Goal: Transaction & Acquisition: Book appointment/travel/reservation

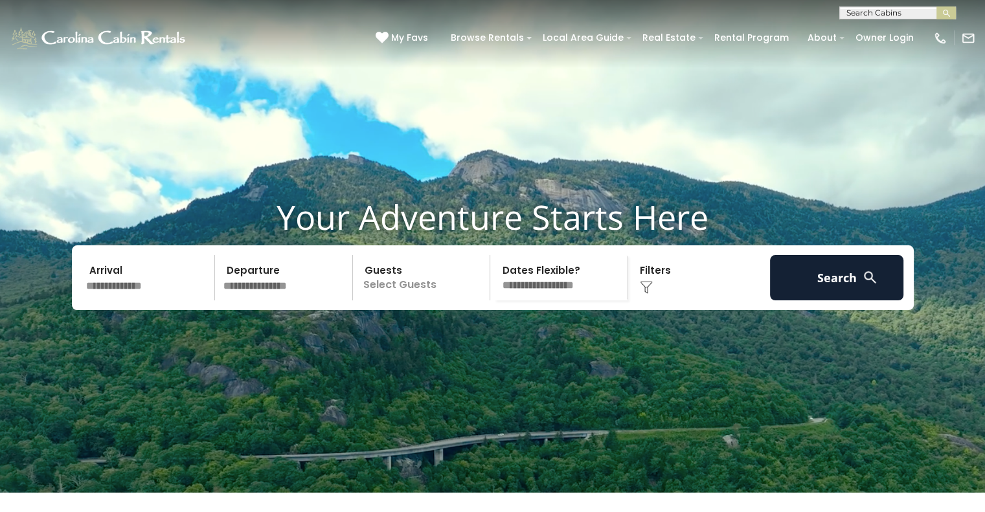
click at [653, 300] on div "Click to Choose" at bounding box center [699, 277] width 134 height 45
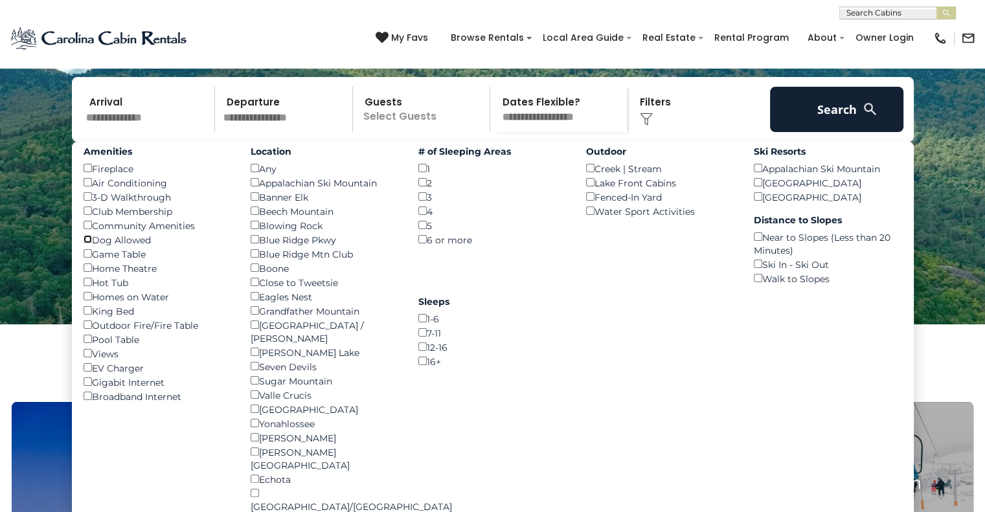
scroll to position [178, 0]
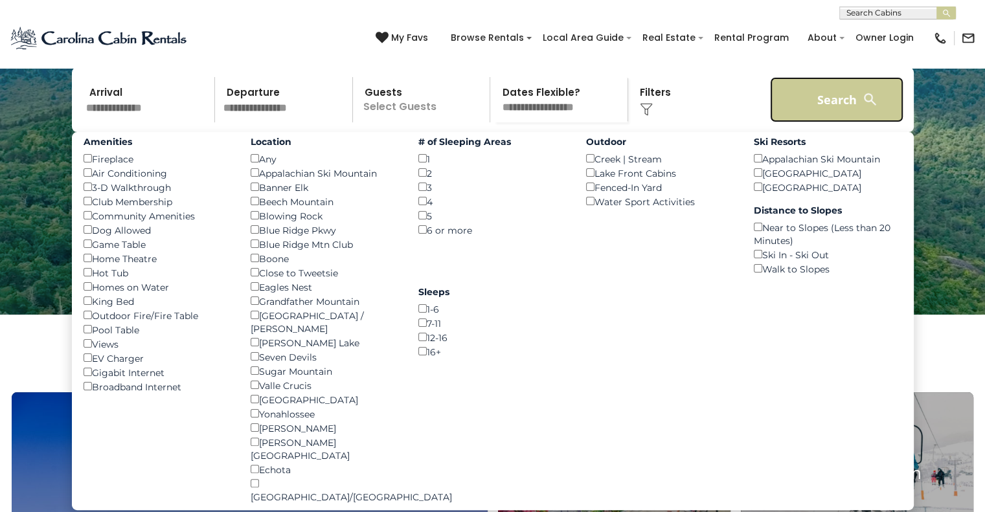
click at [820, 122] on button "Search" at bounding box center [837, 99] width 134 height 45
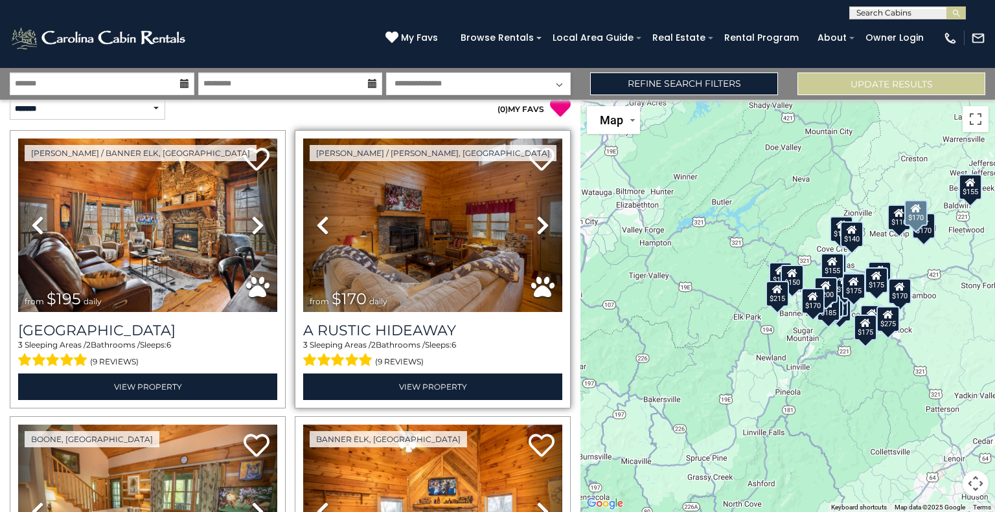
scroll to position [6, 0]
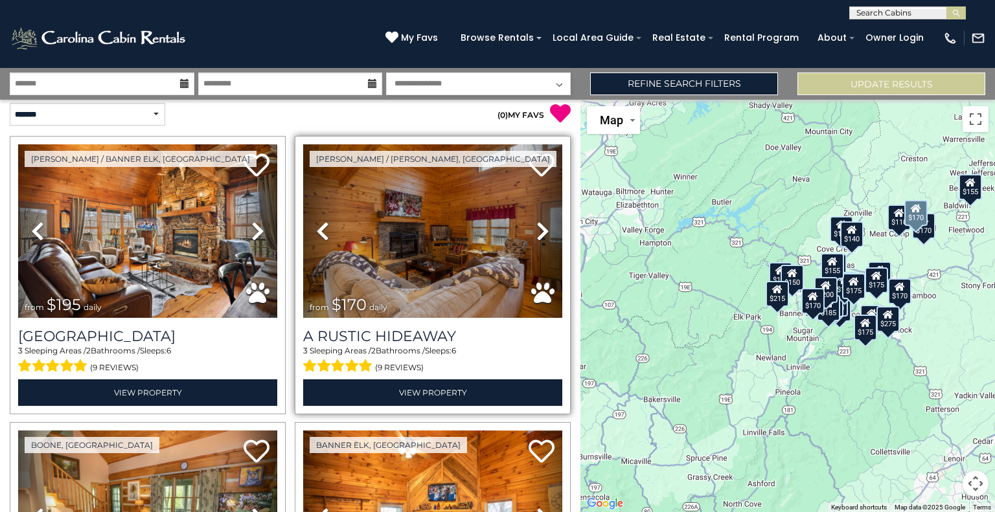
click at [536, 231] on icon at bounding box center [542, 231] width 13 height 21
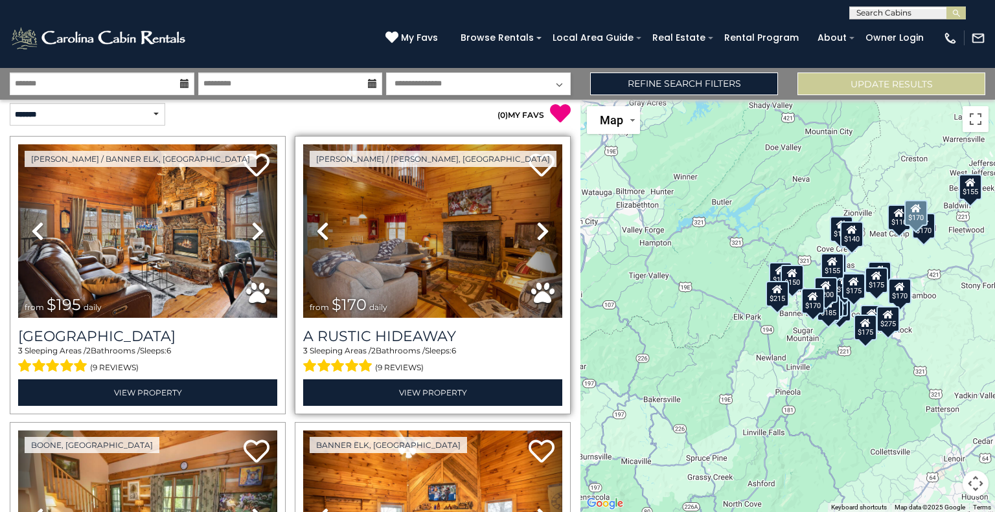
click at [536, 231] on icon at bounding box center [542, 231] width 13 height 21
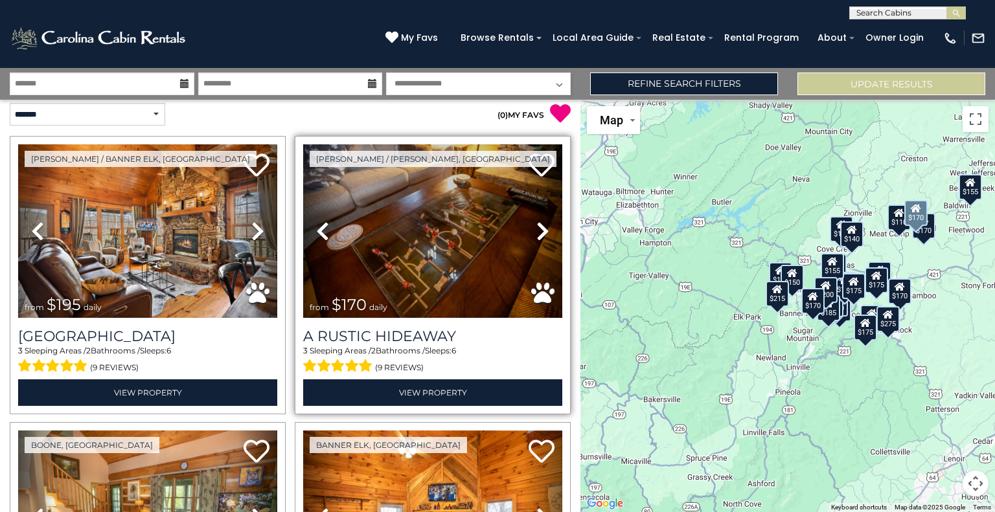
click at [536, 231] on icon at bounding box center [542, 231] width 13 height 21
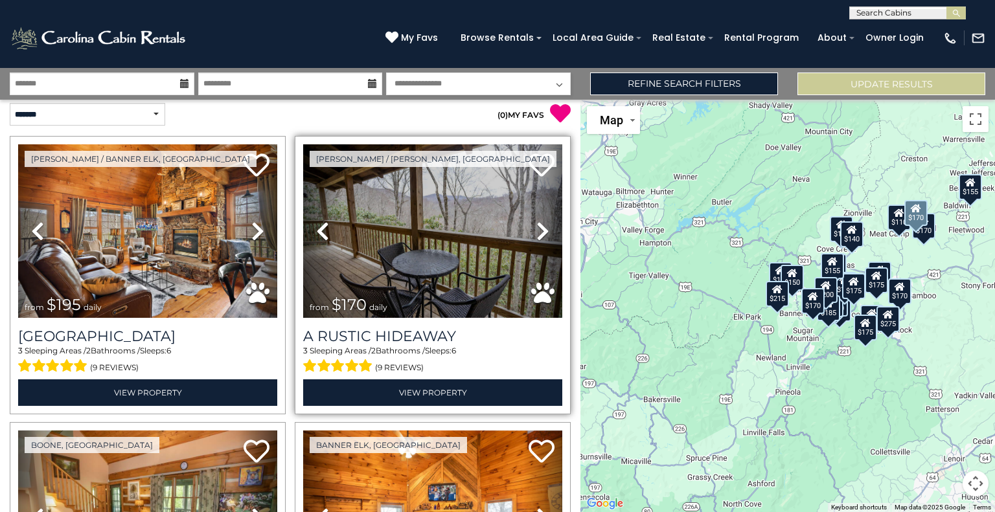
click at [536, 231] on icon at bounding box center [542, 231] width 13 height 21
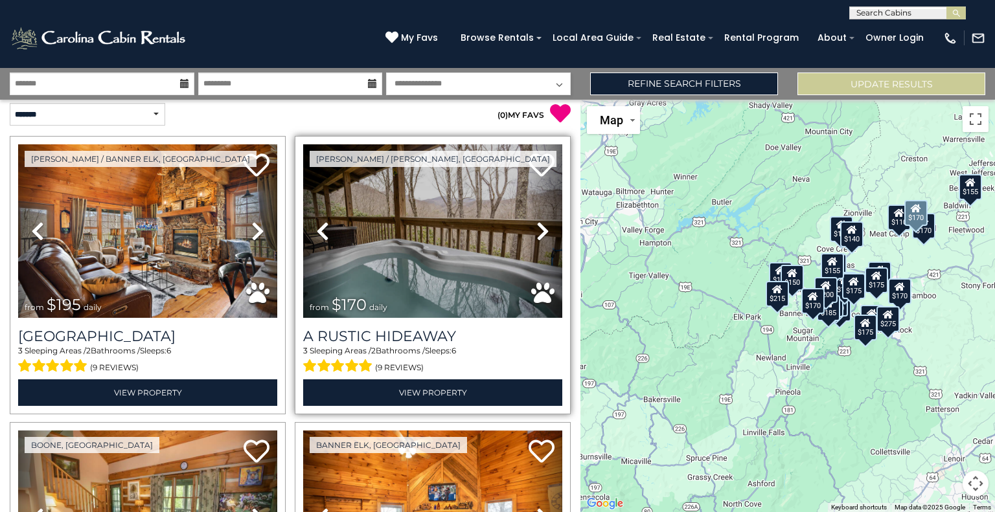
click at [536, 231] on icon at bounding box center [542, 231] width 13 height 21
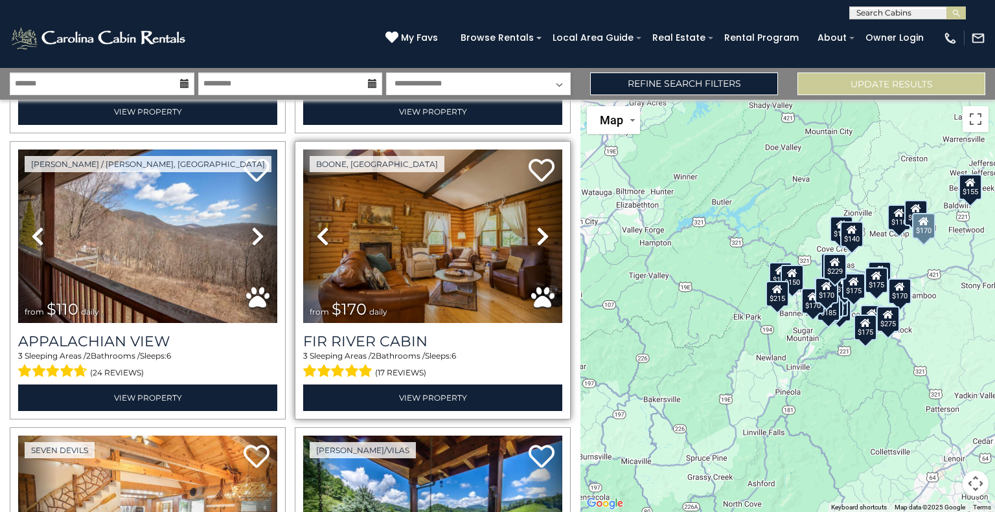
scroll to position [833, 0]
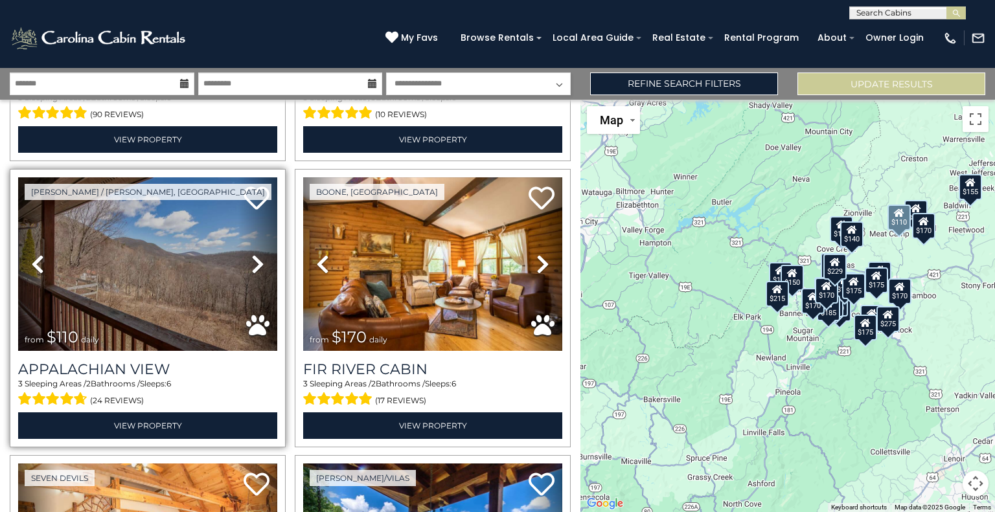
click at [256, 254] on icon at bounding box center [257, 264] width 13 height 21
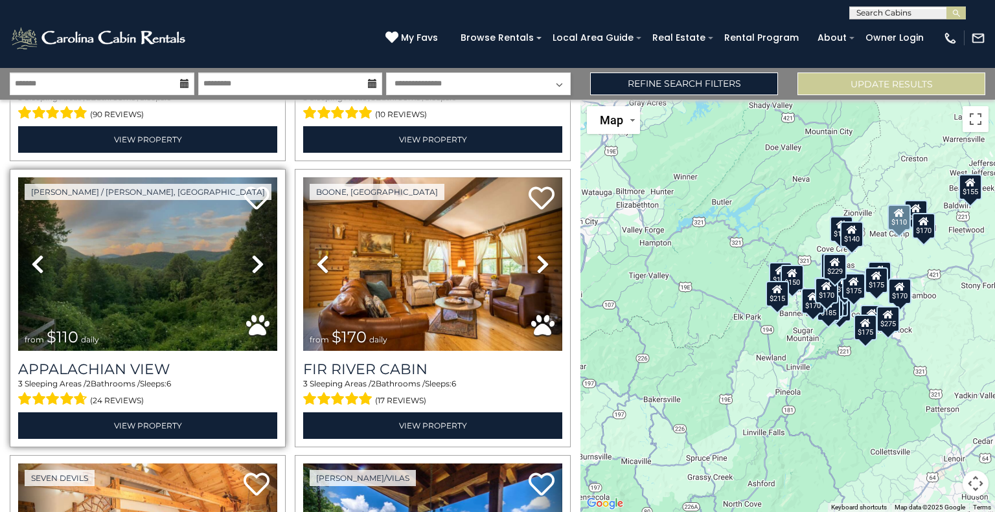
click at [246, 261] on link "Next" at bounding box center [257, 264] width 39 height 174
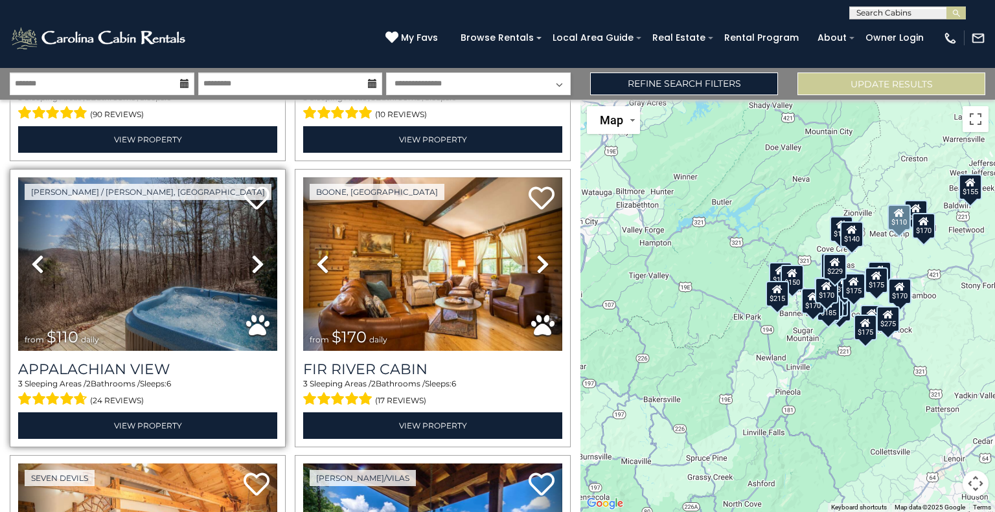
click at [256, 260] on icon at bounding box center [257, 264] width 13 height 21
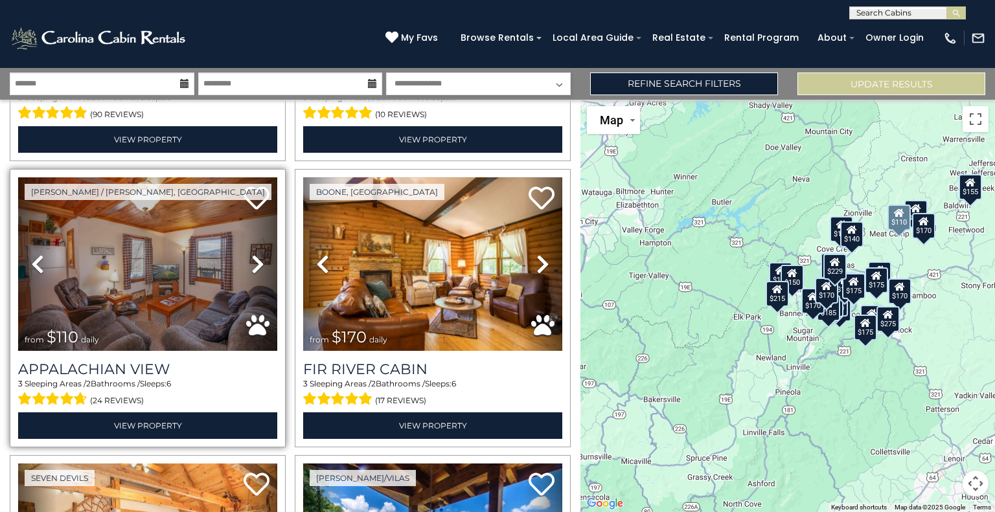
click at [256, 260] on icon at bounding box center [257, 264] width 13 height 21
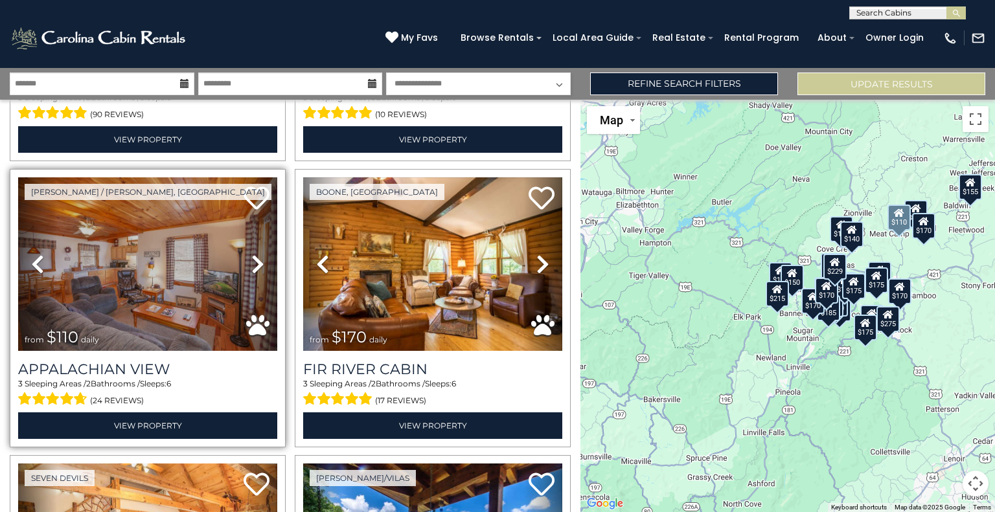
click at [256, 260] on icon at bounding box center [257, 264] width 13 height 21
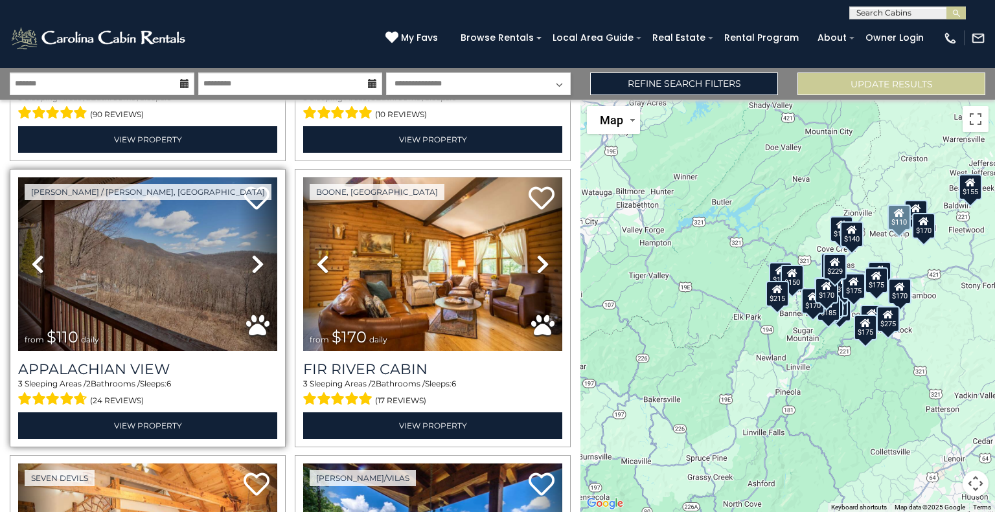
click at [256, 260] on icon at bounding box center [257, 264] width 13 height 21
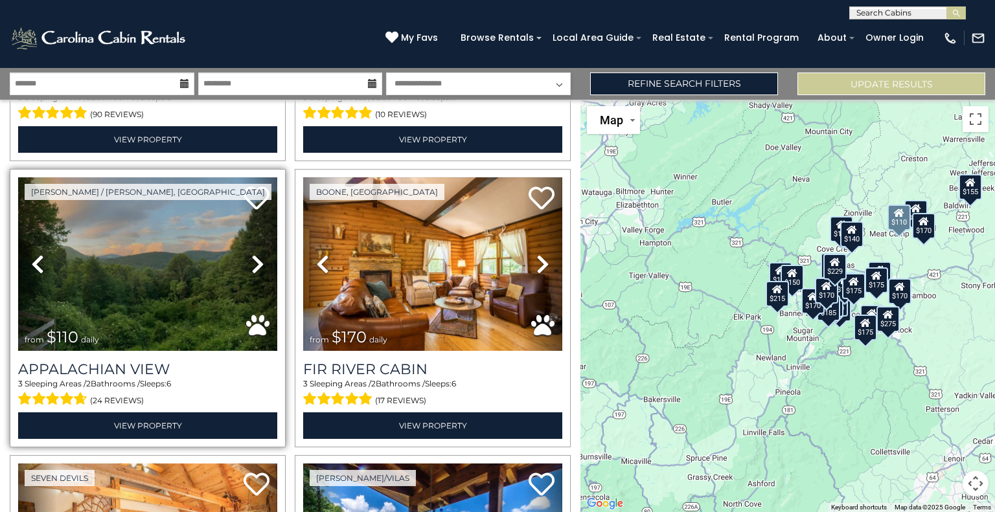
click at [256, 260] on icon at bounding box center [257, 264] width 13 height 21
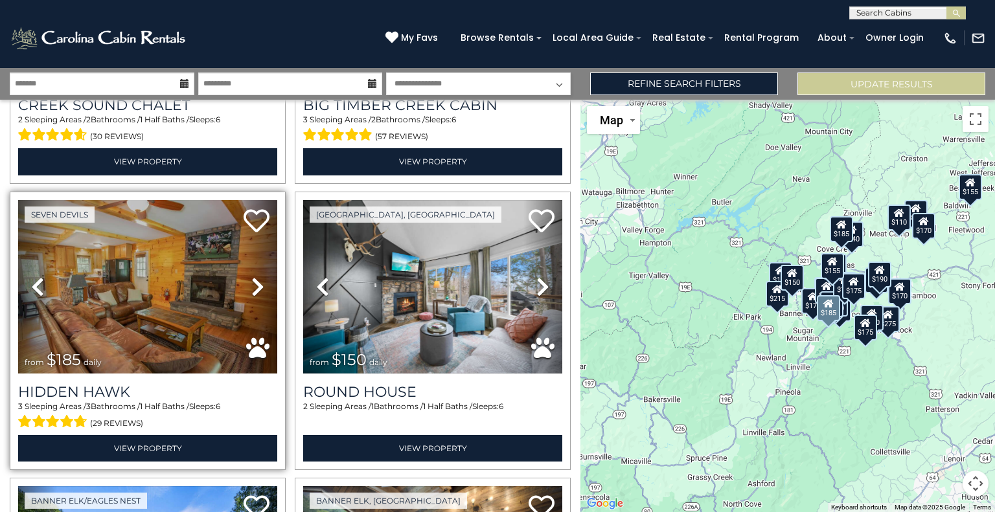
scroll to position [2541, 0]
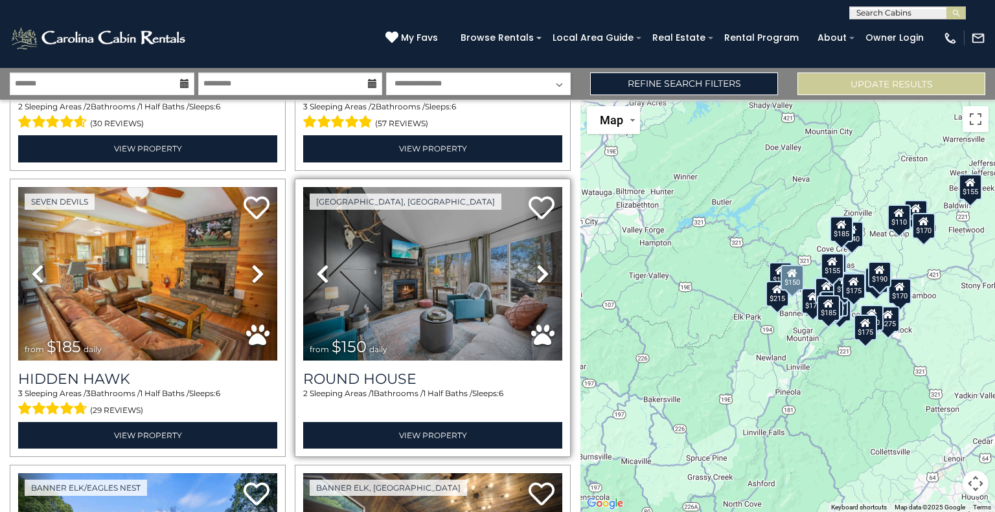
click at [539, 264] on icon at bounding box center [542, 274] width 13 height 21
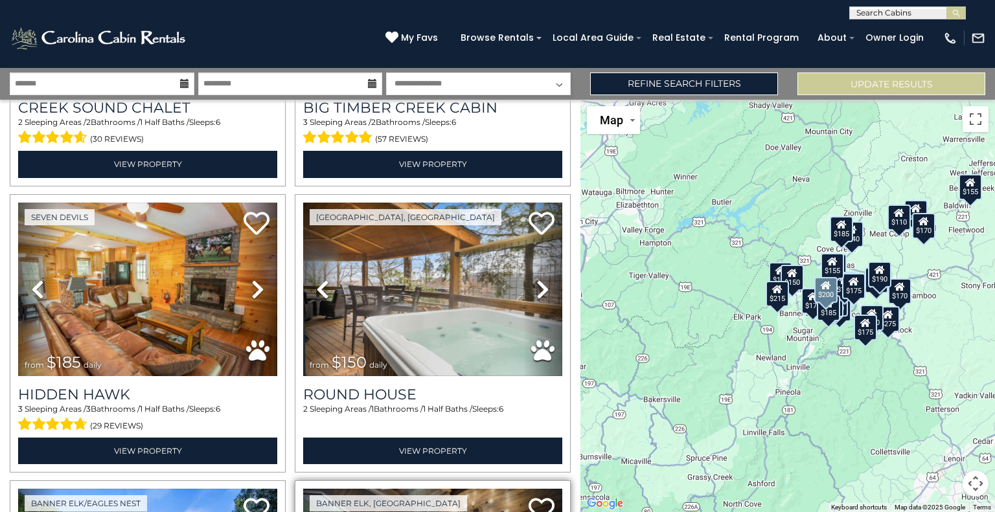
scroll to position [2525, 0]
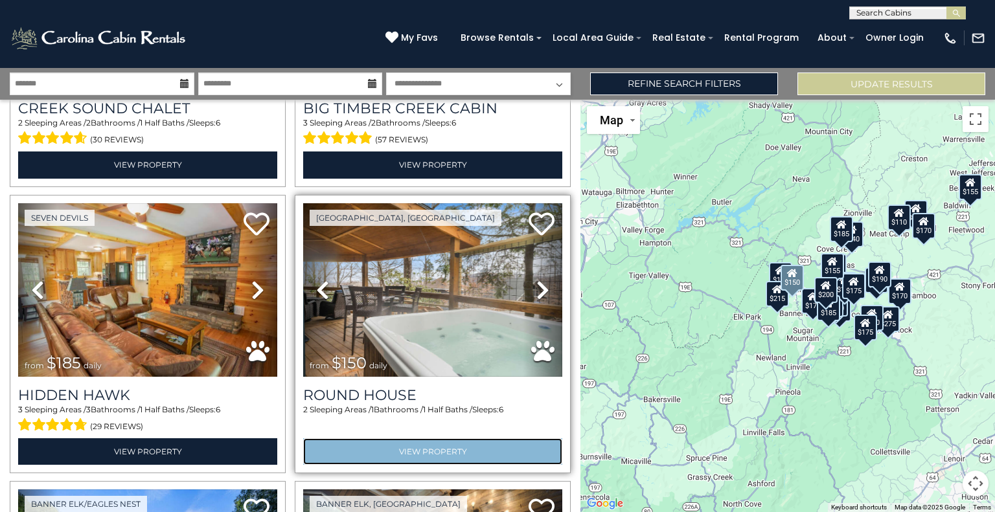
click at [403, 438] on link "View Property" at bounding box center [432, 451] width 259 height 27
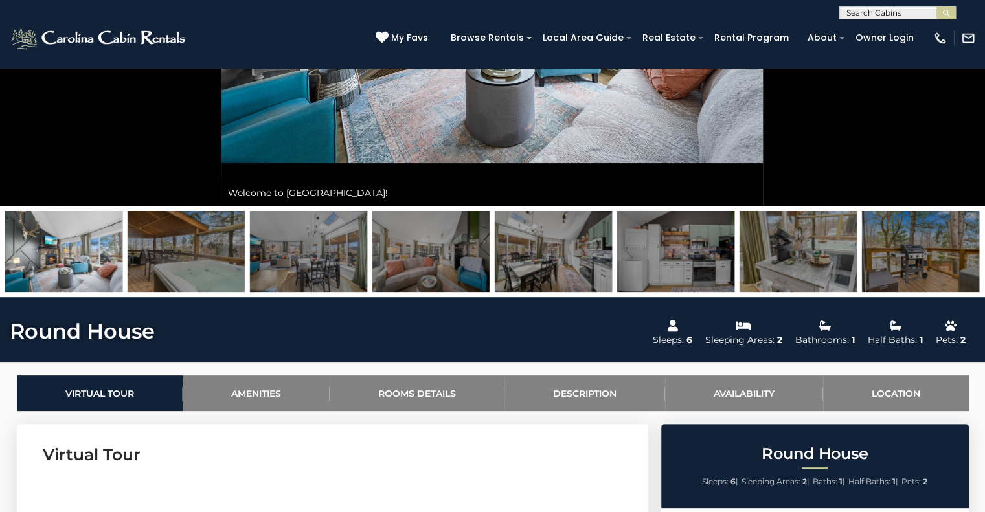
scroll to position [334, 0]
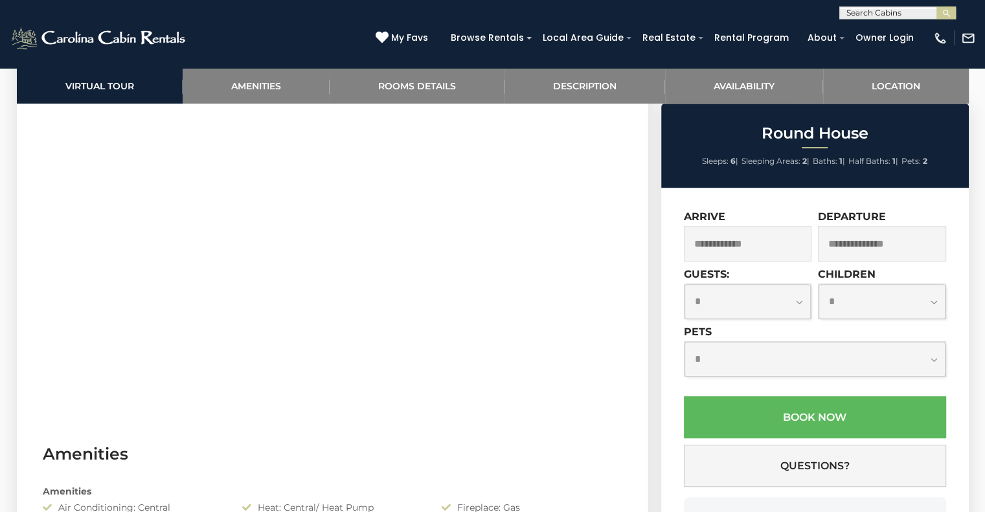
scroll to position [705, 0]
click at [798, 298] on select "**********" at bounding box center [747, 301] width 127 height 34
select select "*"
click at [684, 284] on select "**********" at bounding box center [747, 301] width 127 height 34
click at [741, 354] on select "**********" at bounding box center [814, 359] width 261 height 34
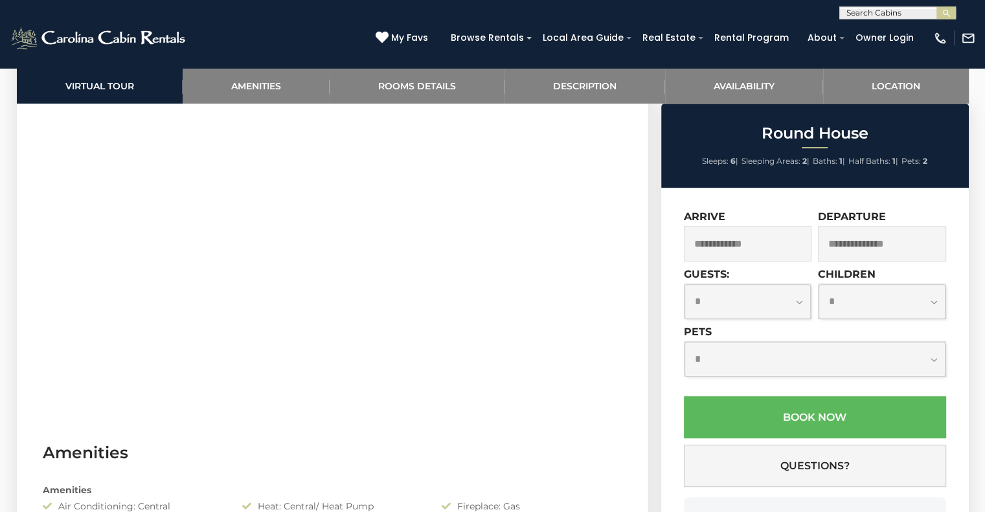
select select "*"
click at [684, 342] on select "**********" at bounding box center [814, 359] width 261 height 34
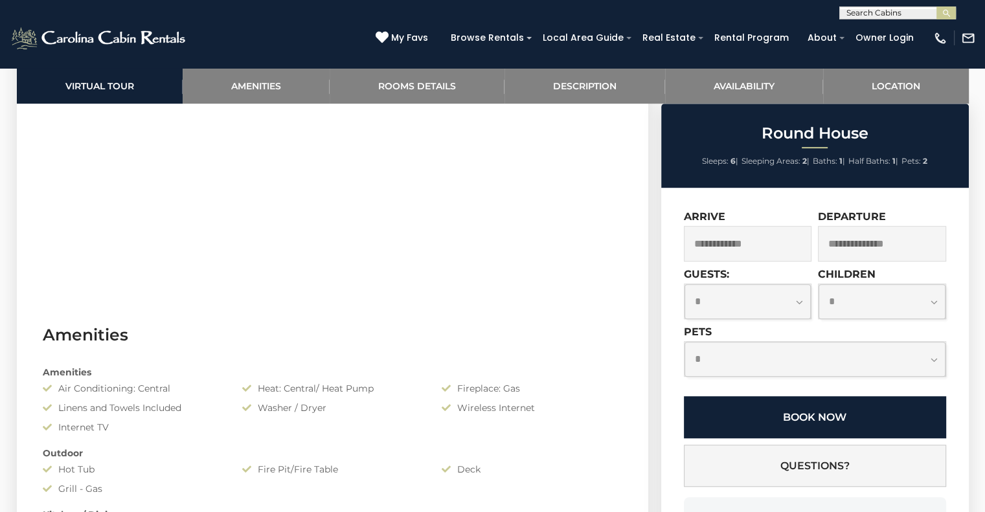
scroll to position [824, 0]
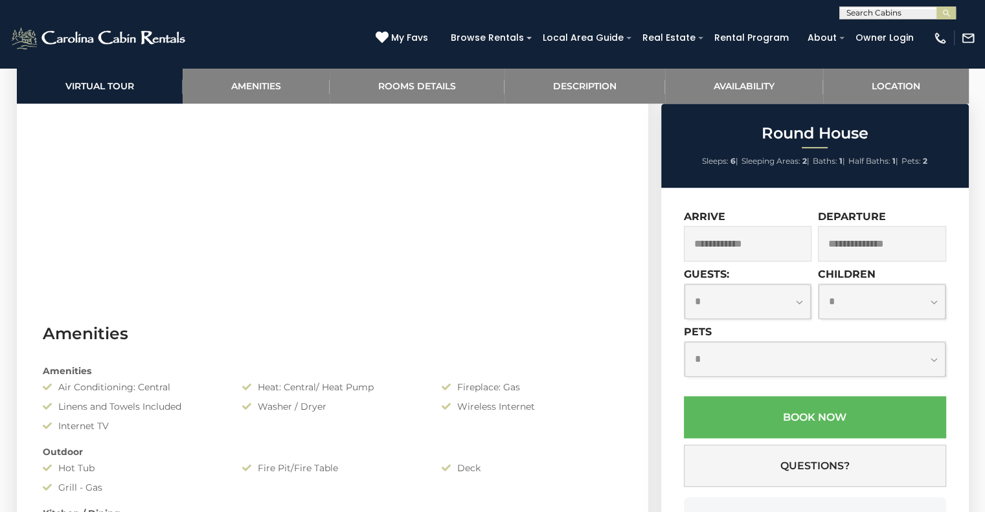
click at [743, 242] on input "text" at bounding box center [748, 244] width 128 height 36
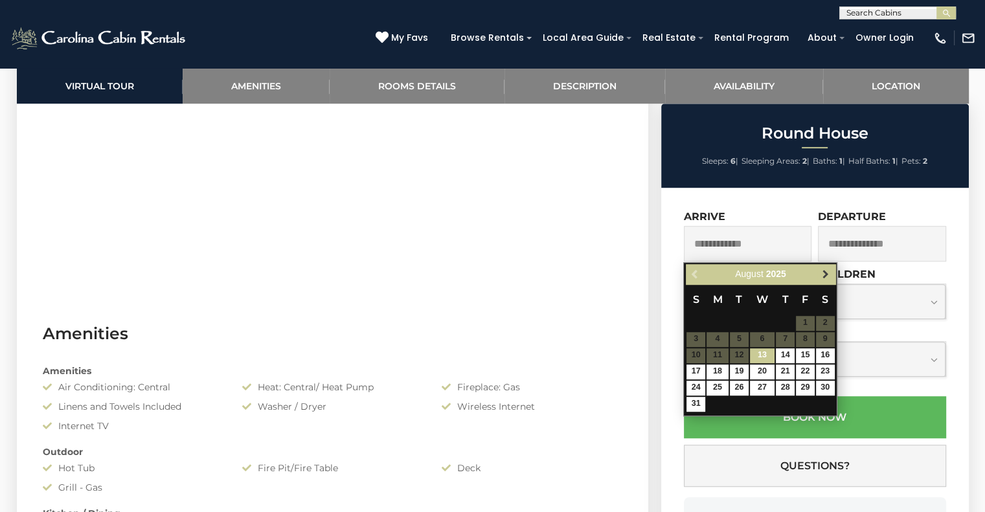
click at [822, 271] on span "Next" at bounding box center [825, 274] width 10 height 10
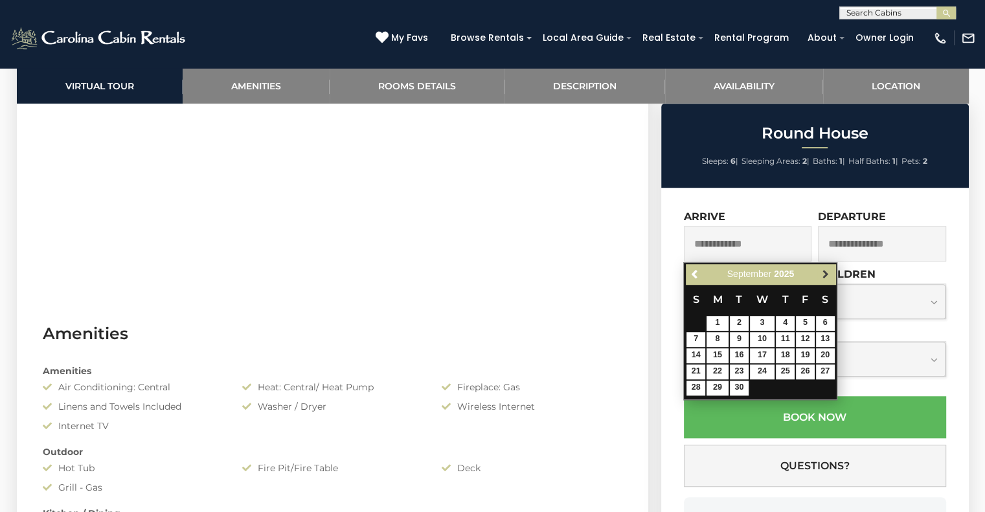
click at [822, 271] on span "Next" at bounding box center [825, 274] width 10 height 10
click at [714, 357] on link "13" at bounding box center [717, 355] width 22 height 15
type input "**********"
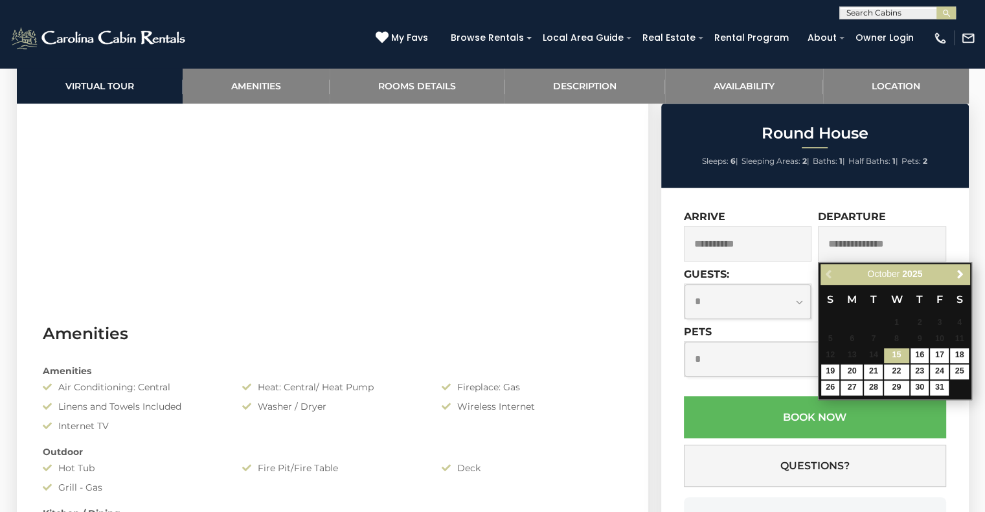
click at [849, 245] on input "text" at bounding box center [882, 244] width 128 height 36
click at [940, 354] on link "17" at bounding box center [939, 355] width 19 height 15
type input "**********"
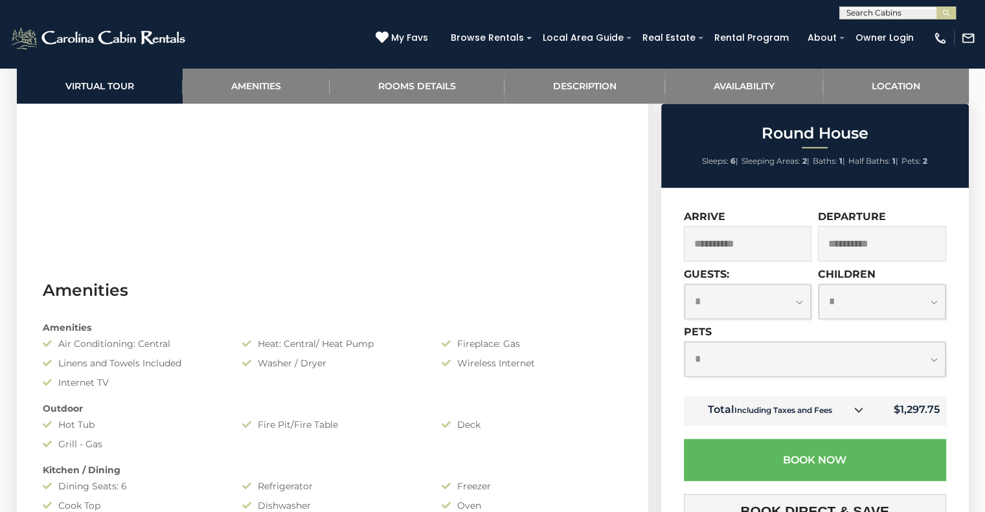
scroll to position [867, 0]
click at [759, 245] on input "**********" at bounding box center [748, 244] width 128 height 36
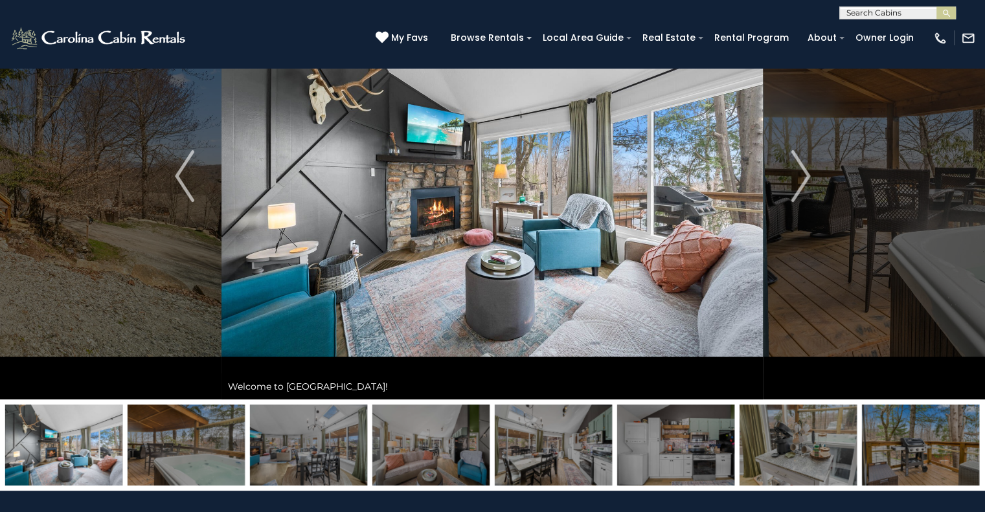
scroll to position [0, 0]
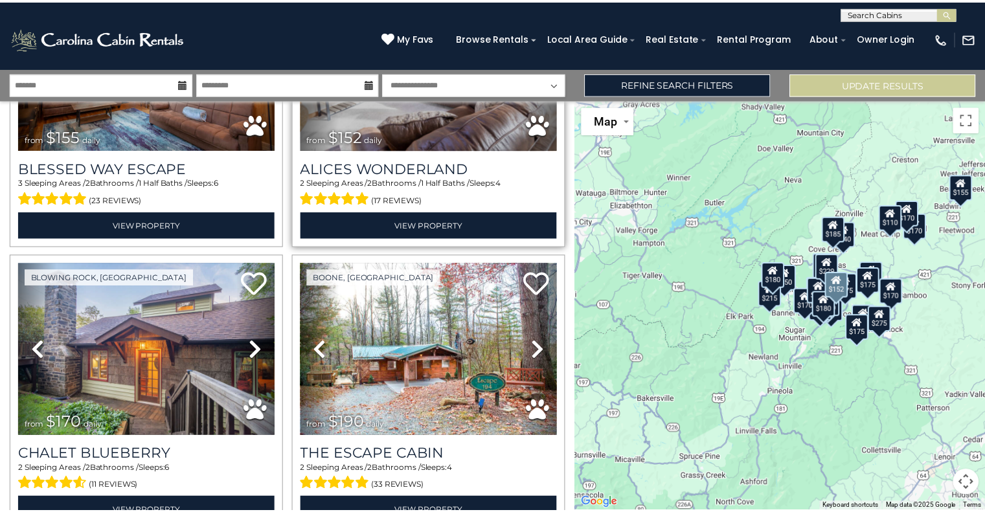
scroll to position [1704, 0]
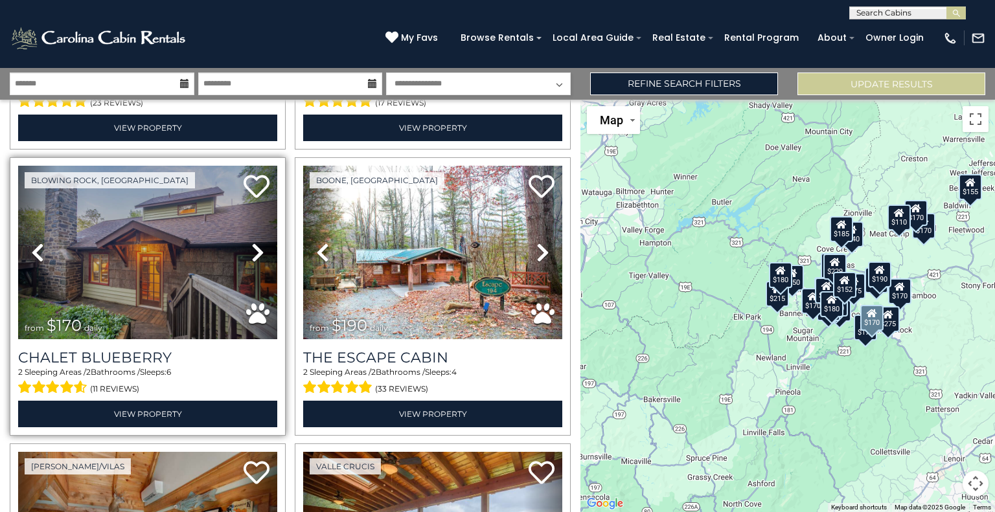
click at [262, 232] on link "Next" at bounding box center [257, 253] width 39 height 174
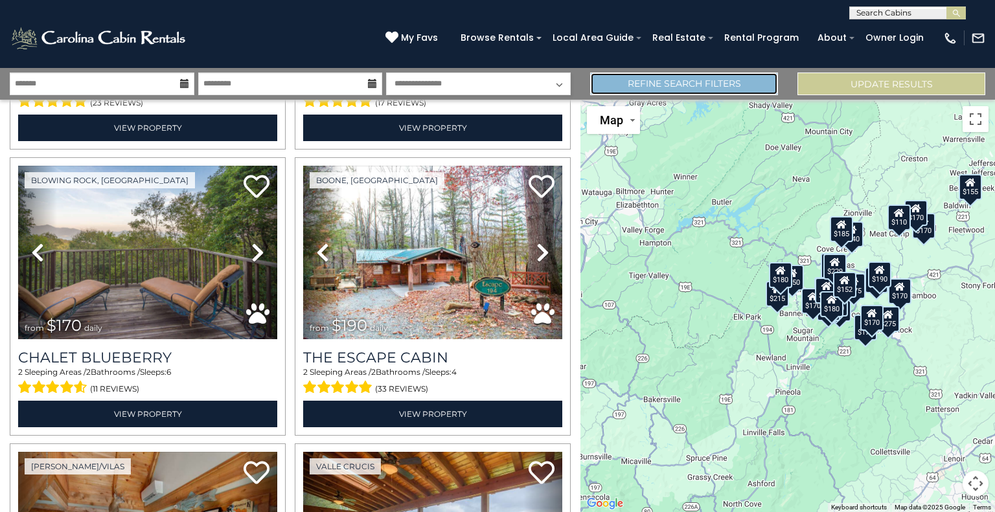
click at [633, 85] on link "Refine Search Filters" at bounding box center [684, 84] width 188 height 23
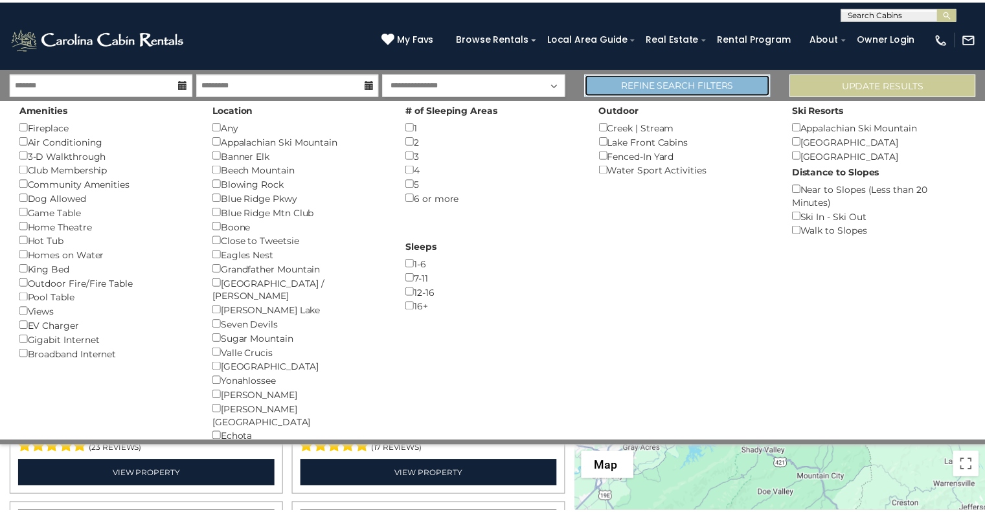
scroll to position [1692, 0]
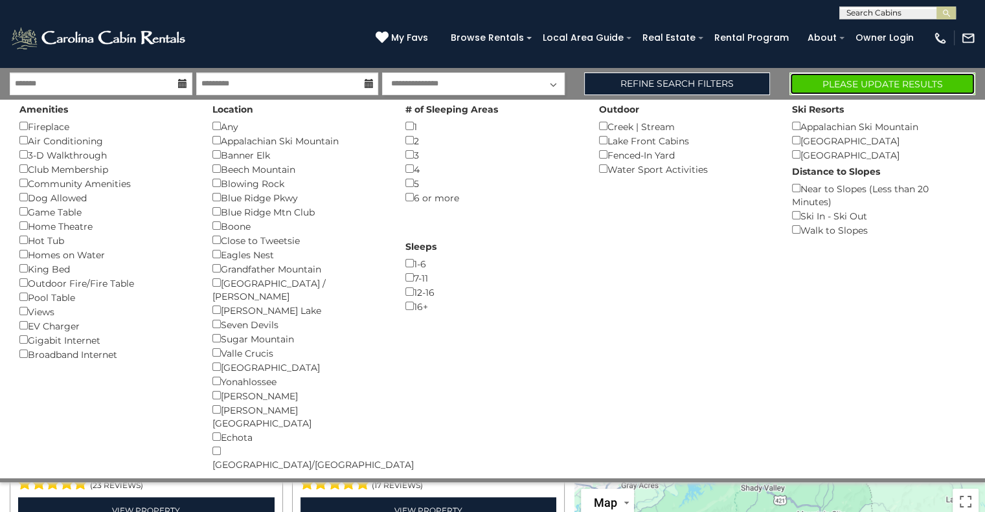
click at [896, 87] on button "Please Update Results" at bounding box center [882, 84] width 186 height 23
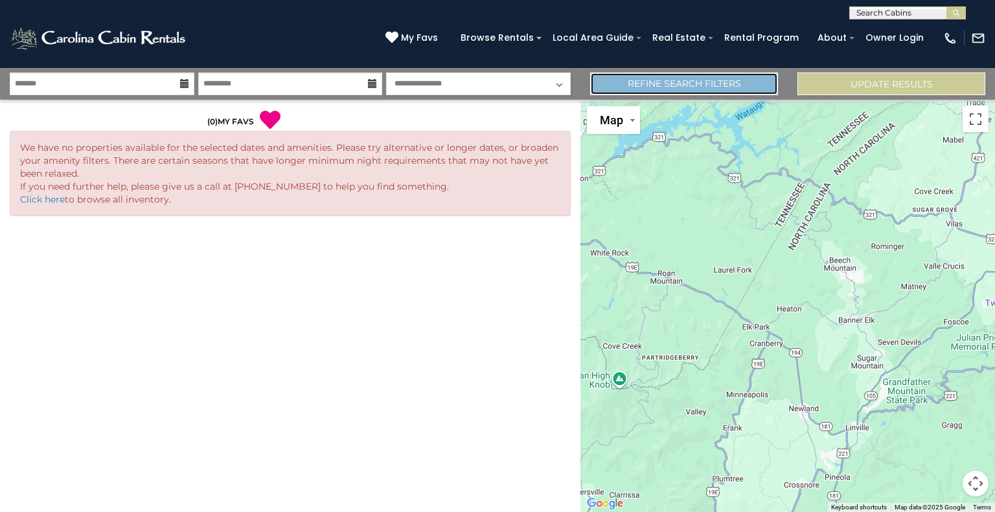
click at [658, 93] on link "Refine Search Filters" at bounding box center [684, 84] width 188 height 23
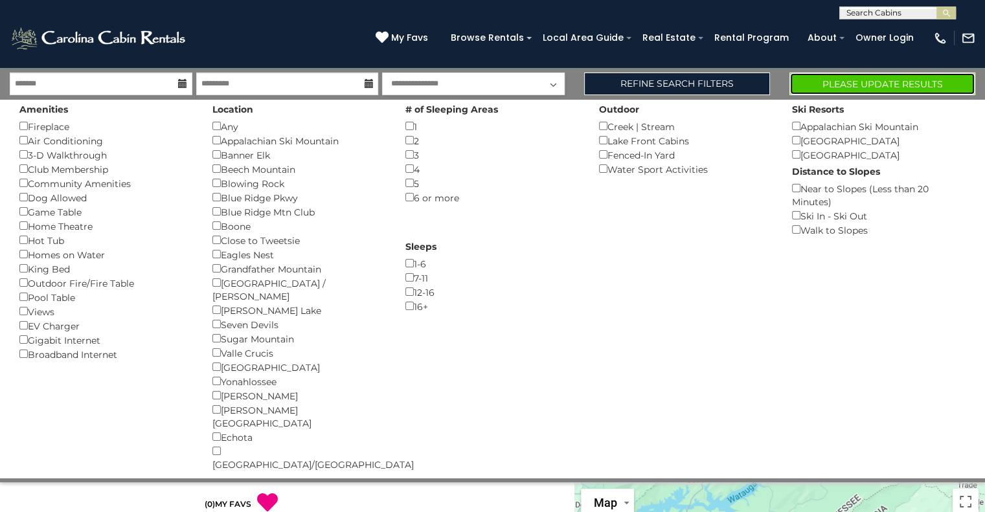
click at [857, 85] on button "Please Update Results" at bounding box center [882, 84] width 186 height 23
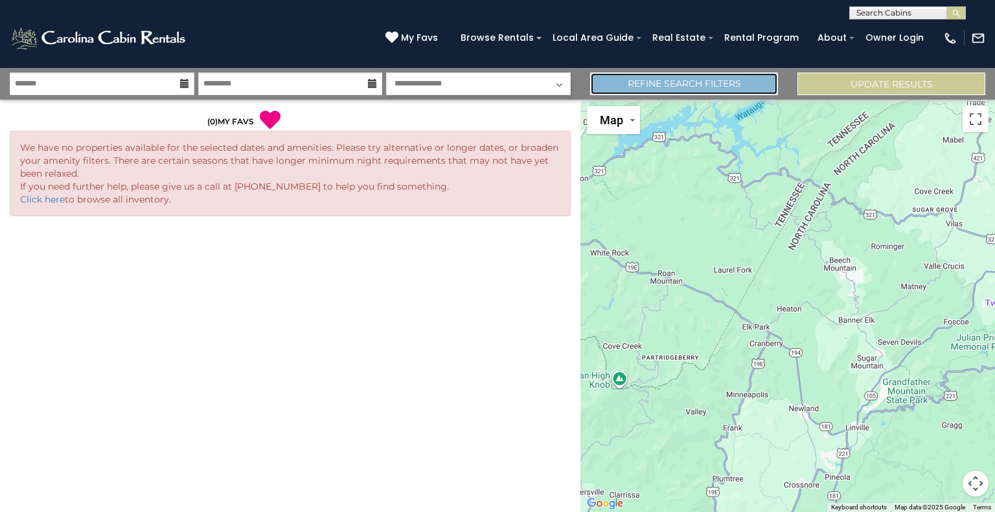
click at [721, 79] on link "Refine Search Filters" at bounding box center [684, 84] width 188 height 23
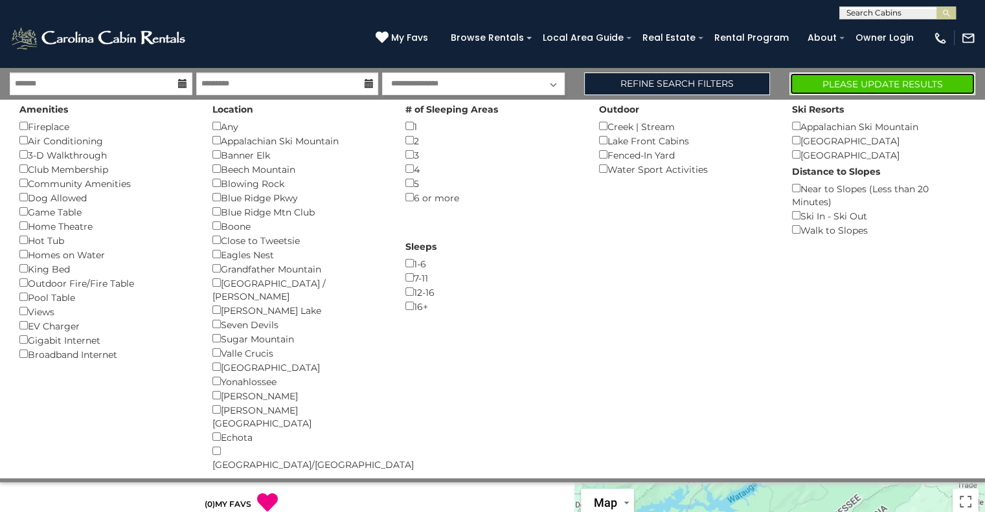
click at [846, 91] on button "Please Update Results" at bounding box center [882, 84] width 186 height 23
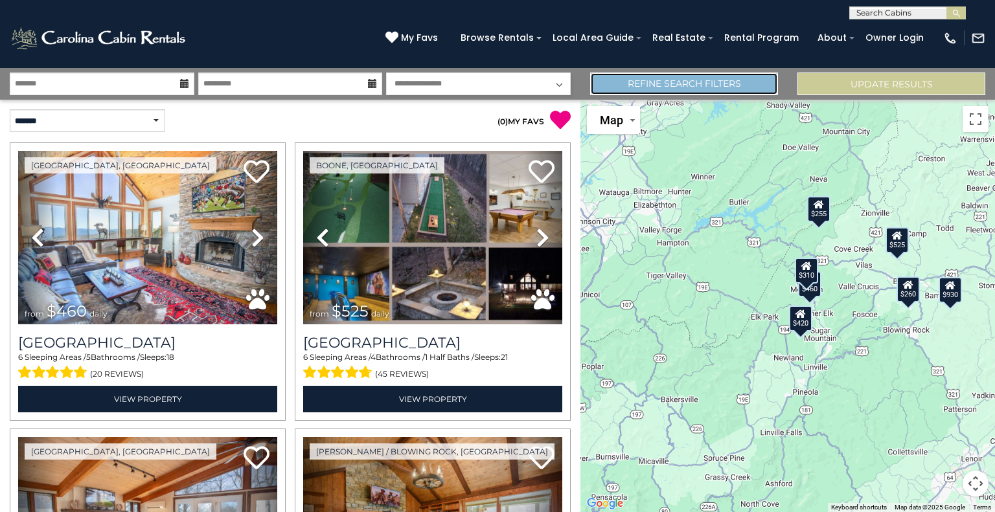
click at [717, 81] on link "Refine Search Filters" at bounding box center [684, 84] width 188 height 23
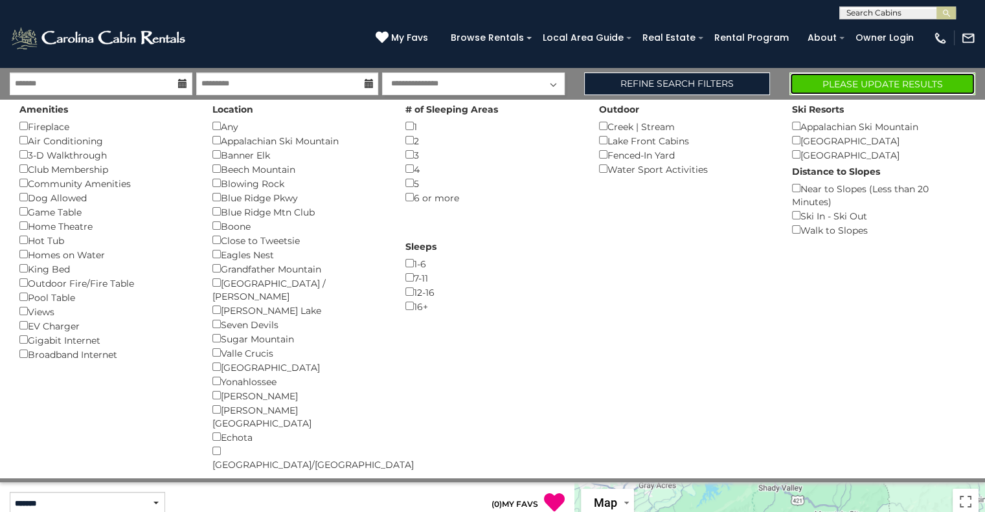
click at [815, 87] on button "Please Update Results" at bounding box center [882, 84] width 186 height 23
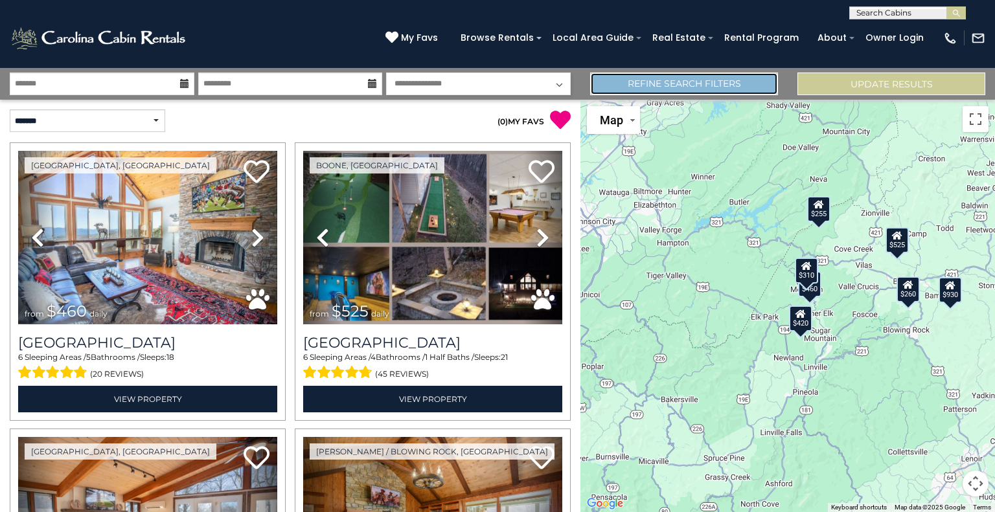
click at [684, 82] on link "Refine Search Filters" at bounding box center [684, 84] width 188 height 23
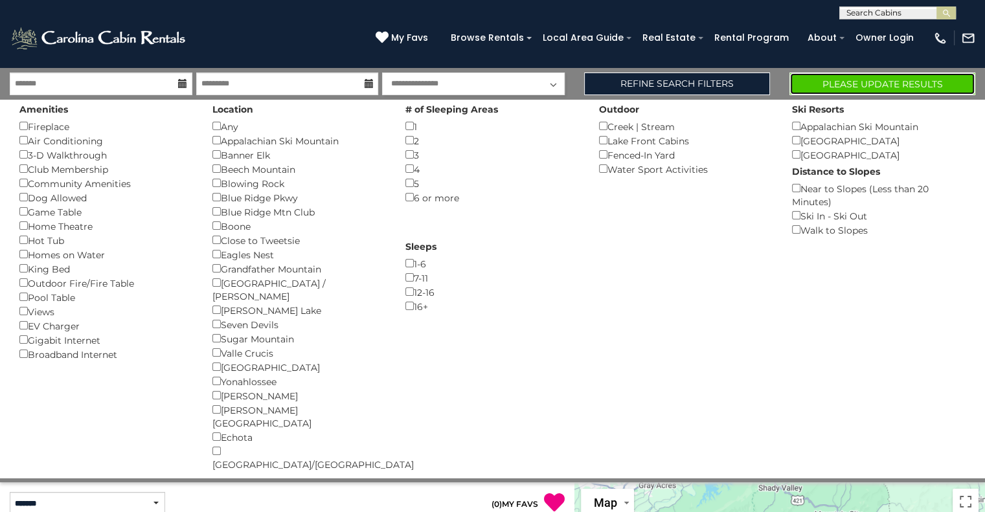
click at [861, 90] on button "Please Update Results" at bounding box center [882, 84] width 186 height 23
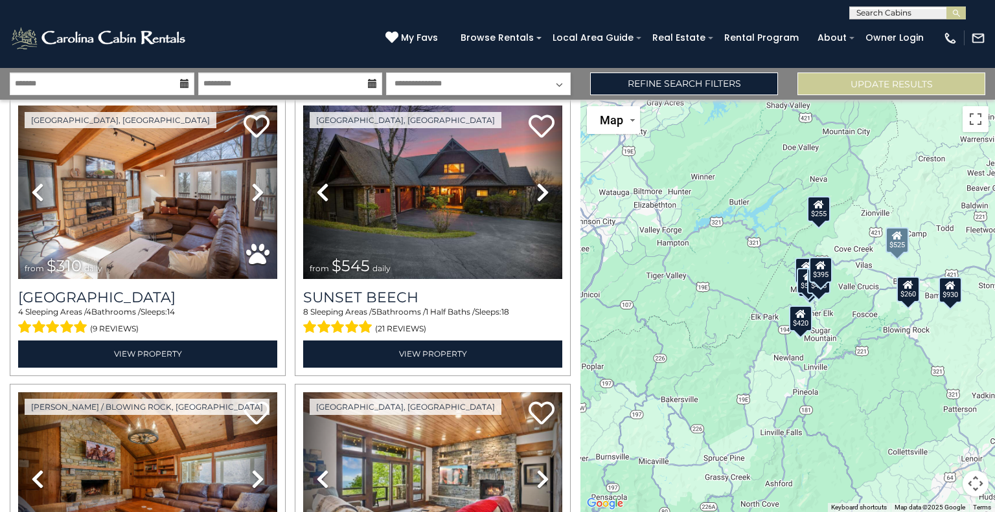
scroll to position [332, 0]
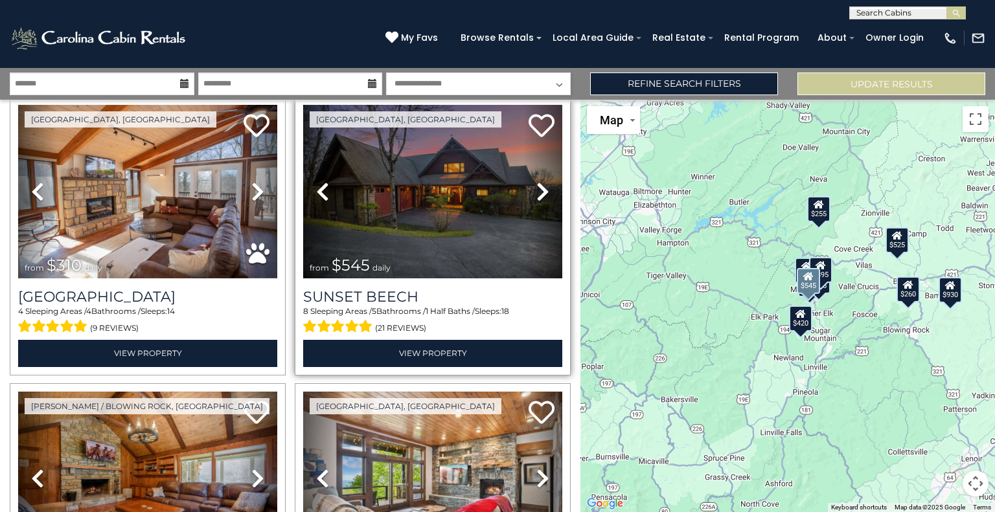
click at [536, 192] on icon at bounding box center [542, 191] width 13 height 21
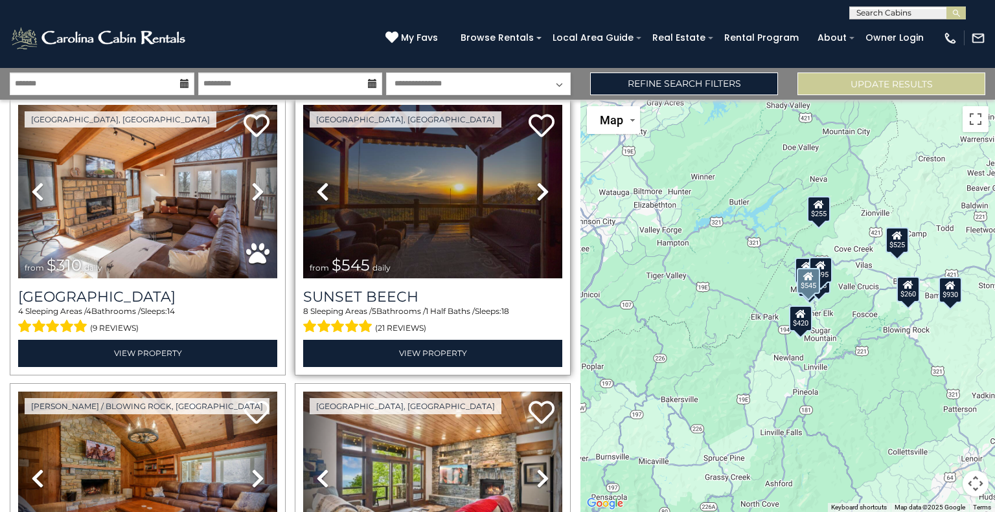
click at [536, 192] on icon at bounding box center [542, 191] width 13 height 21
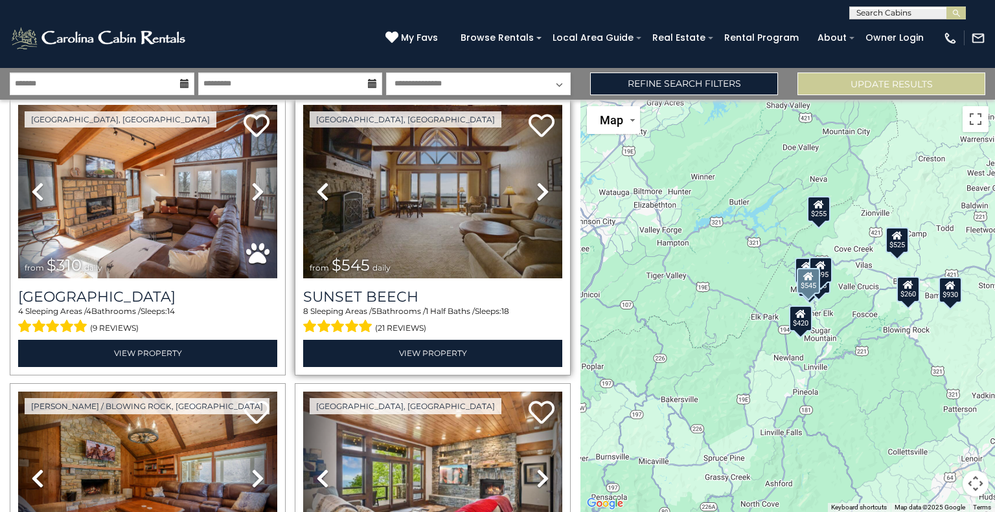
click at [536, 192] on icon at bounding box center [542, 191] width 13 height 21
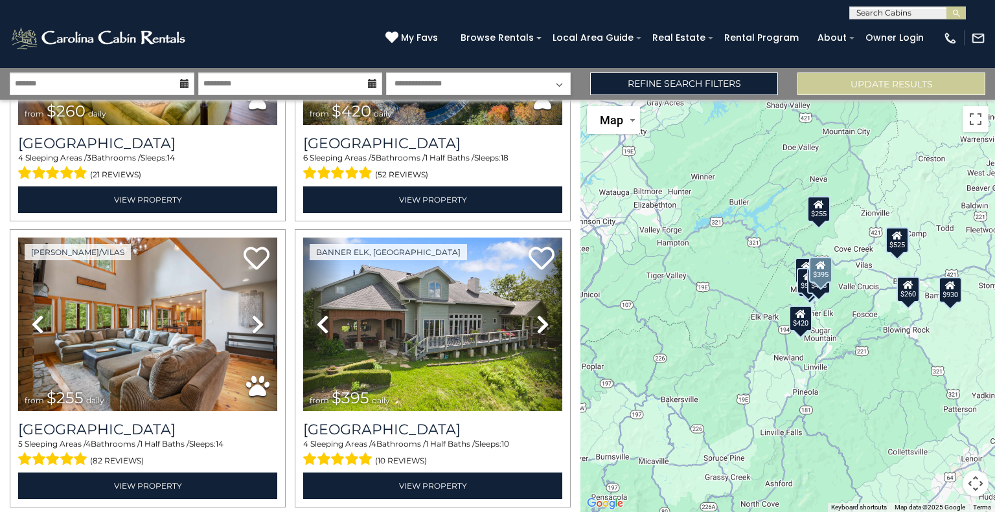
scroll to position [1095, 0]
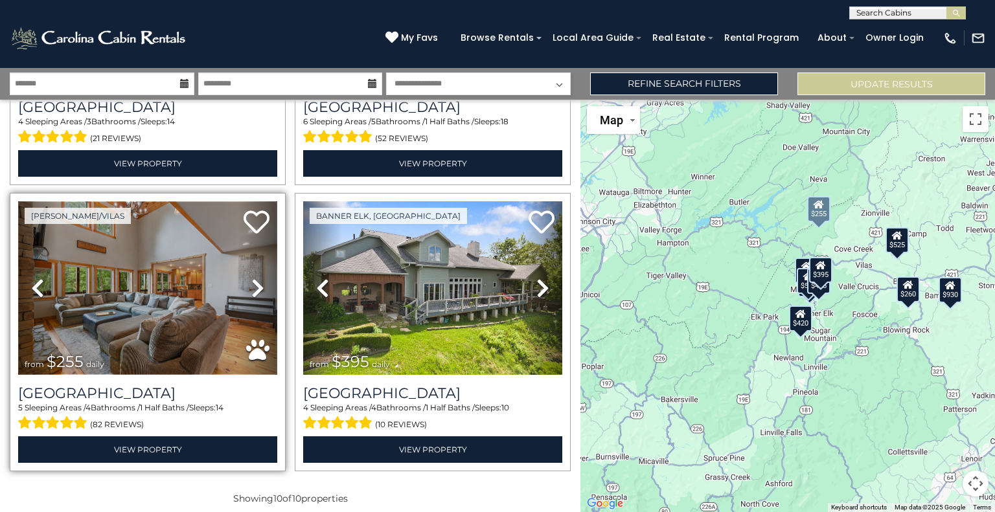
click at [170, 284] on img at bounding box center [147, 288] width 259 height 174
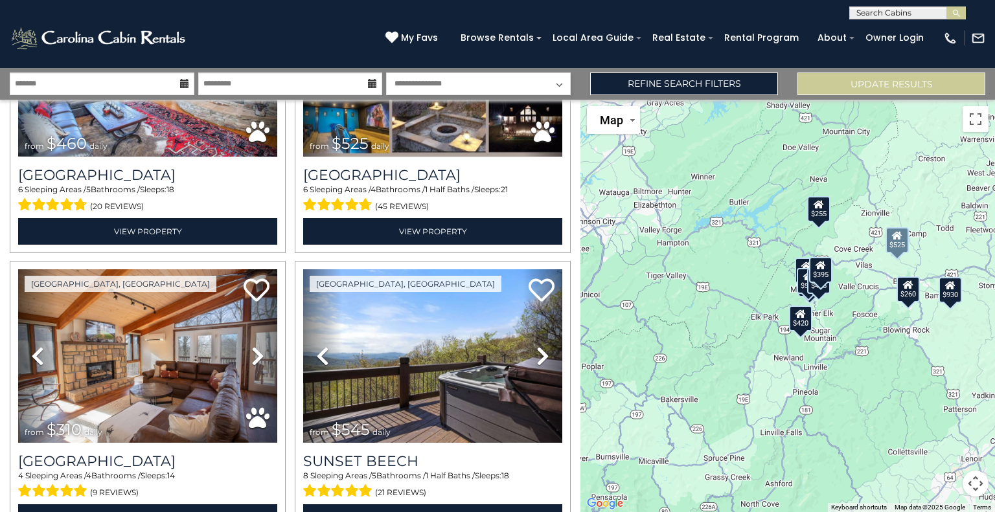
scroll to position [169, 0]
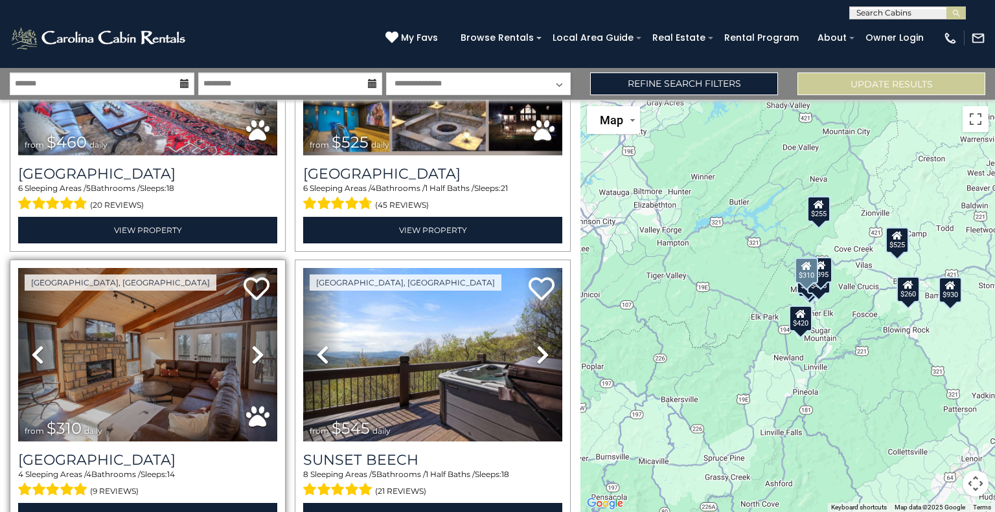
click at [253, 350] on icon at bounding box center [257, 354] width 13 height 21
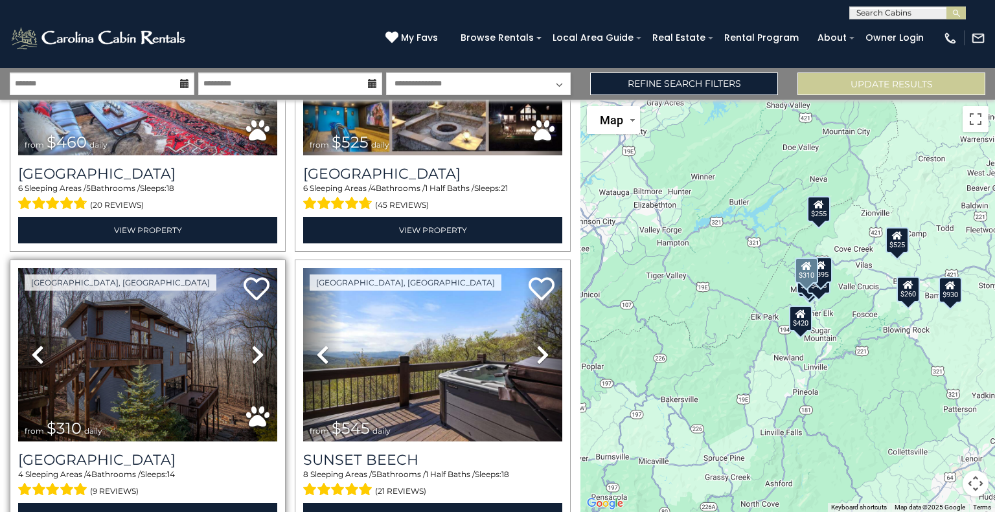
click at [253, 350] on icon at bounding box center [257, 354] width 13 height 21
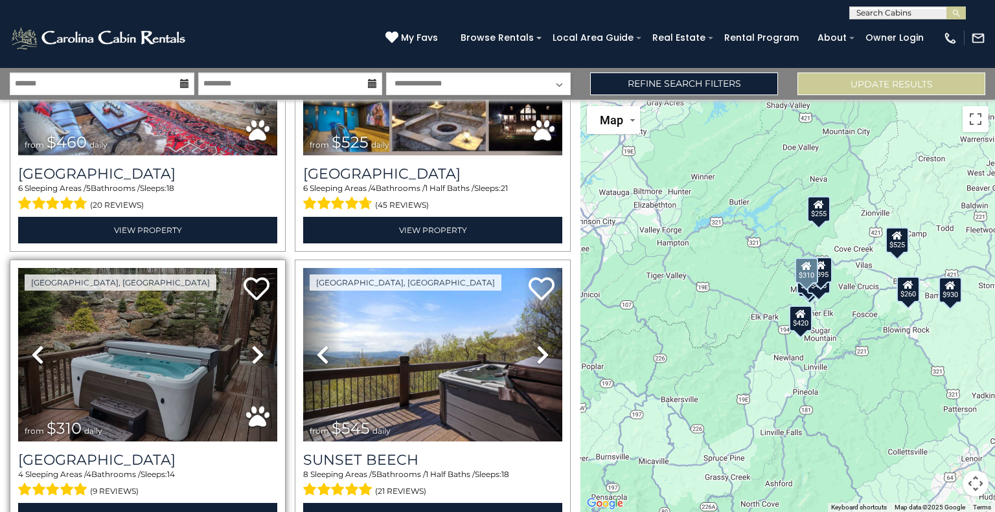
click at [253, 350] on icon at bounding box center [257, 354] width 13 height 21
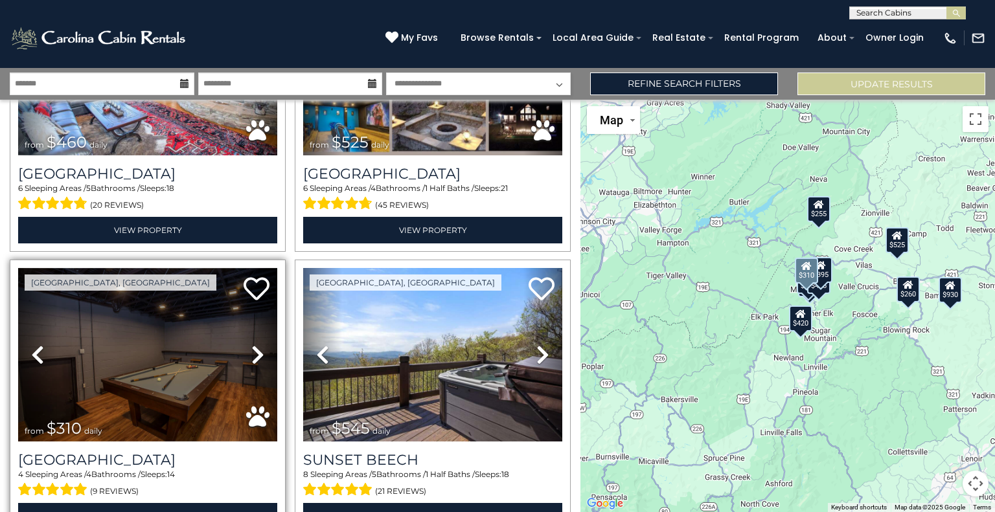
click at [253, 350] on icon at bounding box center [257, 354] width 13 height 21
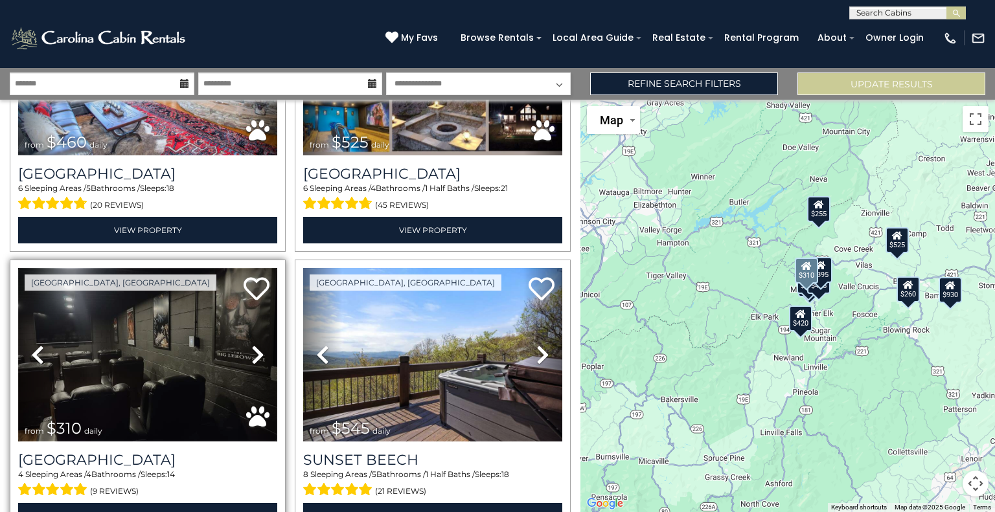
click at [161, 368] on img at bounding box center [147, 355] width 259 height 174
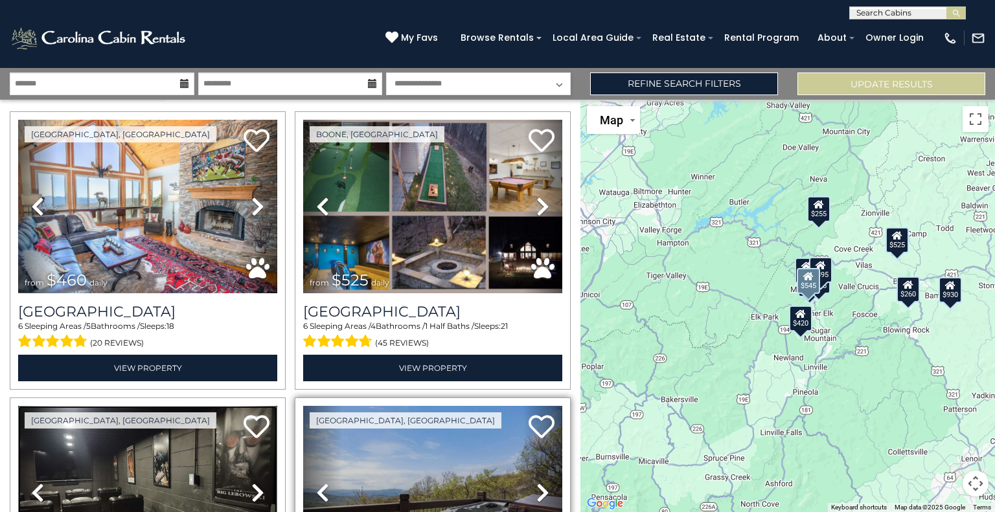
scroll to position [30, 0]
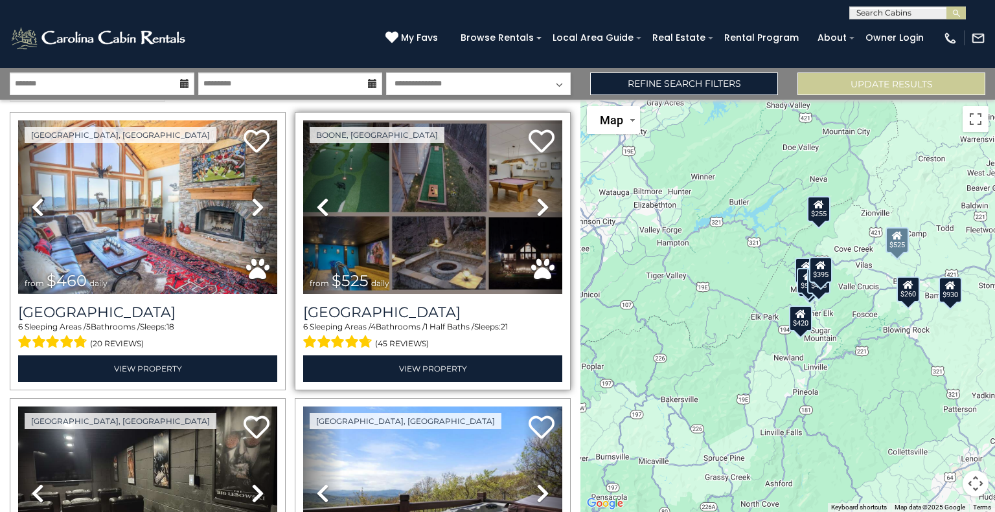
click at [541, 203] on icon at bounding box center [542, 207] width 13 height 21
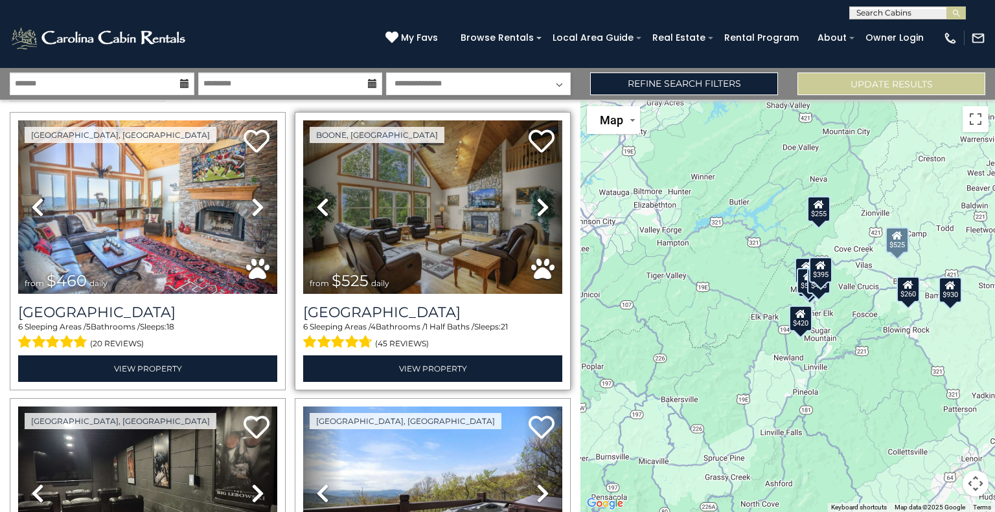
click at [541, 203] on icon at bounding box center [542, 207] width 13 height 21
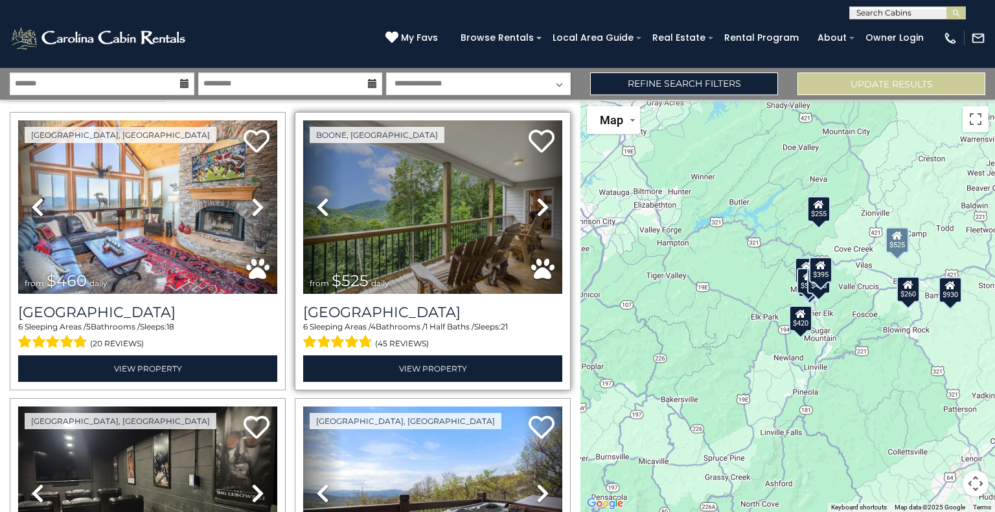
click at [541, 203] on icon at bounding box center [542, 207] width 13 height 21
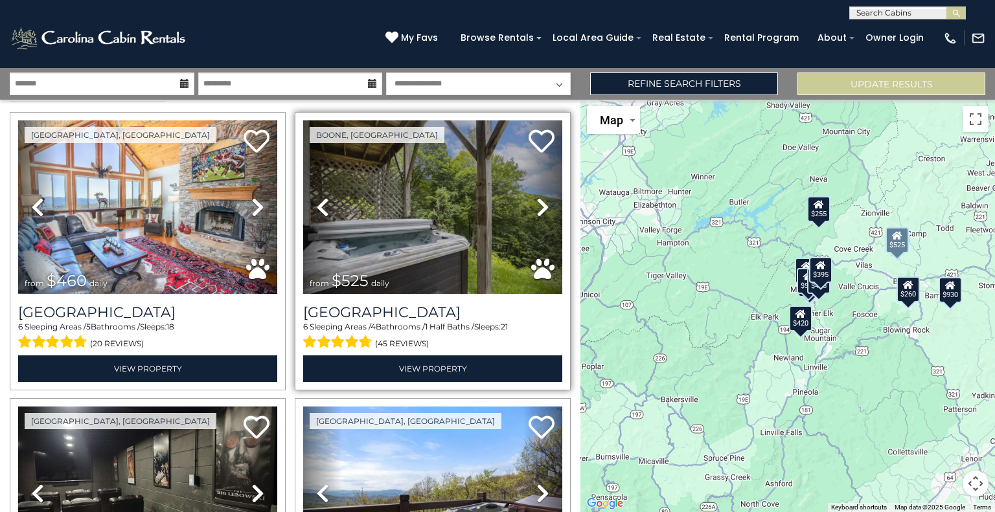
click at [541, 203] on icon at bounding box center [542, 207] width 13 height 21
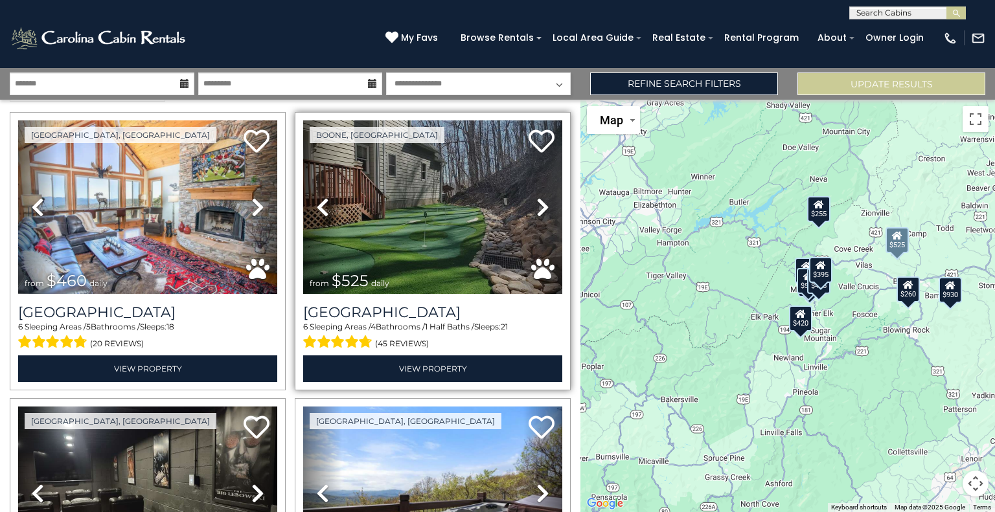
click at [541, 203] on icon at bounding box center [542, 207] width 13 height 21
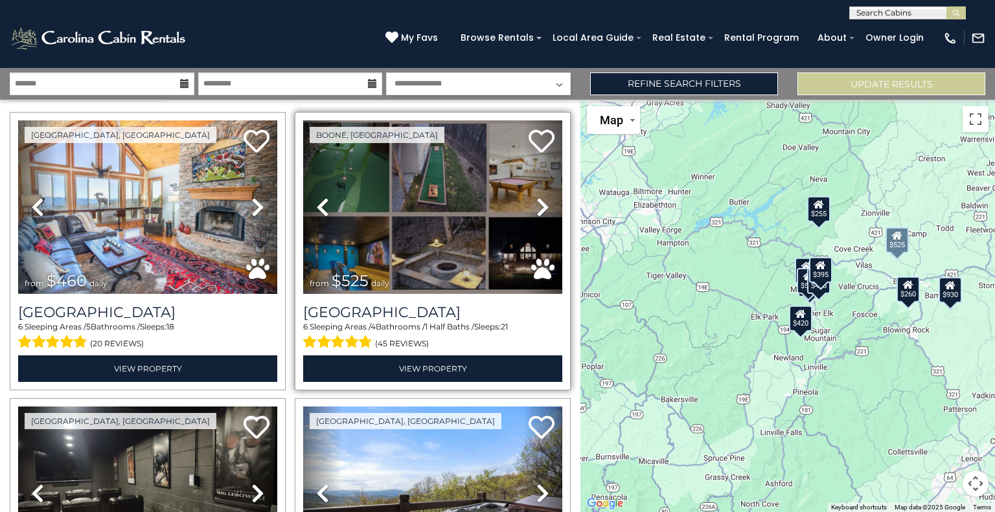
click at [541, 203] on icon at bounding box center [542, 207] width 13 height 21
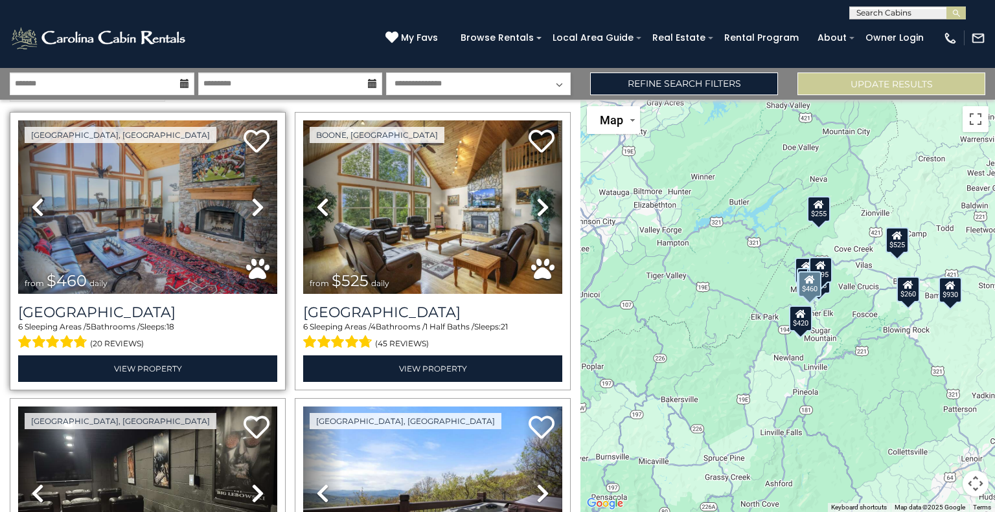
click at [245, 206] on link "Next" at bounding box center [257, 207] width 39 height 174
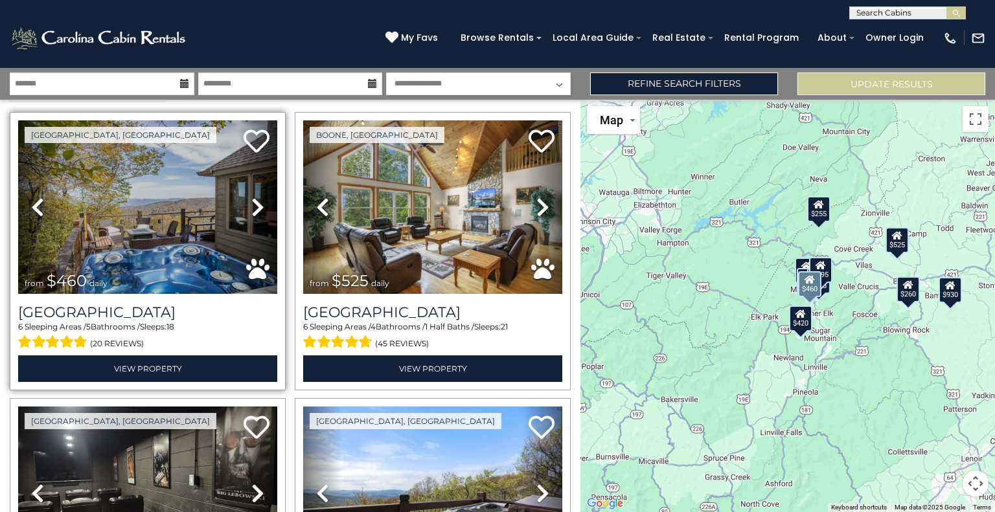
click at [245, 206] on link "Next" at bounding box center [257, 207] width 39 height 174
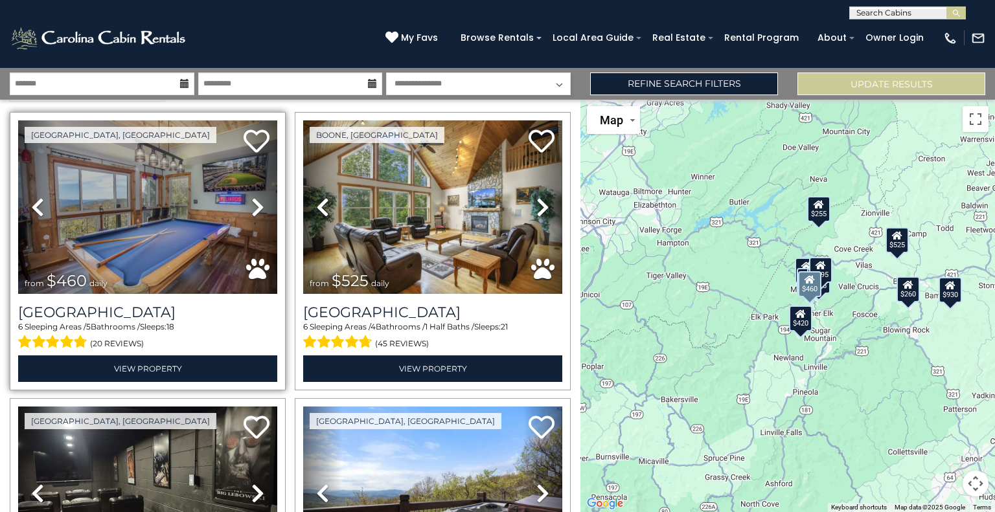
click at [245, 206] on link "Next" at bounding box center [257, 207] width 39 height 174
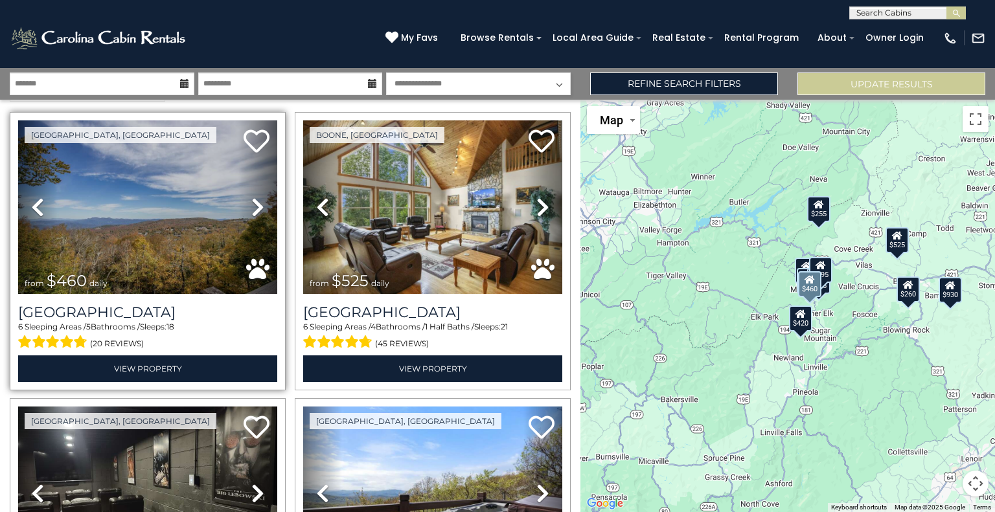
click at [245, 206] on link "Next" at bounding box center [257, 207] width 39 height 174
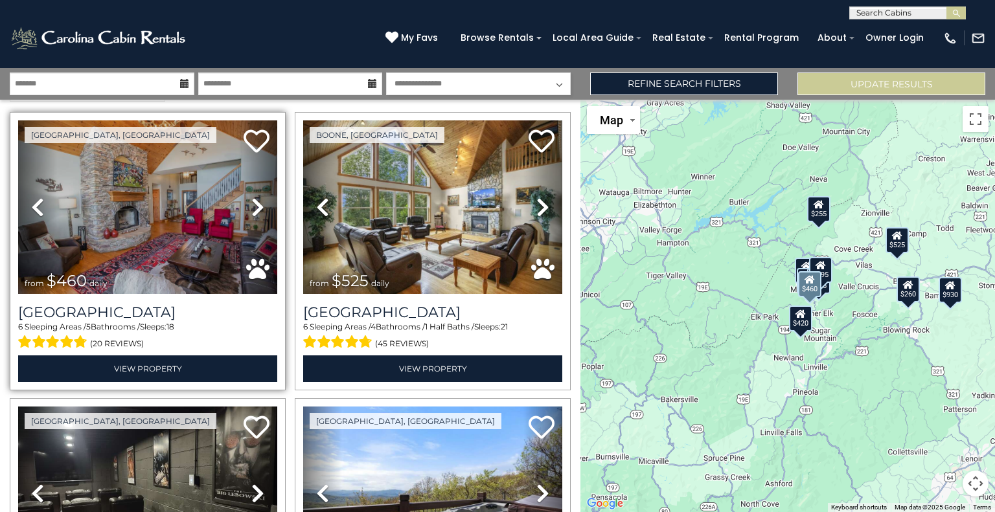
click at [245, 206] on link "Next" at bounding box center [257, 207] width 39 height 174
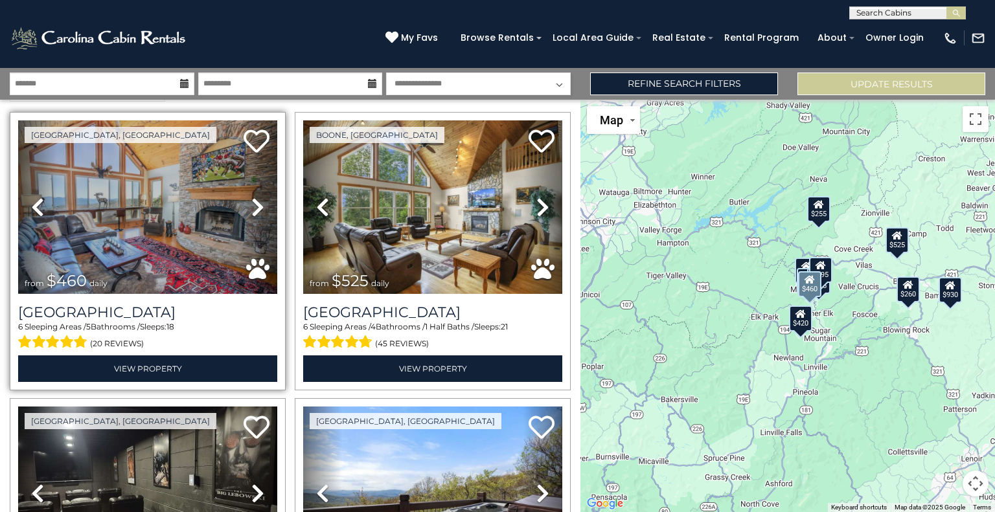
click at [245, 206] on link "Next" at bounding box center [257, 207] width 39 height 174
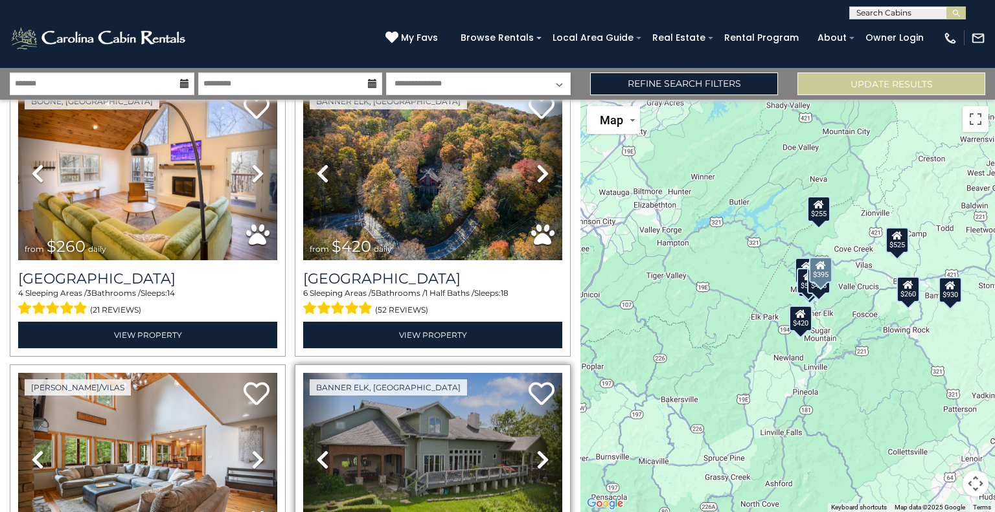
scroll to position [1095, 0]
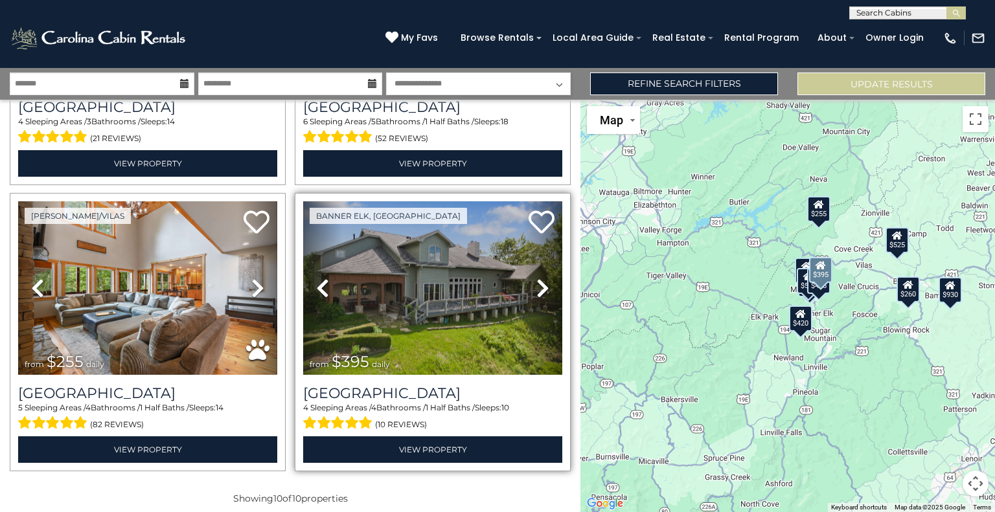
click at [539, 278] on icon at bounding box center [542, 288] width 13 height 21
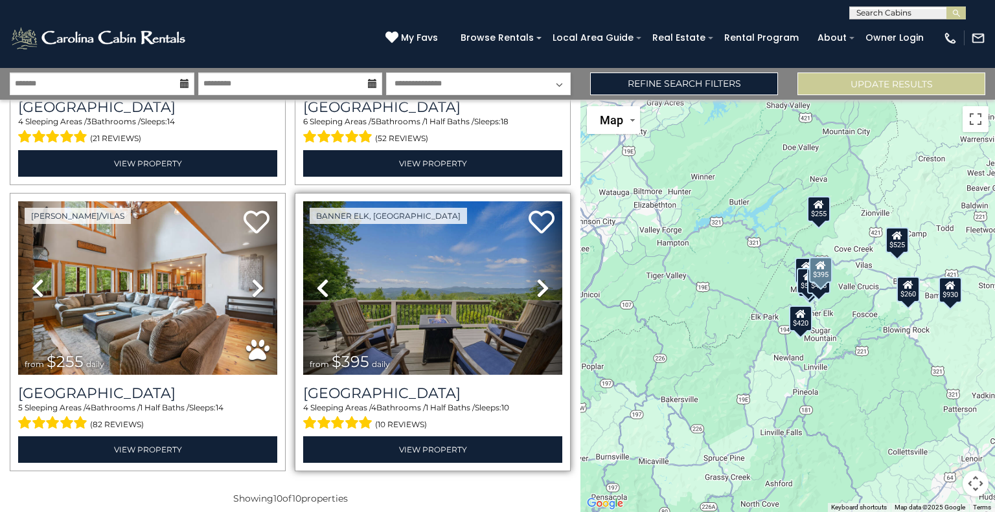
click at [539, 278] on icon at bounding box center [542, 288] width 13 height 21
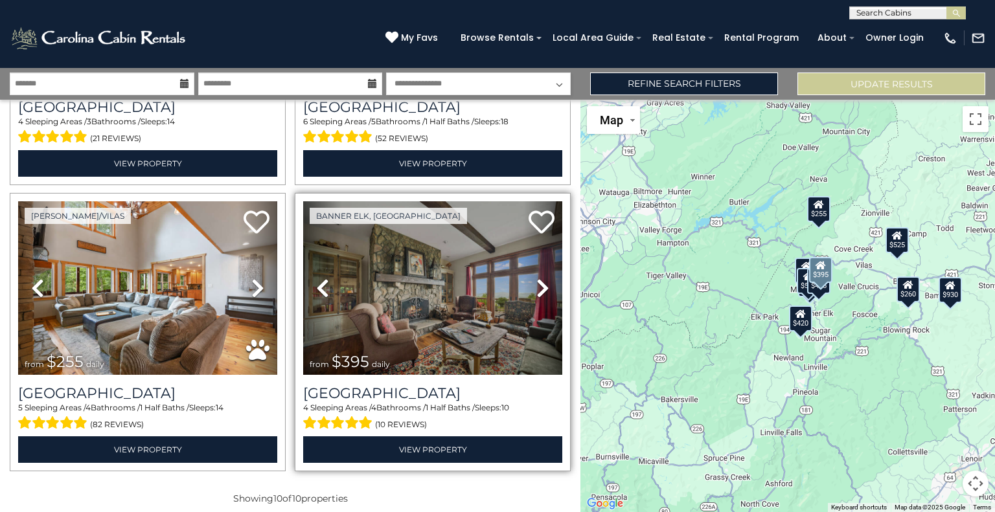
click at [539, 278] on icon at bounding box center [542, 288] width 13 height 21
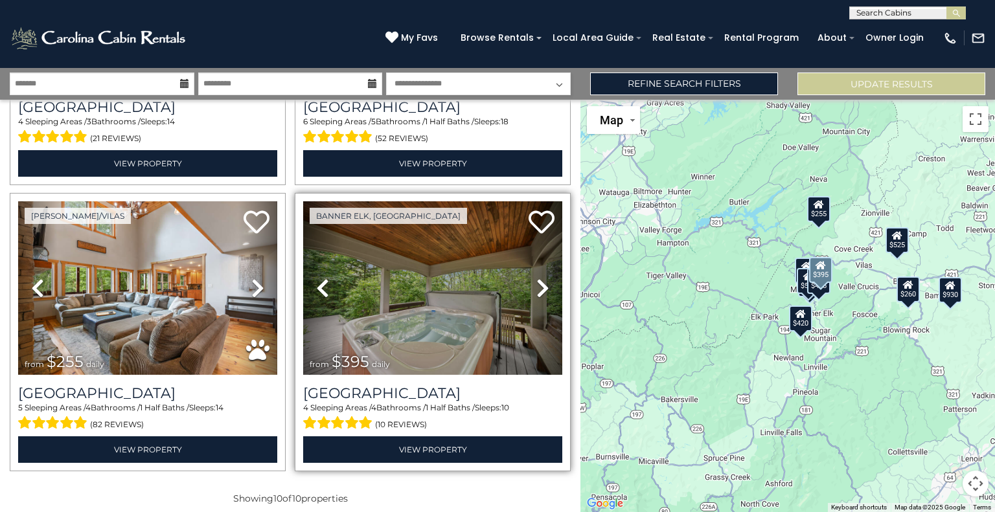
click at [539, 278] on icon at bounding box center [542, 288] width 13 height 21
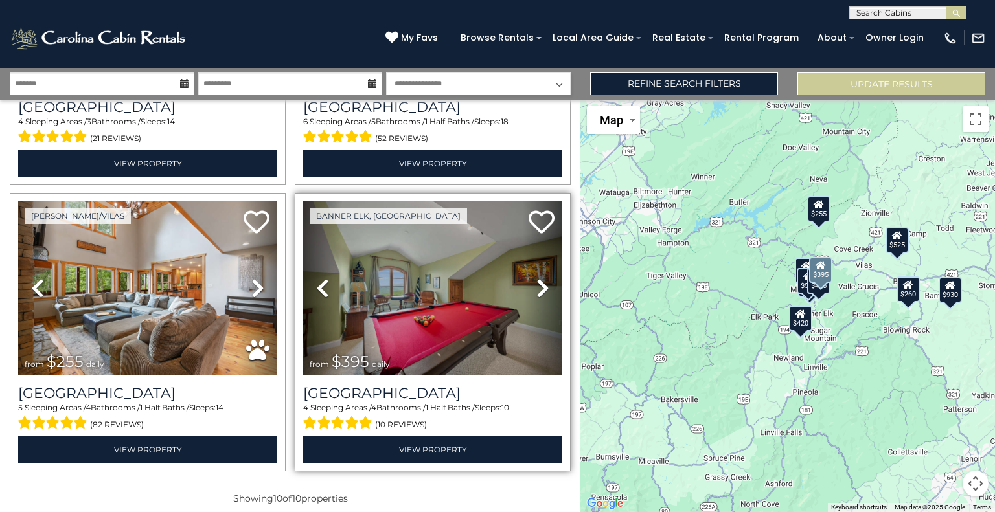
click at [539, 278] on icon at bounding box center [542, 288] width 13 height 21
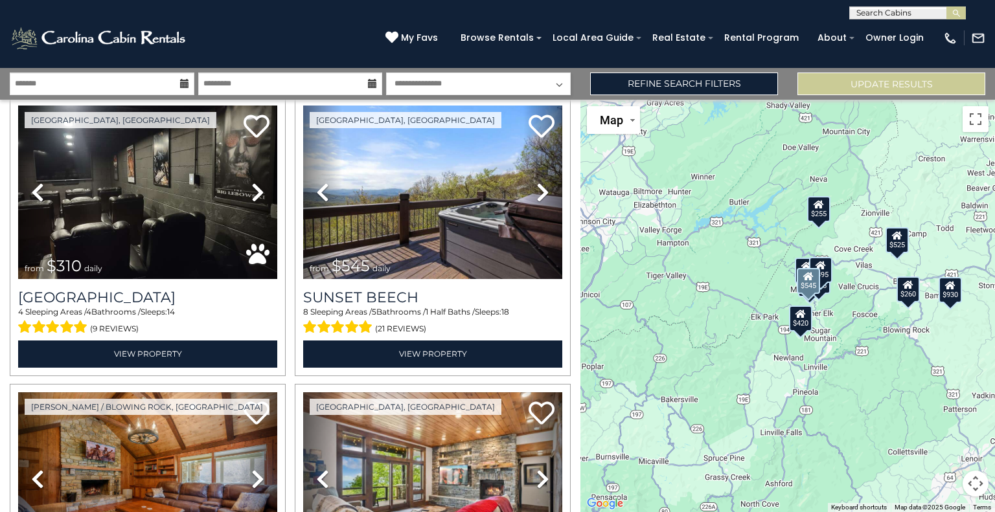
scroll to position [0, 0]
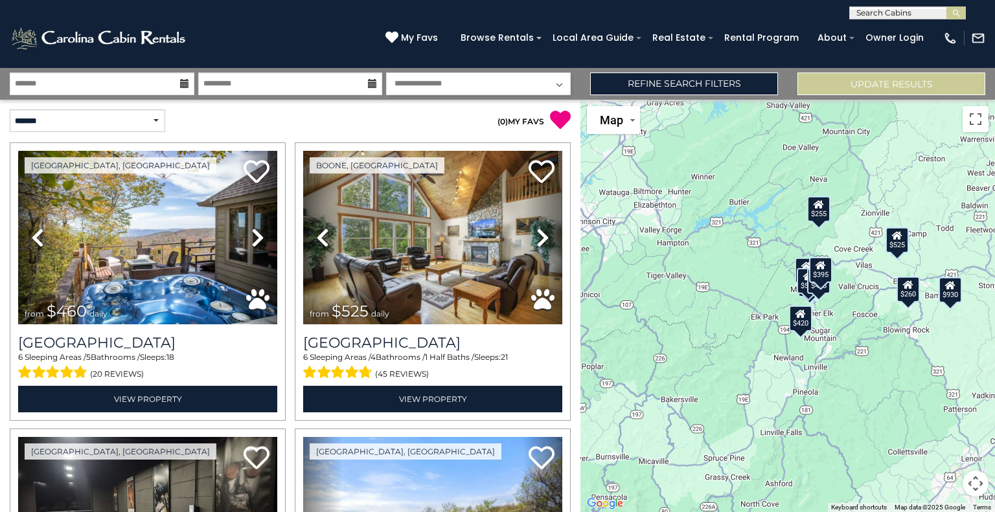
click at [888, 12] on input "text" at bounding box center [905, 15] width 113 height 13
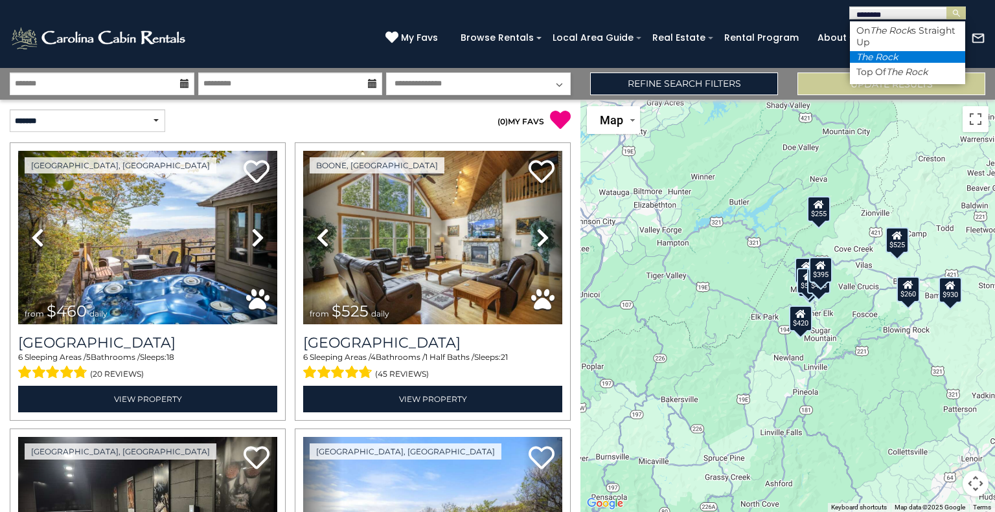
type input "********"
click at [878, 53] on em "The Rock" at bounding box center [876, 57] width 41 height 12
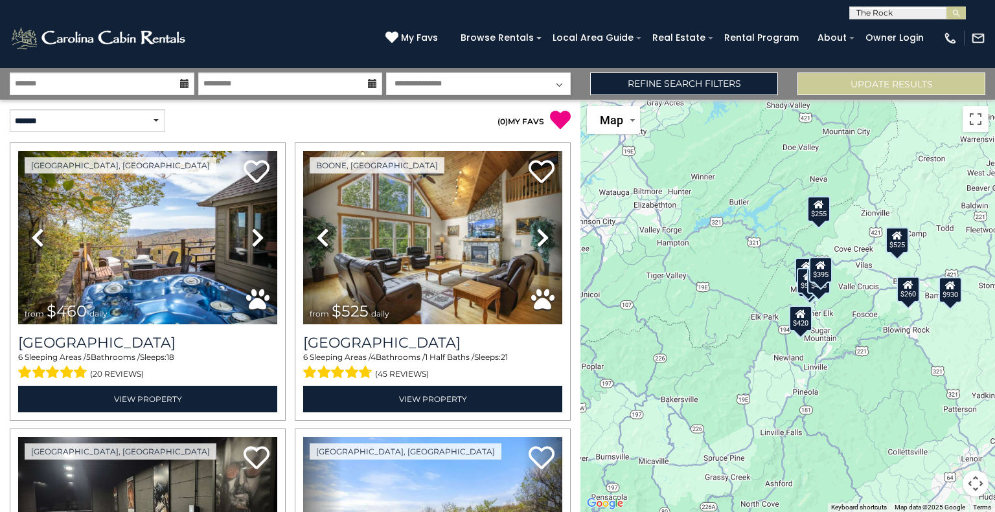
click at [946, 6] on button "submit" at bounding box center [955, 12] width 19 height 13
click at [956, 12] on img "submit" at bounding box center [956, 13] width 10 height 10
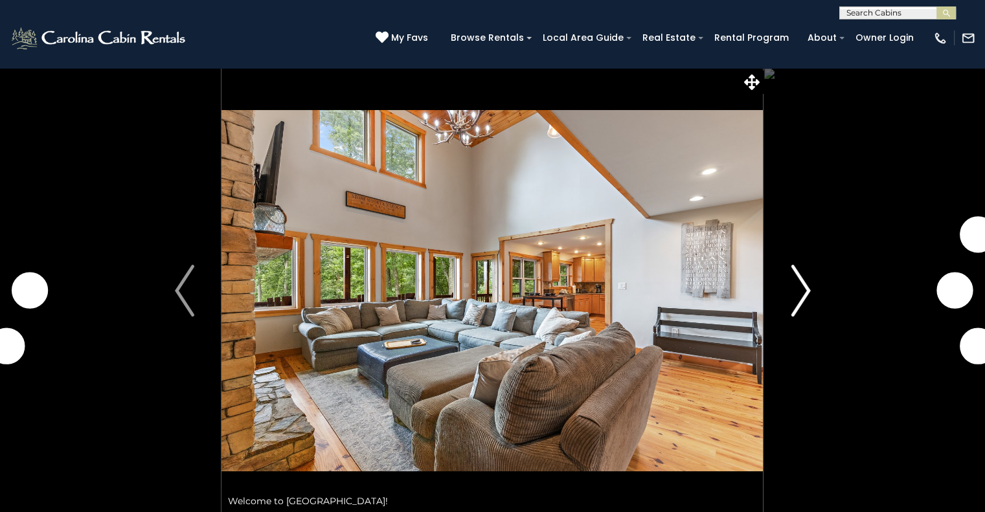
click at [794, 290] on img "Next" at bounding box center [800, 291] width 19 height 52
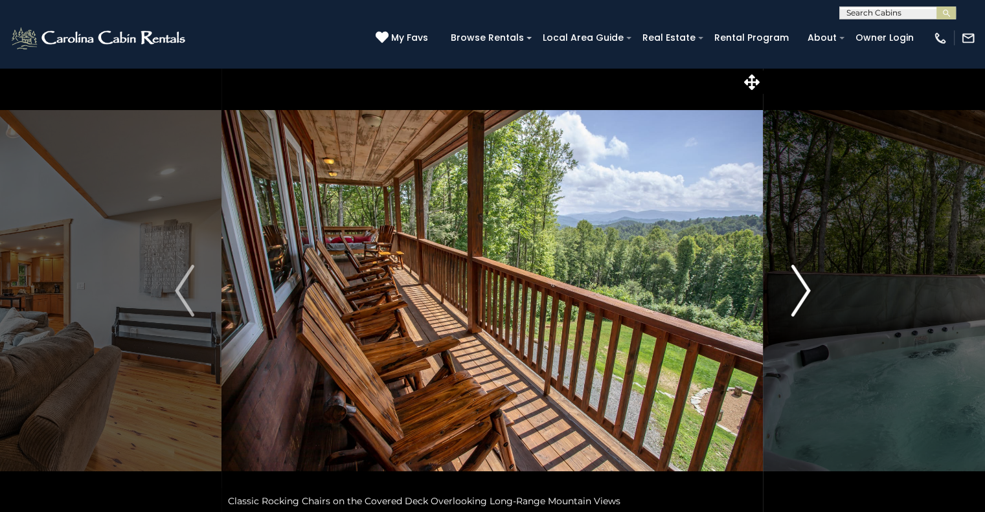
click at [794, 290] on img "Next" at bounding box center [800, 291] width 19 height 52
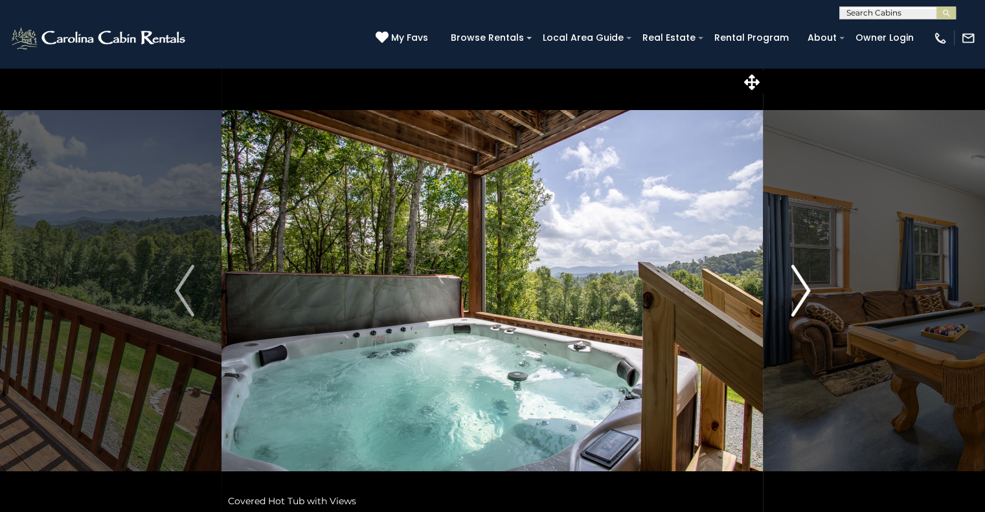
click at [794, 290] on img "Next" at bounding box center [800, 291] width 19 height 52
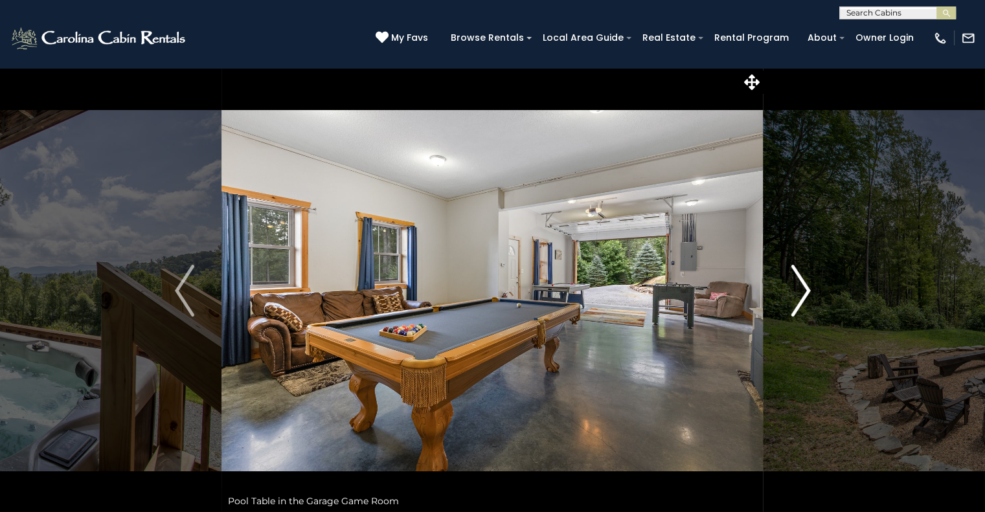
click at [794, 290] on img "Next" at bounding box center [800, 291] width 19 height 52
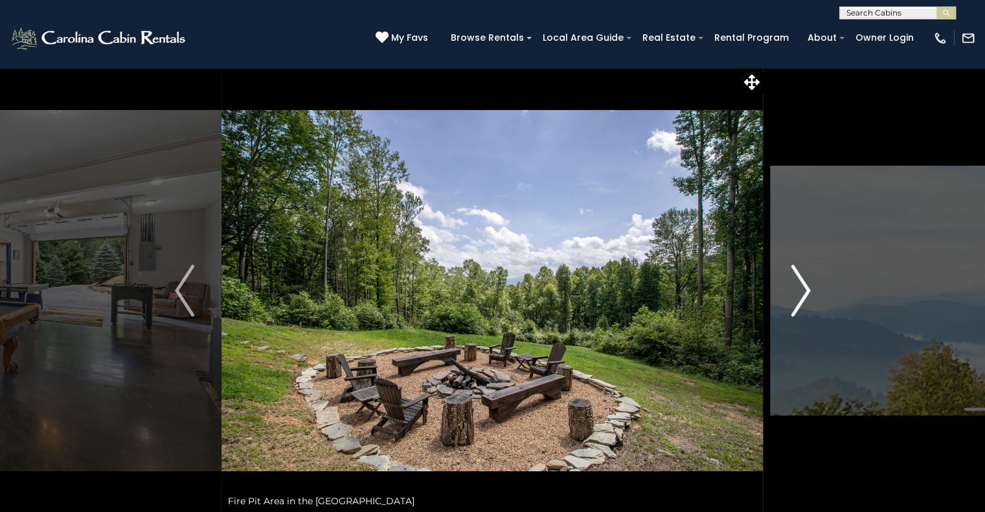
click at [794, 290] on img "Next" at bounding box center [800, 291] width 19 height 52
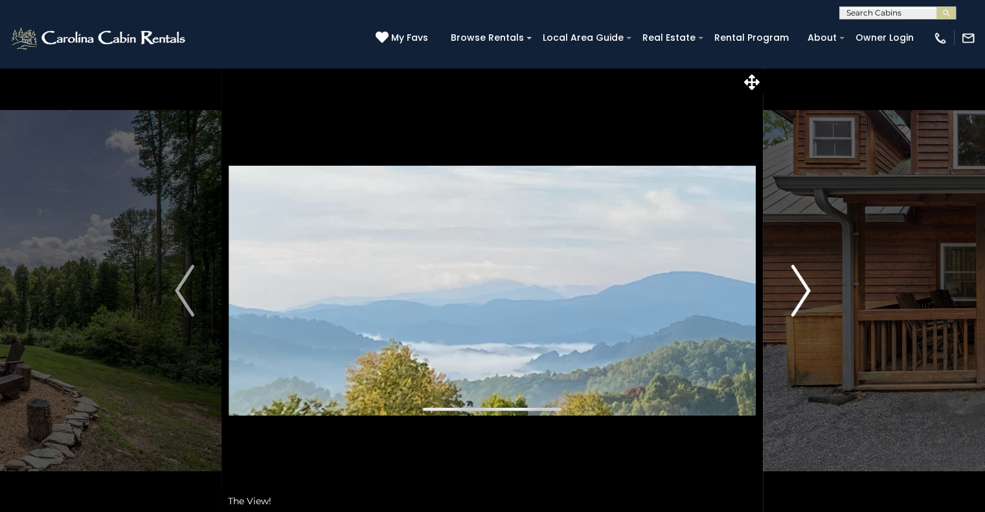
click at [794, 290] on img "Next" at bounding box center [800, 291] width 19 height 52
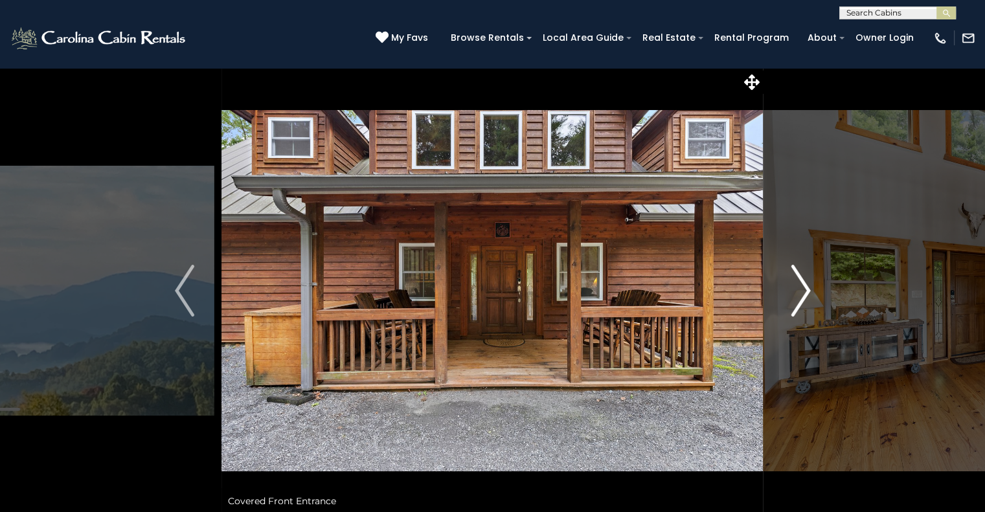
click at [794, 290] on img "Next" at bounding box center [800, 291] width 19 height 52
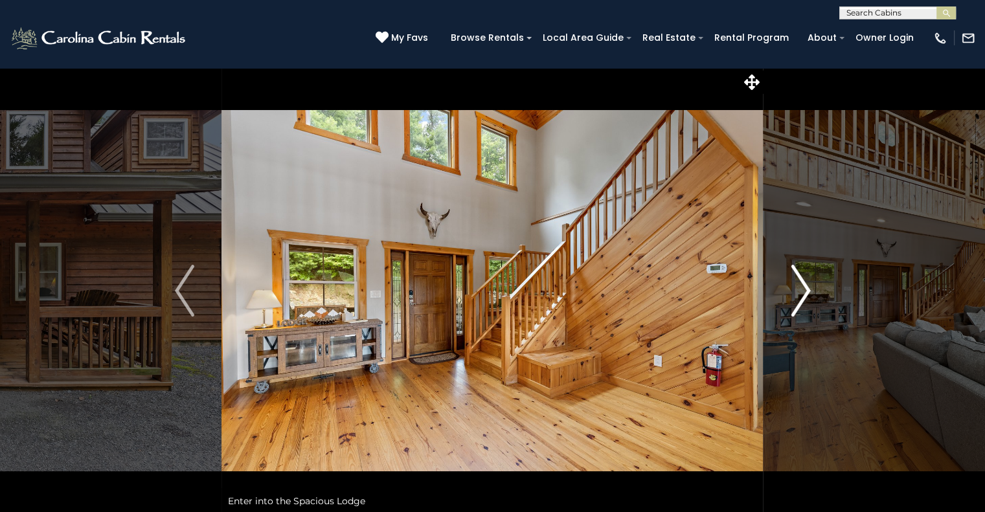
click at [794, 290] on img "Next" at bounding box center [800, 291] width 19 height 52
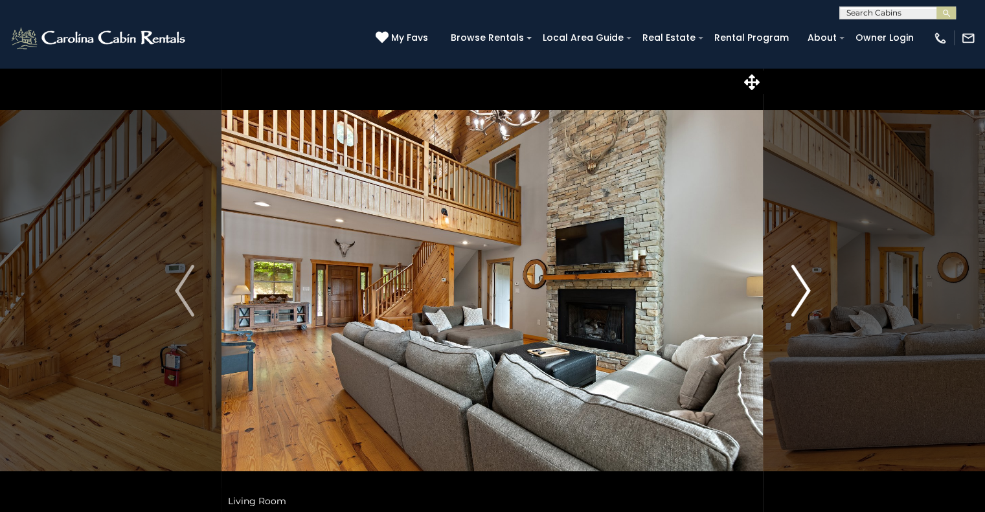
click at [794, 290] on img "Next" at bounding box center [800, 291] width 19 height 52
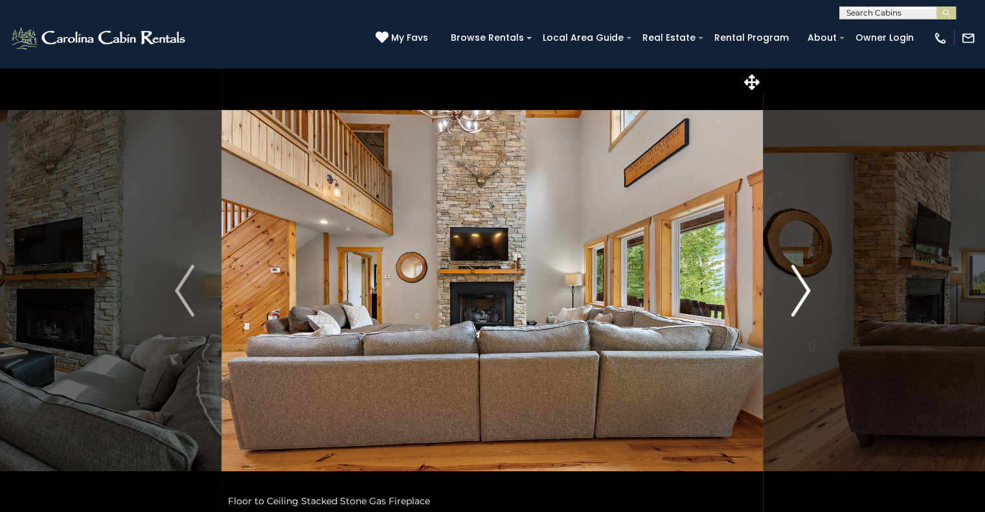
click at [794, 290] on img "Next" at bounding box center [800, 291] width 19 height 52
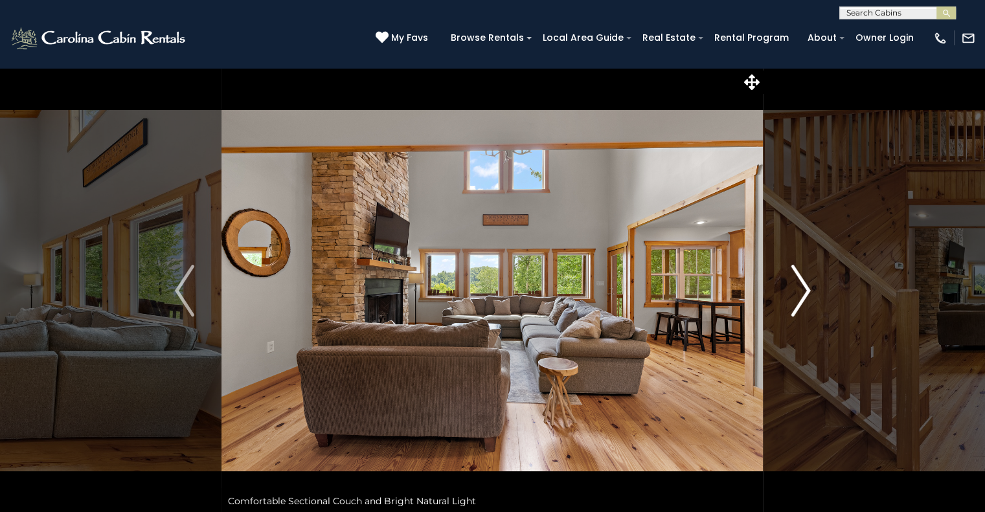
click at [794, 290] on img "Next" at bounding box center [800, 291] width 19 height 52
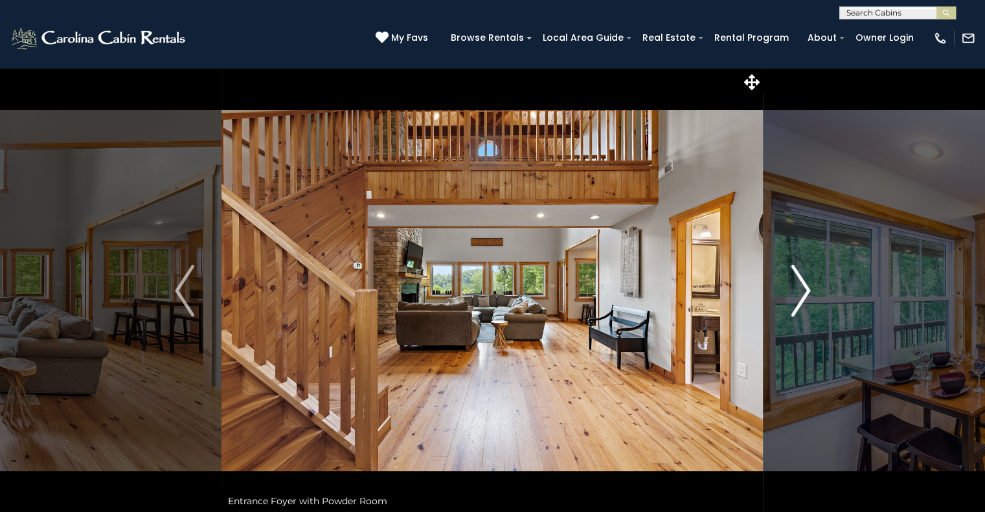
click at [794, 290] on img "Next" at bounding box center [800, 291] width 19 height 52
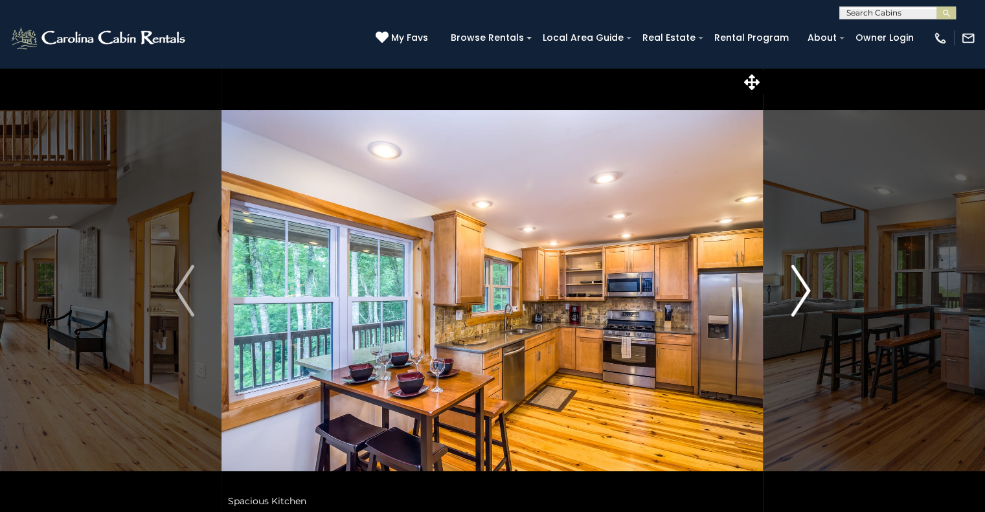
click at [794, 290] on img "Next" at bounding box center [800, 291] width 19 height 52
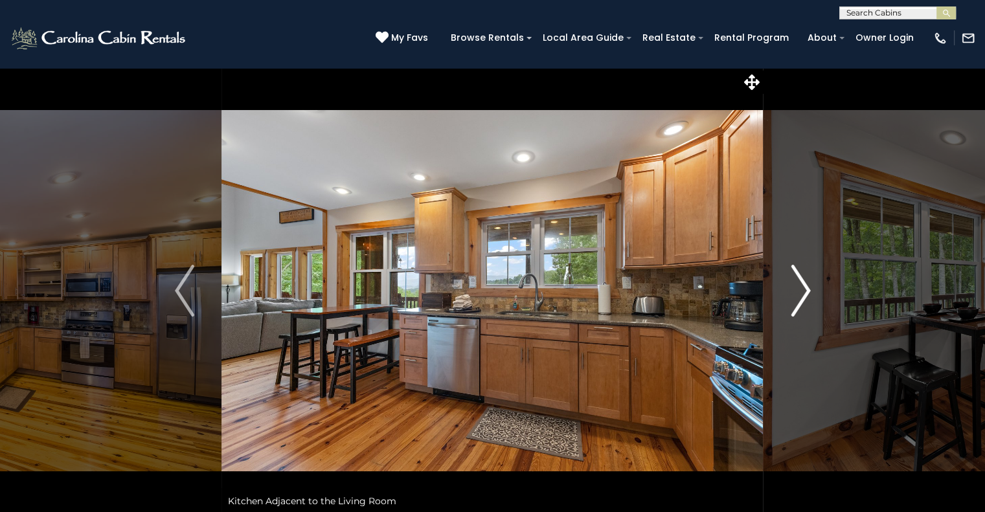
click at [794, 290] on img "Next" at bounding box center [800, 291] width 19 height 52
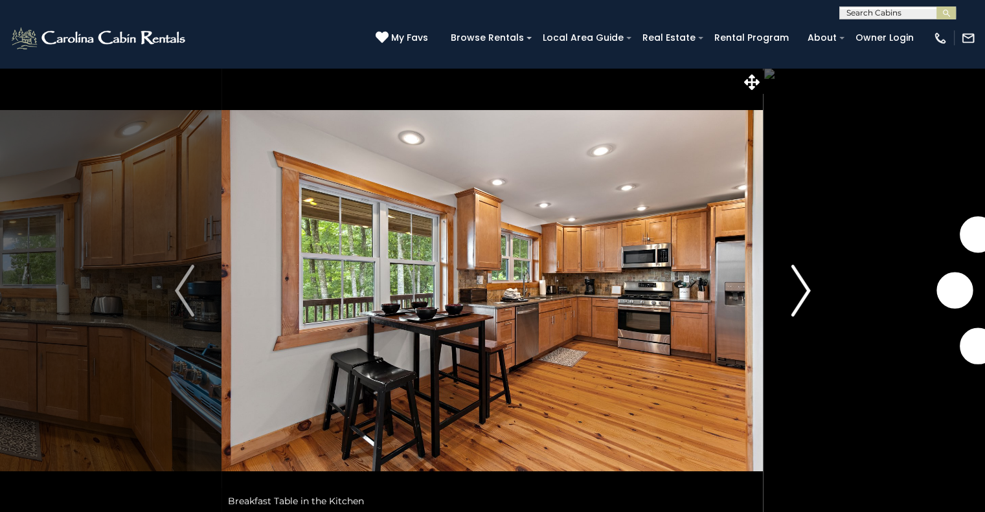
click at [794, 290] on img "Next" at bounding box center [800, 291] width 19 height 52
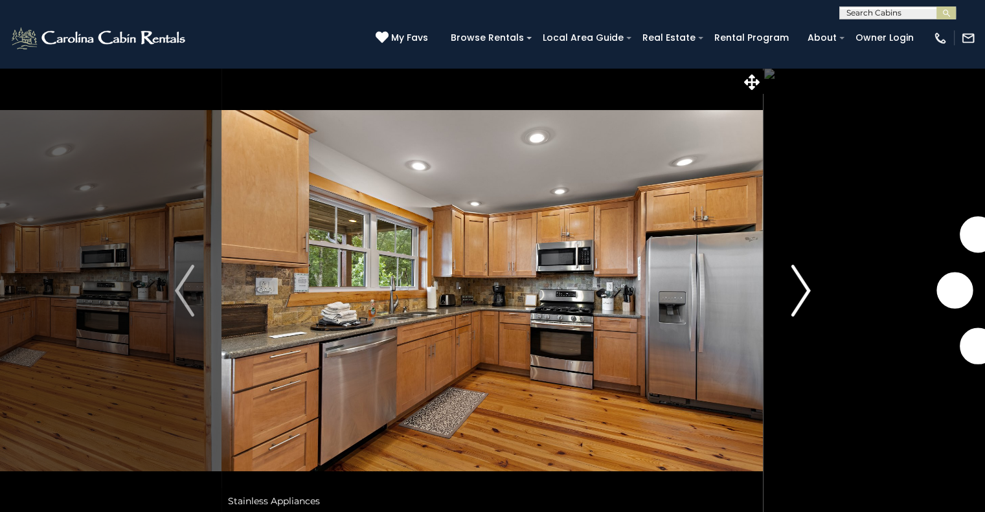
click at [794, 290] on img "Next" at bounding box center [800, 291] width 19 height 52
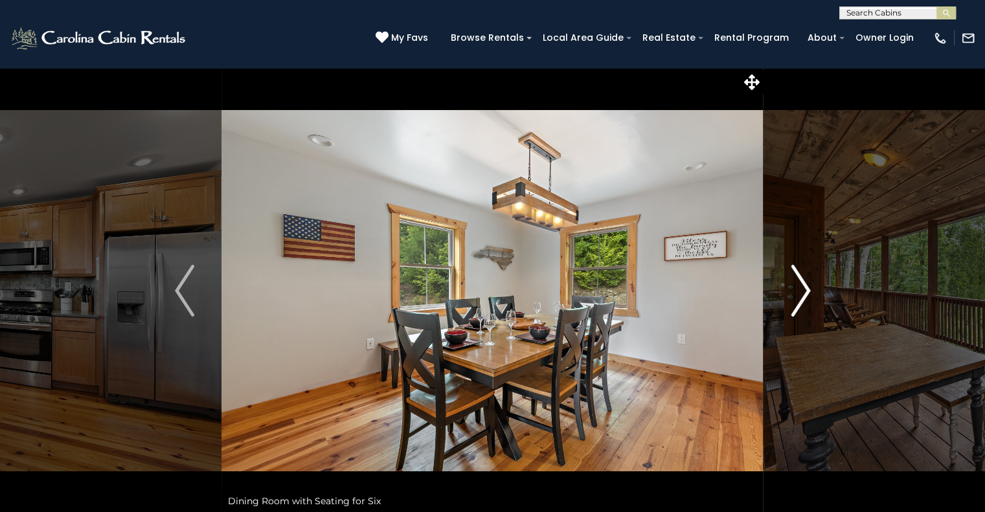
click at [794, 290] on img "Next" at bounding box center [800, 291] width 19 height 52
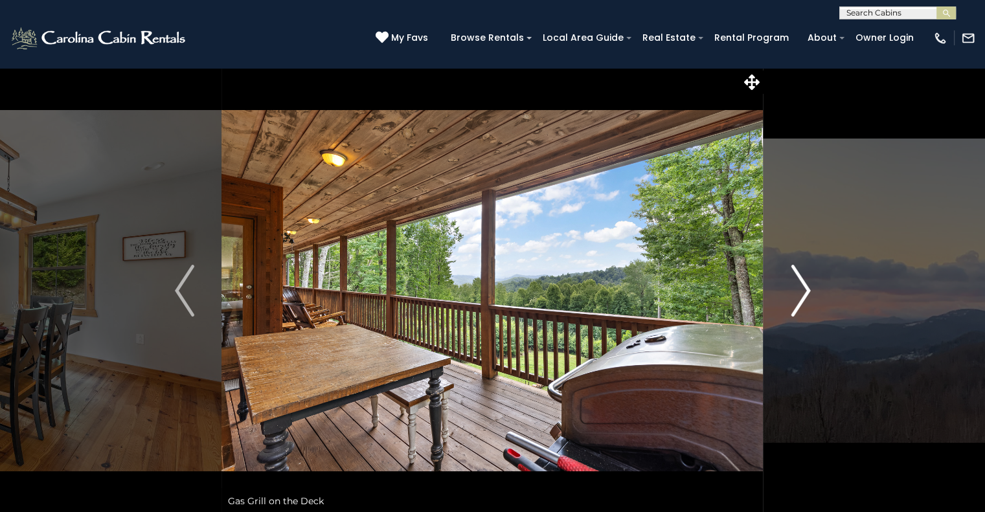
click at [794, 290] on img "Next" at bounding box center [800, 291] width 19 height 52
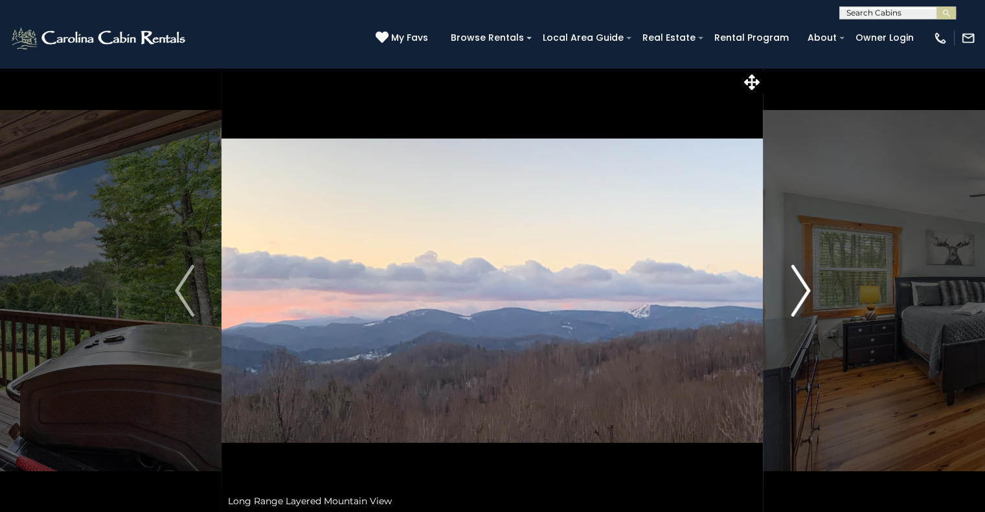
click at [794, 290] on img "Next" at bounding box center [800, 291] width 19 height 52
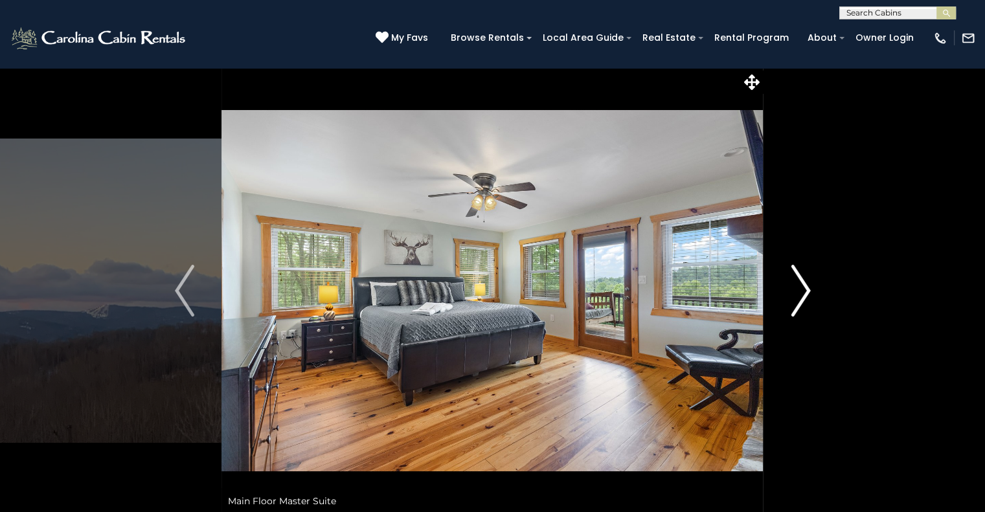
click at [794, 290] on img "Next" at bounding box center [800, 291] width 19 height 52
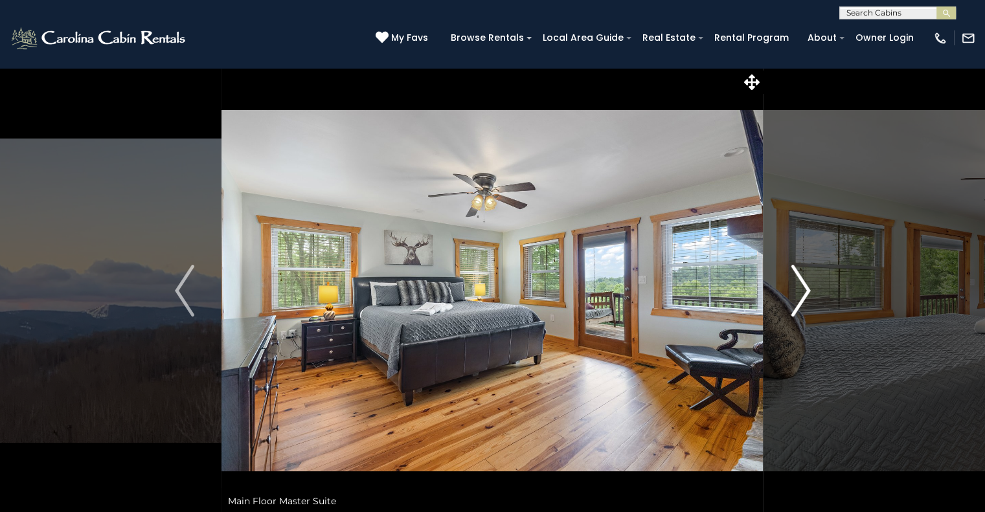
click at [794, 290] on img "Next" at bounding box center [800, 291] width 19 height 52
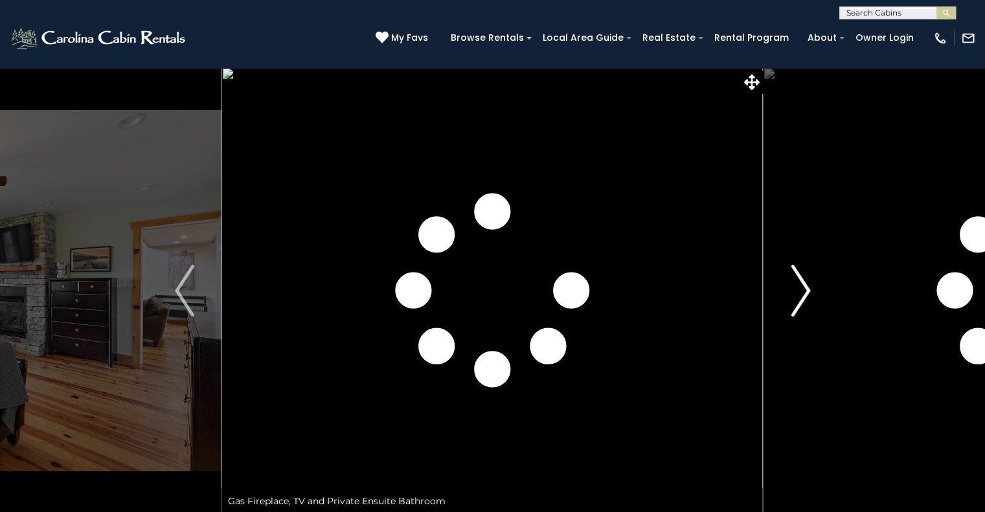
click at [794, 290] on img "Next" at bounding box center [800, 291] width 19 height 52
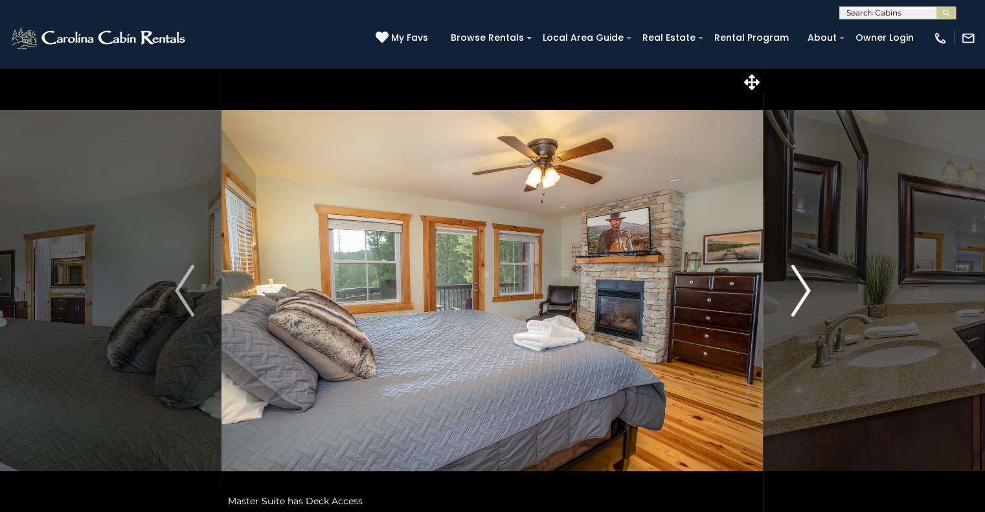
click at [793, 288] on img "Next" at bounding box center [800, 291] width 19 height 52
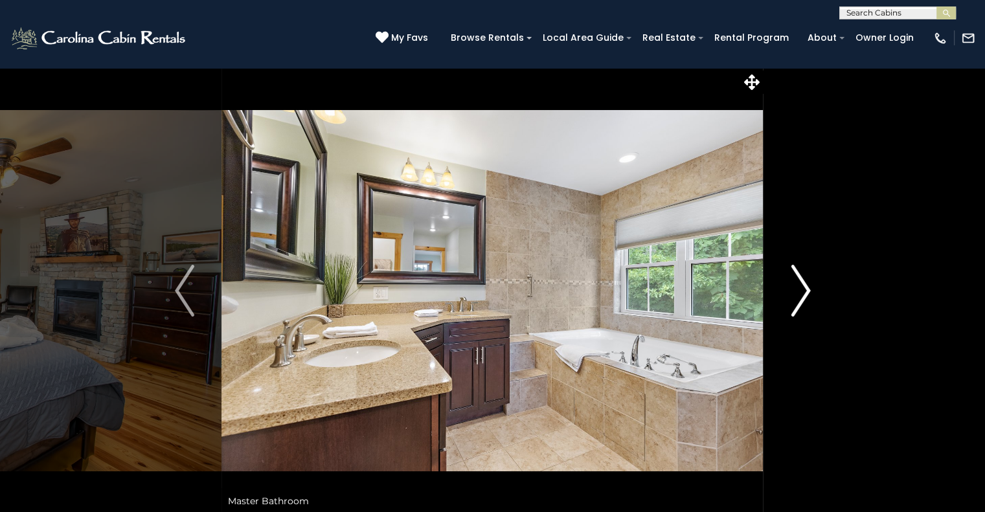
click at [793, 288] on img "Next" at bounding box center [800, 291] width 19 height 52
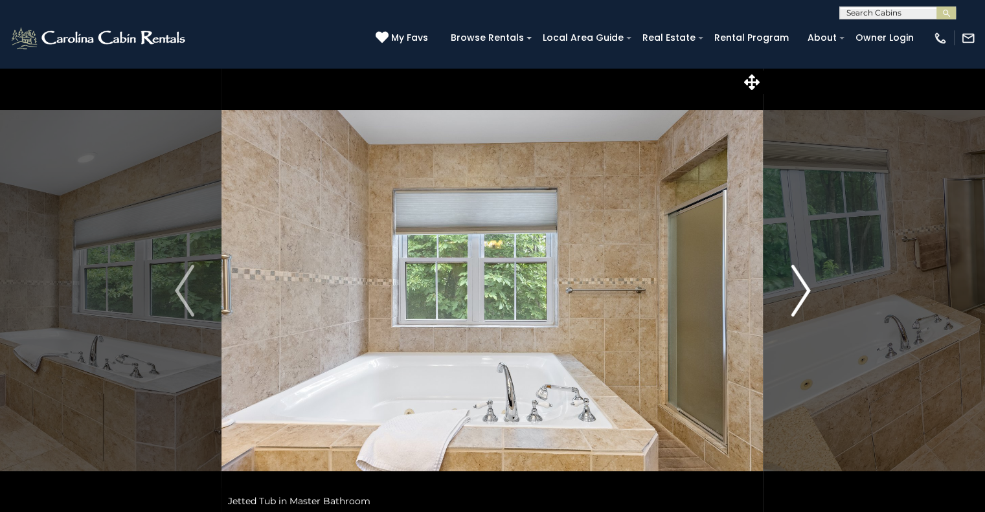
click at [793, 288] on img "Next" at bounding box center [800, 291] width 19 height 52
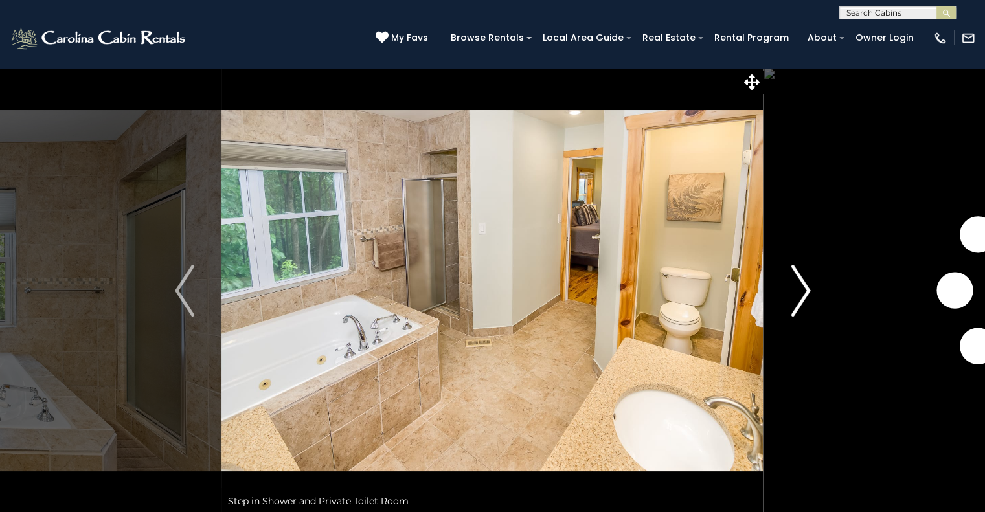
click at [793, 288] on img "Next" at bounding box center [800, 291] width 19 height 52
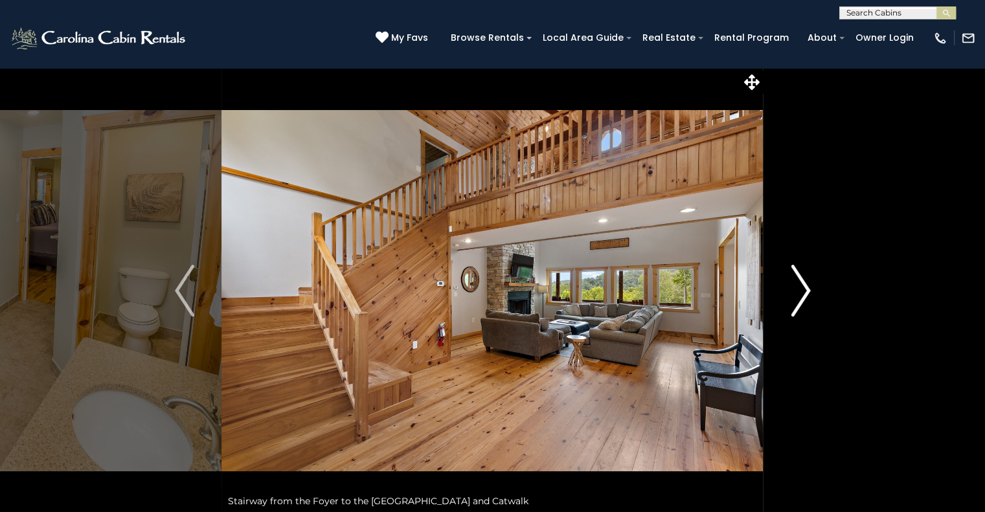
click at [793, 288] on img "Next" at bounding box center [800, 291] width 19 height 52
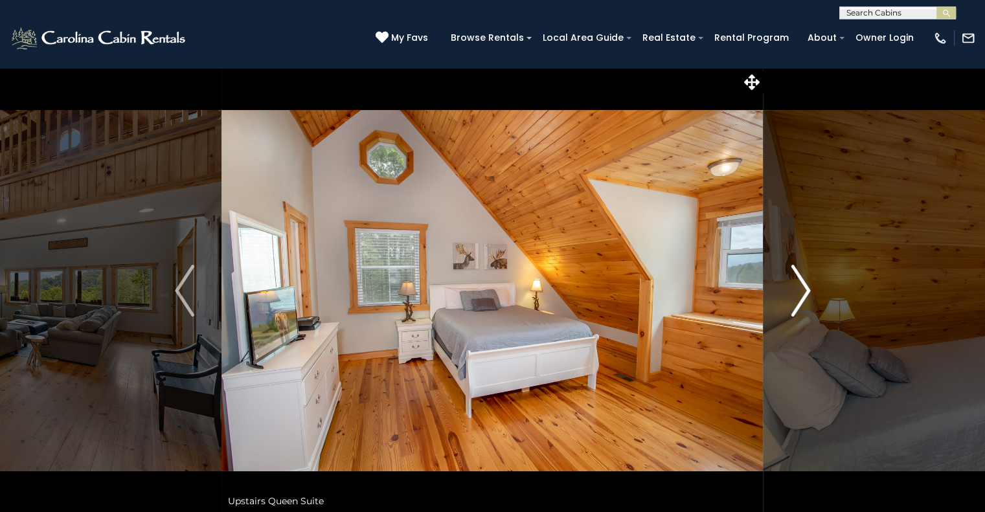
click at [793, 288] on img "Next" at bounding box center [800, 291] width 19 height 52
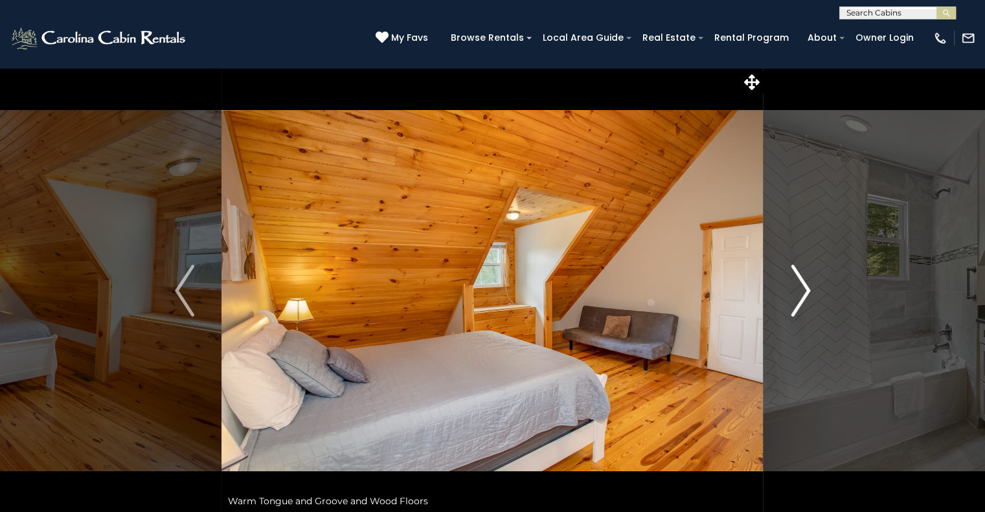
click at [793, 288] on img "Next" at bounding box center [800, 291] width 19 height 52
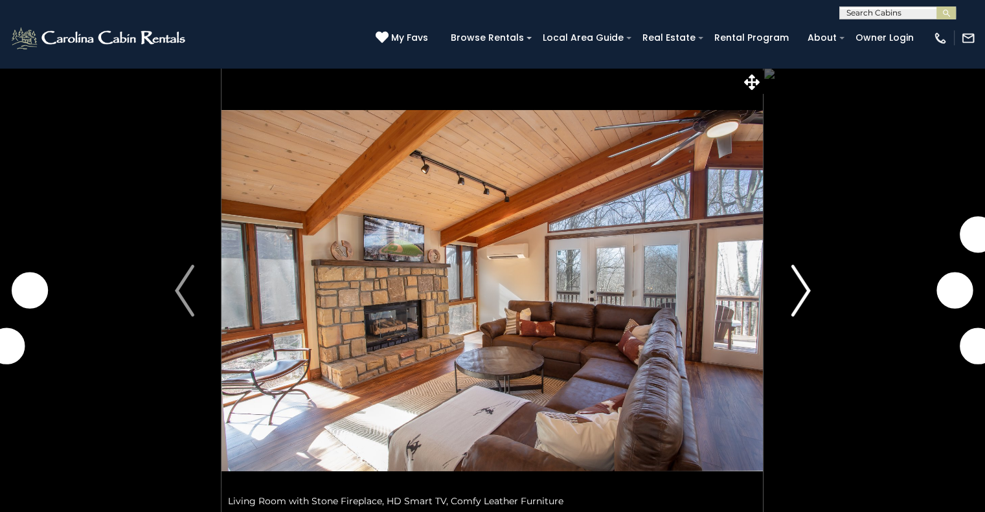
click at [789, 303] on button "Next" at bounding box center [800, 290] width 74 height 447
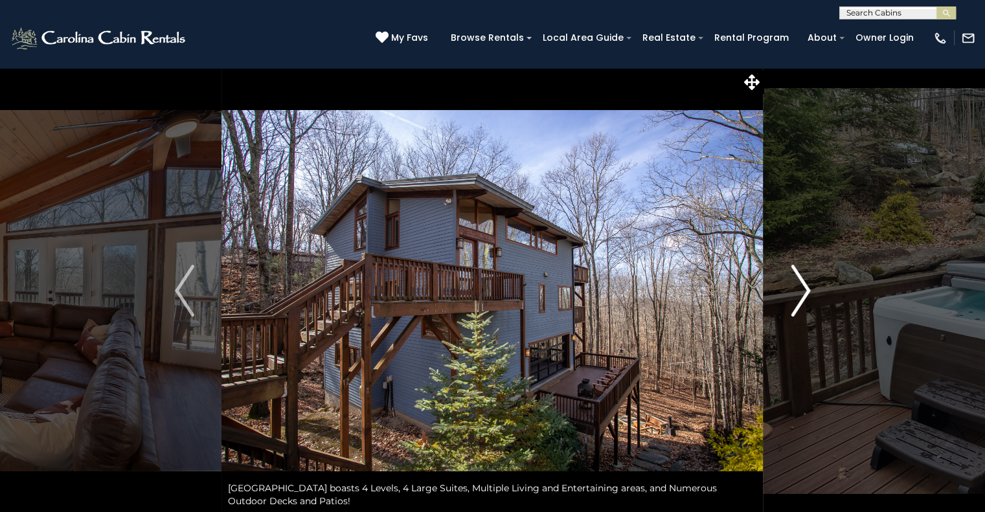
click at [789, 303] on button "Next" at bounding box center [800, 290] width 74 height 447
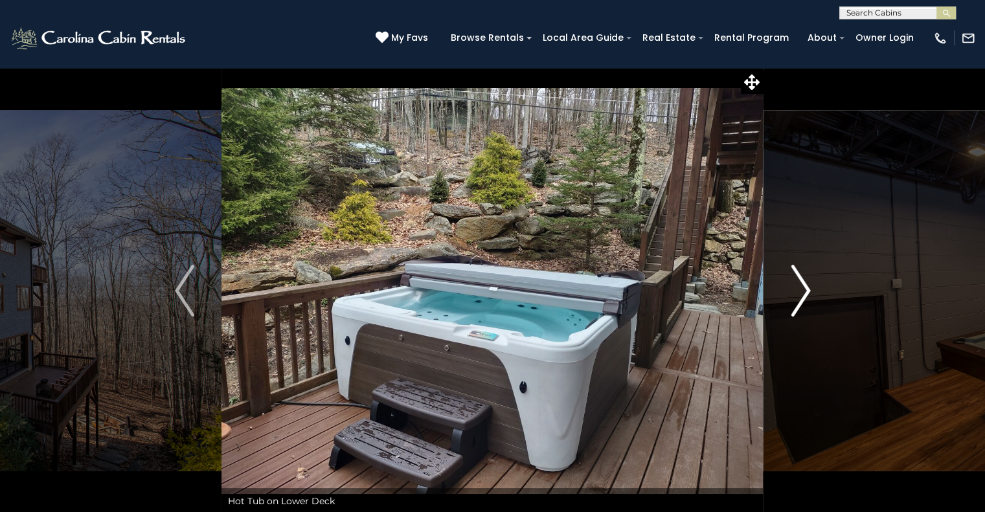
click at [789, 303] on button "Next" at bounding box center [800, 290] width 74 height 447
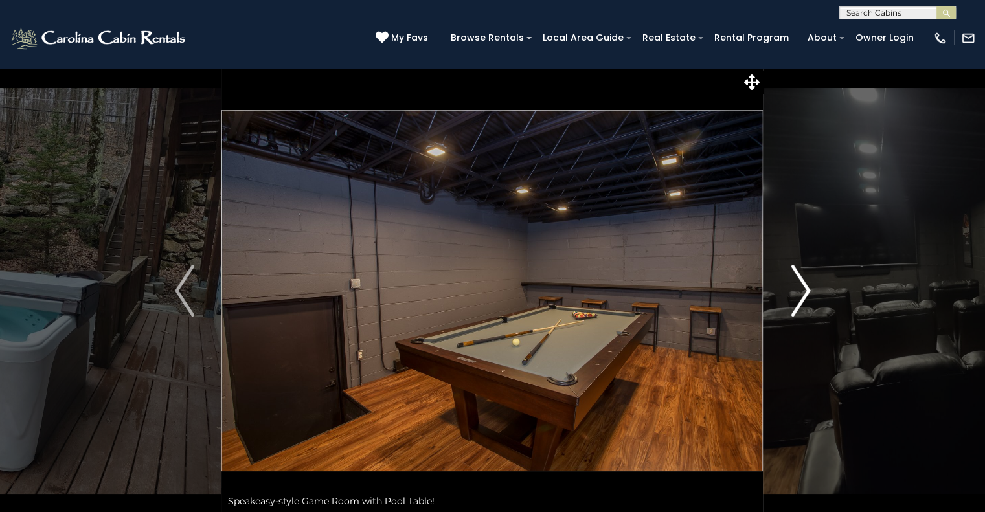
click at [793, 308] on img "Next" at bounding box center [800, 291] width 19 height 52
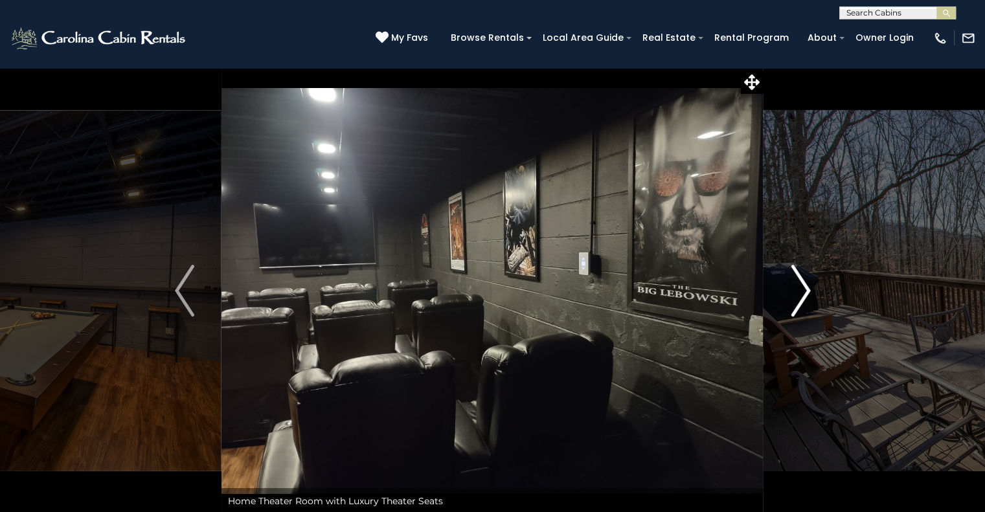
click at [793, 308] on img "Next" at bounding box center [800, 291] width 19 height 52
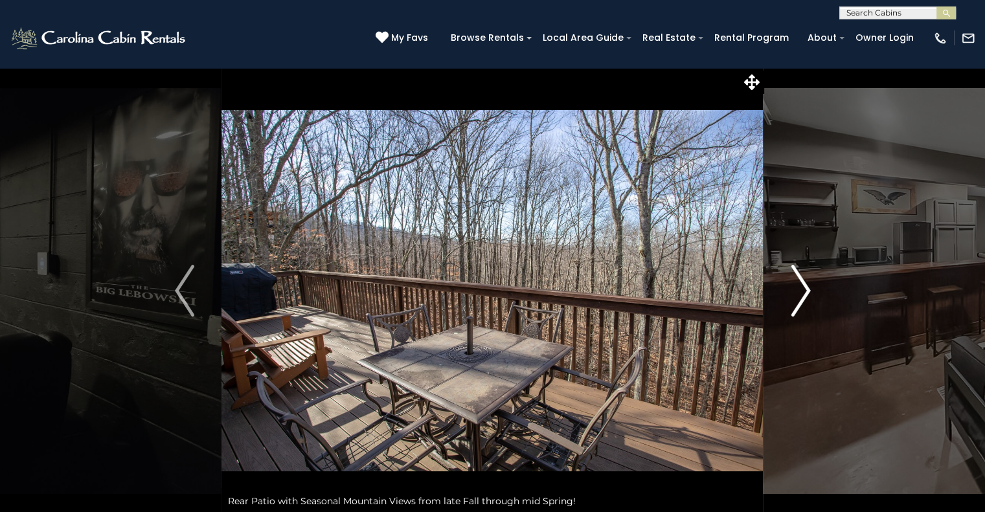
click at [793, 308] on img "Next" at bounding box center [800, 291] width 19 height 52
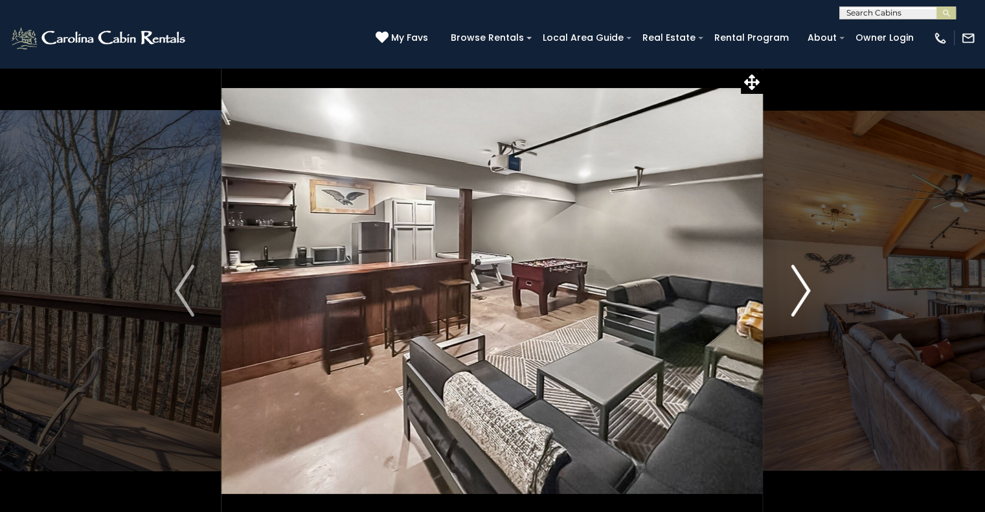
click at [793, 308] on img "Next" at bounding box center [800, 291] width 19 height 52
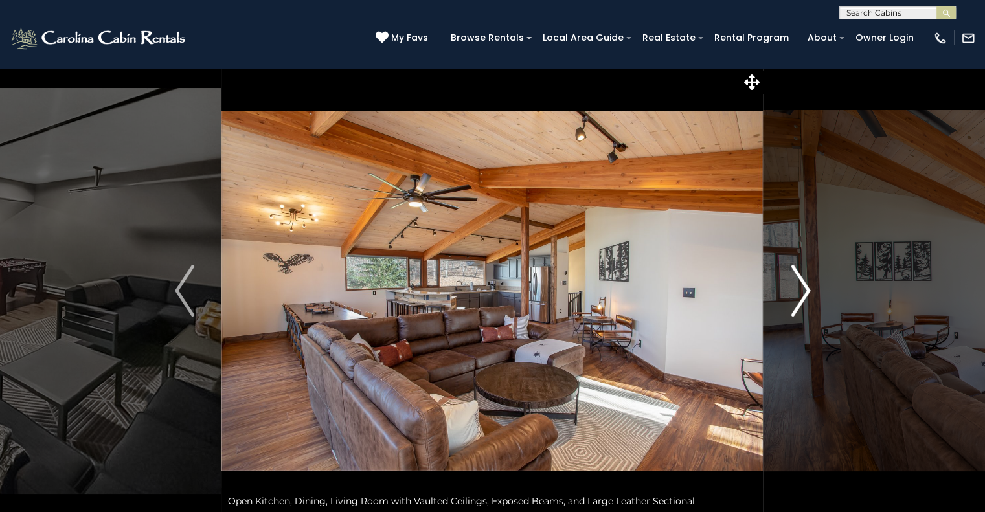
click at [793, 308] on img "Next" at bounding box center [800, 291] width 19 height 52
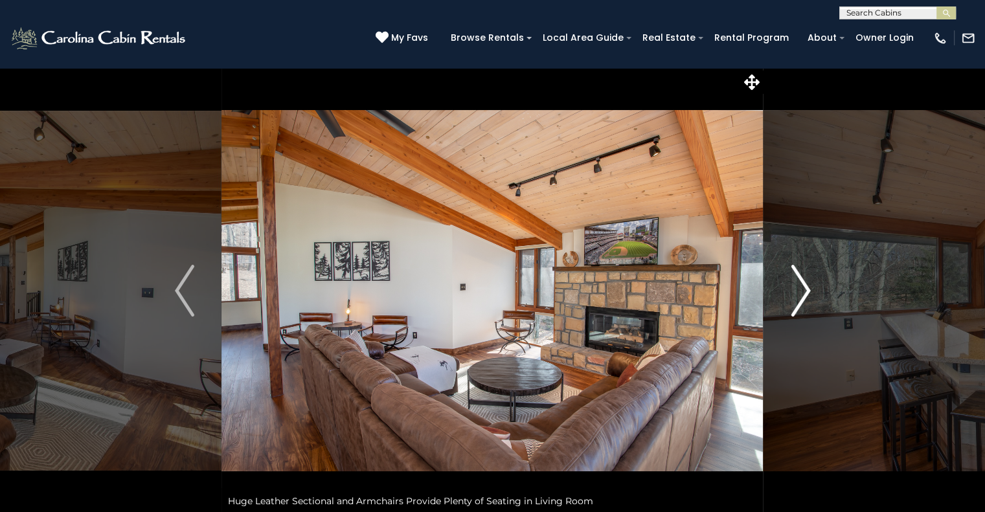
click at [793, 308] on img "Next" at bounding box center [800, 291] width 19 height 52
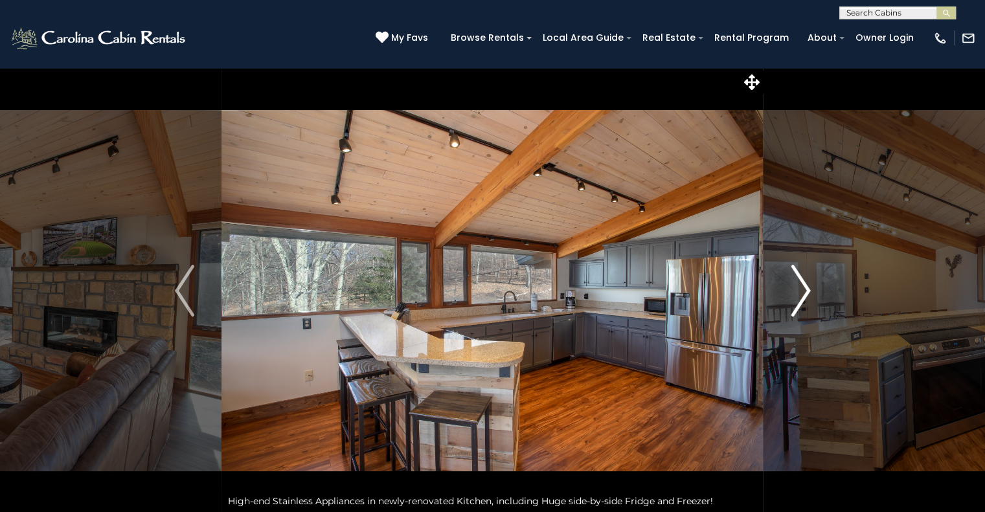
click at [793, 308] on img "Next" at bounding box center [800, 291] width 19 height 52
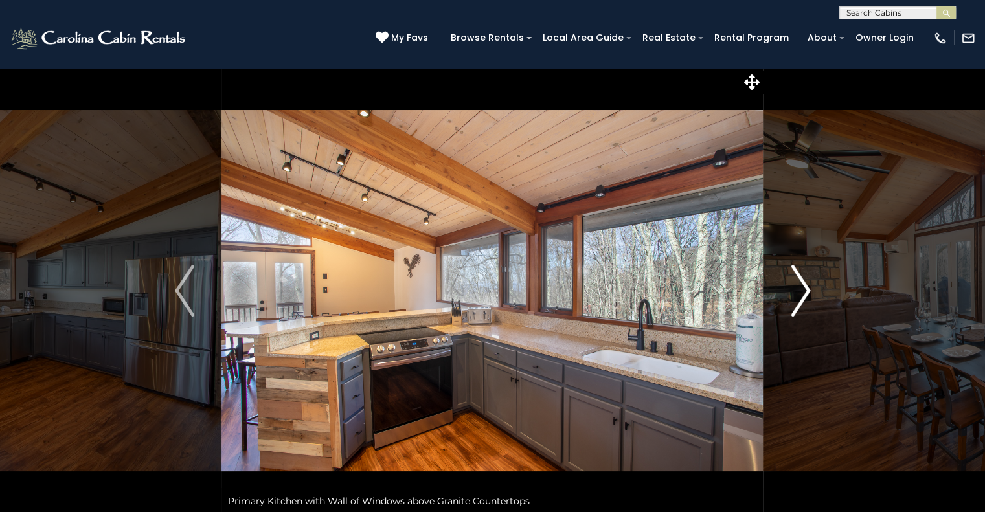
click at [793, 308] on img "Next" at bounding box center [800, 291] width 19 height 52
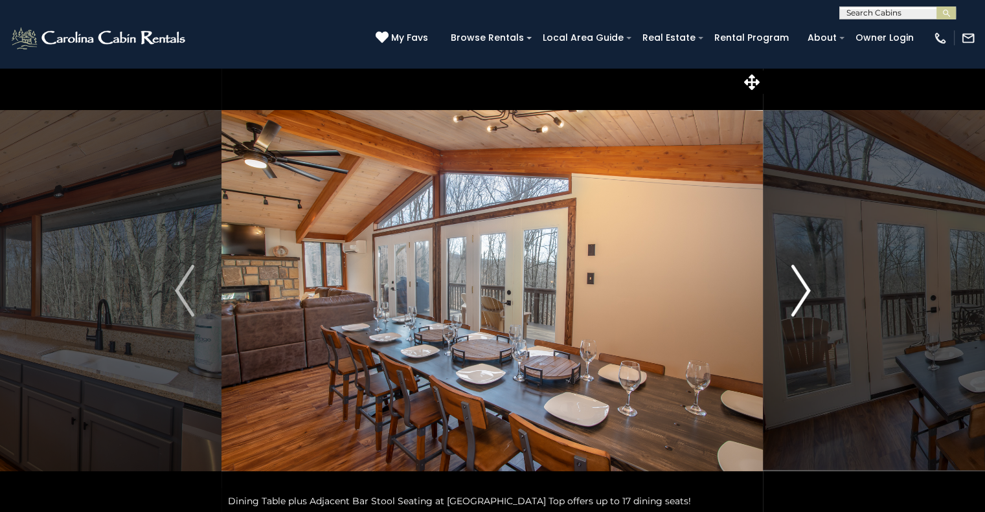
click at [801, 359] on button "Next" at bounding box center [800, 290] width 74 height 447
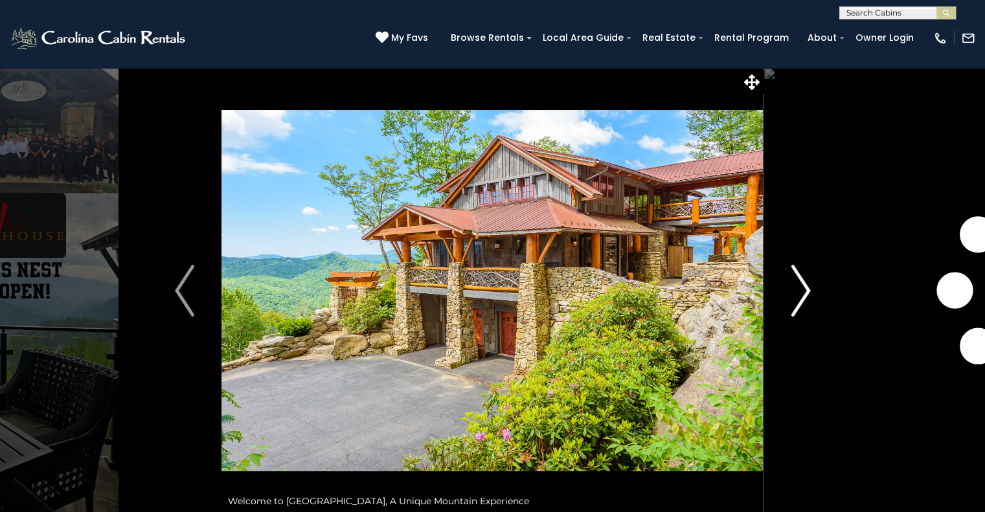
click at [792, 293] on img "Next" at bounding box center [800, 291] width 19 height 52
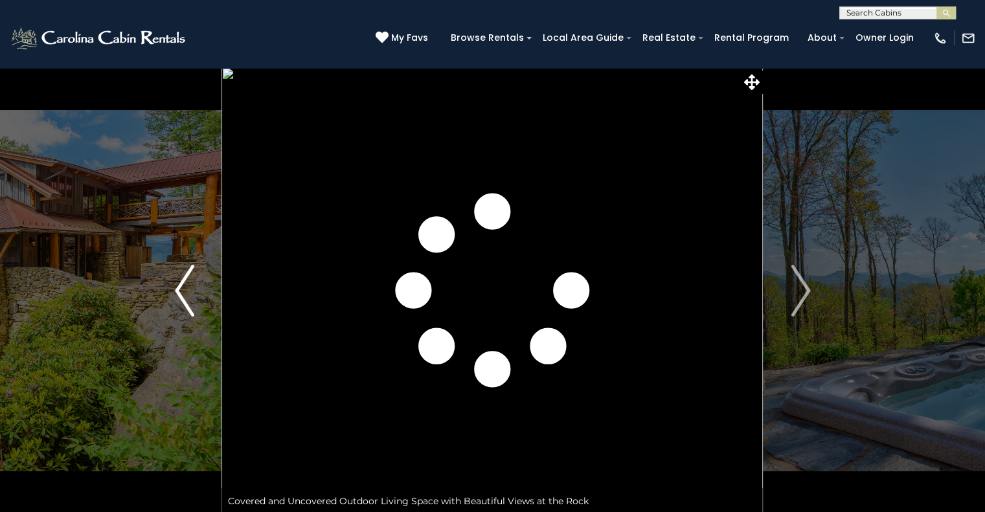
click at [189, 282] on img "Previous" at bounding box center [184, 291] width 19 height 52
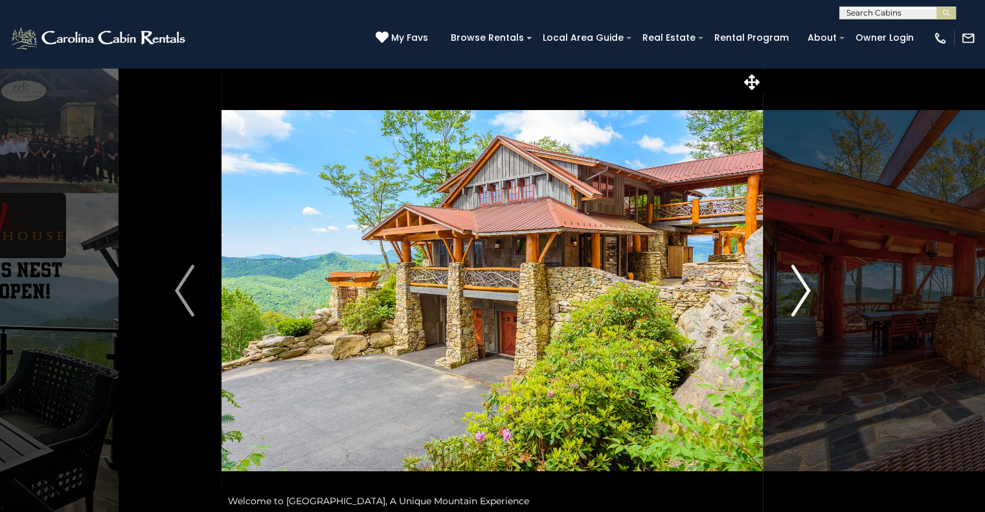
click at [809, 279] on img "Next" at bounding box center [800, 291] width 19 height 52
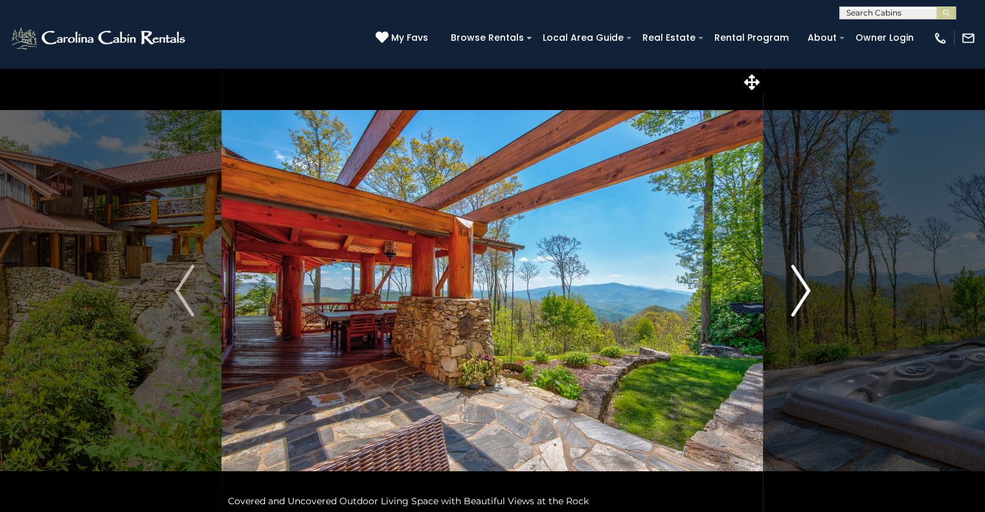
click at [809, 279] on img "Next" at bounding box center [800, 291] width 19 height 52
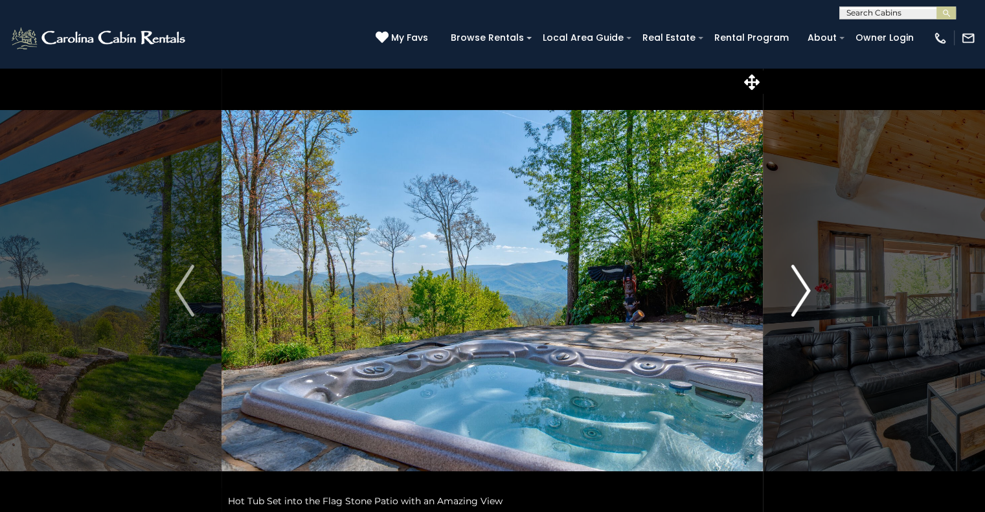
click at [809, 279] on img "Next" at bounding box center [800, 291] width 19 height 52
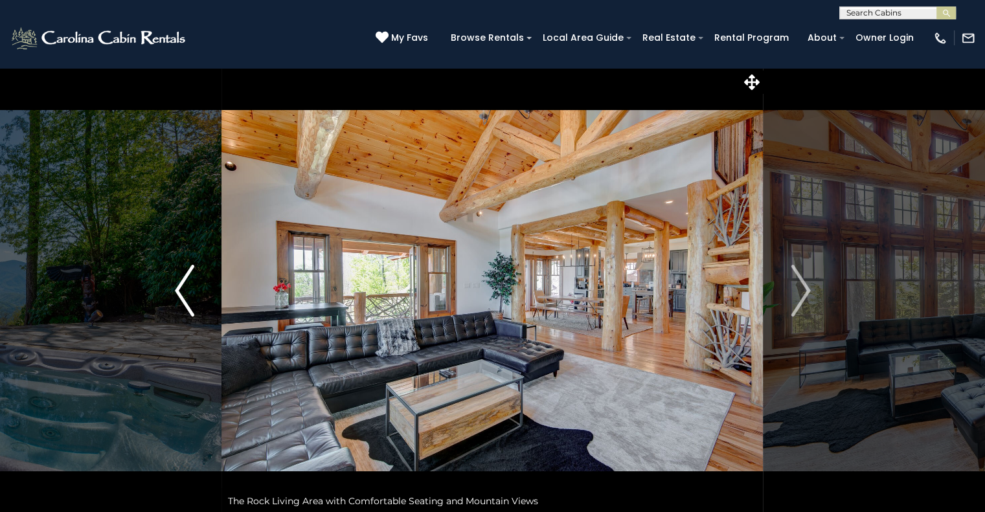
click at [188, 288] on img "Previous" at bounding box center [184, 291] width 19 height 52
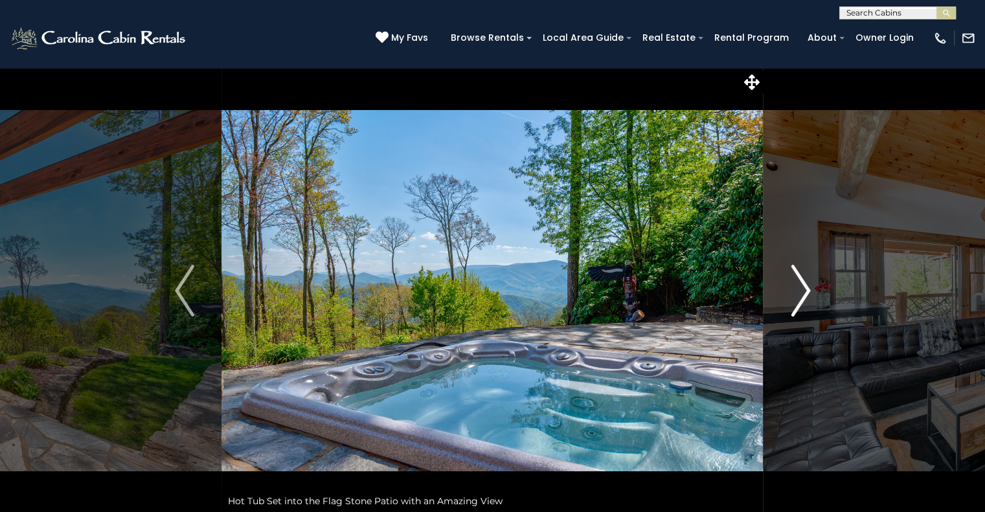
click at [801, 300] on img "Next" at bounding box center [800, 291] width 19 height 52
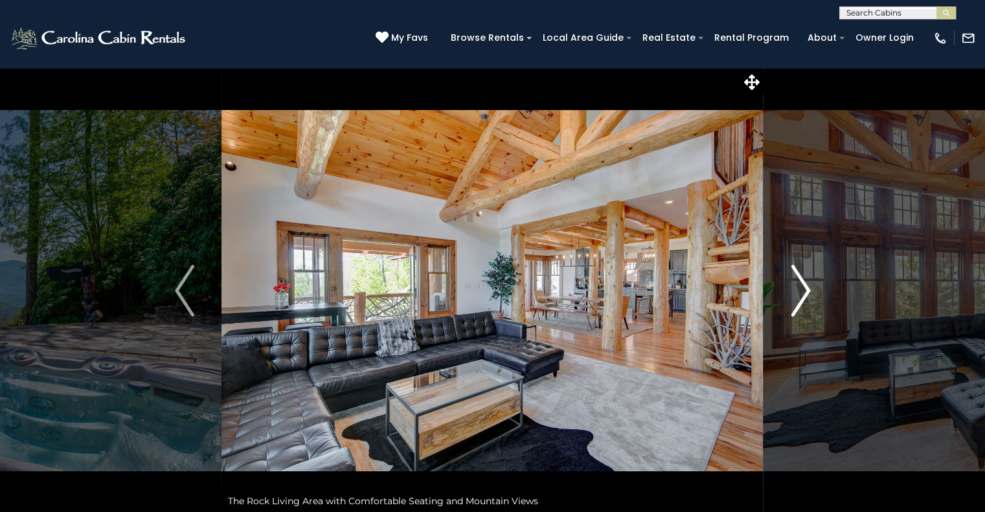
click at [795, 315] on img "Next" at bounding box center [800, 291] width 19 height 52
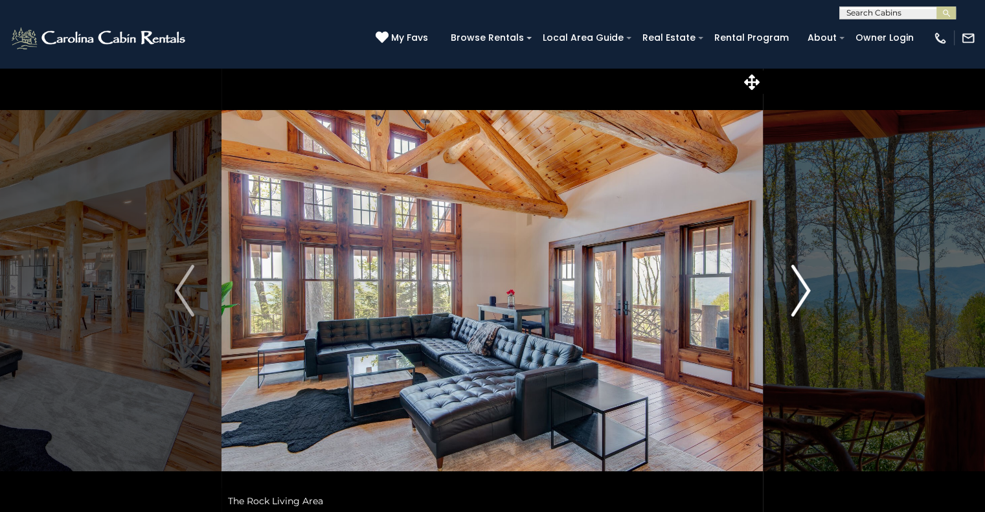
click at [816, 294] on button "Next" at bounding box center [800, 290] width 74 height 447
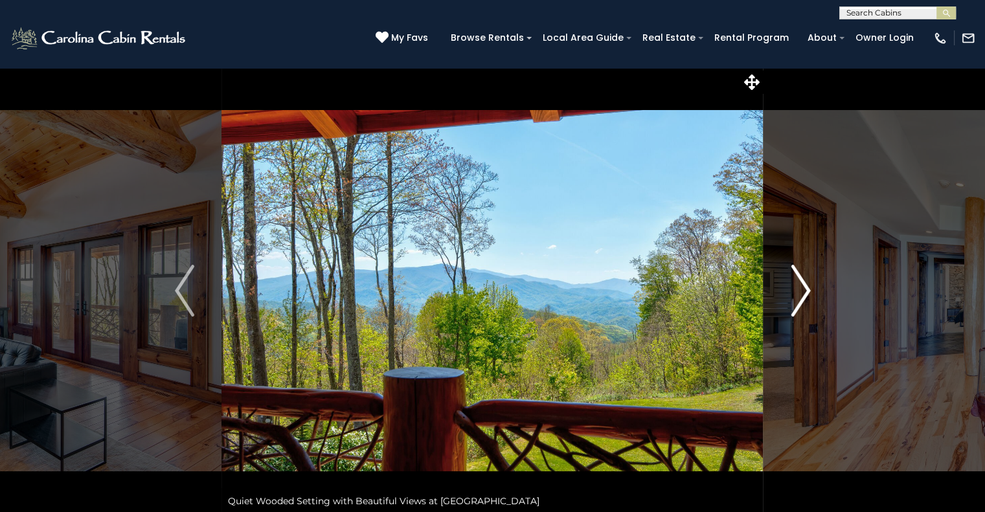
click at [816, 294] on button "Next" at bounding box center [800, 290] width 74 height 447
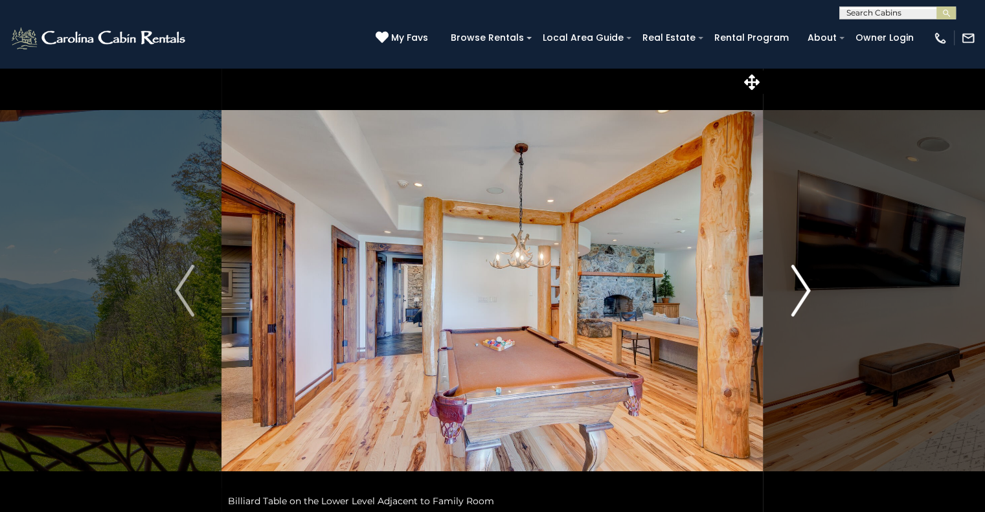
click at [811, 293] on button "Next" at bounding box center [800, 290] width 74 height 447
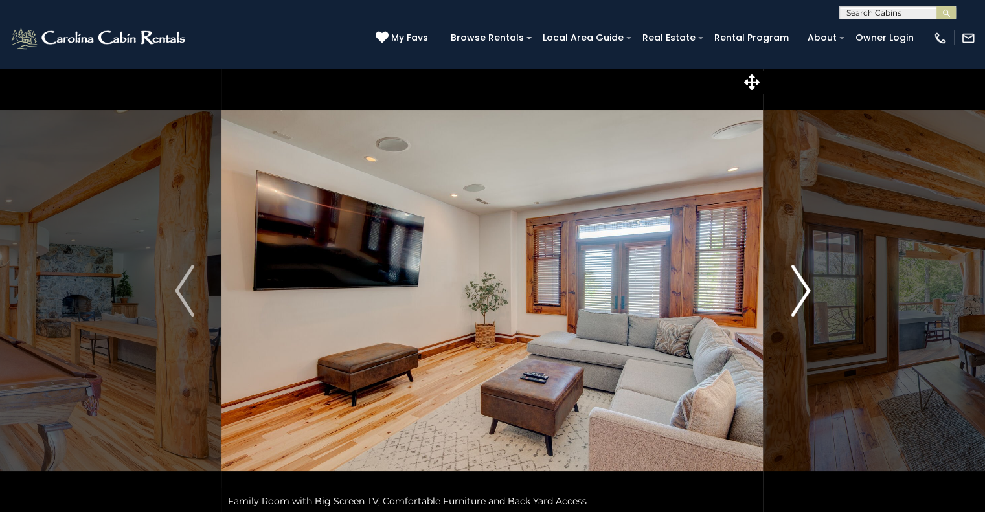
click at [811, 293] on button "Next" at bounding box center [800, 290] width 74 height 447
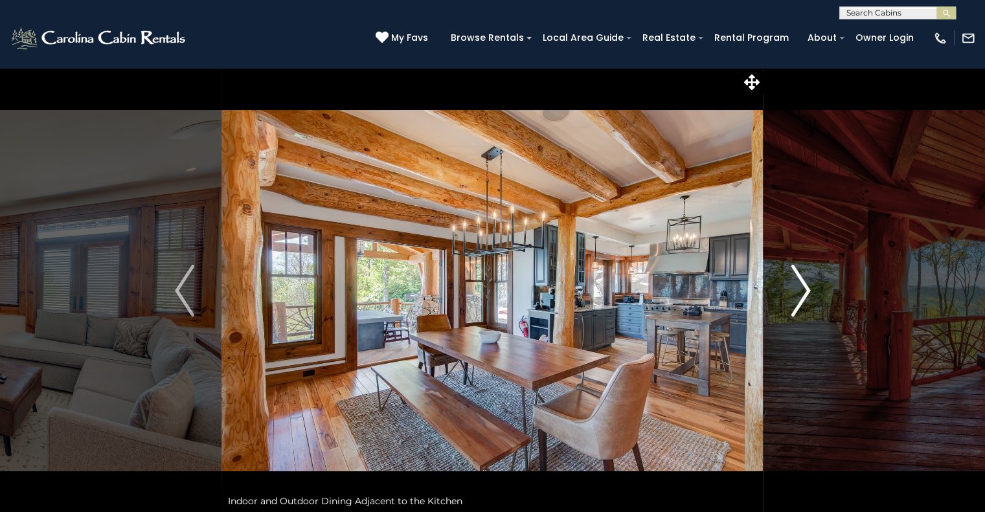
click at [811, 293] on button "Next" at bounding box center [800, 290] width 74 height 447
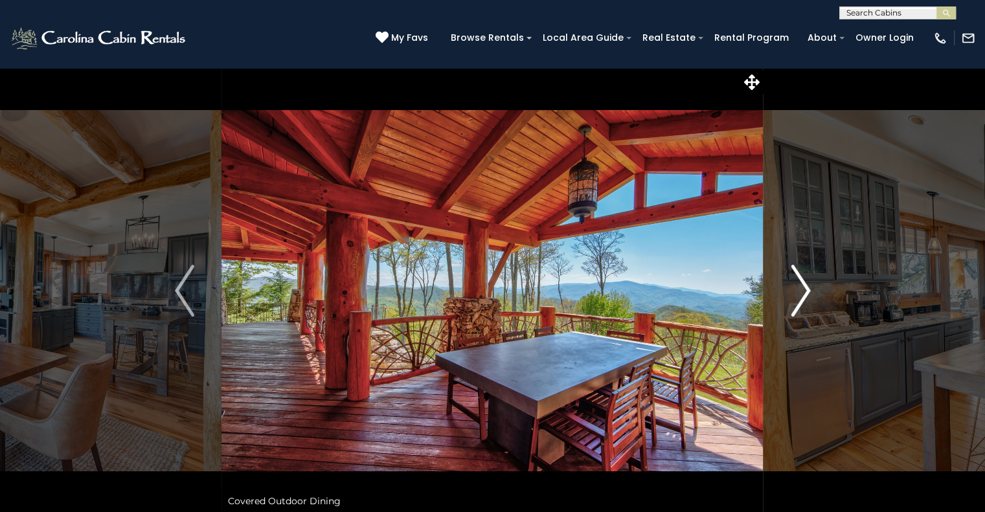
click at [811, 293] on button "Next" at bounding box center [800, 290] width 74 height 447
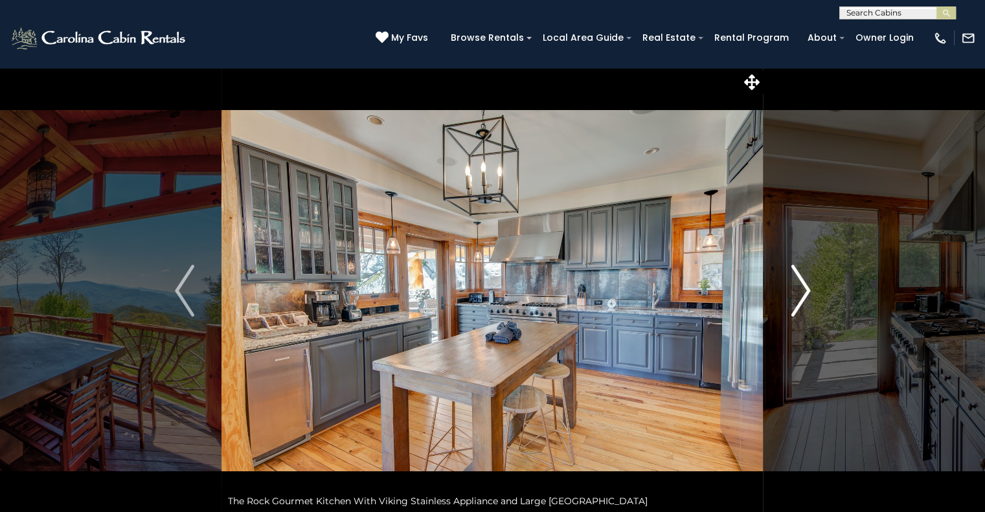
click at [803, 295] on img "Next" at bounding box center [800, 291] width 19 height 52
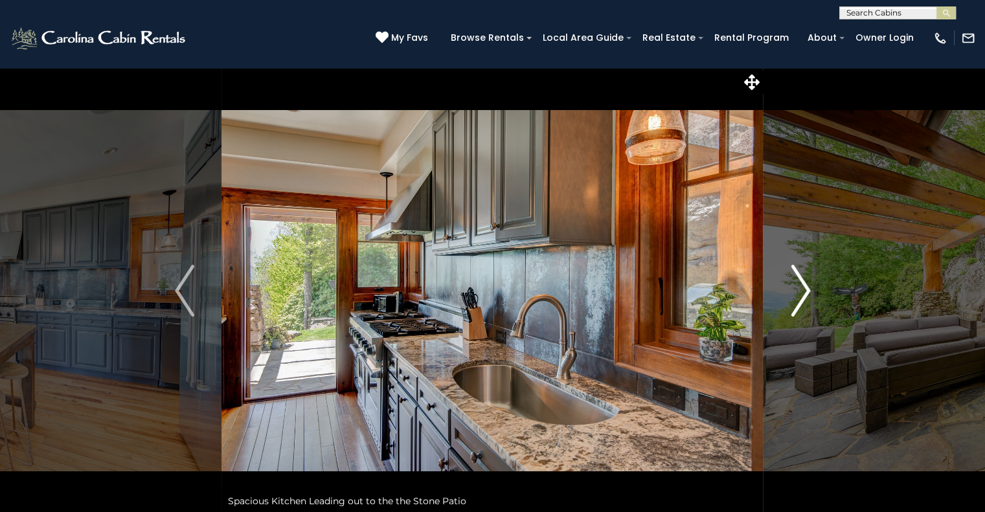
click at [803, 295] on img "Next" at bounding box center [800, 291] width 19 height 52
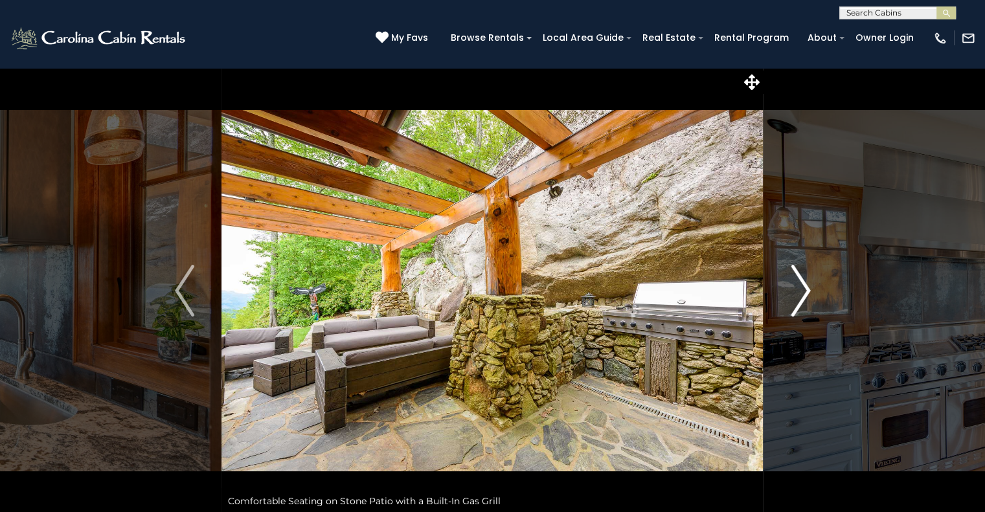
click at [803, 295] on img "Next" at bounding box center [800, 291] width 19 height 52
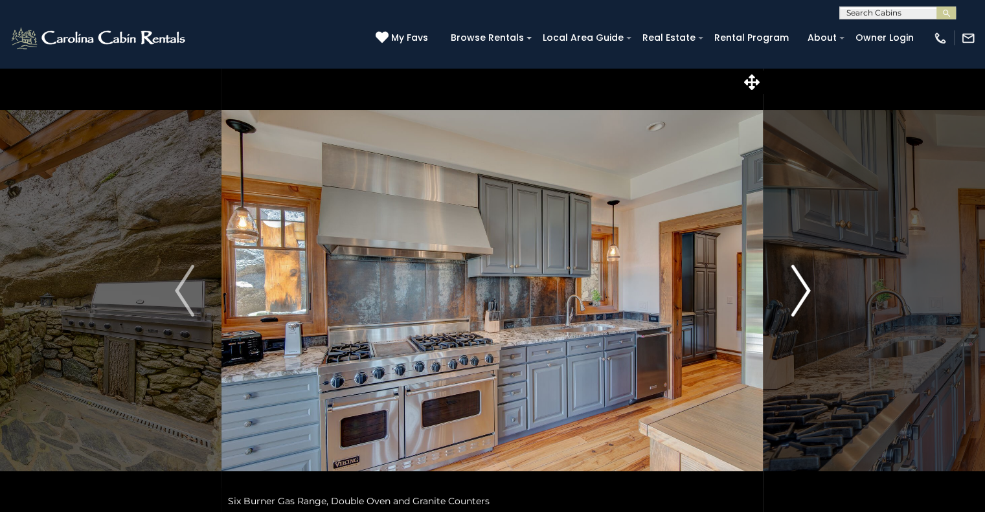
click at [803, 295] on img "Next" at bounding box center [800, 291] width 19 height 52
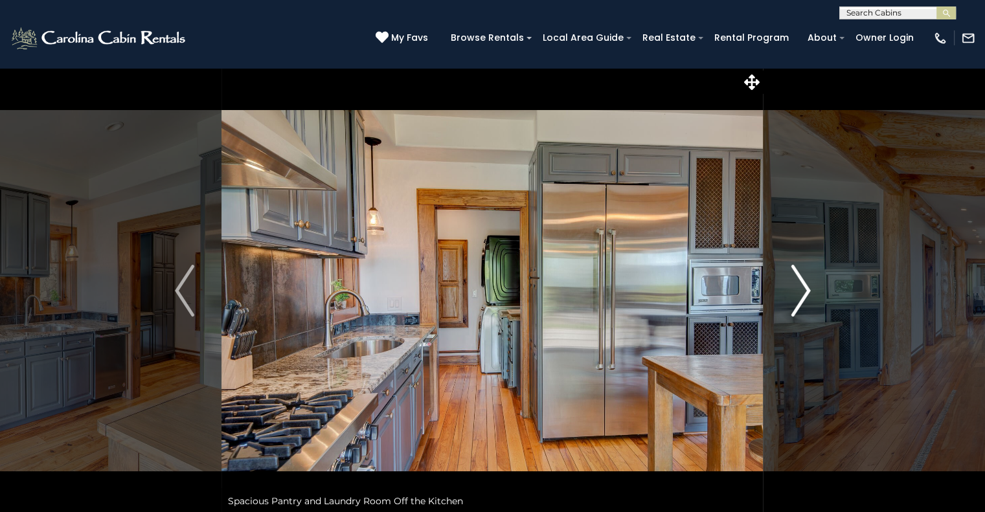
click at [803, 295] on img "Next" at bounding box center [800, 291] width 19 height 52
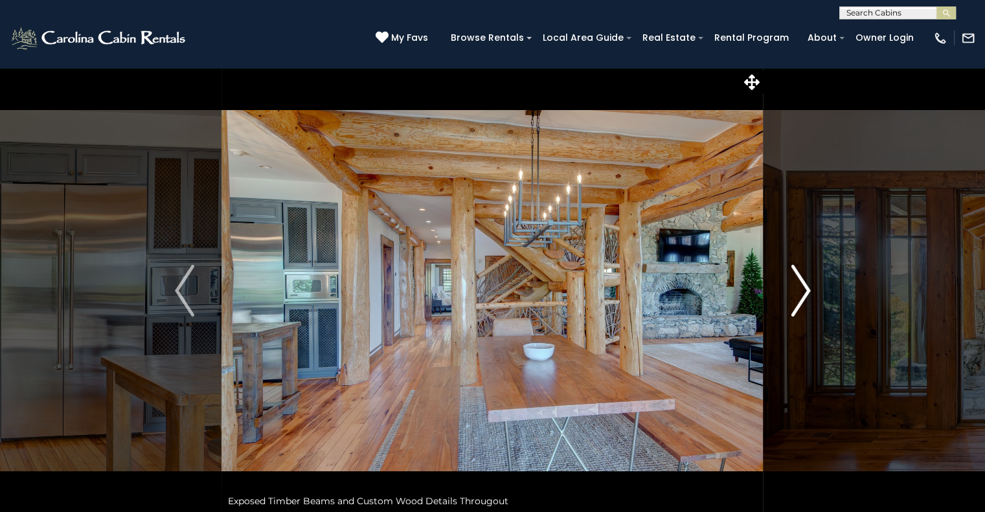
click at [798, 308] on img "Next" at bounding box center [800, 291] width 19 height 52
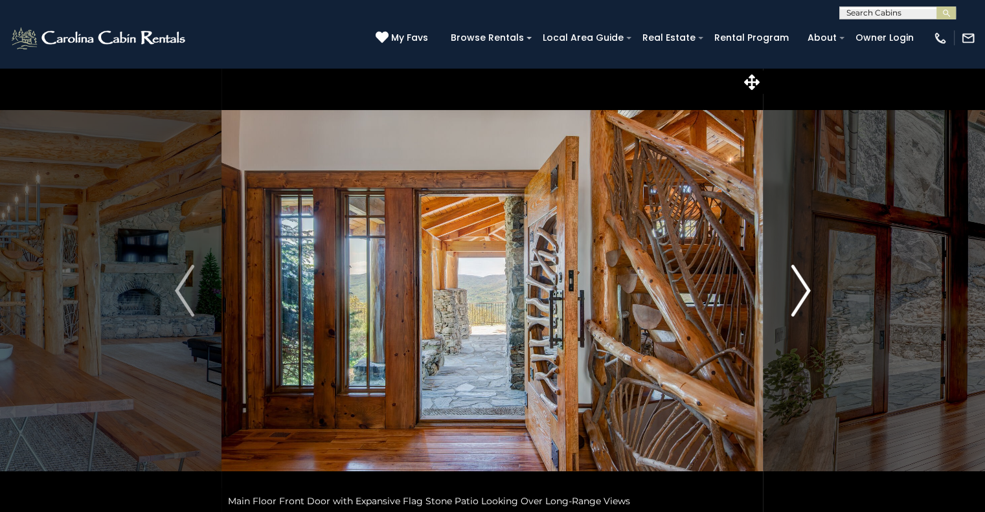
click at [798, 308] on img "Next" at bounding box center [800, 291] width 19 height 52
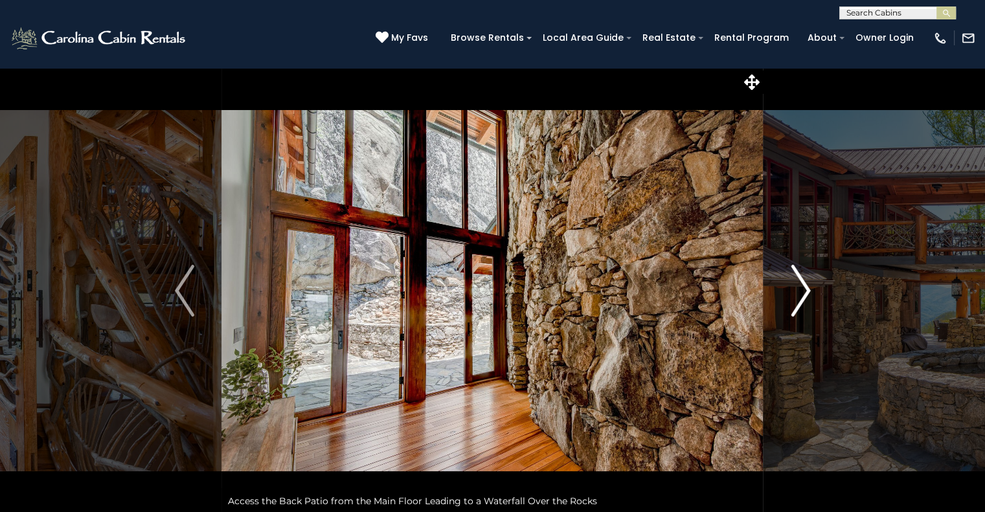
click at [798, 308] on img "Next" at bounding box center [800, 291] width 19 height 52
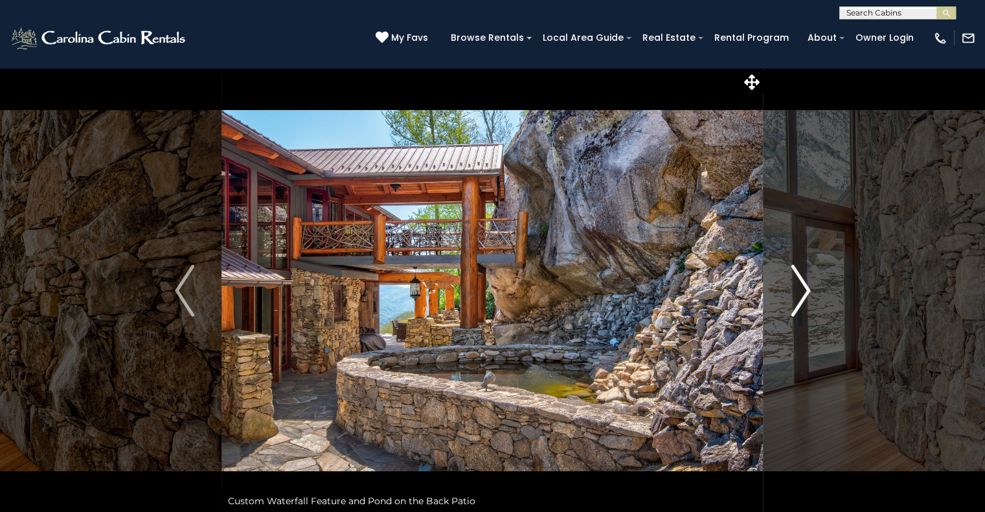
click at [798, 308] on img "Next" at bounding box center [800, 291] width 19 height 52
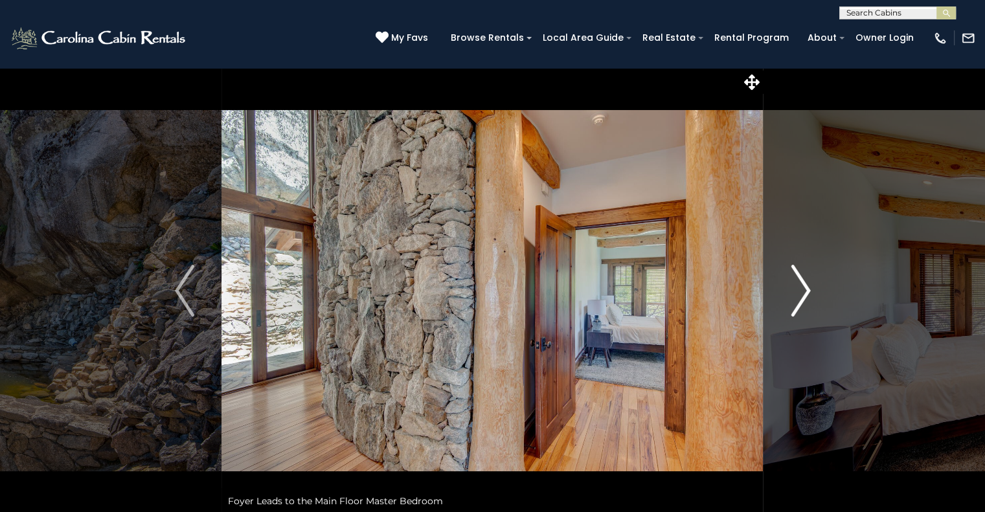
click at [798, 308] on img "Next" at bounding box center [800, 291] width 19 height 52
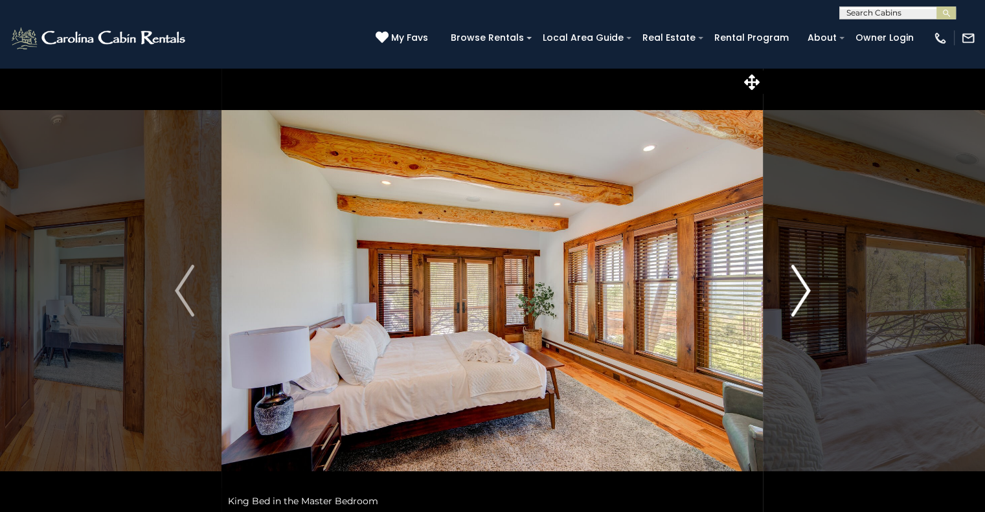
click at [800, 297] on img "Next" at bounding box center [800, 291] width 19 height 52
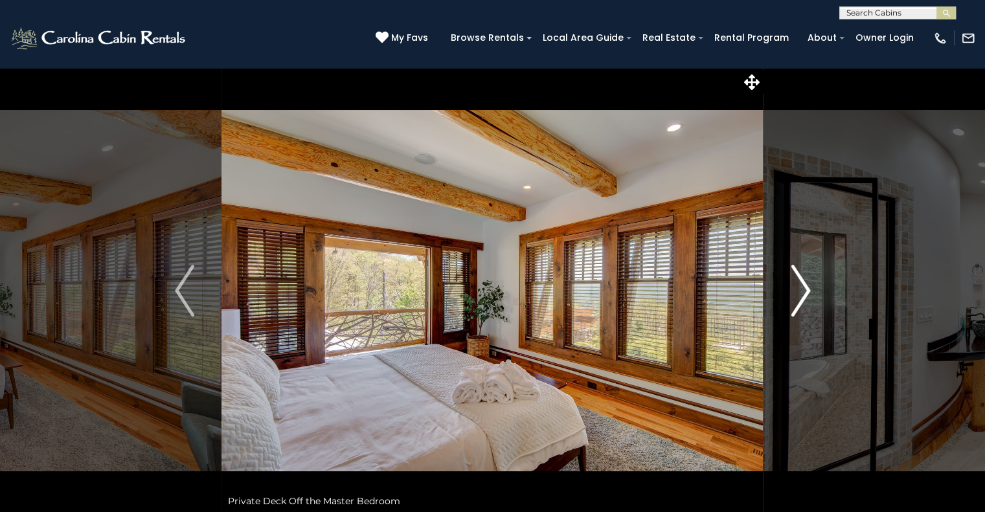
click at [800, 297] on img "Next" at bounding box center [800, 291] width 19 height 52
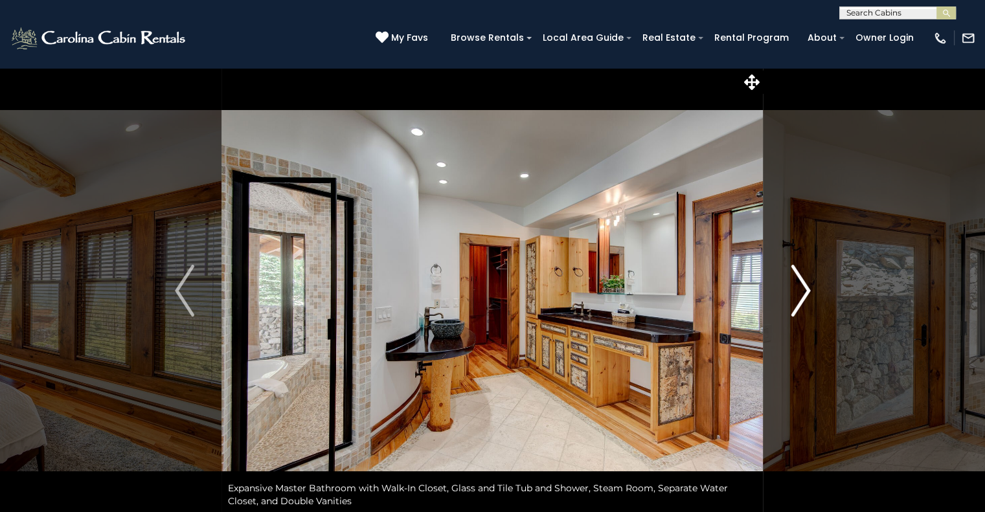
click at [811, 300] on button "Next" at bounding box center [800, 290] width 74 height 447
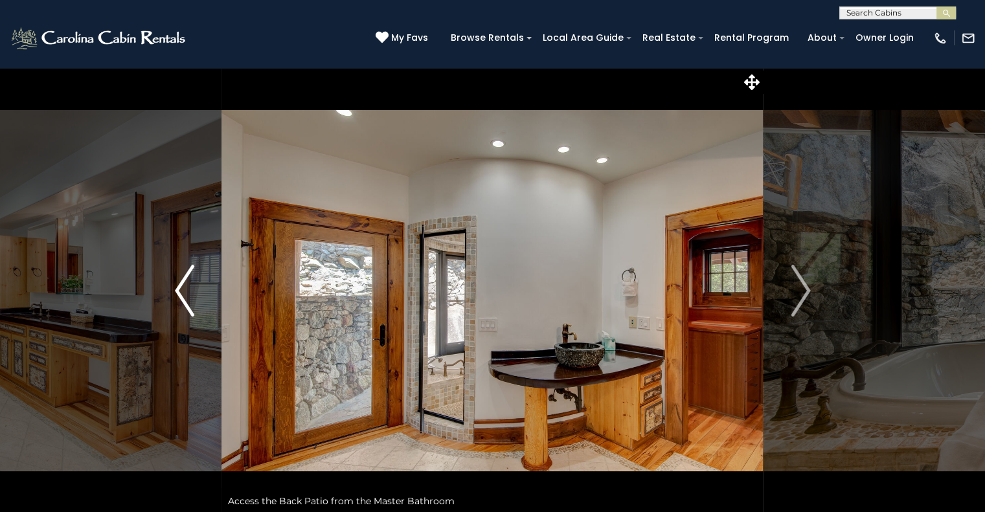
click at [183, 296] on img "Previous" at bounding box center [184, 291] width 19 height 52
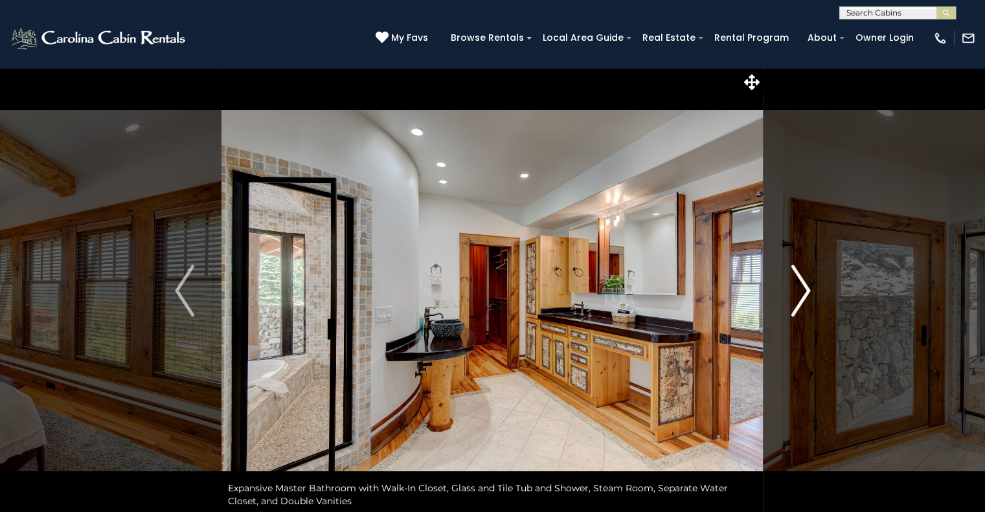
click at [812, 279] on button "Next" at bounding box center [800, 290] width 74 height 447
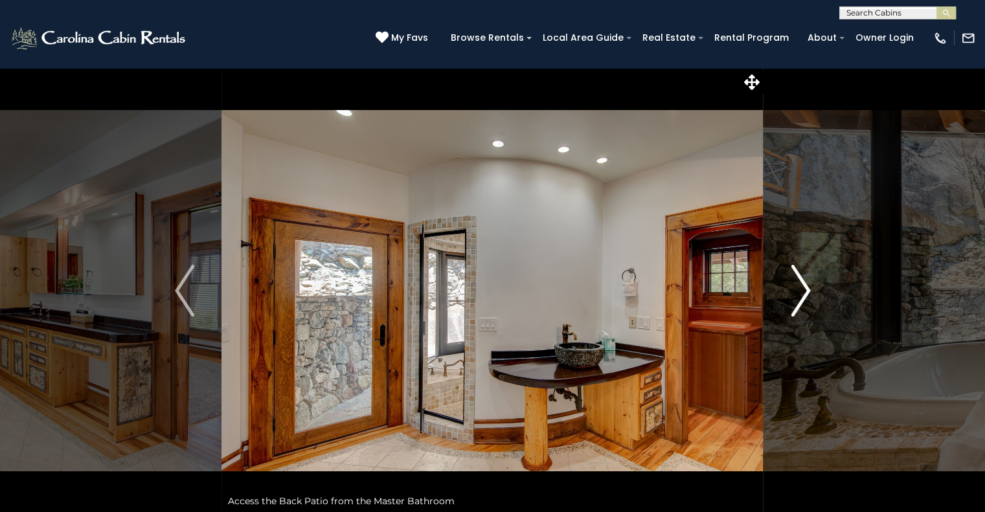
click at [812, 279] on button "Next" at bounding box center [800, 290] width 74 height 447
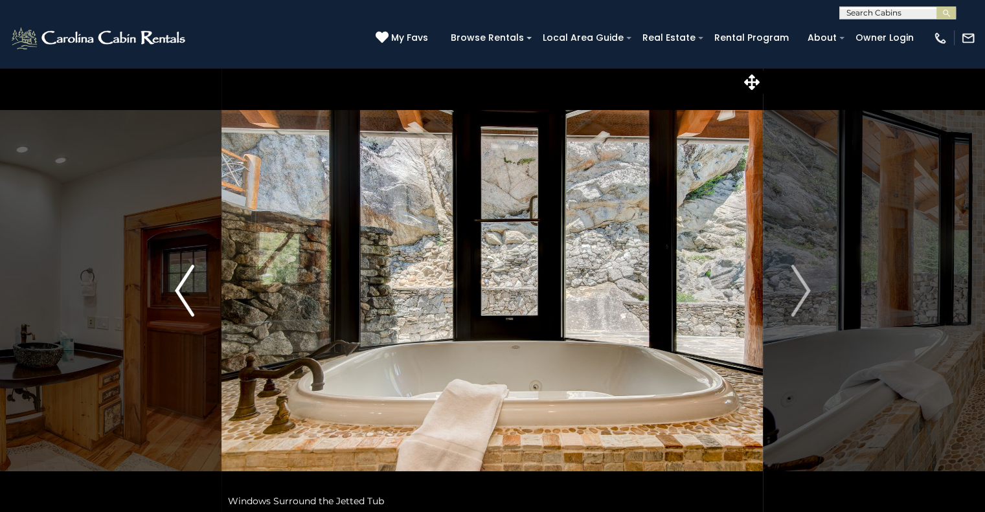
click at [179, 291] on img "Previous" at bounding box center [184, 291] width 19 height 52
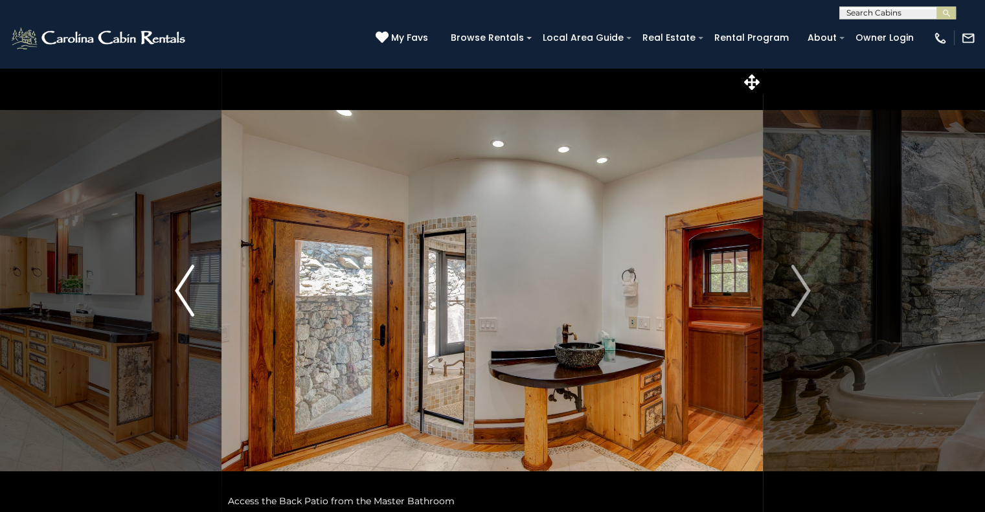
click at [179, 291] on img "Previous" at bounding box center [184, 291] width 19 height 52
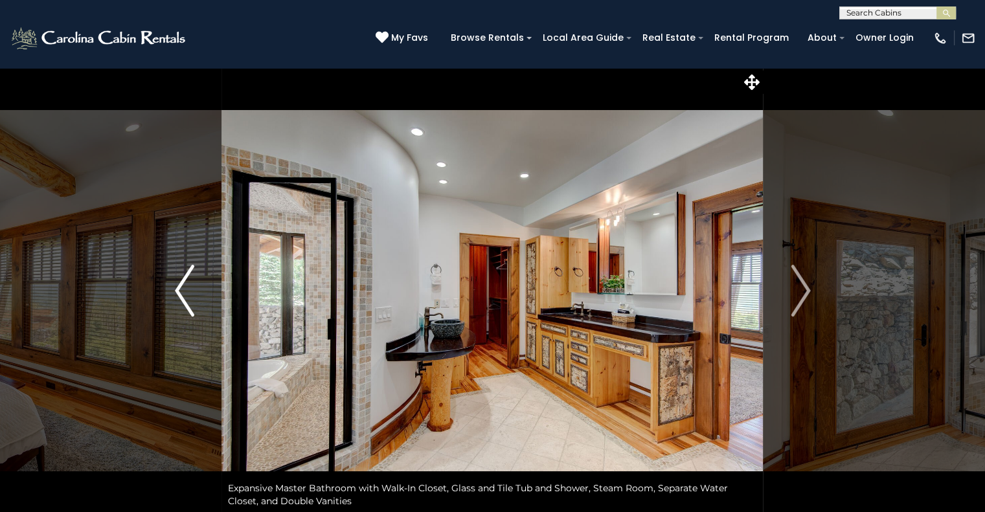
click at [179, 291] on img "Previous" at bounding box center [184, 291] width 19 height 52
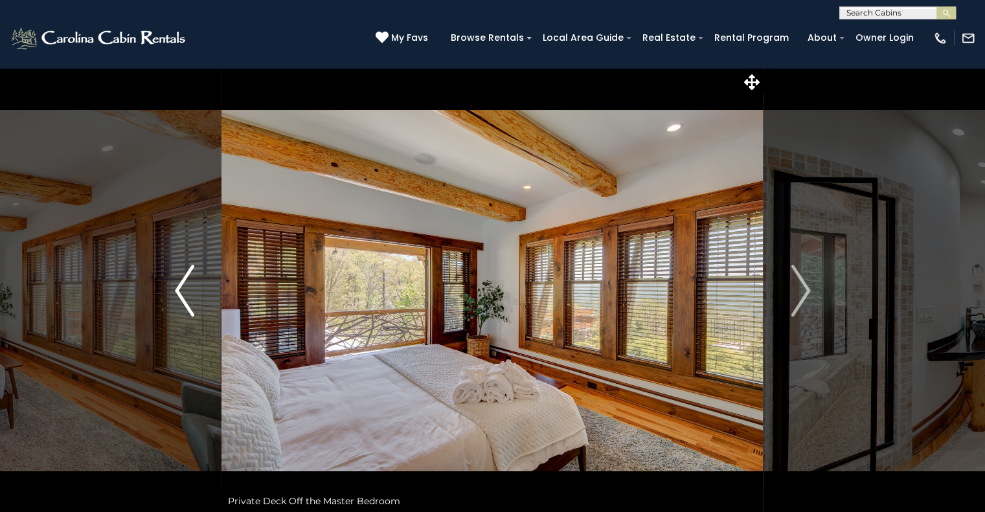
click at [179, 291] on img "Previous" at bounding box center [184, 291] width 19 height 52
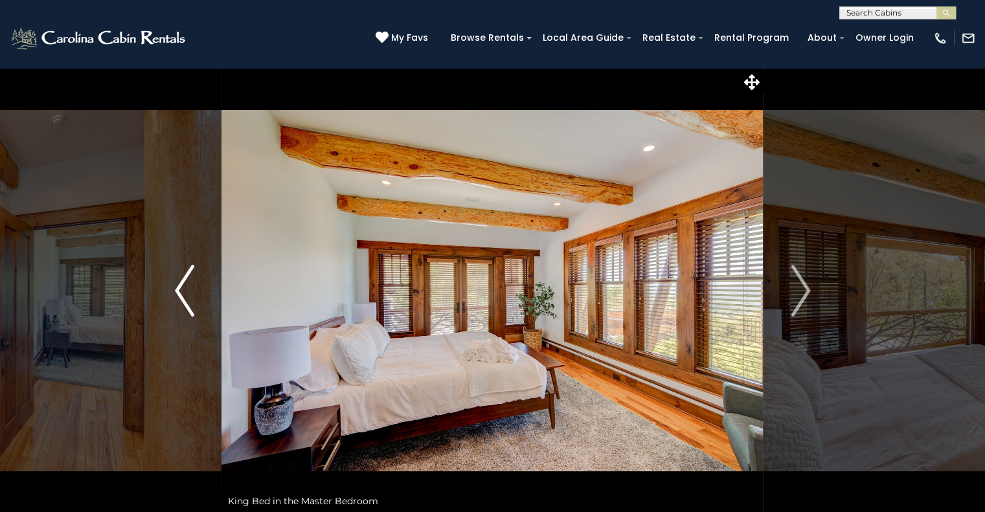
click at [179, 291] on img "Previous" at bounding box center [184, 291] width 19 height 52
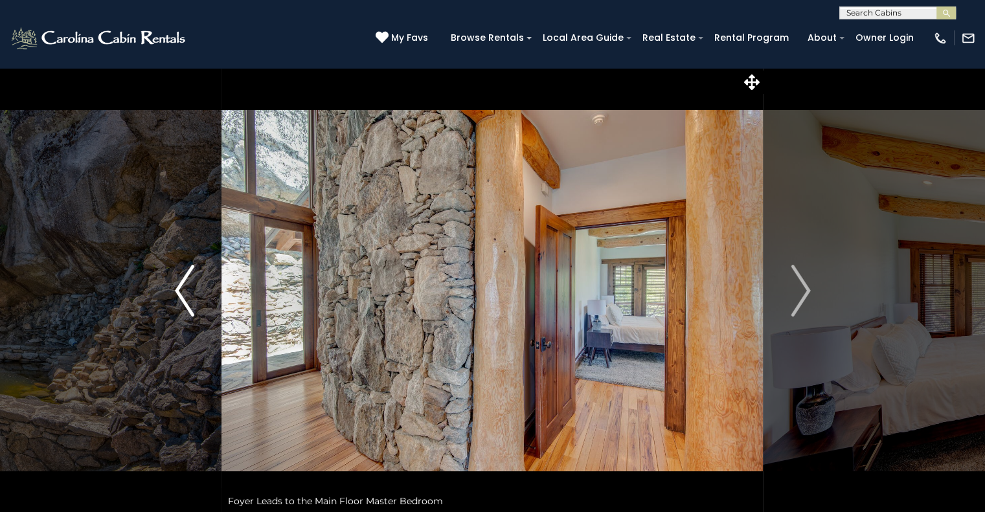
click at [179, 291] on img "Previous" at bounding box center [184, 291] width 19 height 52
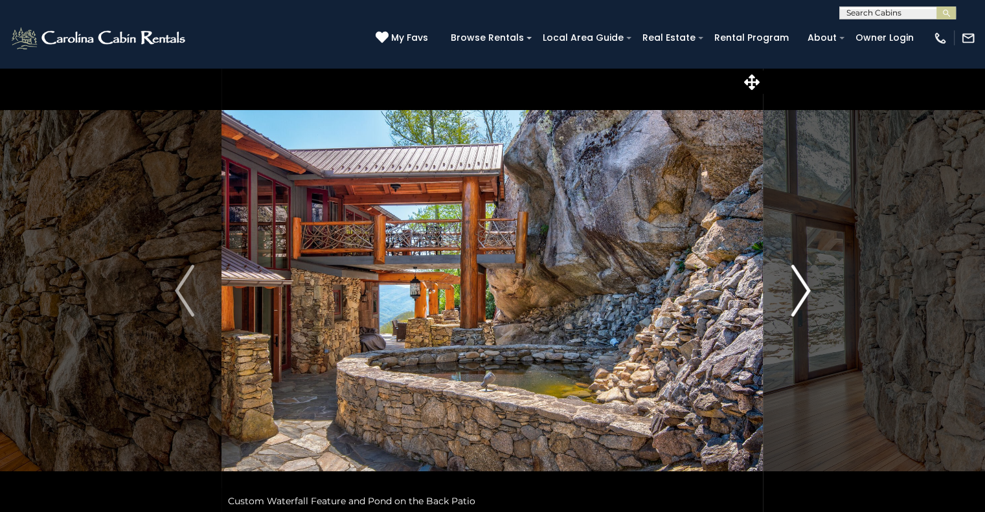
click at [815, 296] on button "Next" at bounding box center [800, 290] width 74 height 447
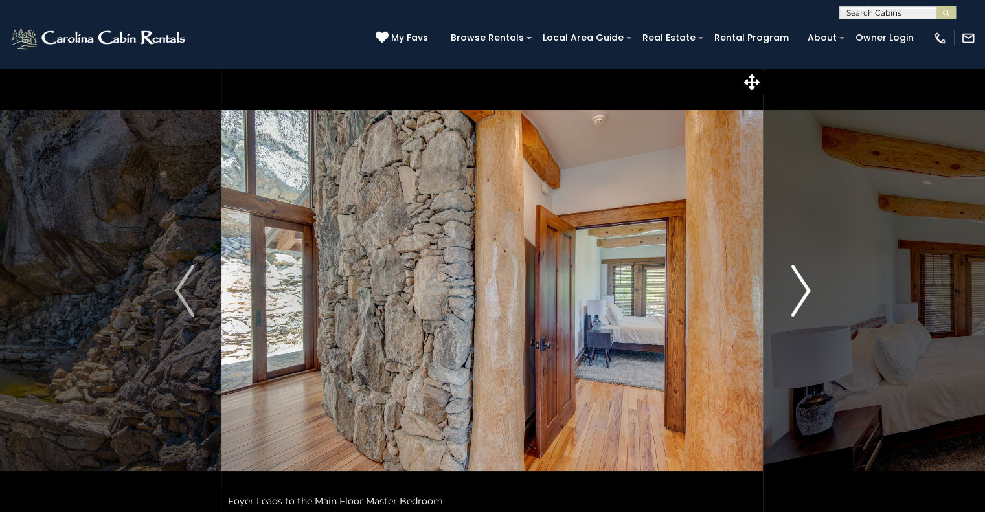
click at [815, 296] on button "Next" at bounding box center [800, 290] width 74 height 447
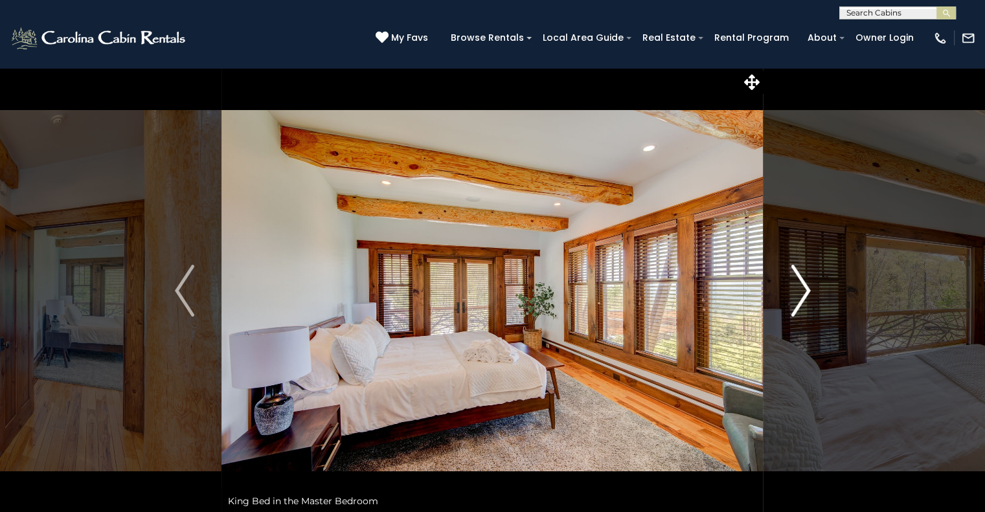
click at [815, 296] on button "Next" at bounding box center [800, 290] width 74 height 447
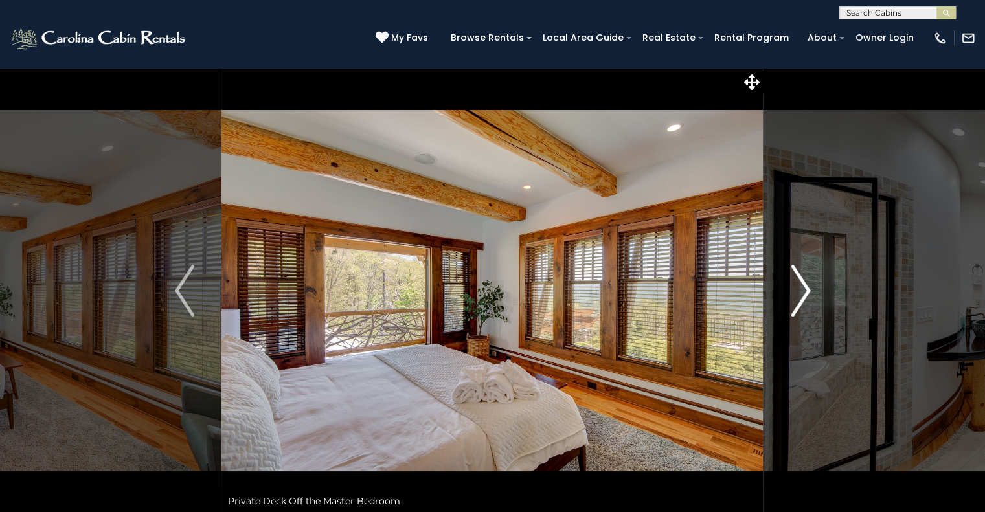
click at [815, 296] on button "Next" at bounding box center [800, 290] width 74 height 447
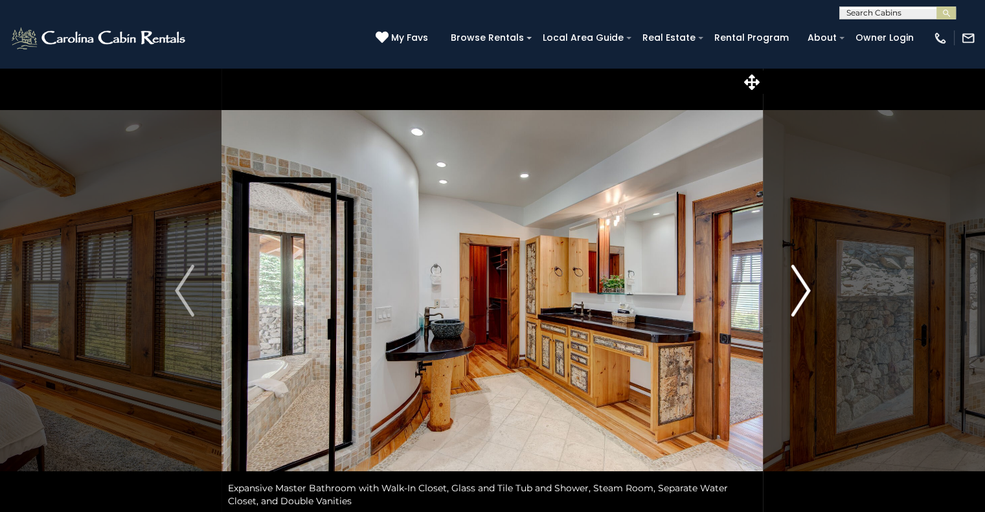
click at [815, 296] on button "Next" at bounding box center [800, 290] width 74 height 447
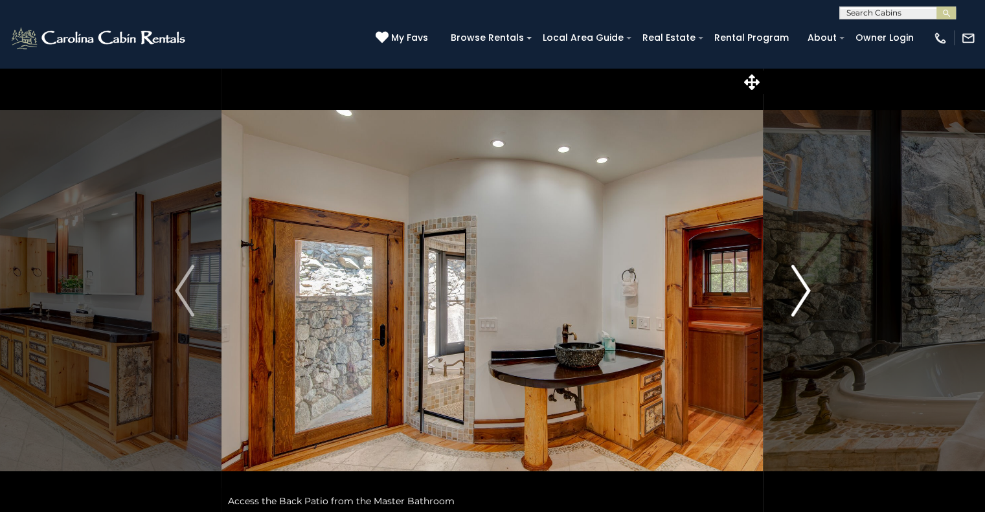
click at [815, 296] on button "Next" at bounding box center [800, 290] width 74 height 447
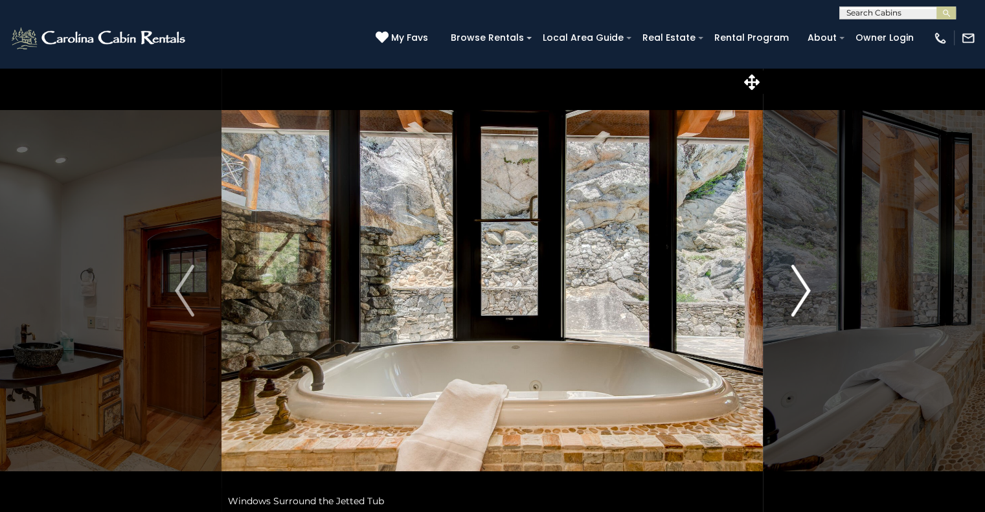
click at [815, 296] on button "Next" at bounding box center [800, 290] width 74 height 447
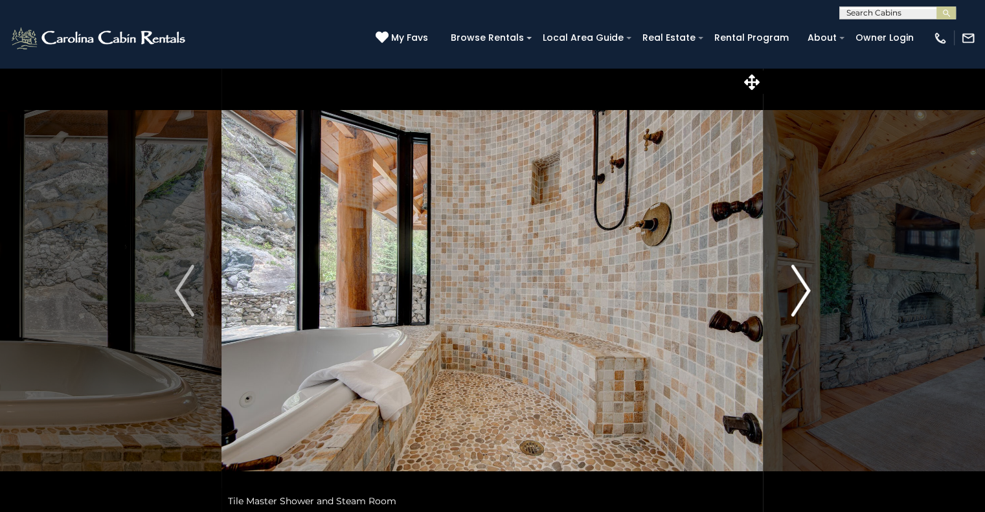
click at [815, 296] on button "Next" at bounding box center [800, 290] width 74 height 447
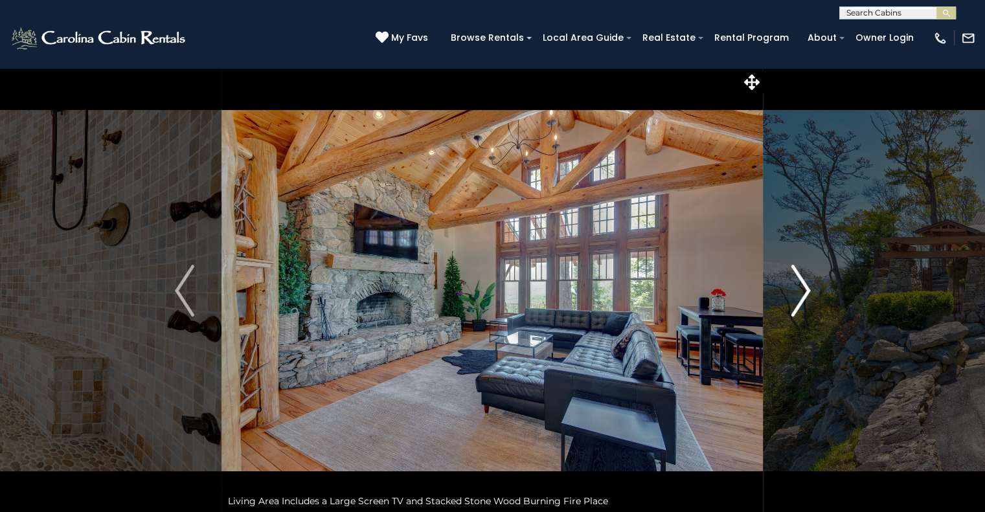
click at [798, 297] on img "Next" at bounding box center [800, 291] width 19 height 52
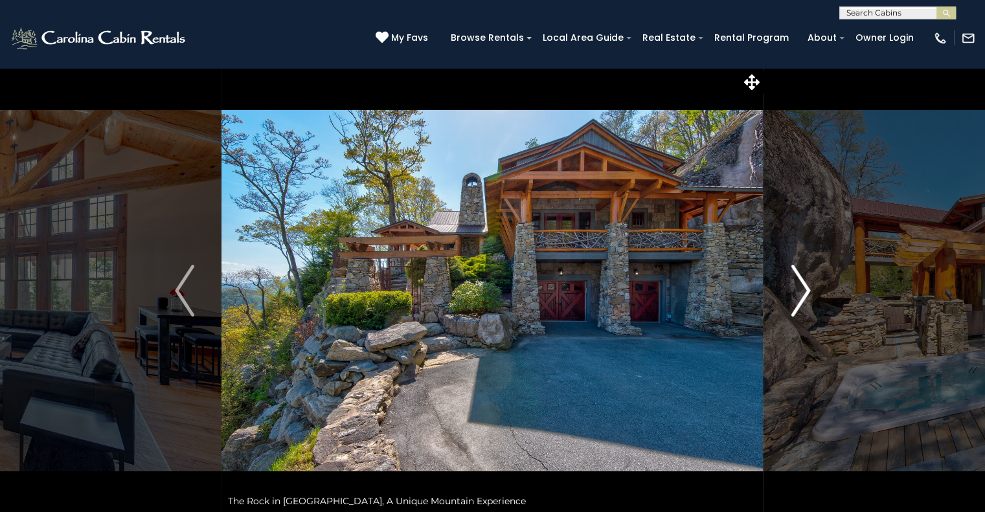
click at [816, 297] on button "Next" at bounding box center [800, 290] width 74 height 447
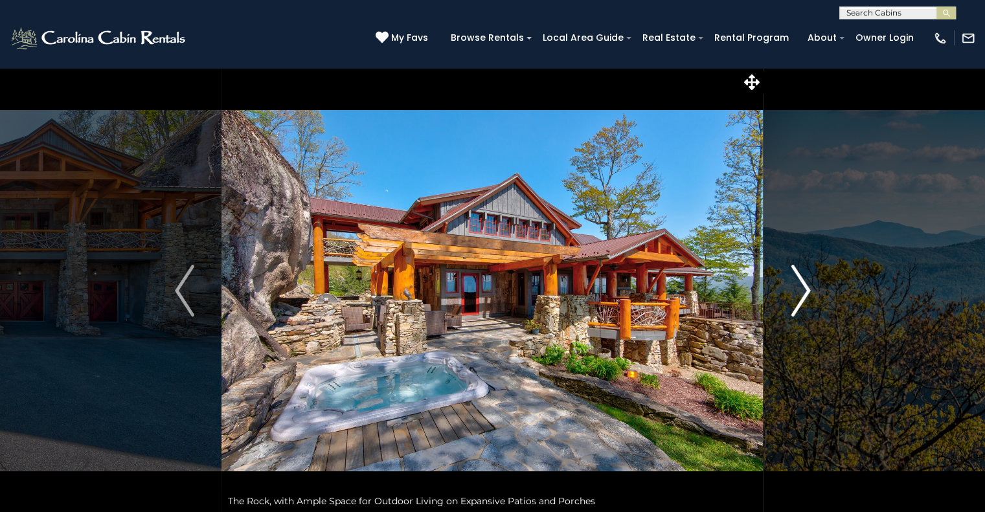
click at [816, 297] on button "Next" at bounding box center [800, 290] width 74 height 447
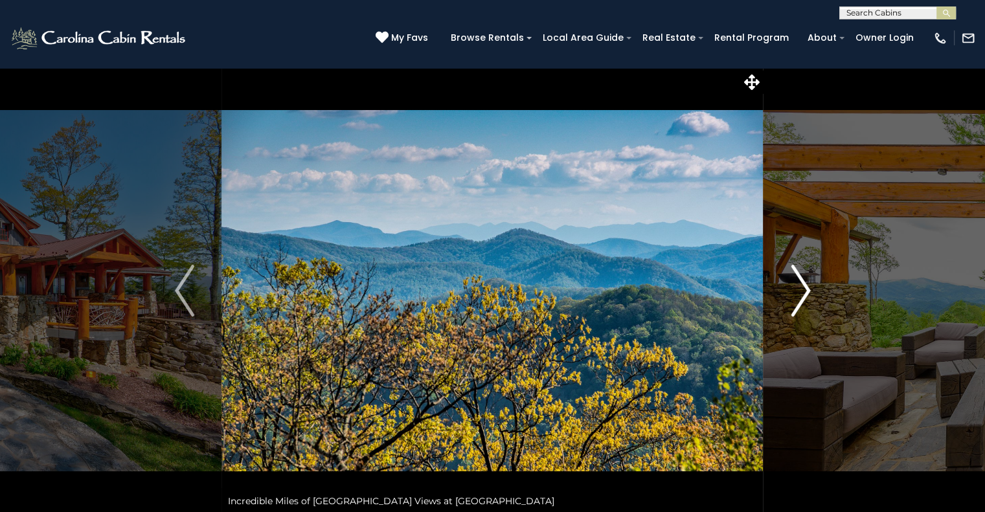
click at [816, 297] on button "Next" at bounding box center [800, 290] width 74 height 447
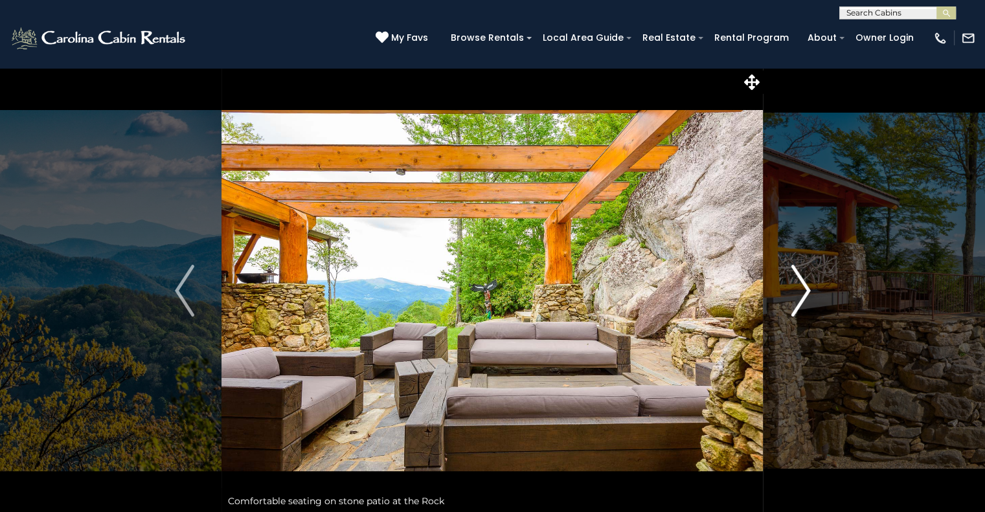
click at [816, 297] on button "Next" at bounding box center [800, 290] width 74 height 447
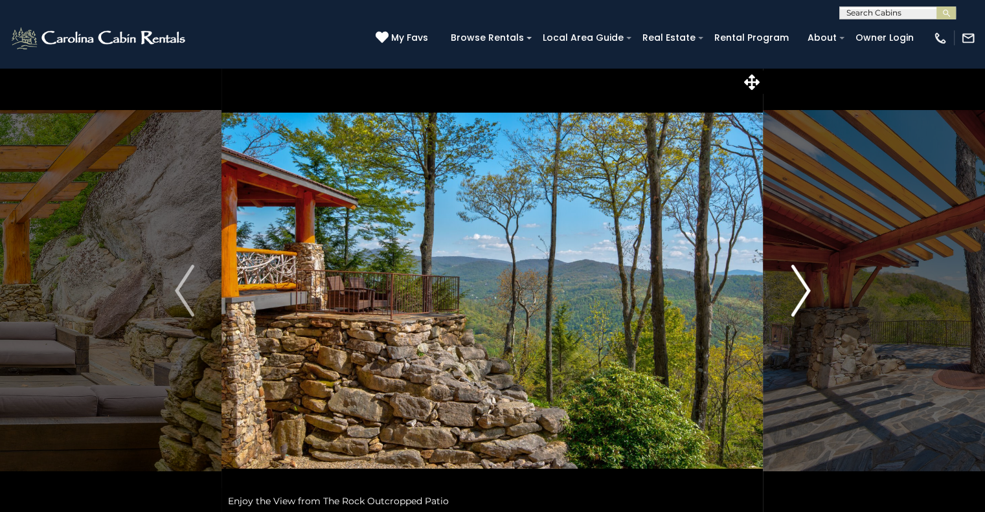
click at [816, 297] on button "Next" at bounding box center [800, 290] width 74 height 447
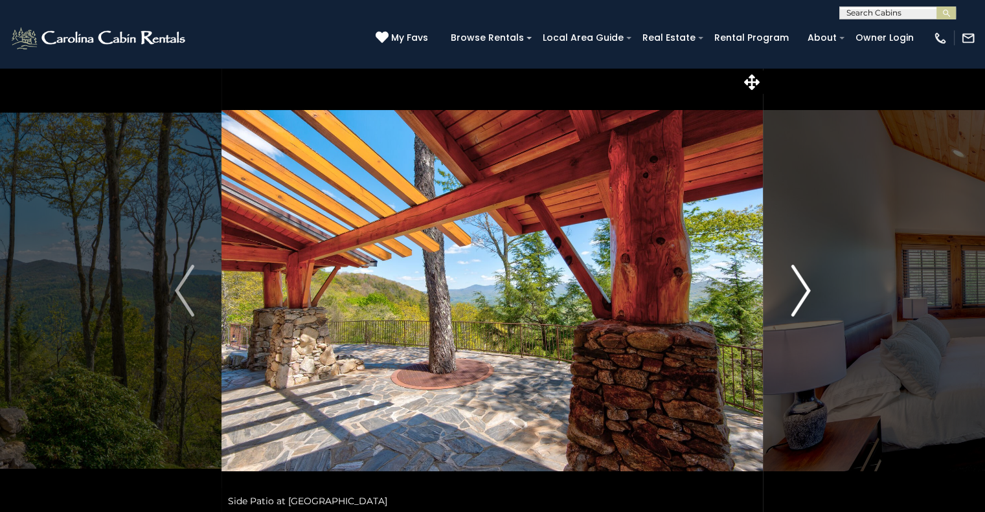
click at [816, 297] on button "Next" at bounding box center [800, 290] width 74 height 447
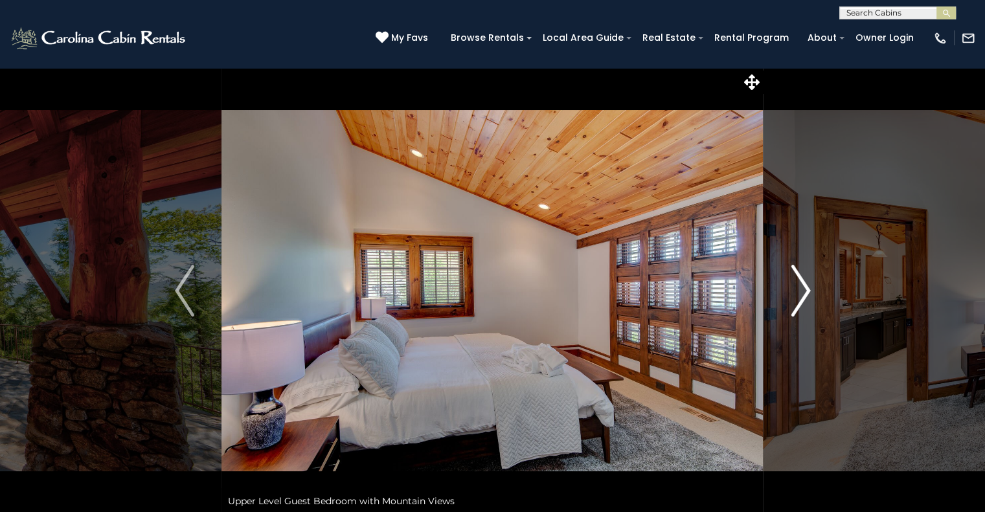
click at [816, 297] on button "Next" at bounding box center [800, 290] width 74 height 447
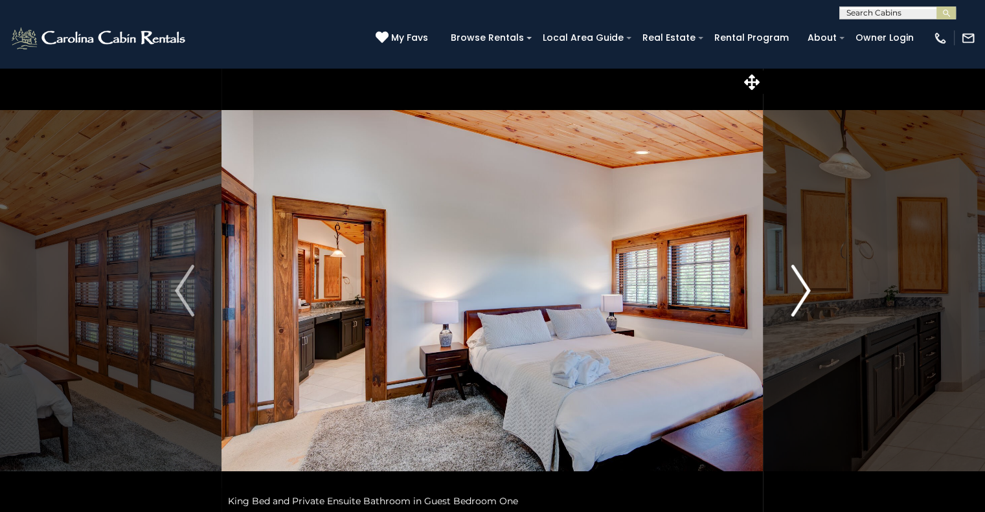
click at [816, 297] on button "Next" at bounding box center [800, 290] width 74 height 447
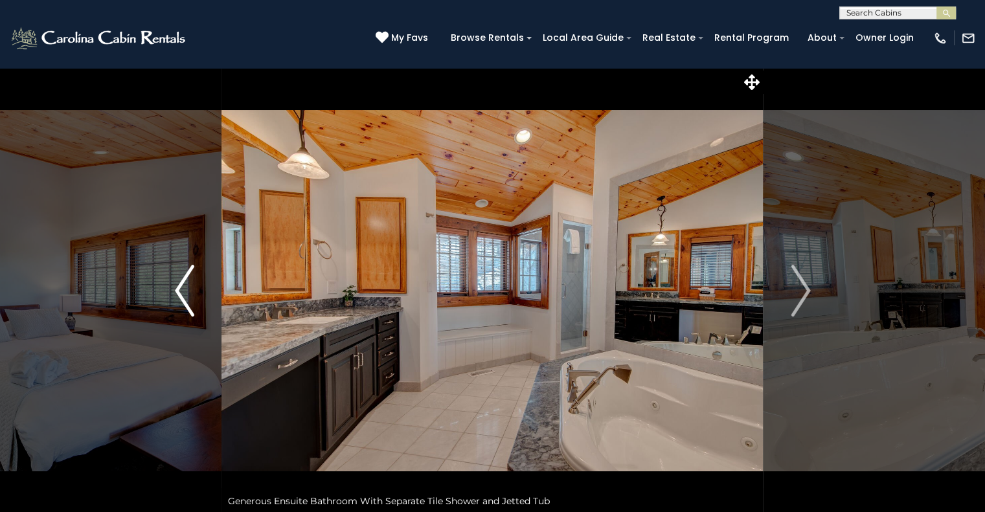
click at [171, 286] on button "Previous" at bounding box center [185, 290] width 74 height 447
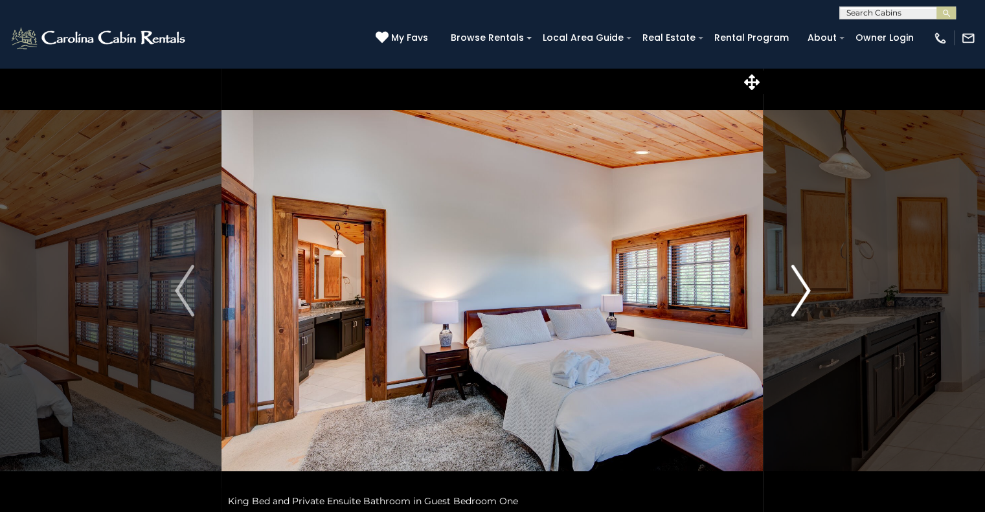
click at [827, 291] on button "Next" at bounding box center [800, 290] width 74 height 447
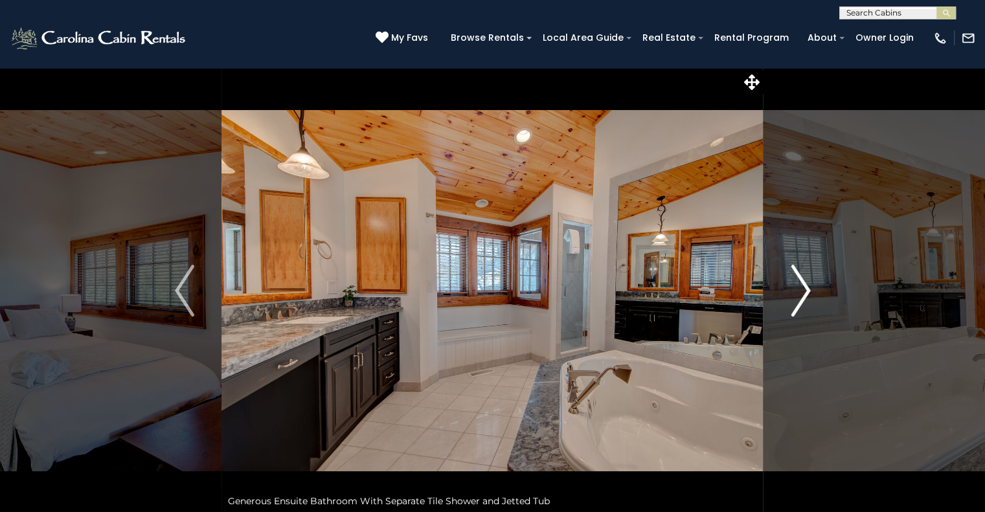
click at [827, 291] on button "Next" at bounding box center [800, 290] width 74 height 447
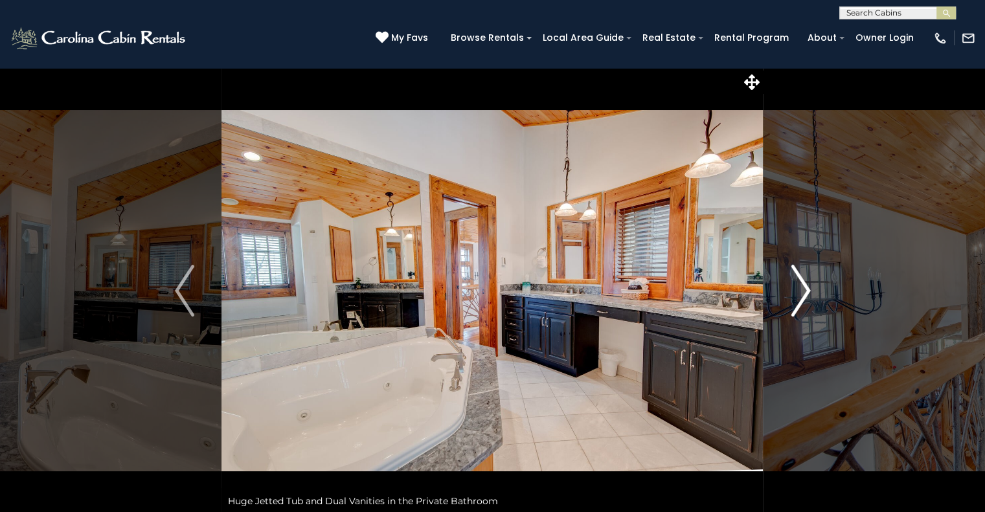
click at [827, 291] on button "Next" at bounding box center [800, 290] width 74 height 447
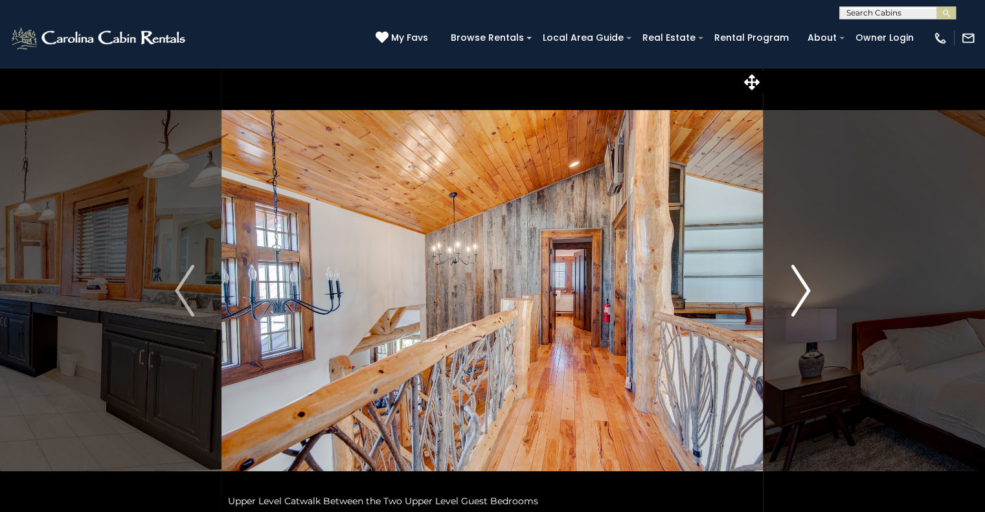
click at [800, 297] on img "Next" at bounding box center [800, 291] width 19 height 52
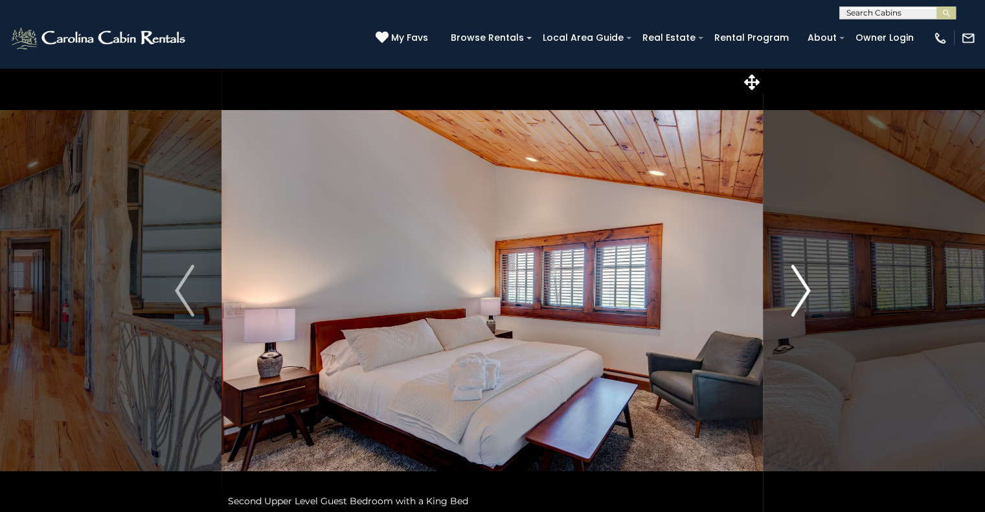
click at [800, 297] on img "Next" at bounding box center [800, 291] width 19 height 52
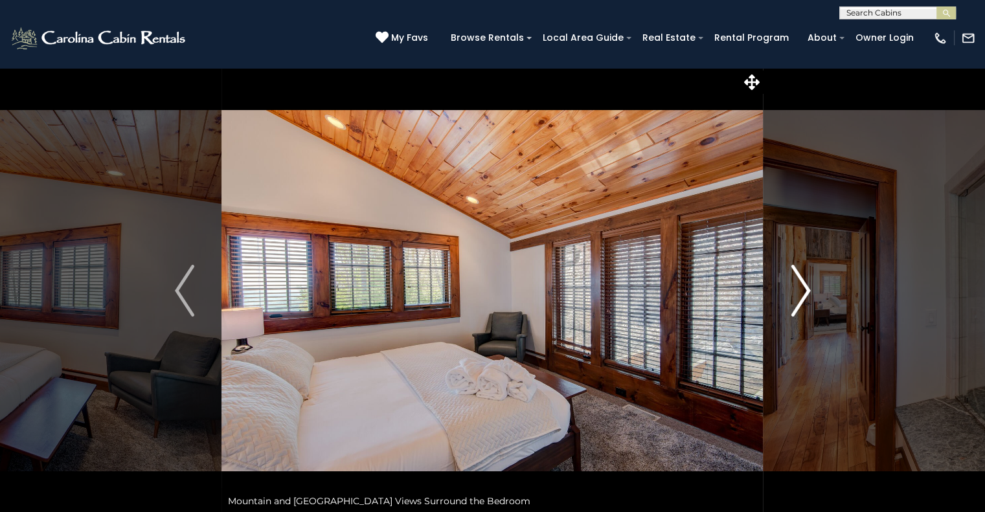
click at [800, 297] on img "Next" at bounding box center [800, 291] width 19 height 52
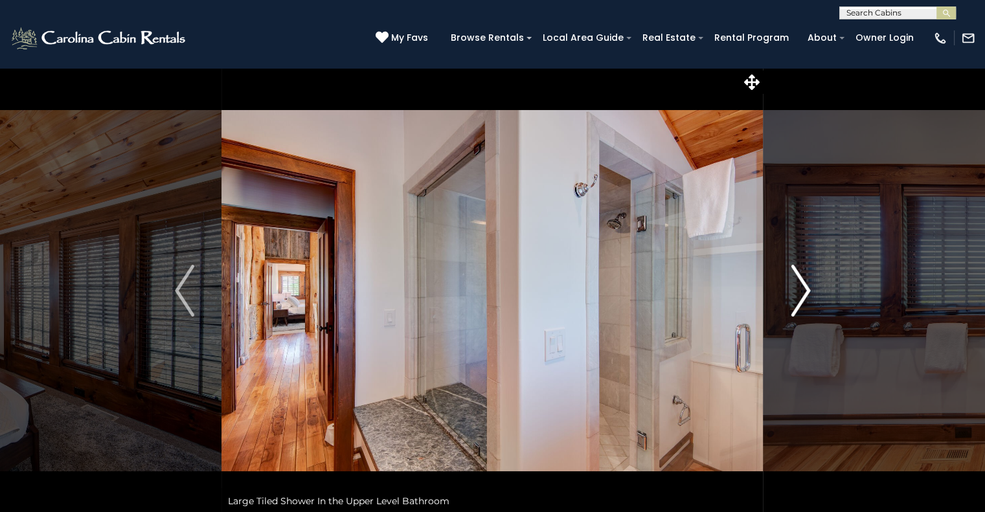
click at [800, 297] on img "Next" at bounding box center [800, 291] width 19 height 52
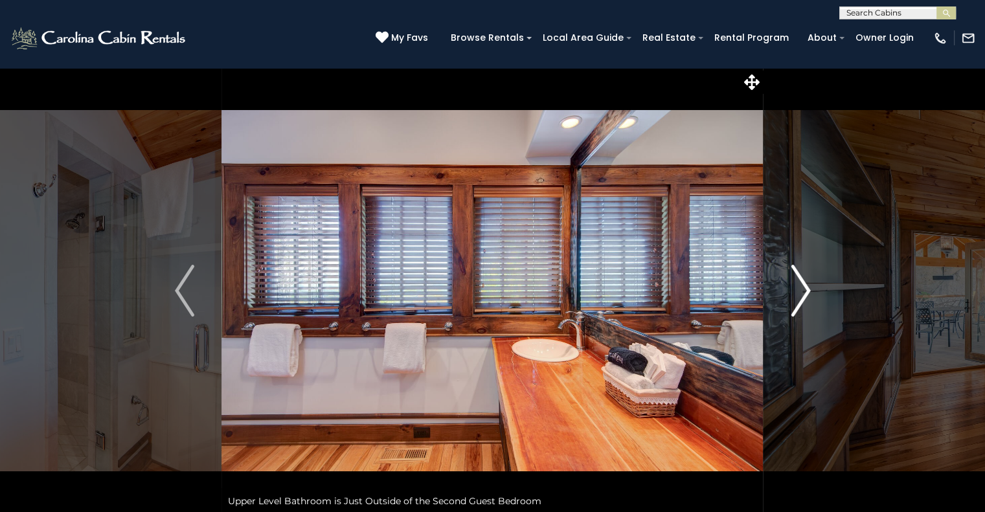
click at [800, 297] on img "Next" at bounding box center [800, 291] width 19 height 52
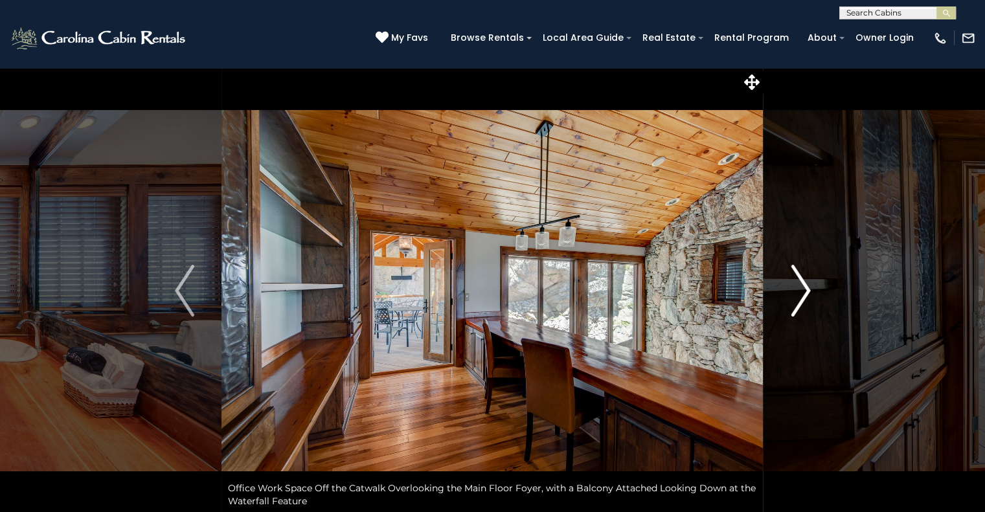
click at [800, 297] on img "Next" at bounding box center [800, 291] width 19 height 52
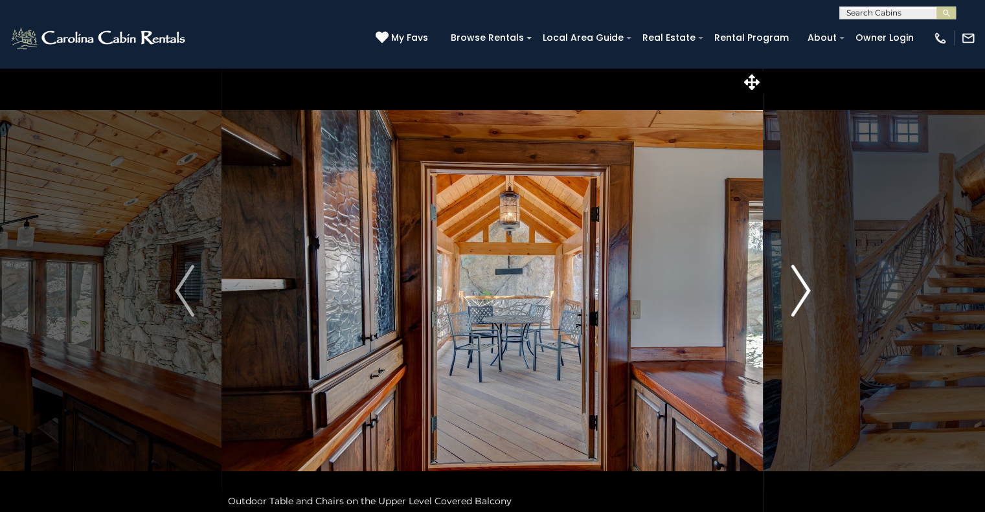
click at [800, 297] on img "Next" at bounding box center [800, 291] width 19 height 52
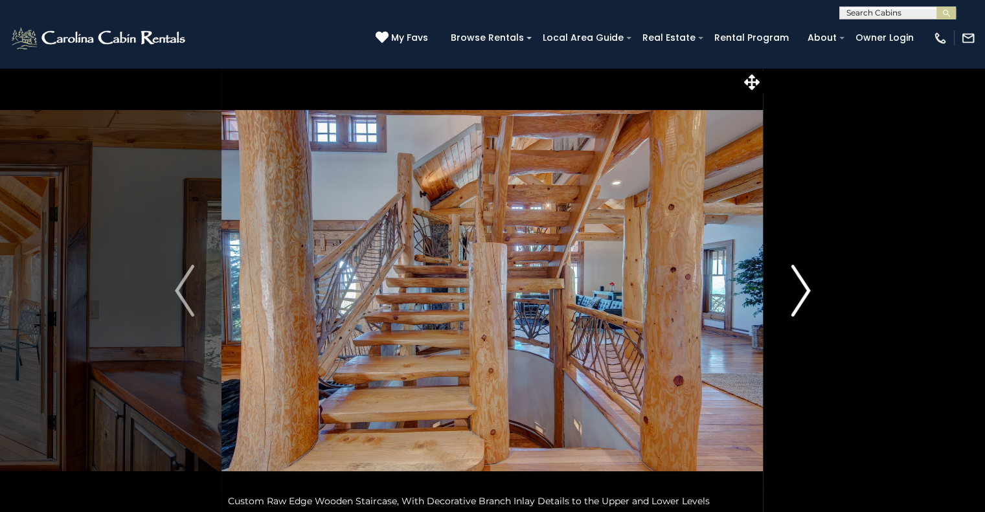
click at [800, 297] on img "Next" at bounding box center [800, 291] width 19 height 52
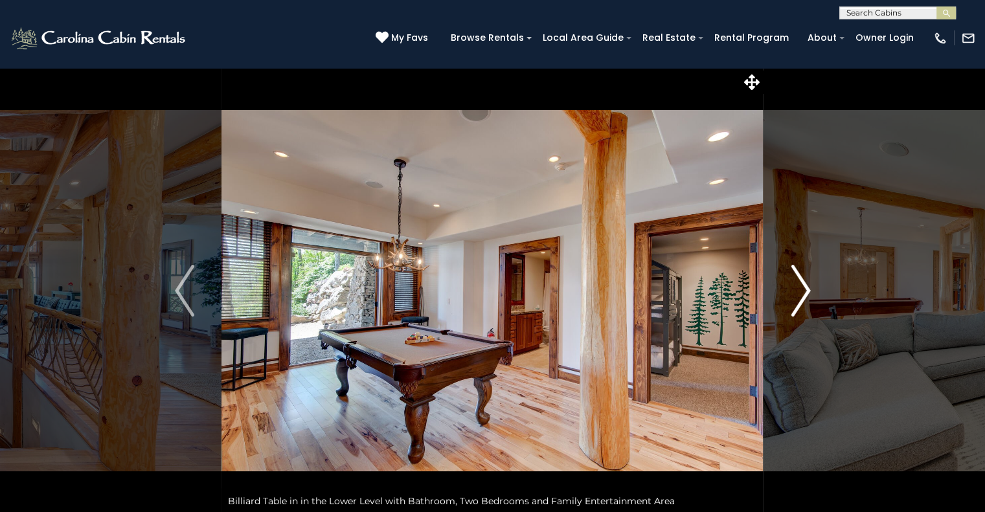
click at [800, 297] on img "Next" at bounding box center [800, 291] width 19 height 52
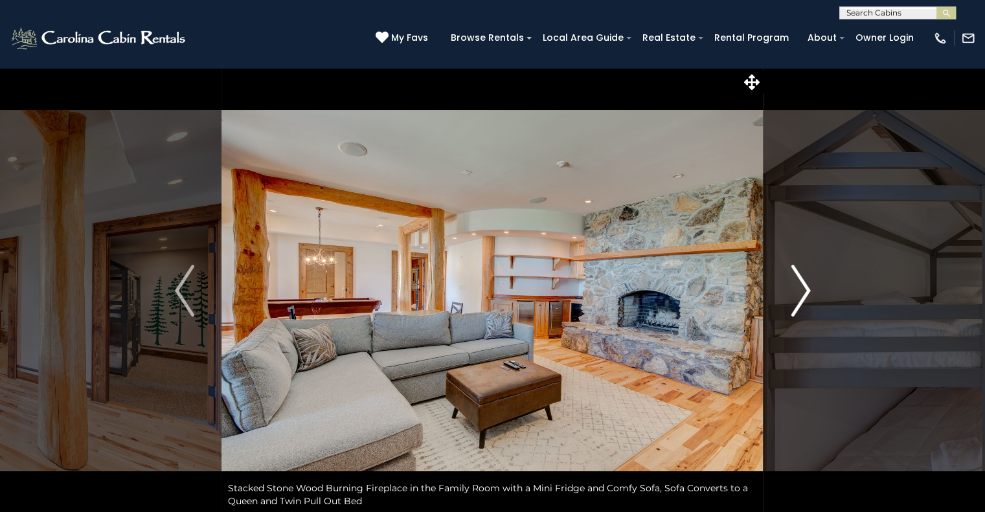
click at [800, 297] on img "Next" at bounding box center [800, 291] width 19 height 52
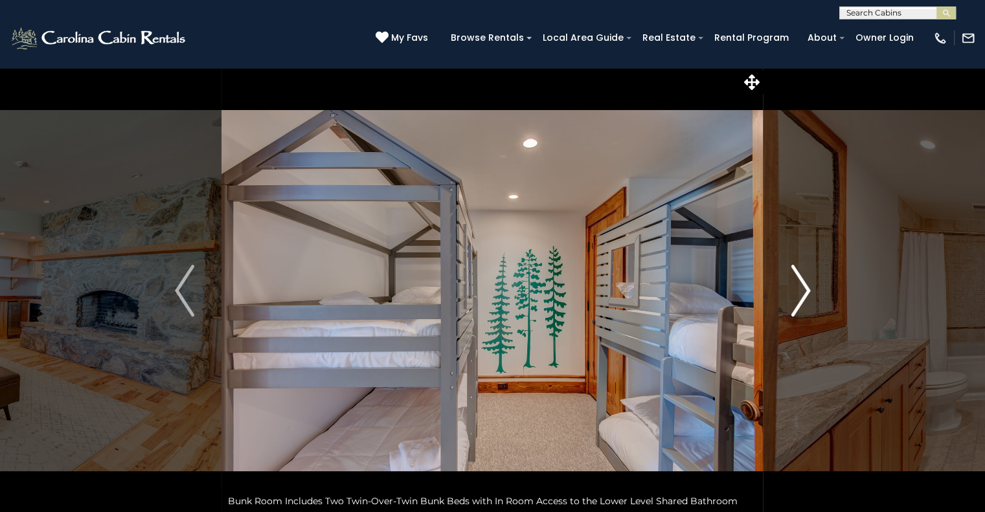
click at [800, 297] on img "Next" at bounding box center [800, 291] width 19 height 52
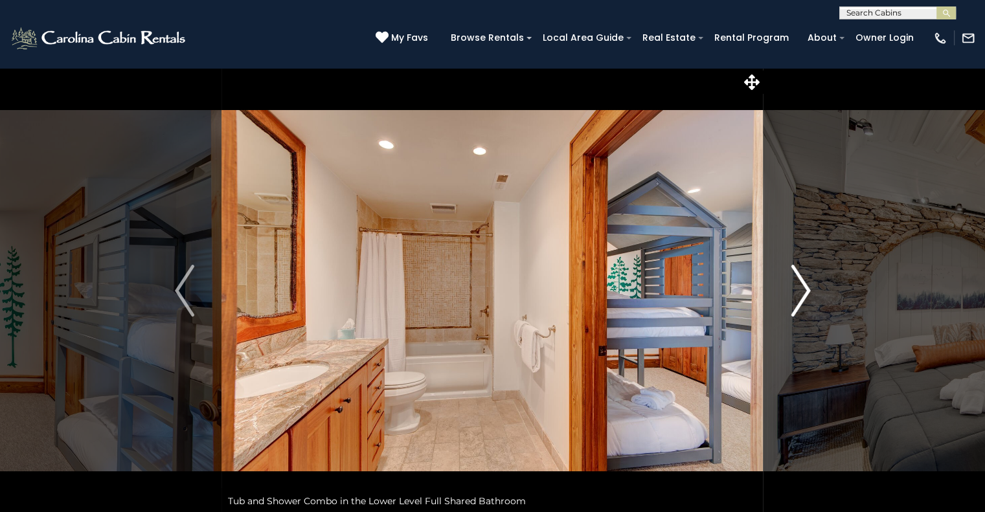
click at [800, 297] on img "Next" at bounding box center [800, 291] width 19 height 52
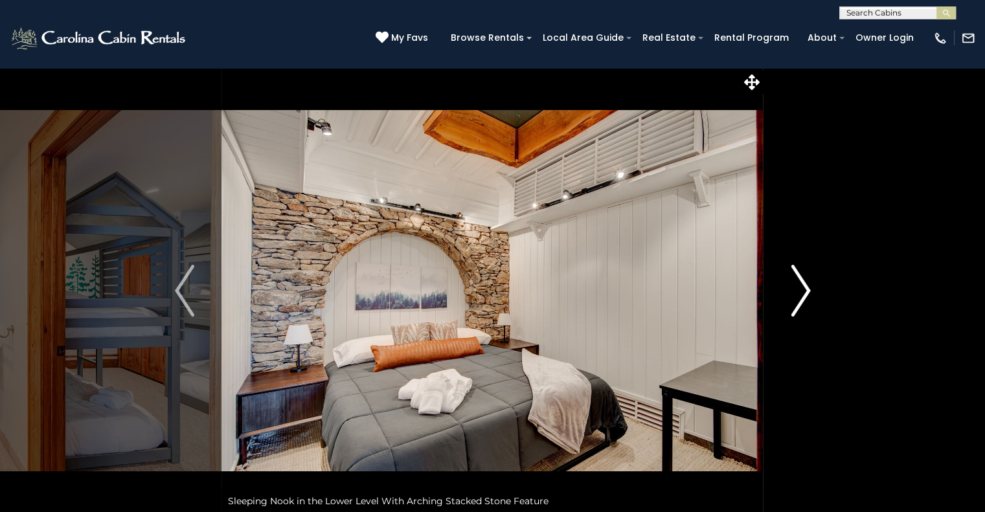
click at [800, 297] on img "Next" at bounding box center [800, 291] width 19 height 52
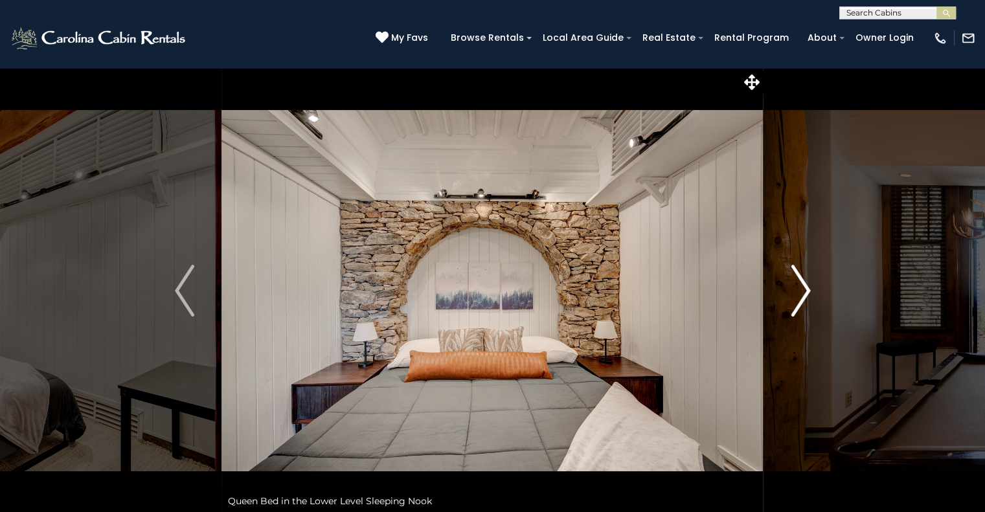
click at [800, 297] on img "Next" at bounding box center [800, 291] width 19 height 52
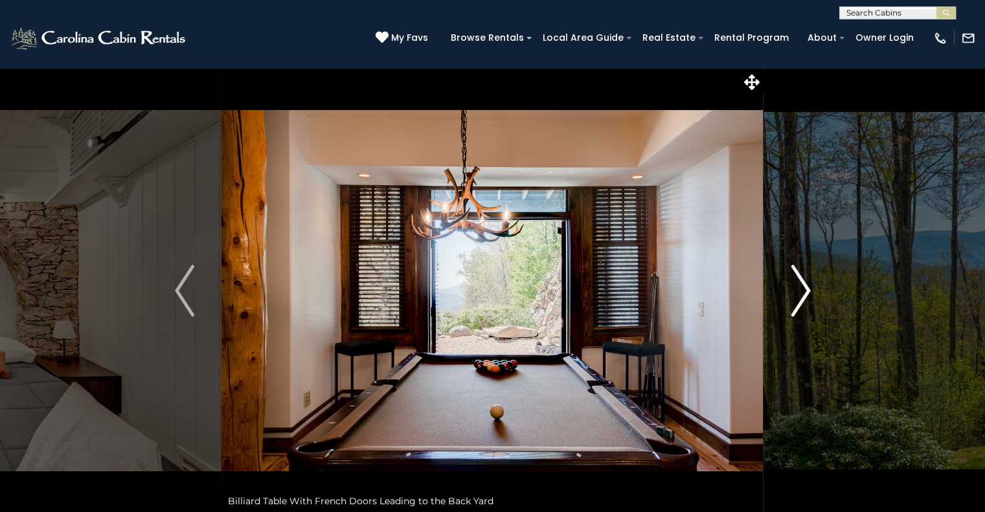
click at [800, 297] on img "Next" at bounding box center [800, 291] width 19 height 52
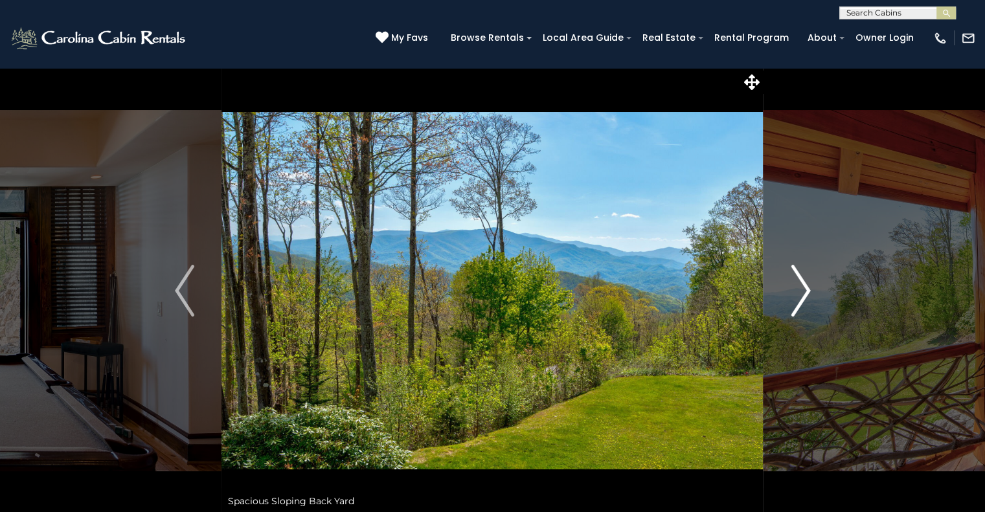
click at [800, 297] on img "Next" at bounding box center [800, 291] width 19 height 52
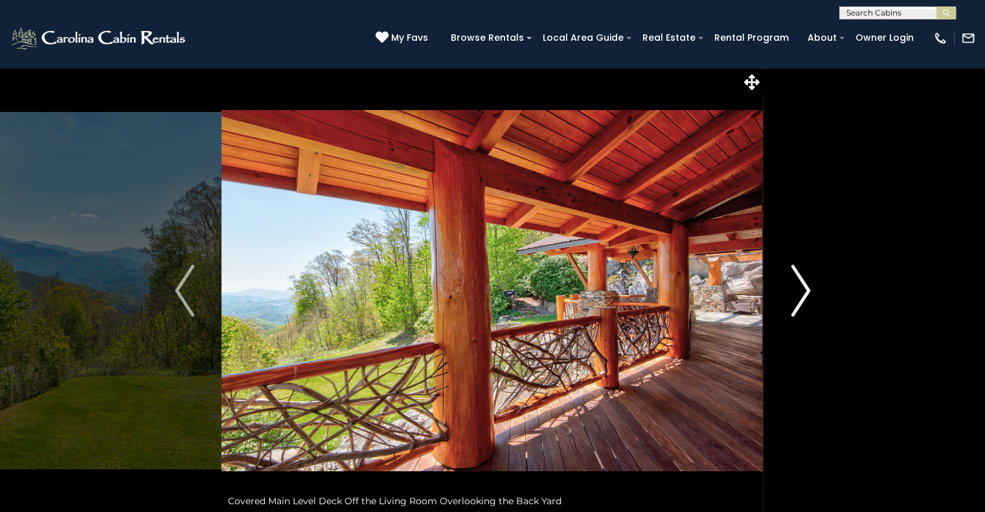
click at [800, 297] on img "Next" at bounding box center [800, 291] width 19 height 52
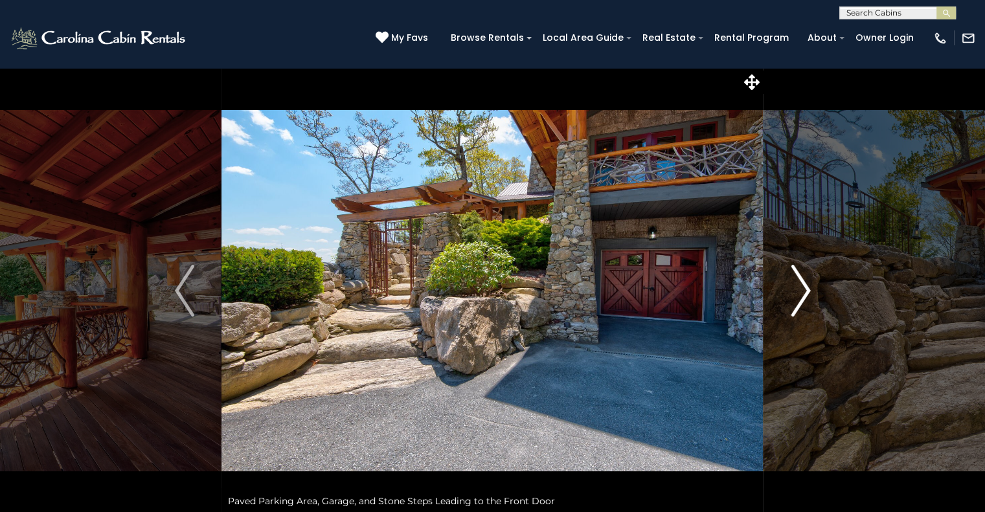
click at [800, 297] on img "Next" at bounding box center [800, 291] width 19 height 52
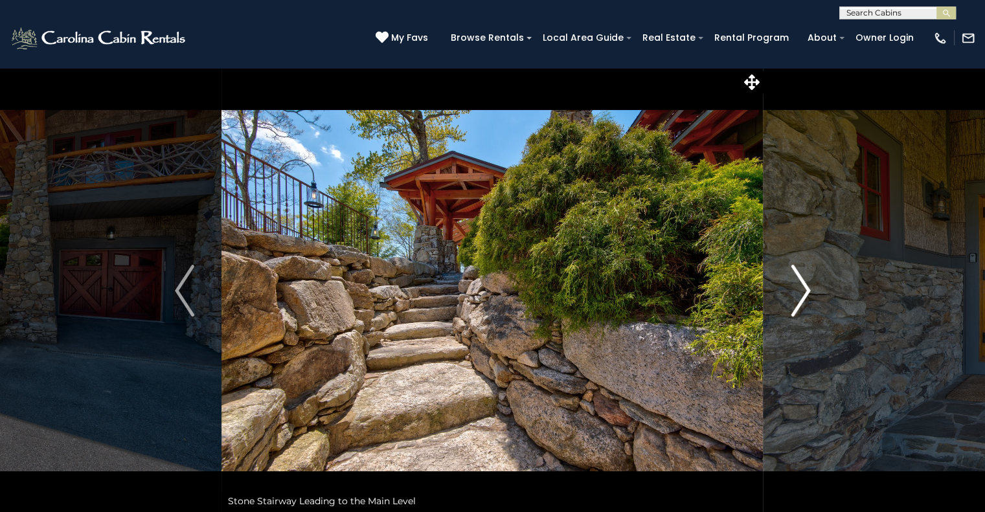
click at [800, 297] on img "Next" at bounding box center [800, 291] width 19 height 52
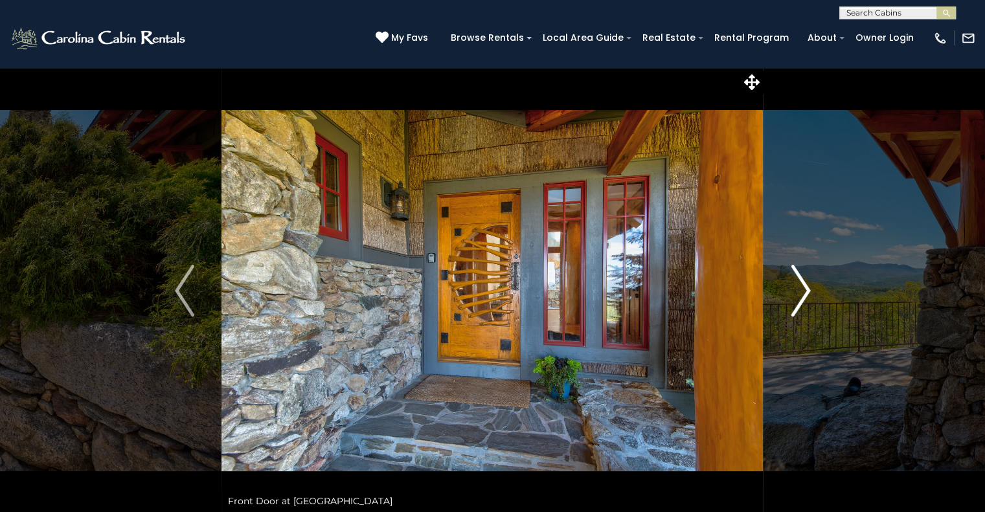
click at [800, 297] on img "Next" at bounding box center [800, 291] width 19 height 52
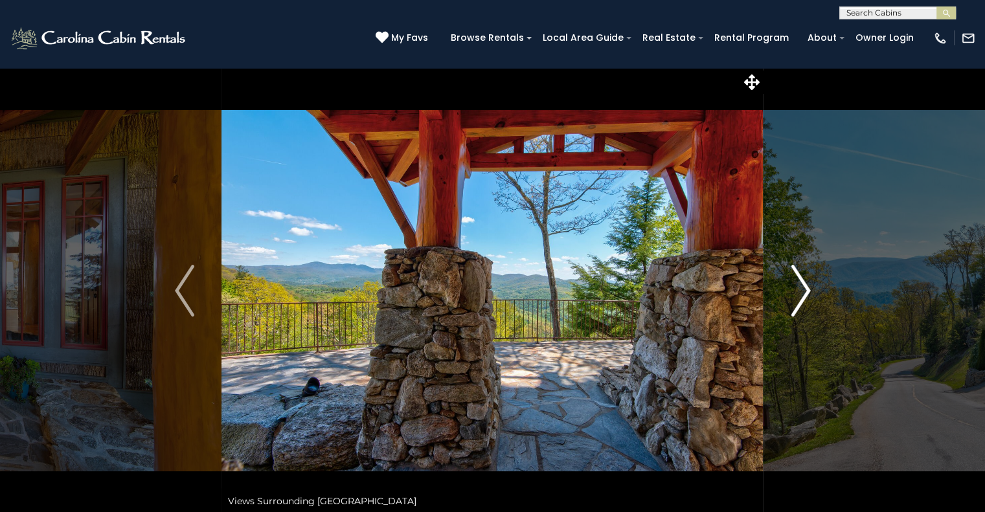
click at [800, 297] on img "Next" at bounding box center [800, 291] width 19 height 52
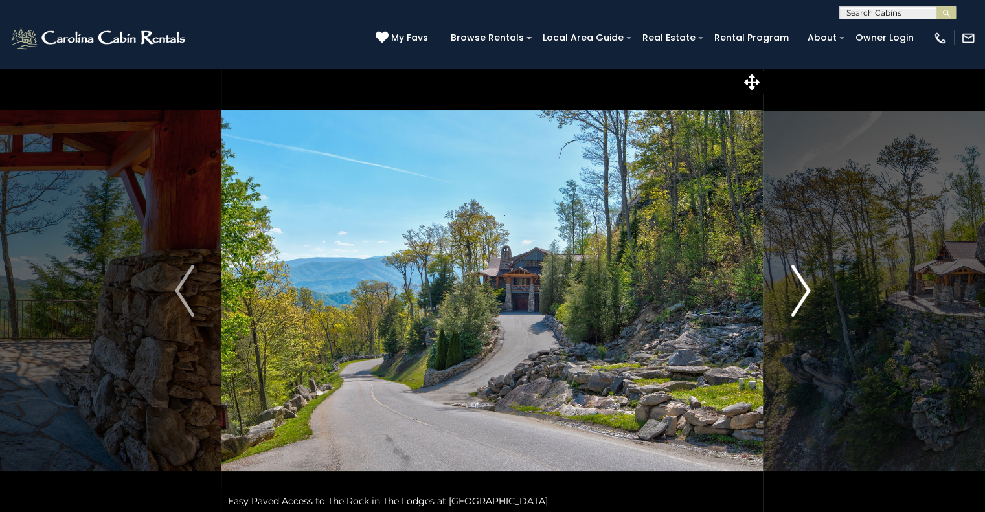
click at [800, 297] on img "Next" at bounding box center [800, 291] width 19 height 52
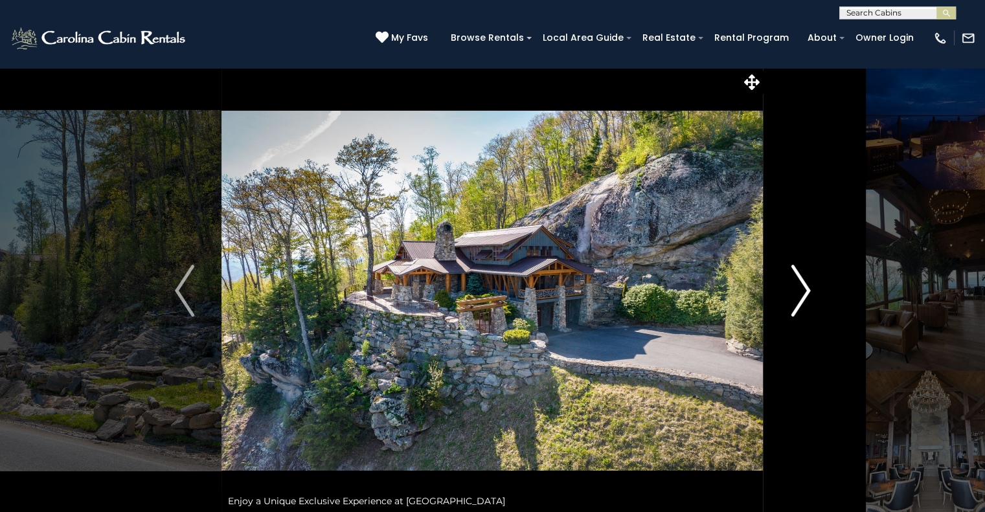
click at [800, 297] on img "Next" at bounding box center [800, 291] width 19 height 52
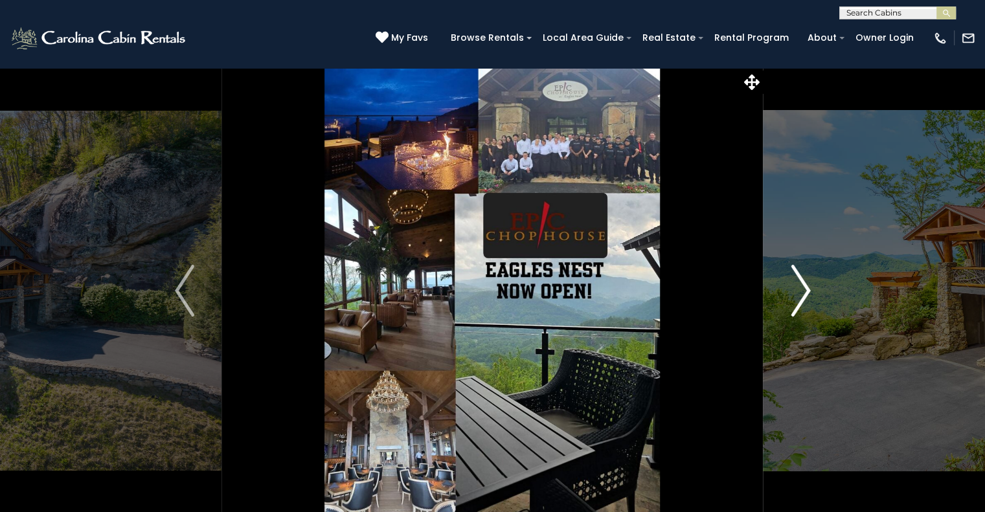
click at [800, 297] on img "Next" at bounding box center [800, 291] width 19 height 52
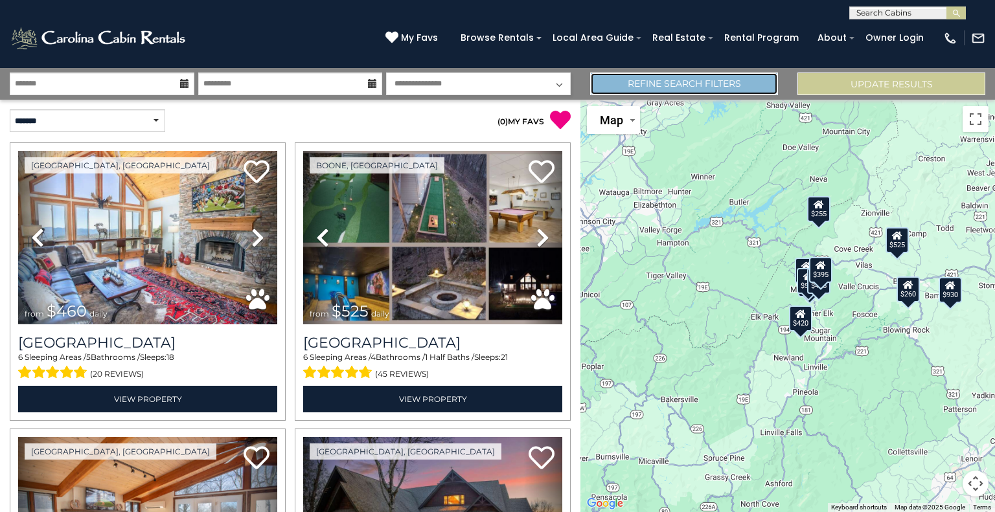
click at [734, 82] on link "Refine Search Filters" at bounding box center [684, 84] width 188 height 23
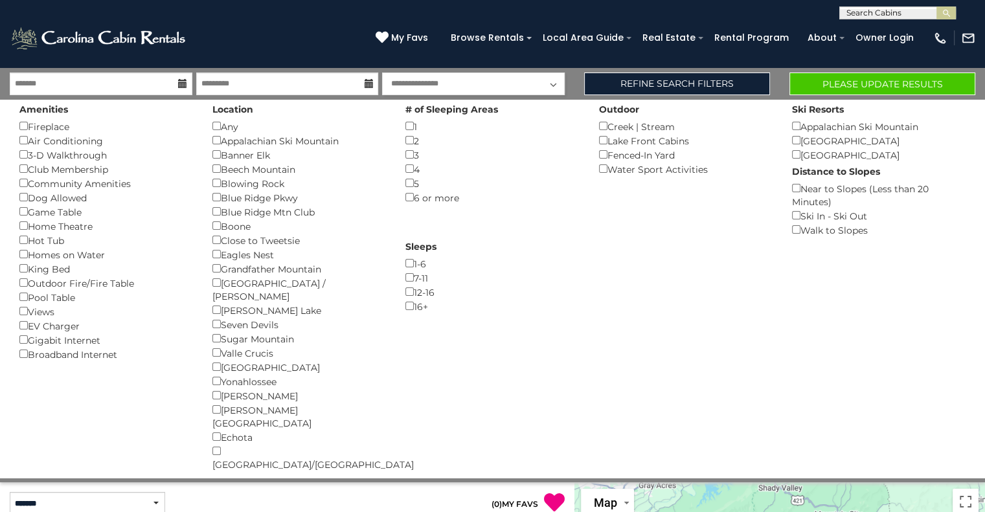
click at [903, 17] on input "text" at bounding box center [896, 15] width 113 height 13
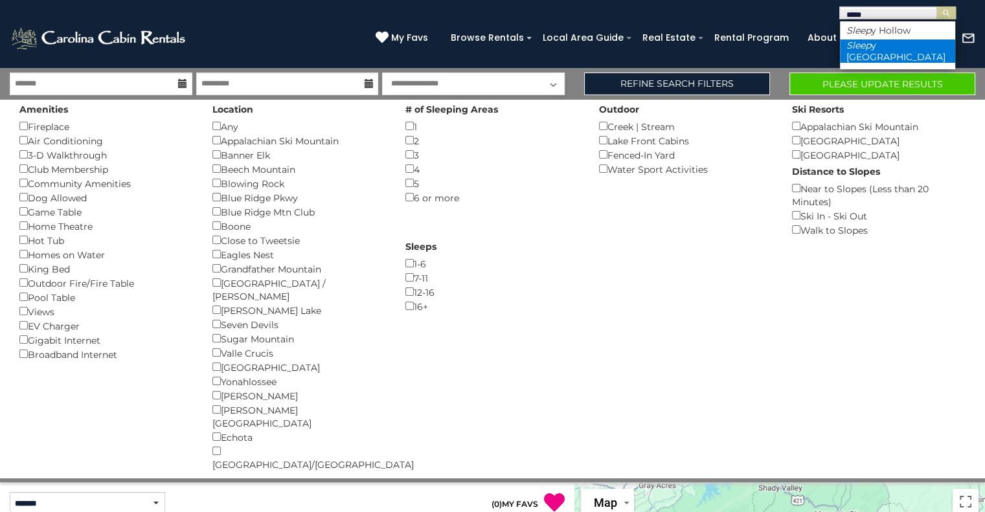
type input "*****"
click at [870, 52] on li "Sleep y [GEOGRAPHIC_DATA]" at bounding box center [897, 50] width 115 height 23
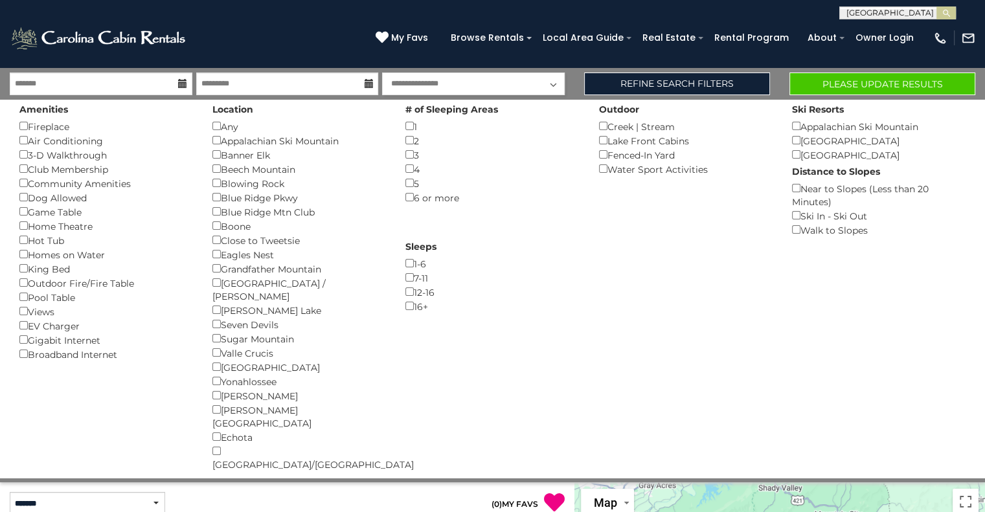
click at [936, 6] on button "submit" at bounding box center [945, 12] width 19 height 13
click at [945, 12] on img "submit" at bounding box center [946, 13] width 10 height 10
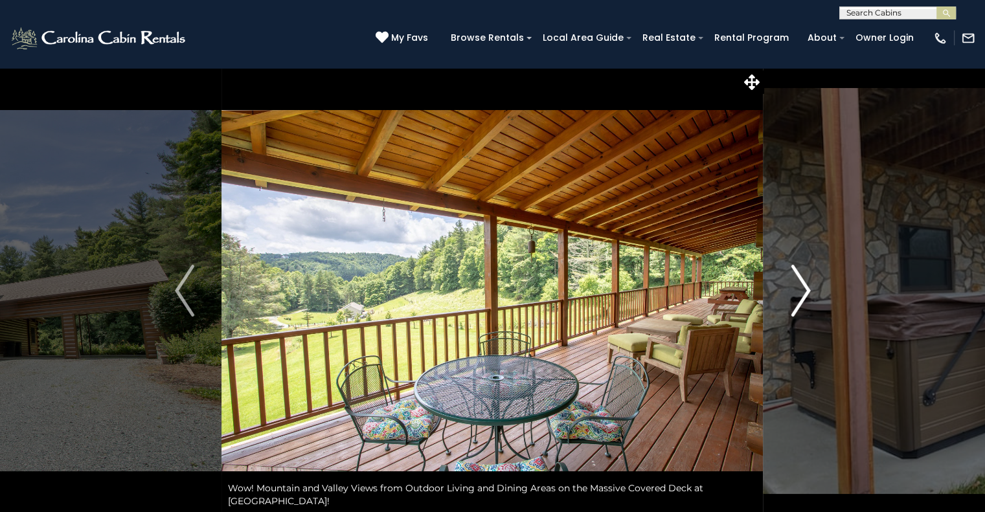
click at [802, 285] on img "Next" at bounding box center [800, 291] width 19 height 52
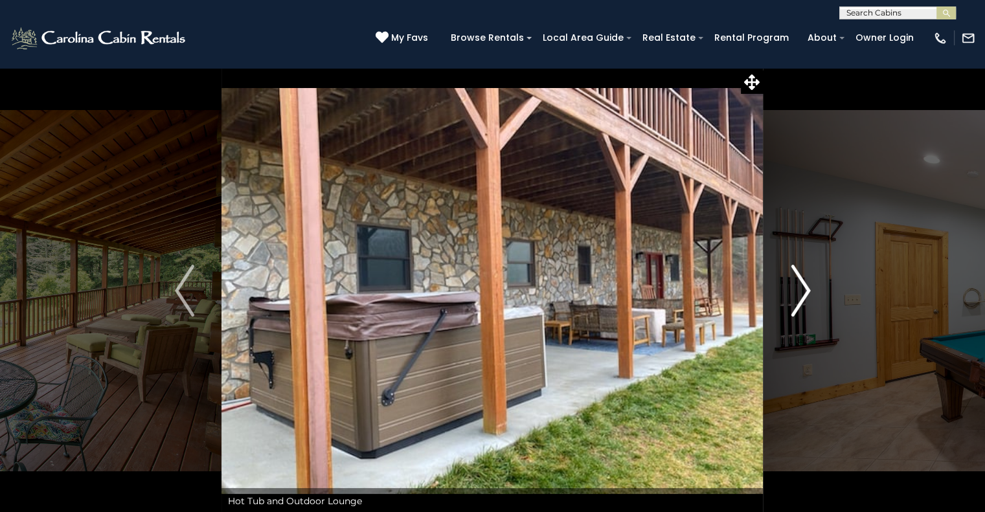
click at [802, 285] on img "Next" at bounding box center [800, 291] width 19 height 52
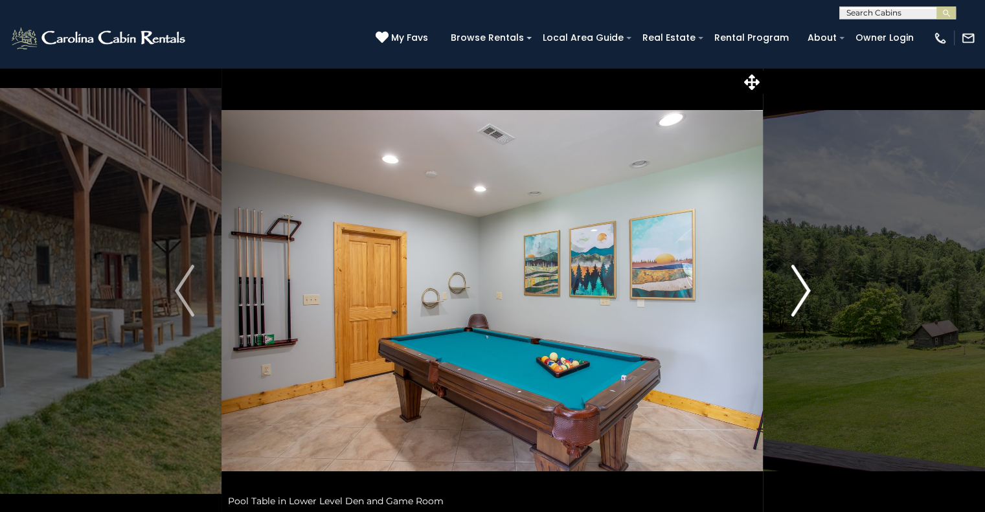
click at [802, 285] on img "Next" at bounding box center [800, 291] width 19 height 52
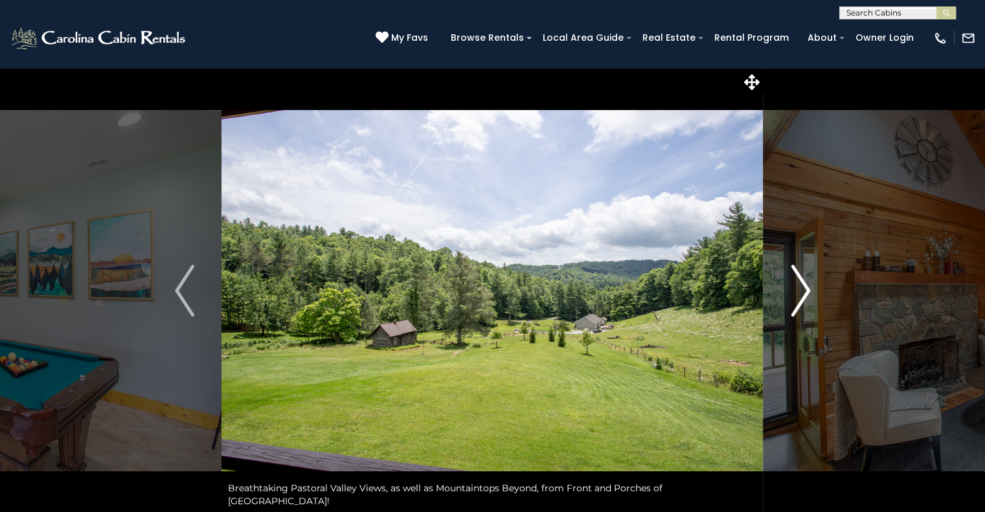
click at [802, 285] on img "Next" at bounding box center [800, 291] width 19 height 52
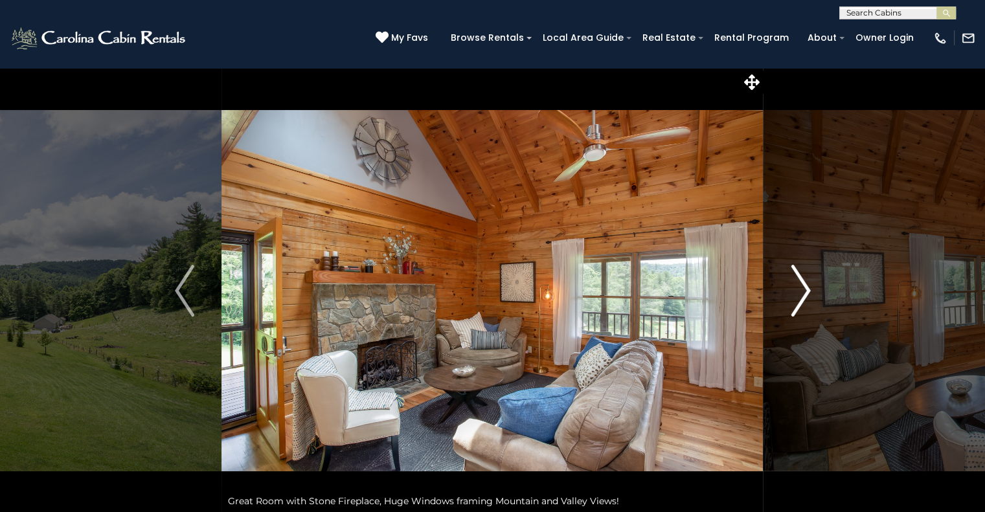
click at [802, 285] on img "Next" at bounding box center [800, 291] width 19 height 52
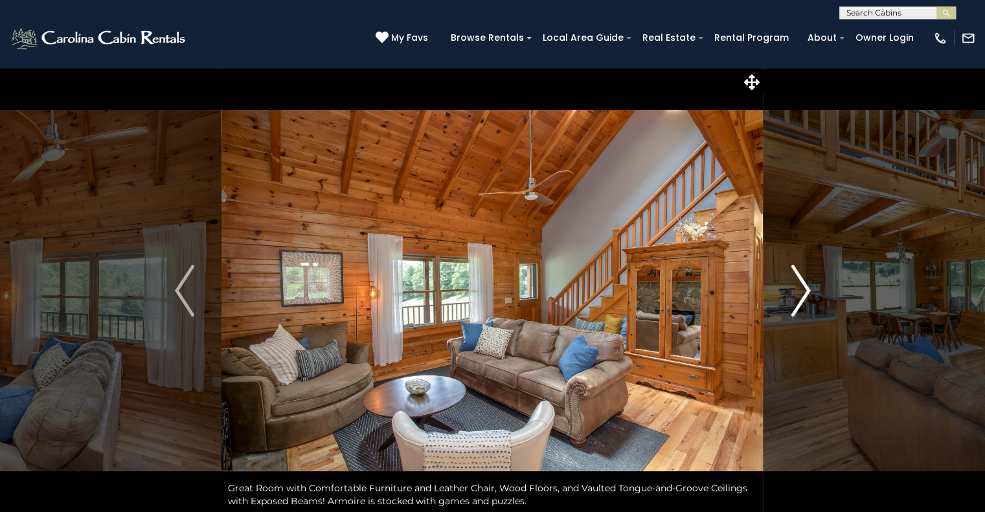
click at [802, 285] on img "Next" at bounding box center [800, 291] width 19 height 52
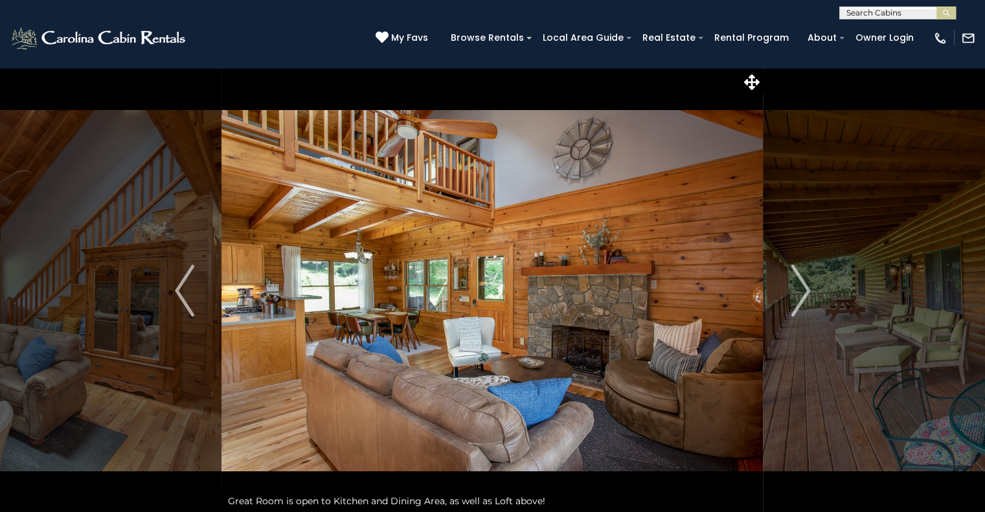
click at [886, 9] on input "text" at bounding box center [896, 15] width 113 height 13
type input "*"
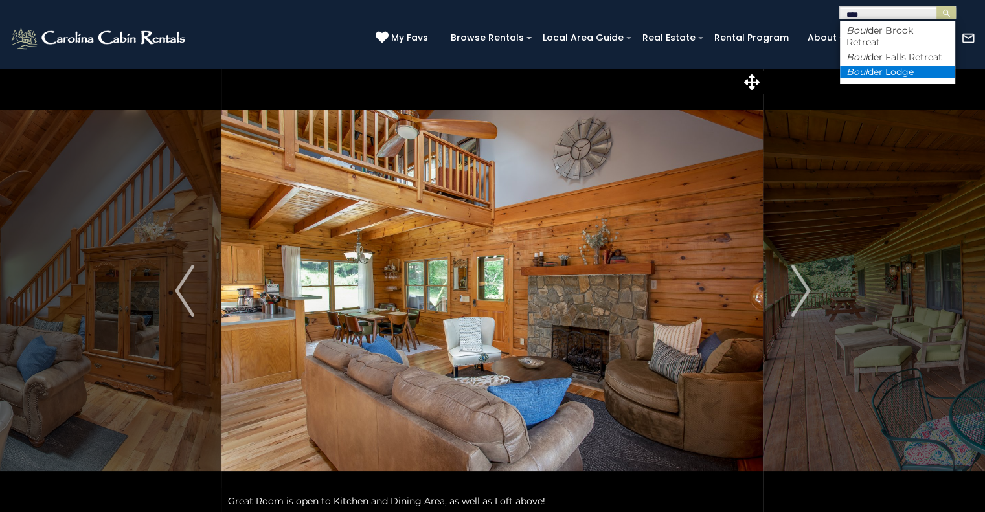
type input "****"
click at [874, 70] on li "Boul der Lodge" at bounding box center [897, 72] width 115 height 12
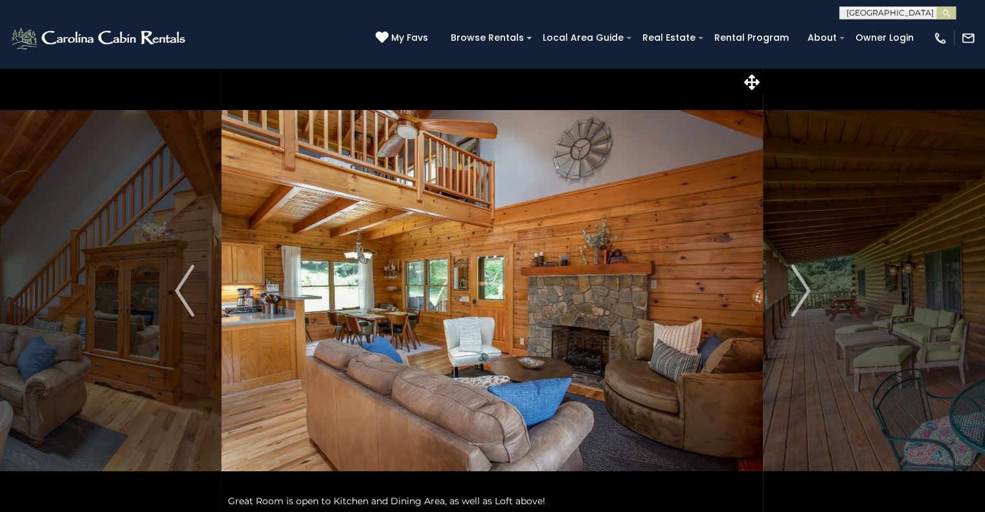
click at [947, 21] on div "My Favs Browse Rentals Local Area Guide Activities & Attractions Area Map Drivi…" at bounding box center [676, 37] width 600 height 33
click at [948, 12] on img "submit" at bounding box center [946, 13] width 10 height 10
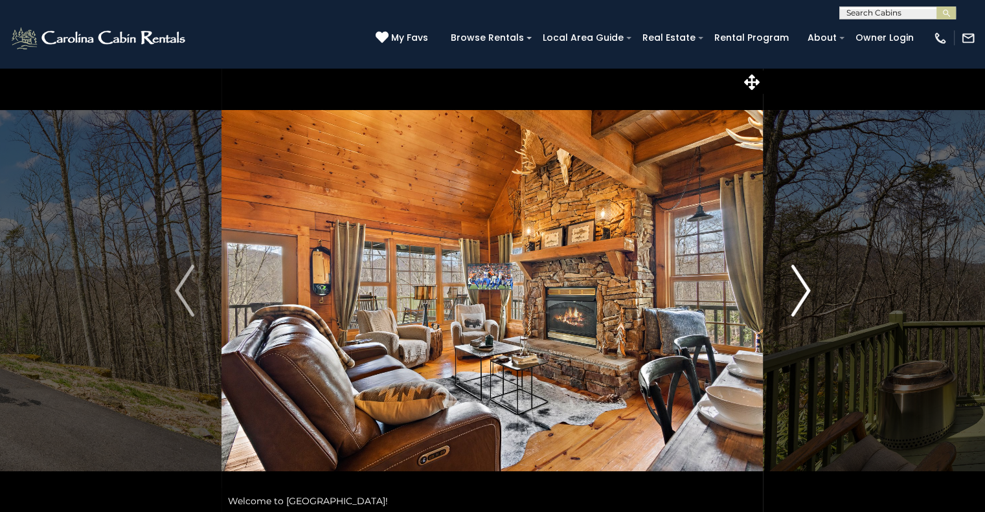
click at [807, 298] on img "Next" at bounding box center [800, 291] width 19 height 52
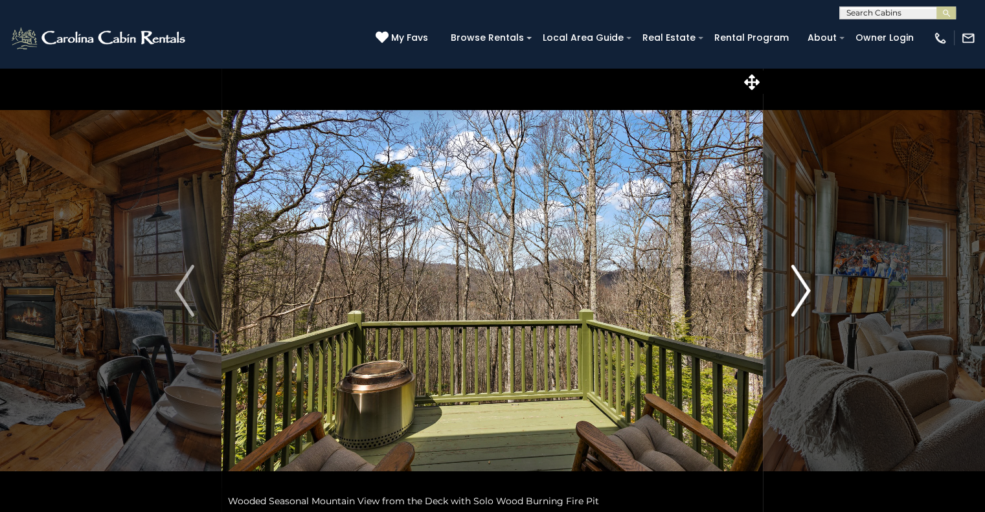
click at [807, 298] on img "Next" at bounding box center [800, 291] width 19 height 52
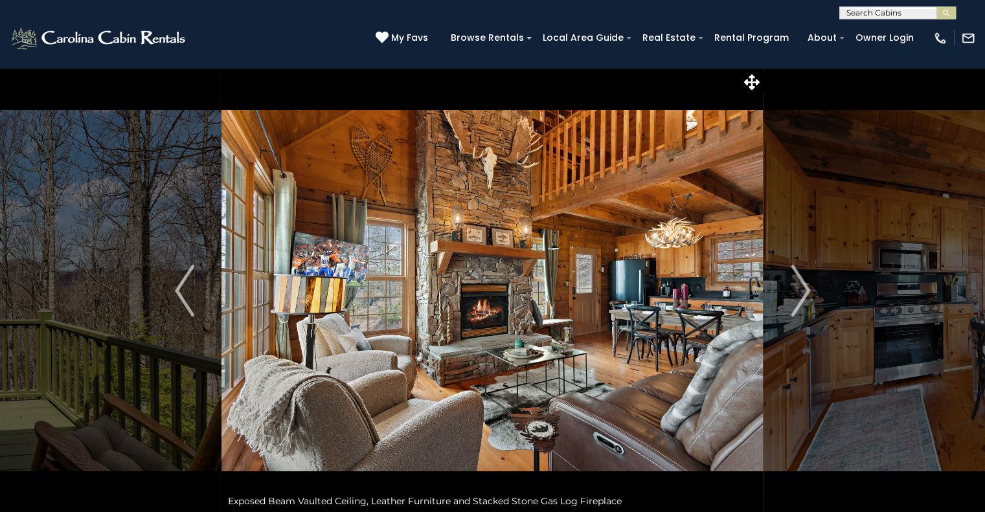
click at [883, 10] on input "text" at bounding box center [896, 15] width 113 height 13
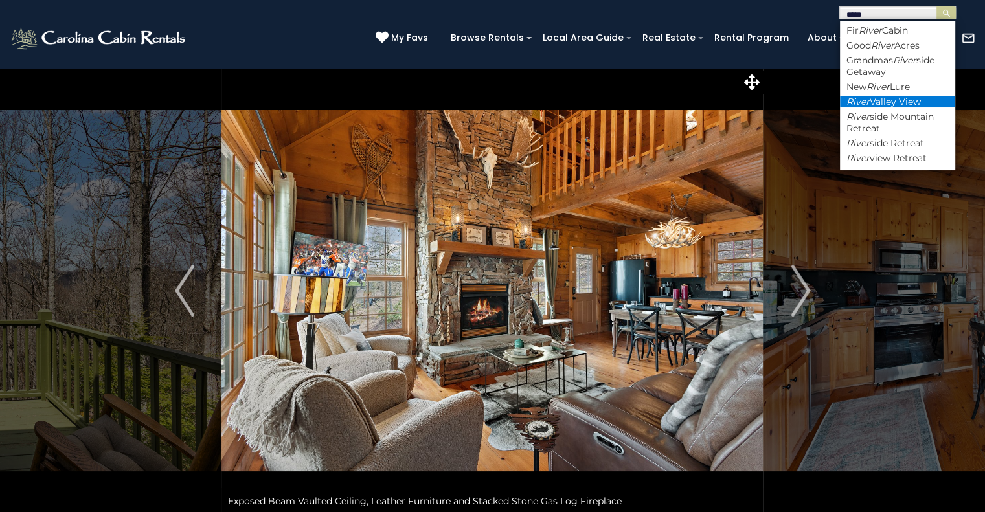
type input "*****"
click at [884, 104] on li "River Valley View" at bounding box center [897, 102] width 115 height 12
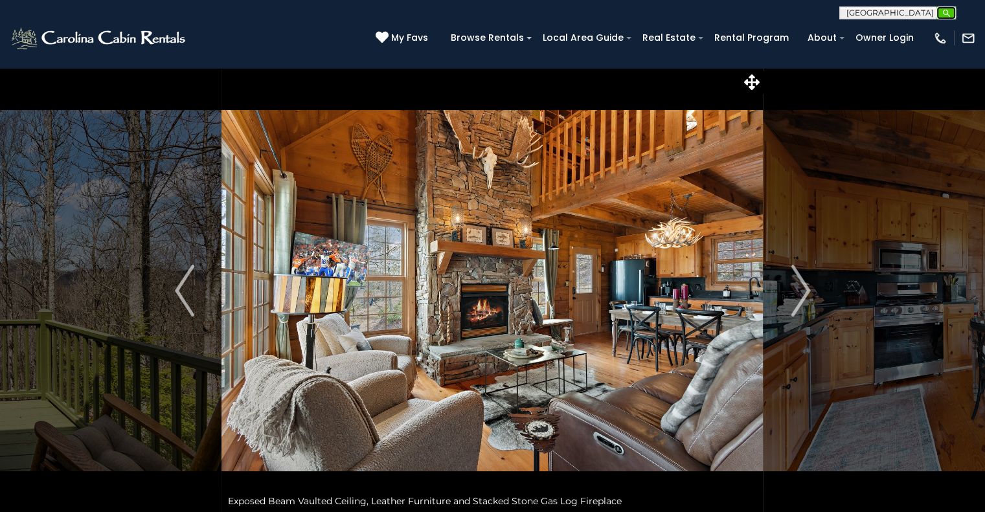
click at [941, 14] on img "submit" at bounding box center [946, 13] width 10 height 10
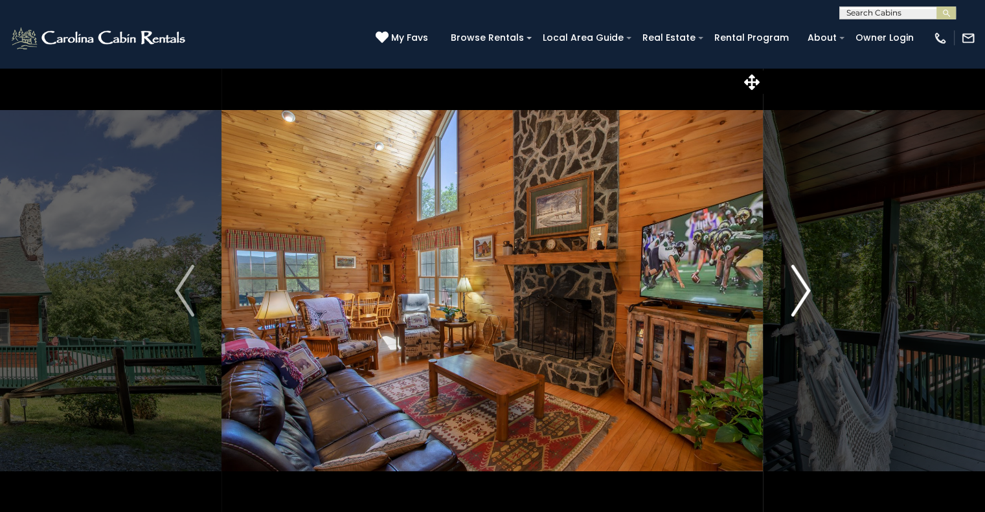
click at [805, 277] on img "Next" at bounding box center [800, 291] width 19 height 52
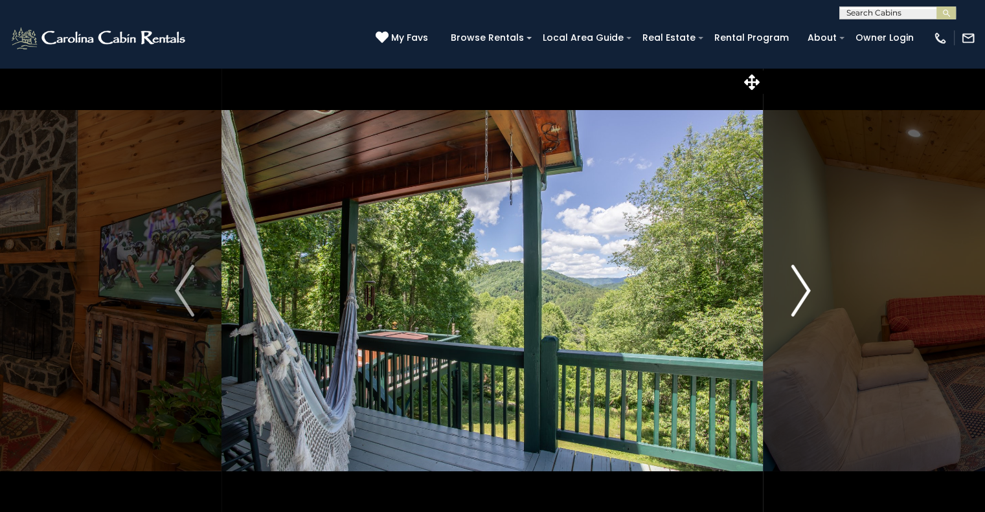
click at [805, 277] on img "Next" at bounding box center [800, 291] width 19 height 52
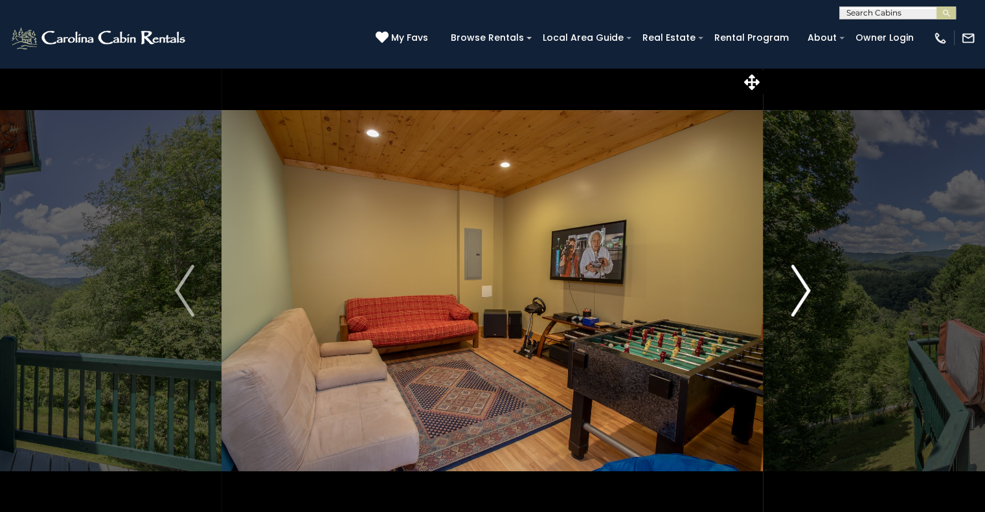
click at [805, 277] on img "Next" at bounding box center [800, 291] width 19 height 52
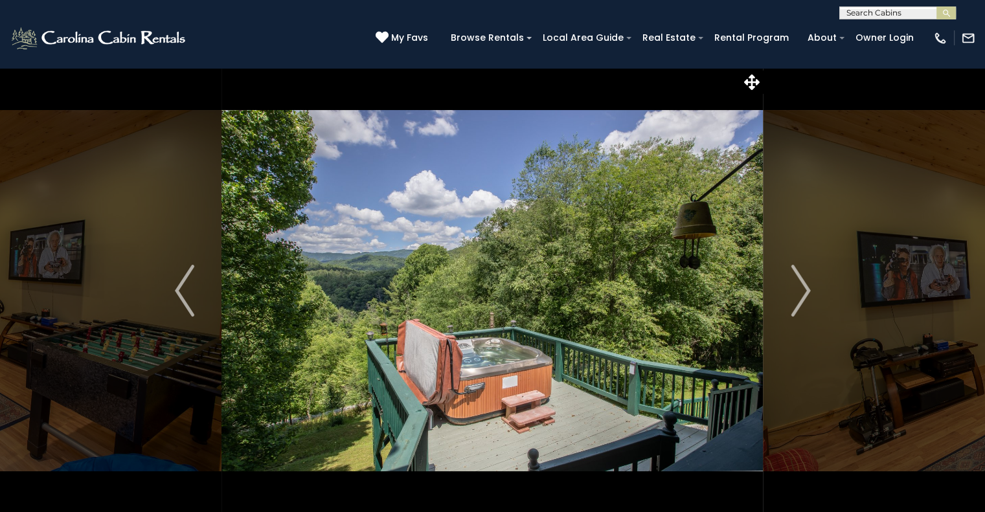
click at [907, 16] on input "text" at bounding box center [896, 15] width 113 height 13
type input "****"
click at [882, 30] on li "Ches tnut Falls" at bounding box center [897, 31] width 115 height 12
click at [951, 13] on button "submit" at bounding box center [945, 12] width 19 height 13
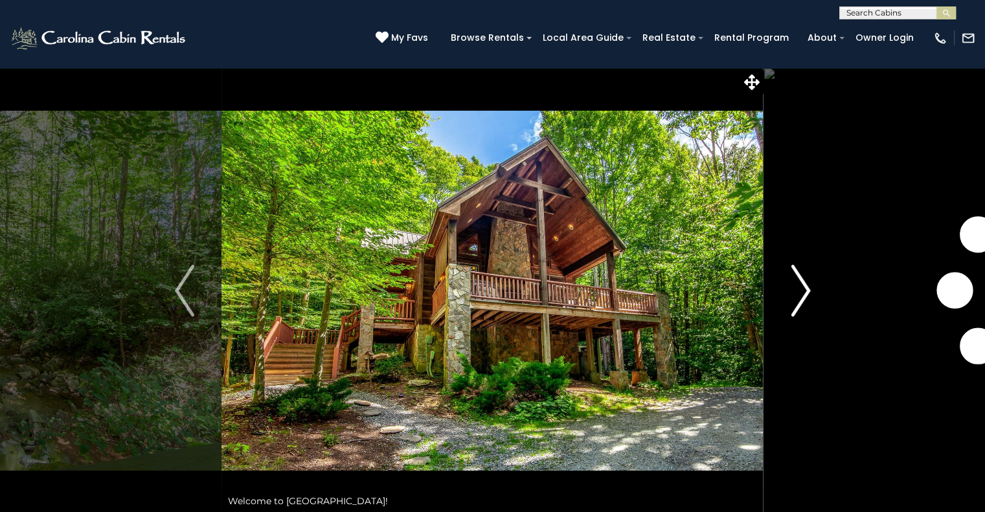
click at [803, 306] on img "Next" at bounding box center [800, 291] width 19 height 52
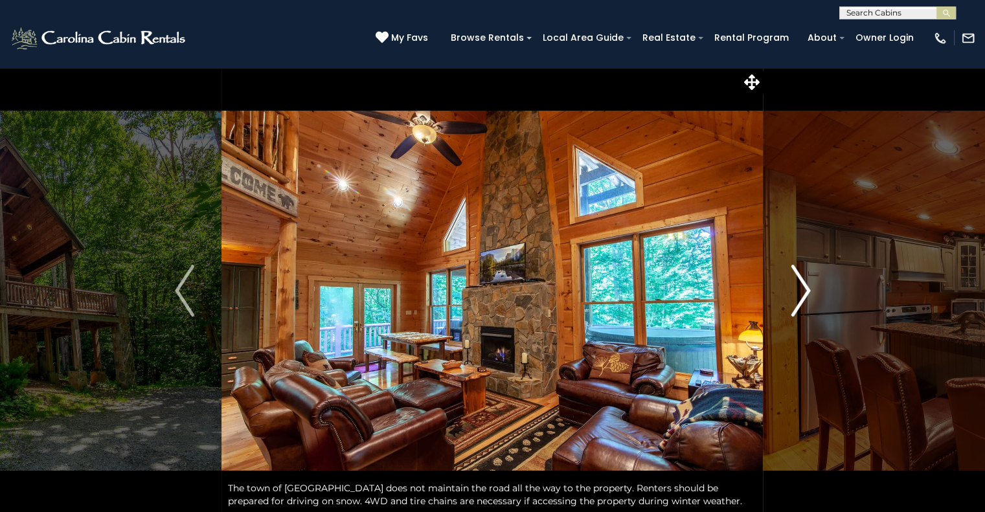
click at [794, 305] on img "Next" at bounding box center [800, 291] width 19 height 52
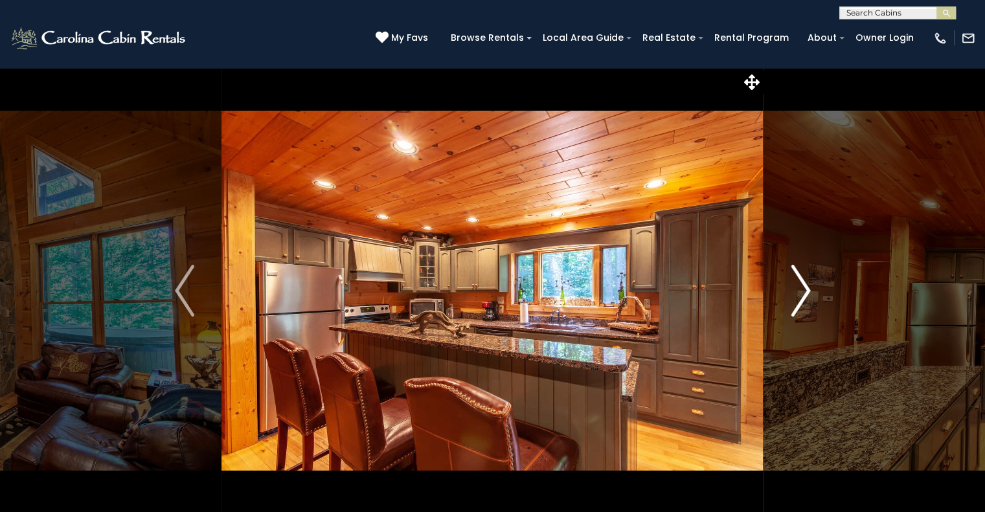
click at [794, 305] on img "Next" at bounding box center [800, 291] width 19 height 52
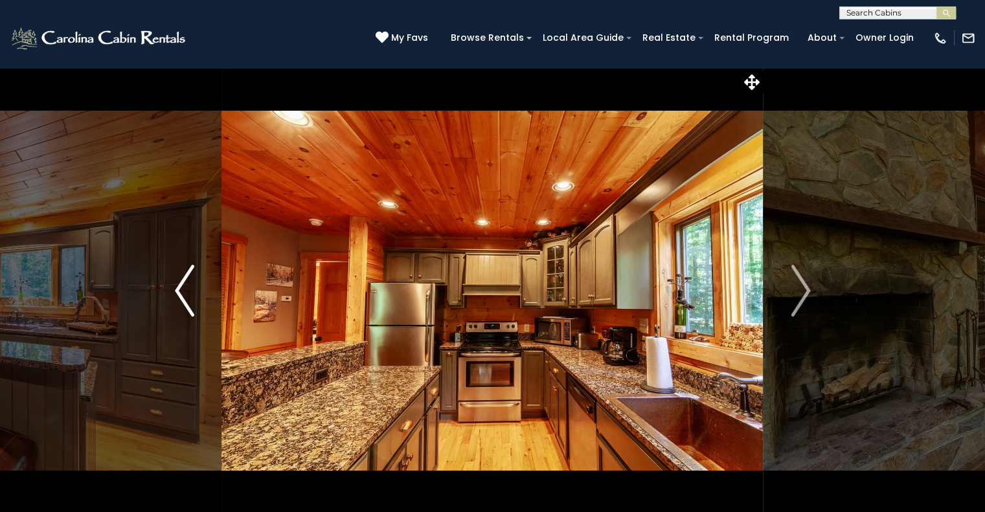
click at [183, 293] on img "Previous" at bounding box center [184, 291] width 19 height 52
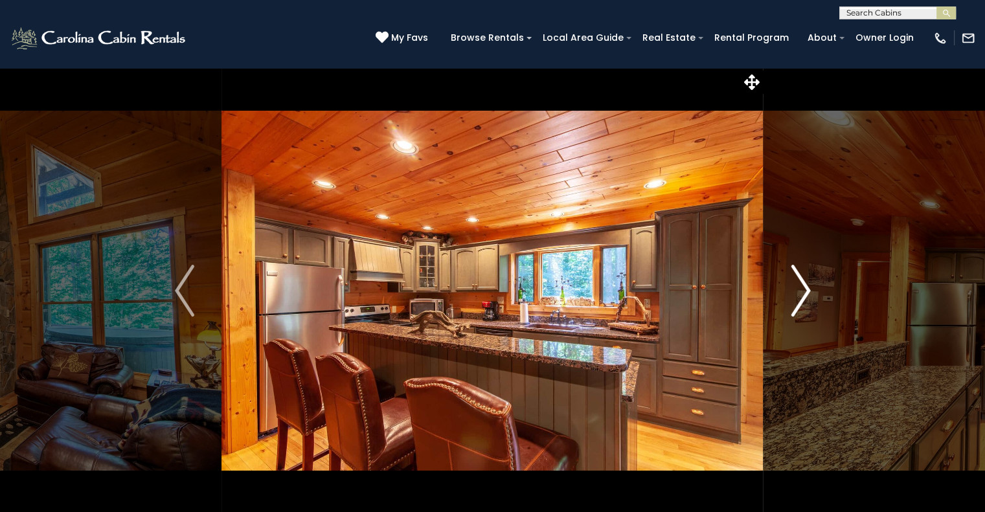
click at [791, 289] on img "Next" at bounding box center [800, 291] width 19 height 52
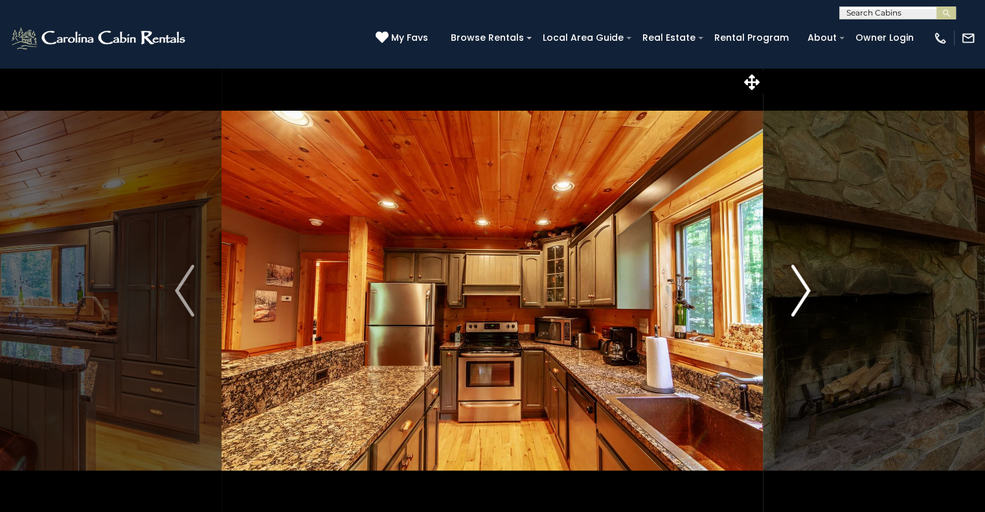
click at [791, 289] on img "Next" at bounding box center [800, 291] width 19 height 52
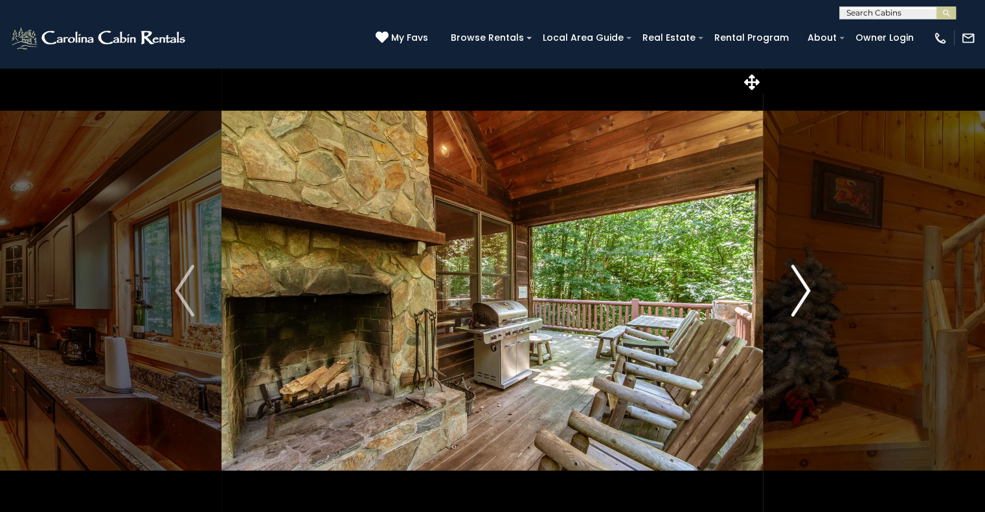
click at [805, 285] on img "Next" at bounding box center [800, 291] width 19 height 52
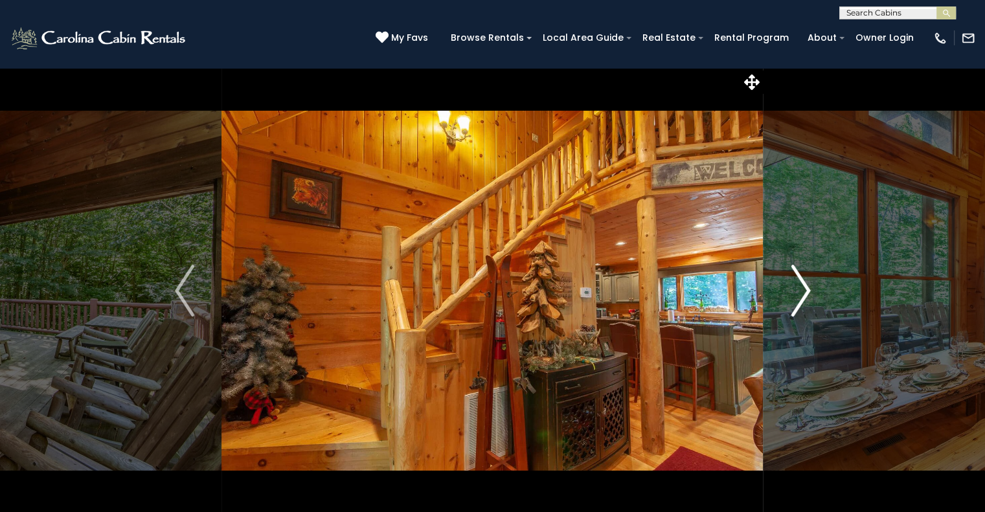
click at [805, 285] on img "Next" at bounding box center [800, 291] width 19 height 52
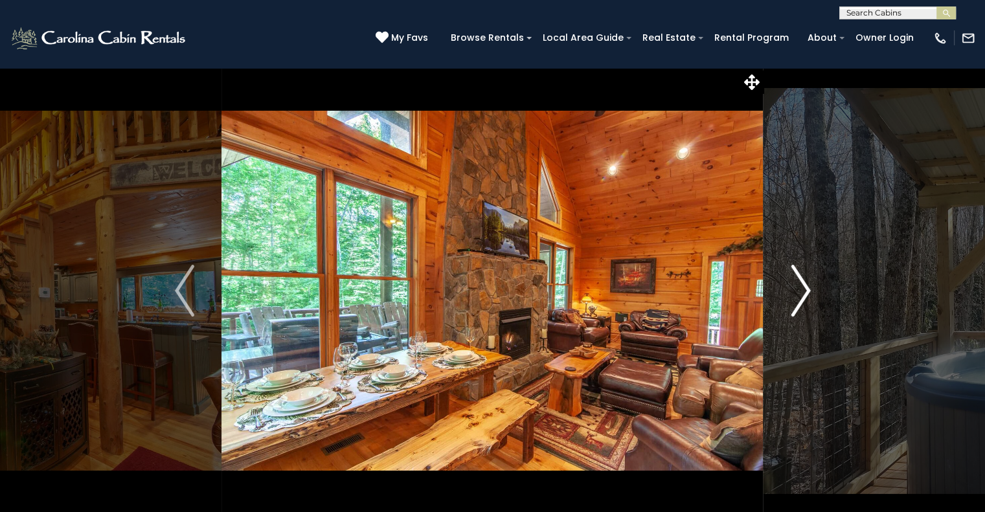
click at [805, 285] on img "Next" at bounding box center [800, 291] width 19 height 52
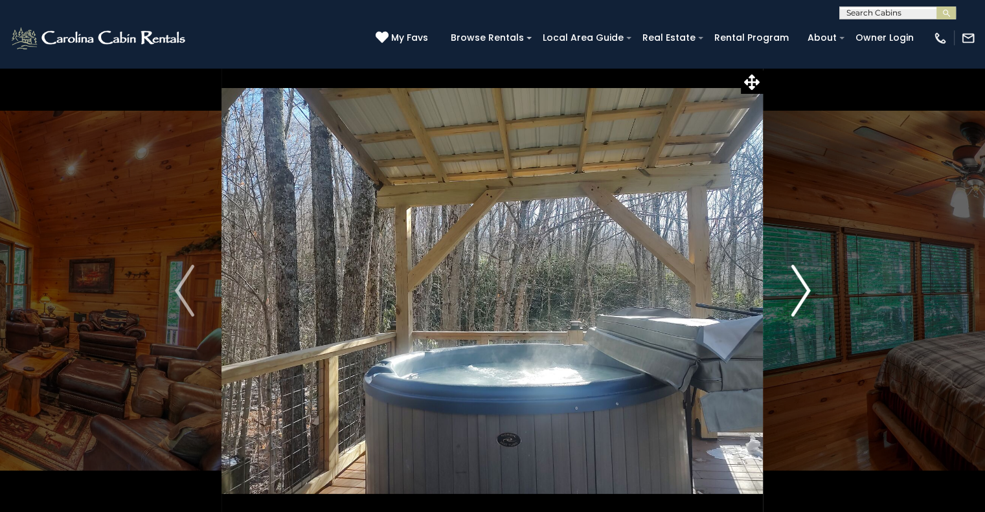
click at [805, 285] on img "Next" at bounding box center [800, 291] width 19 height 52
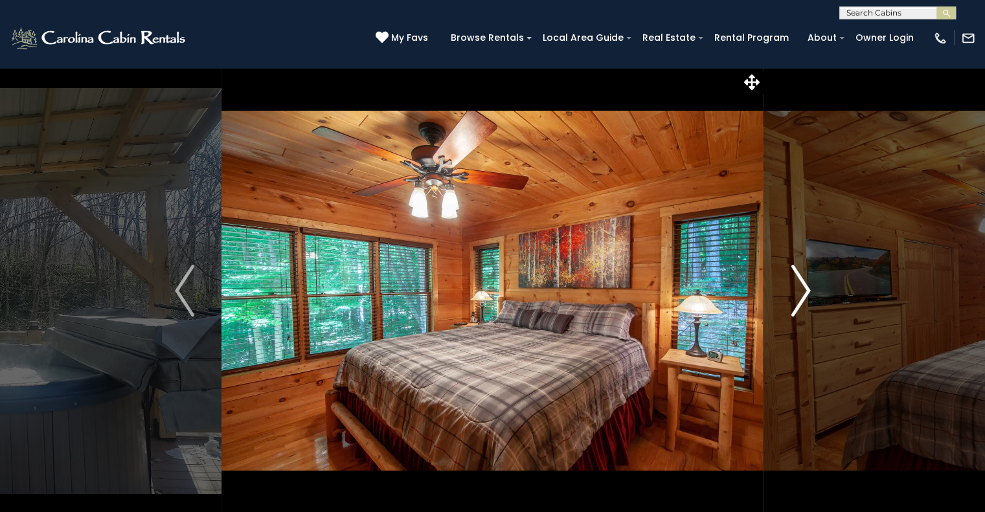
click at [800, 300] on img "Next" at bounding box center [800, 291] width 19 height 52
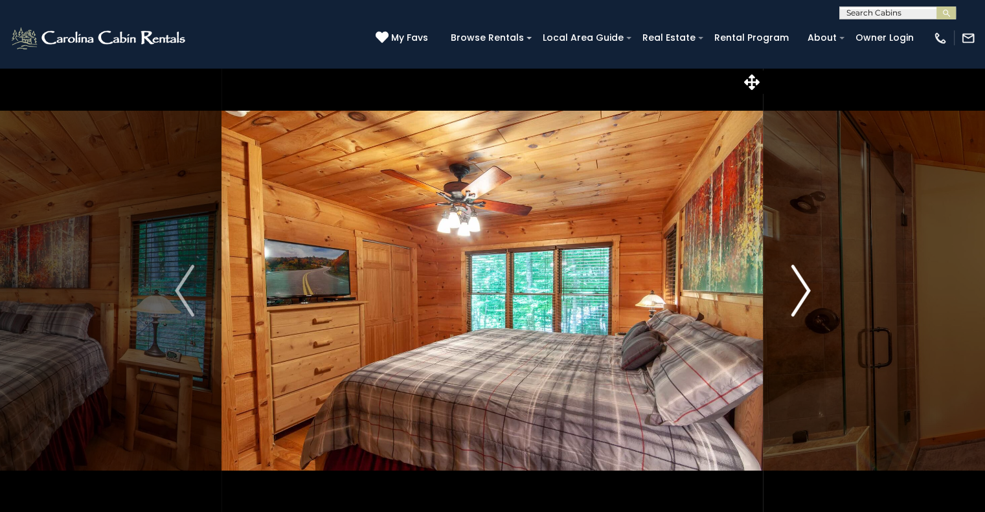
click at [800, 300] on img "Next" at bounding box center [800, 291] width 19 height 52
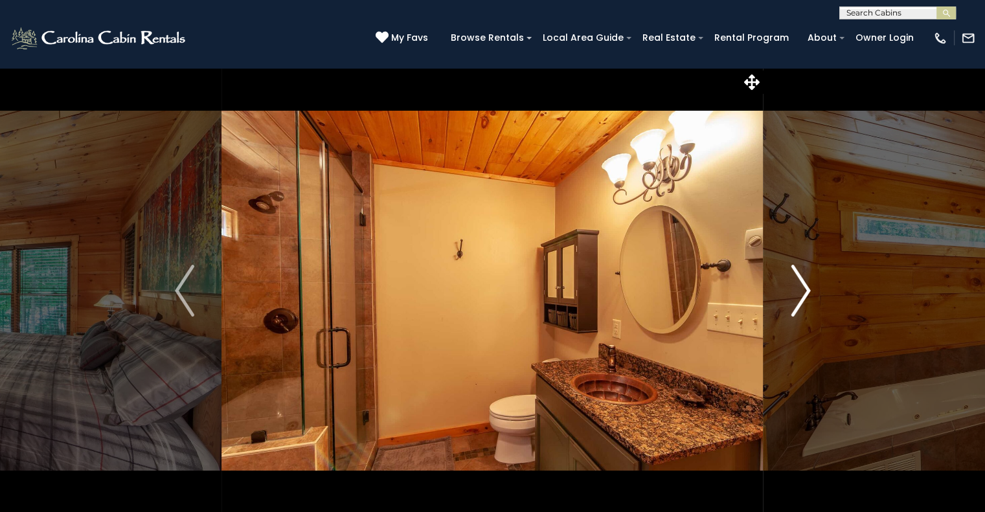
click at [800, 300] on img "Next" at bounding box center [800, 291] width 19 height 52
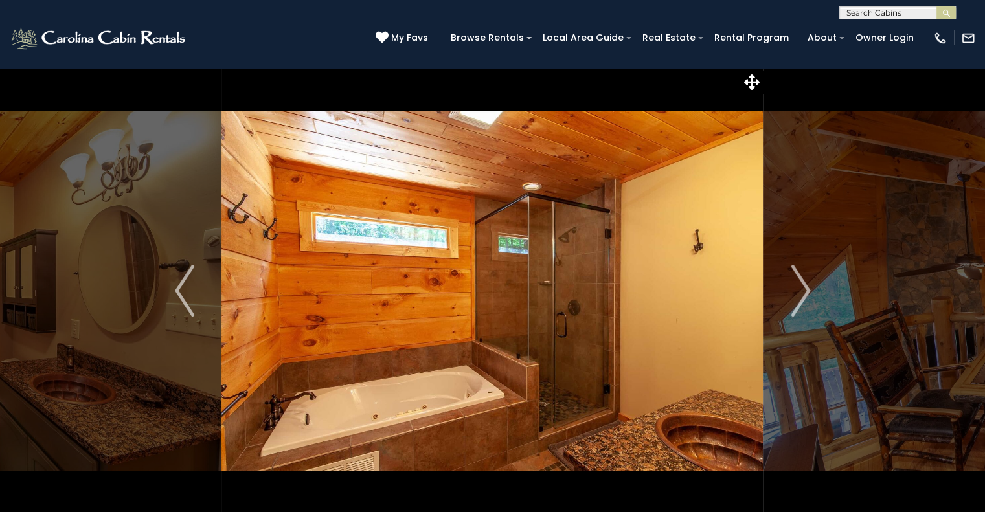
click at [863, 16] on input "text" at bounding box center [896, 15] width 113 height 13
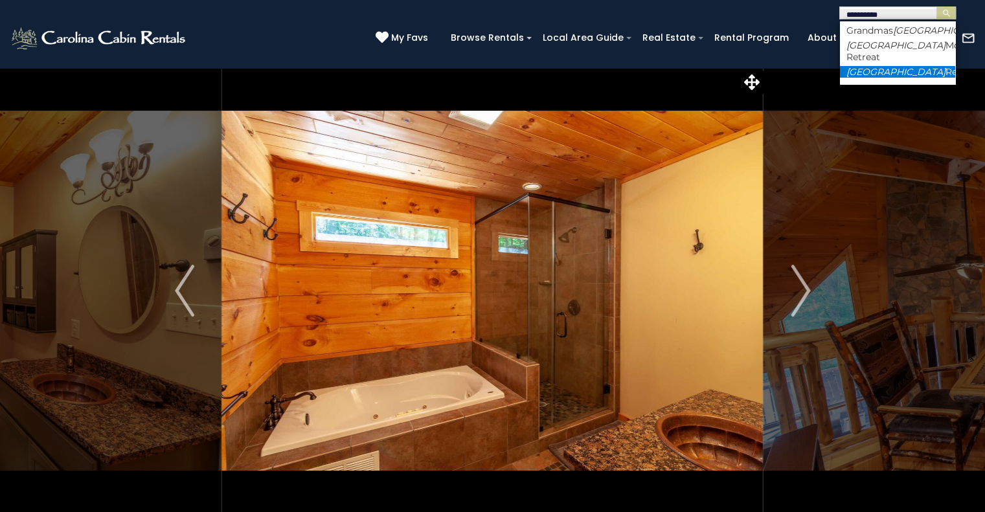
type input "*********"
click at [877, 78] on em "Riverside" at bounding box center [895, 72] width 99 height 12
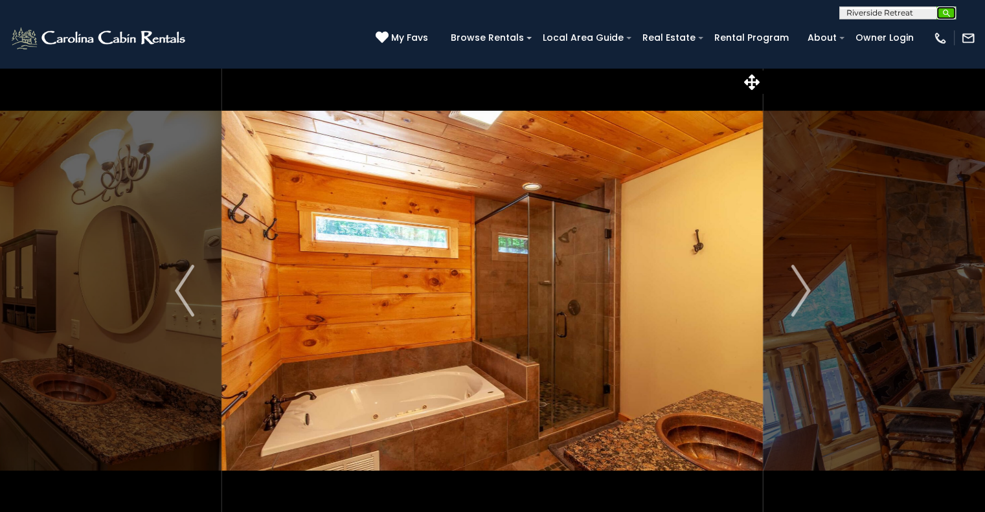
click at [947, 16] on img "submit" at bounding box center [946, 13] width 10 height 10
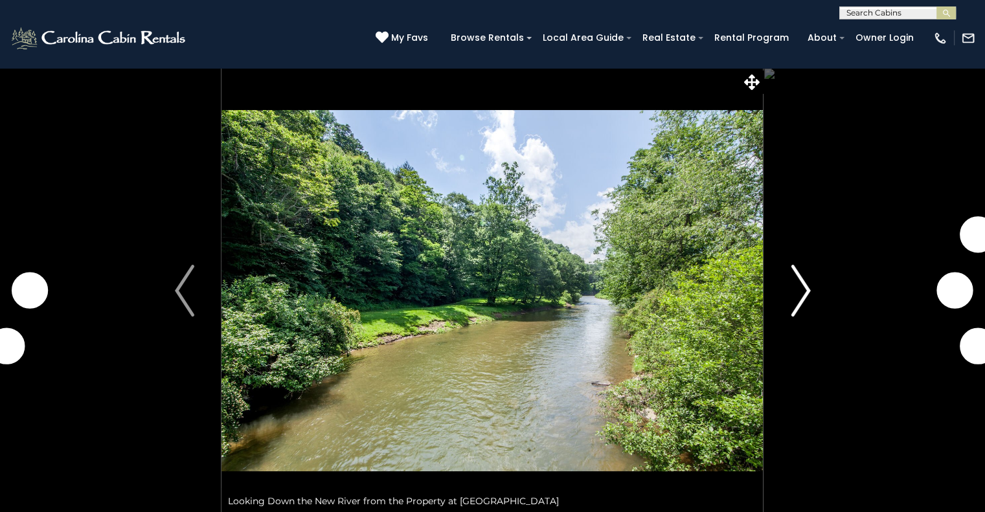
click at [802, 291] on img "Next" at bounding box center [800, 291] width 19 height 52
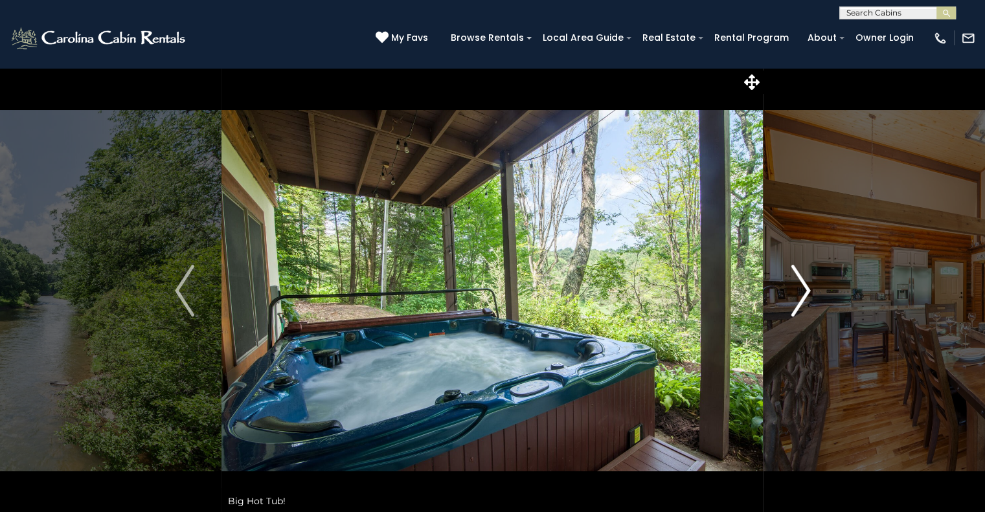
click at [802, 291] on img "Next" at bounding box center [800, 291] width 19 height 52
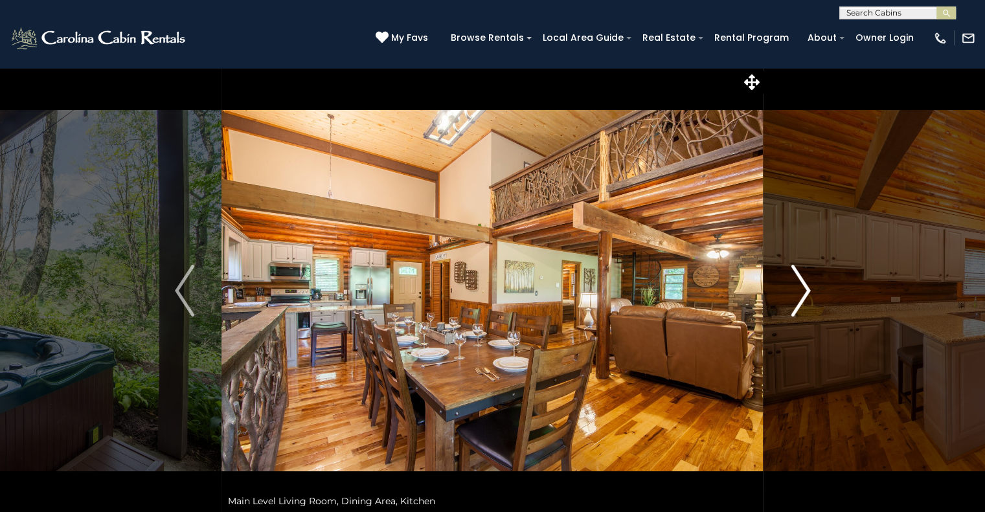
click at [805, 293] on img "Next" at bounding box center [800, 291] width 19 height 52
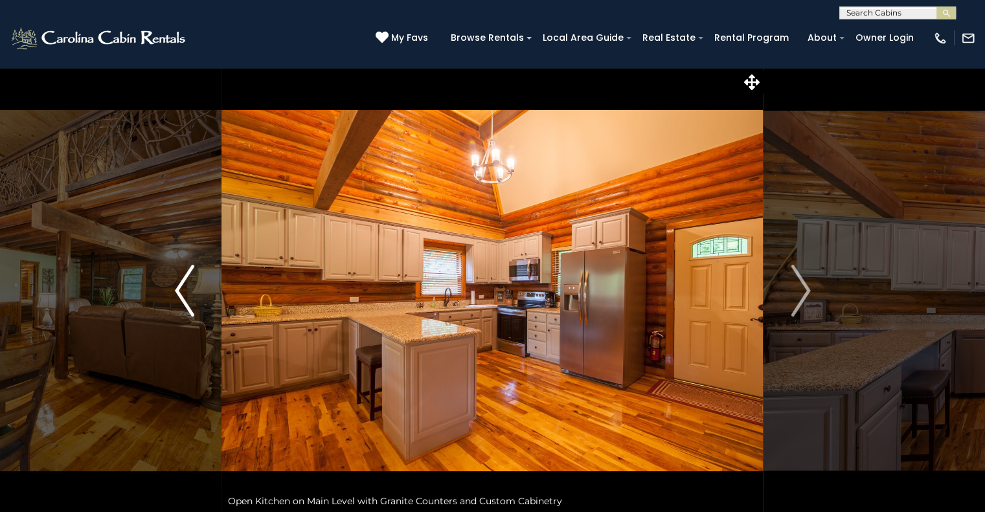
click at [186, 287] on img "Previous" at bounding box center [184, 291] width 19 height 52
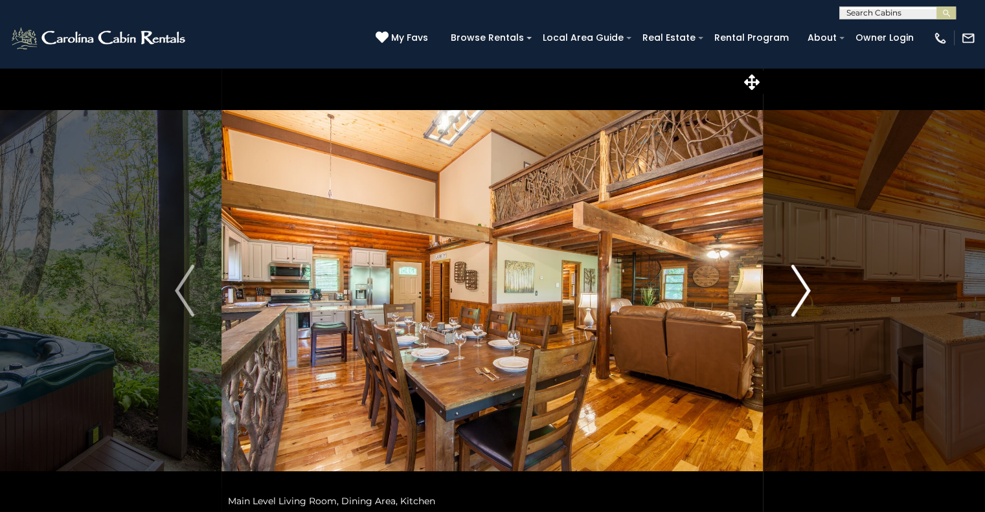
click at [799, 283] on img "Next" at bounding box center [800, 291] width 19 height 52
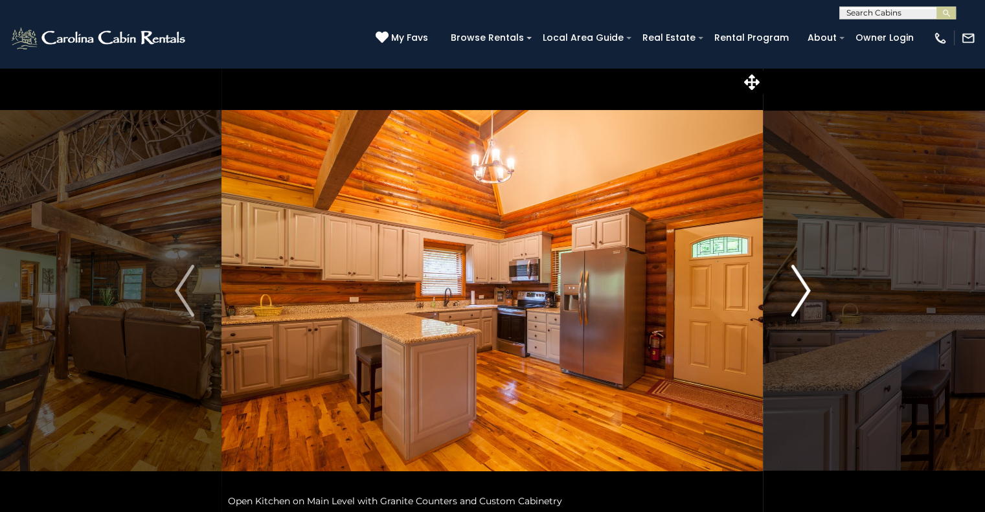
click at [799, 283] on img "Next" at bounding box center [800, 291] width 19 height 52
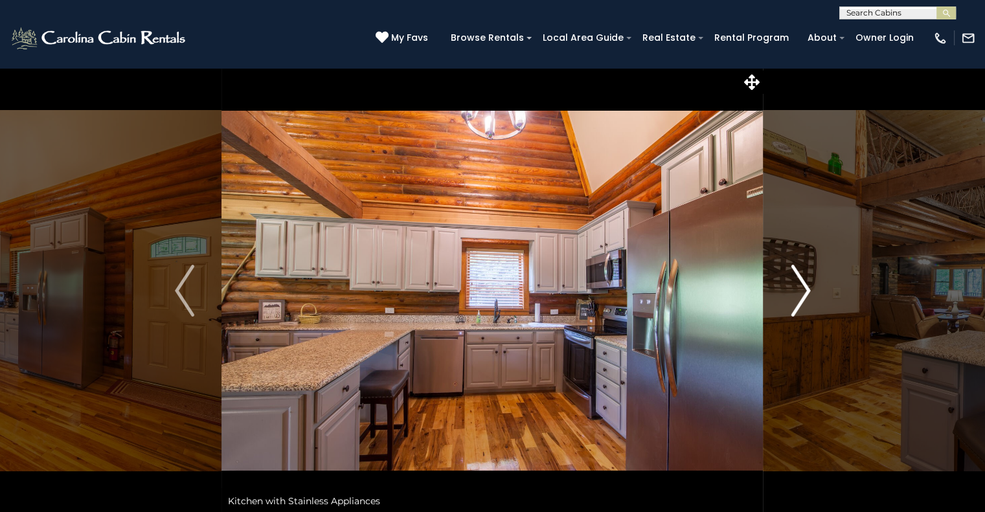
click at [799, 283] on img "Next" at bounding box center [800, 291] width 19 height 52
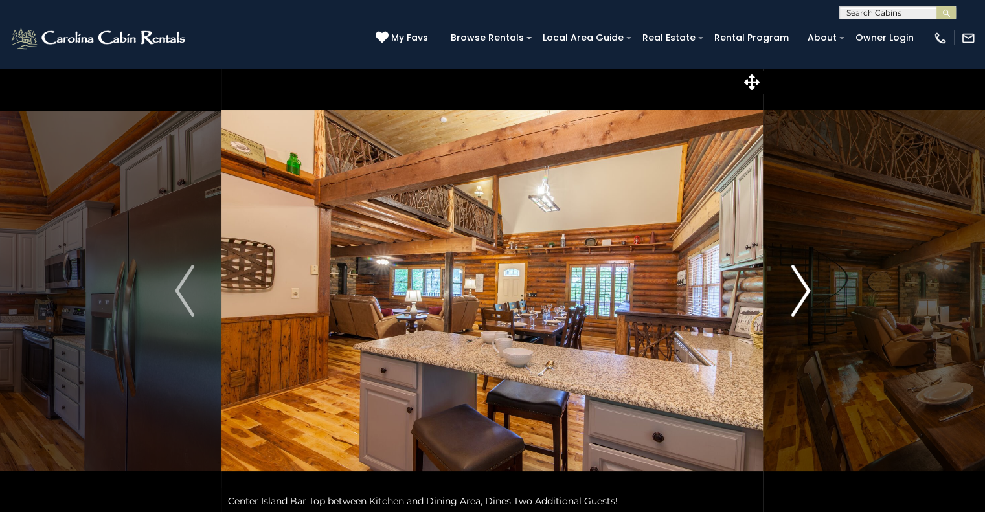
click at [799, 283] on img "Next" at bounding box center [800, 291] width 19 height 52
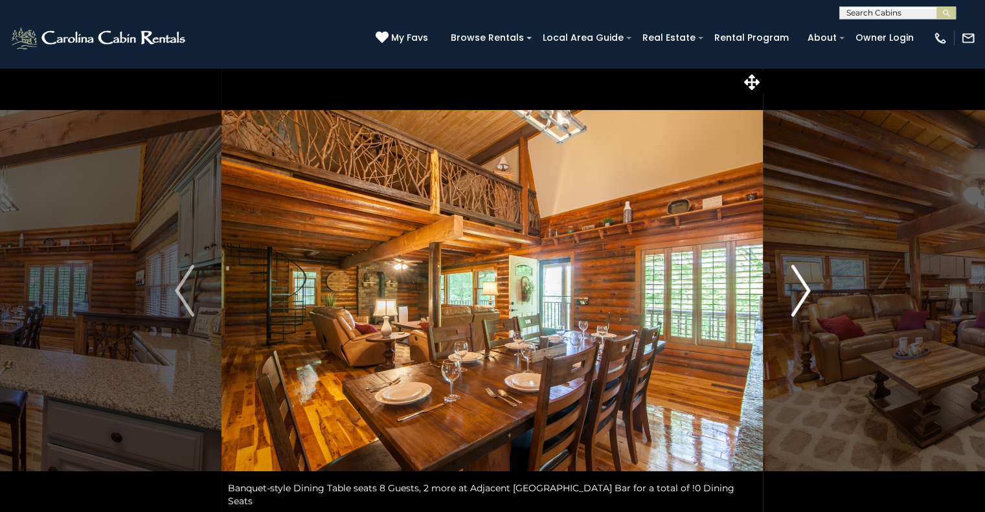
click at [799, 283] on img "Next" at bounding box center [800, 291] width 19 height 52
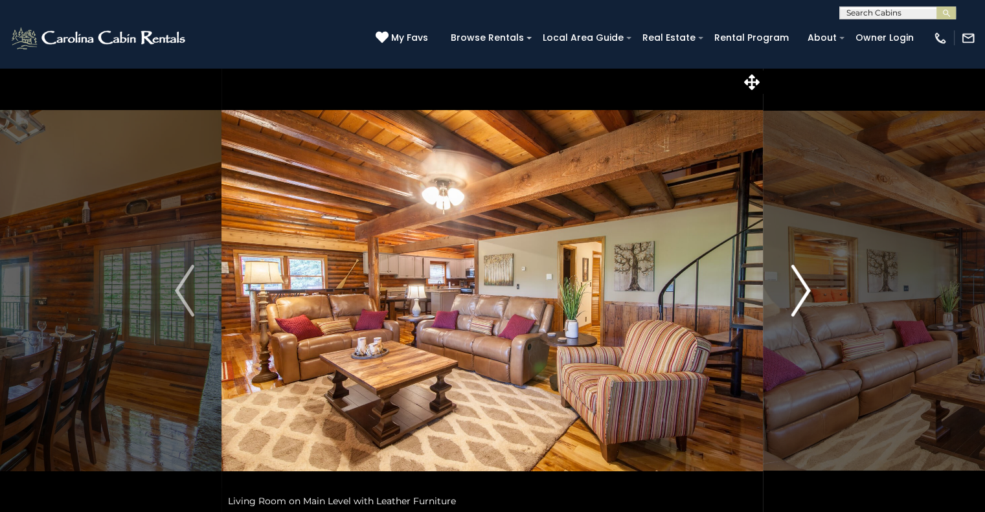
click at [799, 283] on img "Next" at bounding box center [800, 291] width 19 height 52
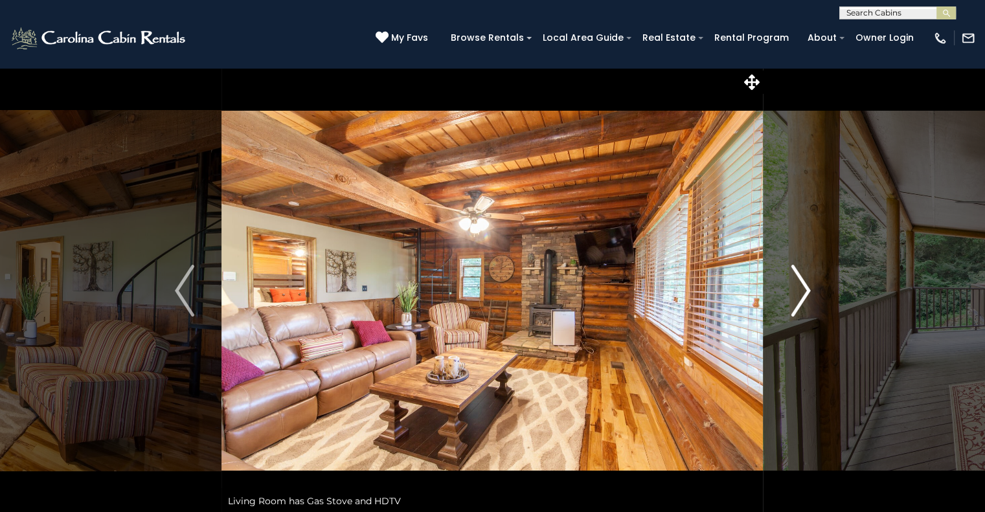
click at [804, 286] on img "Next" at bounding box center [800, 291] width 19 height 52
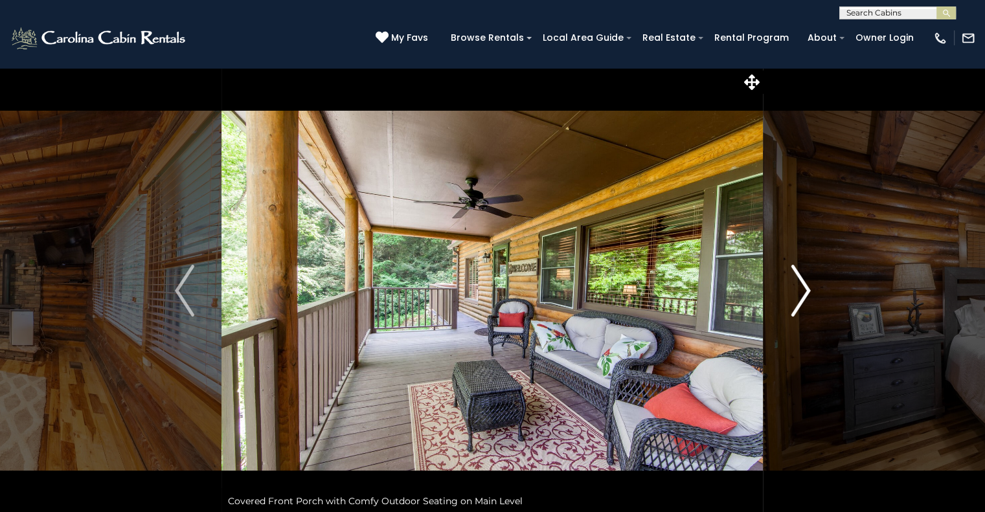
click at [804, 286] on img "Next" at bounding box center [800, 291] width 19 height 52
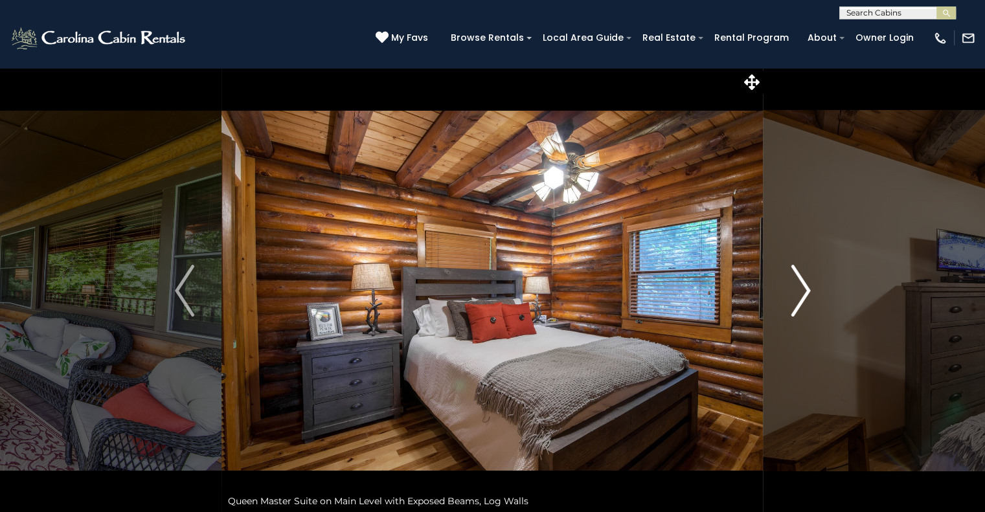
click at [804, 286] on img "Next" at bounding box center [800, 291] width 19 height 52
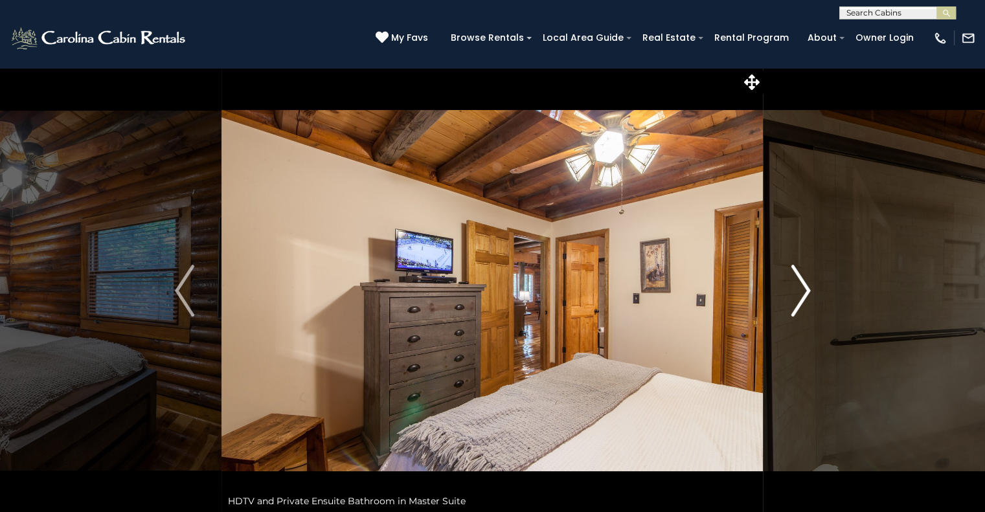
click at [804, 286] on img "Next" at bounding box center [800, 291] width 19 height 52
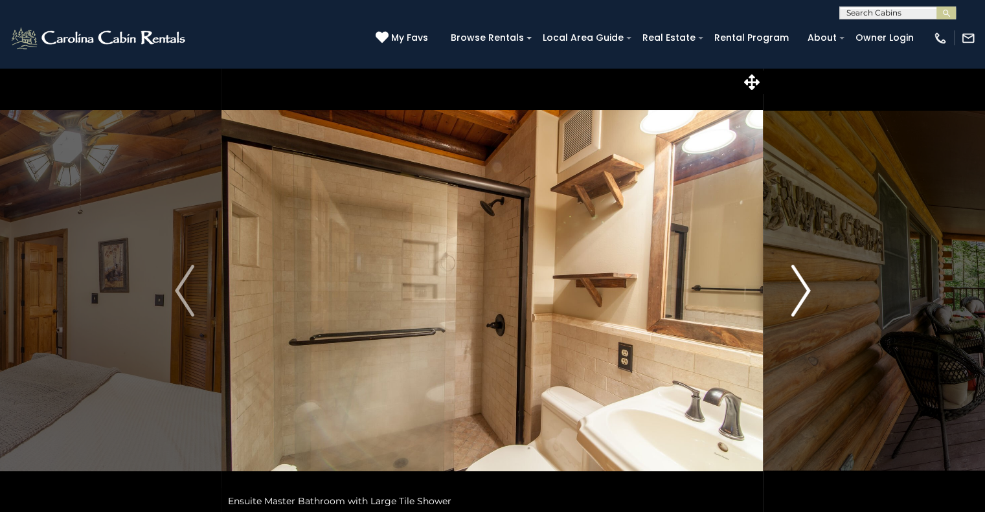
click at [804, 286] on img "Next" at bounding box center [800, 291] width 19 height 52
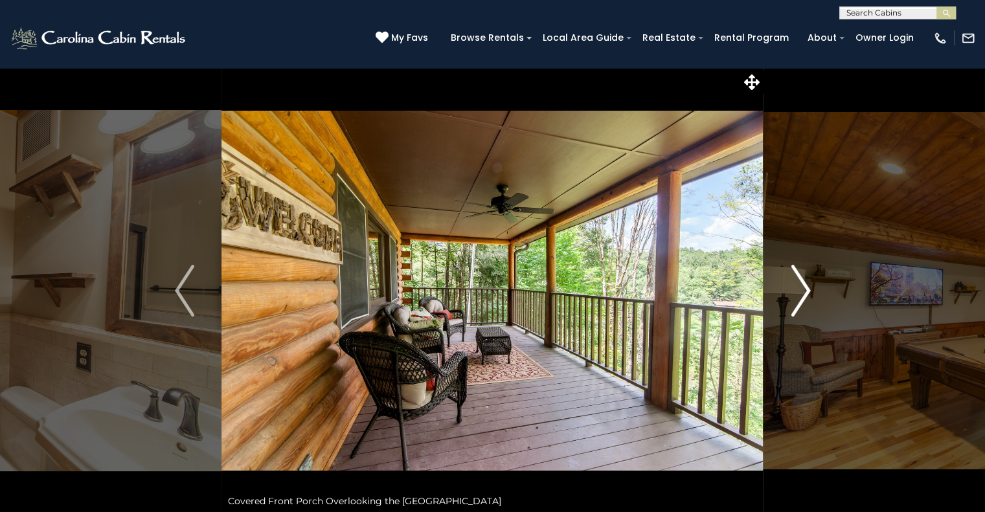
click at [804, 286] on img "Next" at bounding box center [800, 291] width 19 height 52
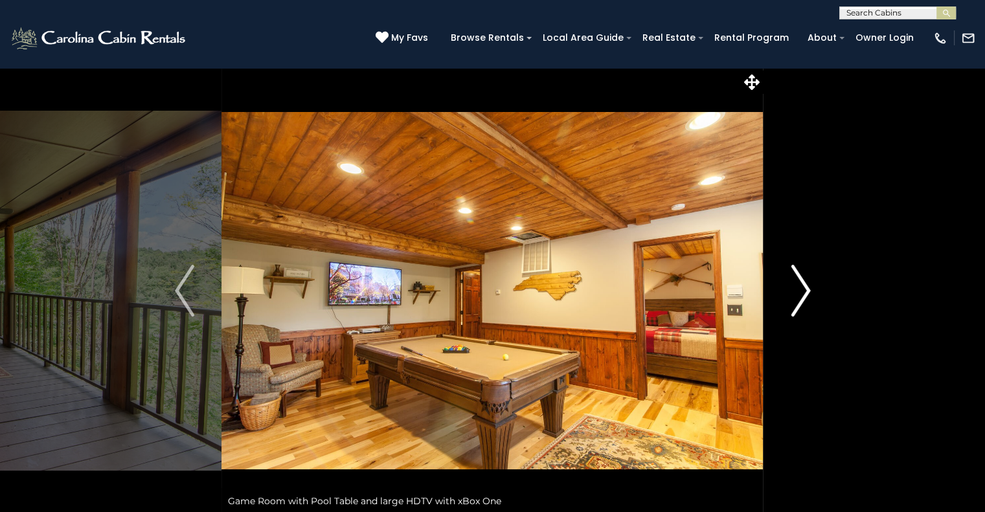
click at [804, 286] on img "Next" at bounding box center [800, 291] width 19 height 52
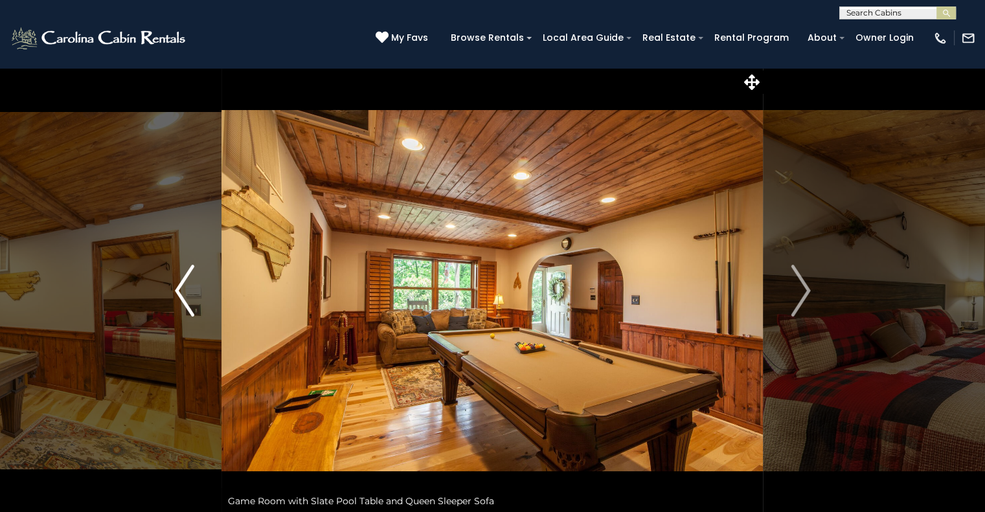
click at [189, 284] on img "Previous" at bounding box center [184, 291] width 19 height 52
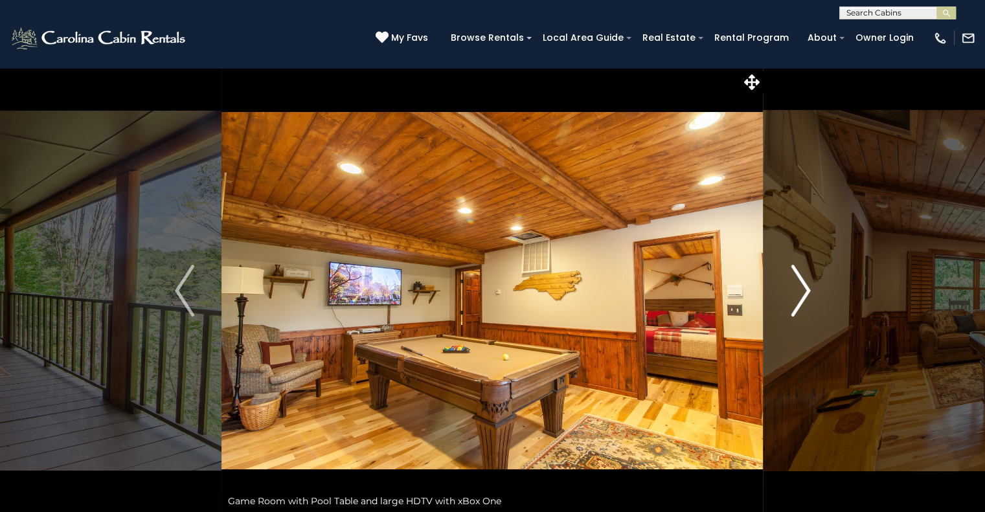
click at [807, 288] on img "Next" at bounding box center [800, 291] width 19 height 52
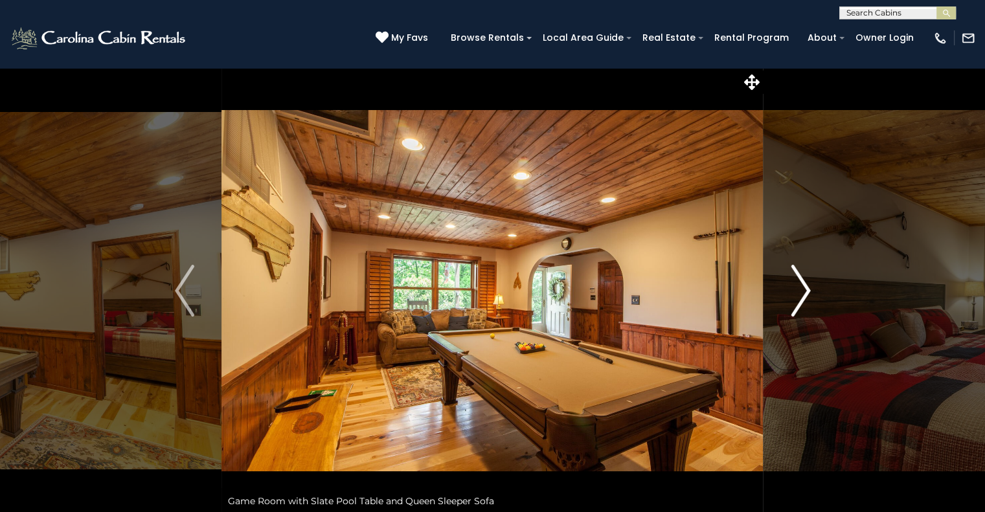
click at [807, 288] on img "Next" at bounding box center [800, 291] width 19 height 52
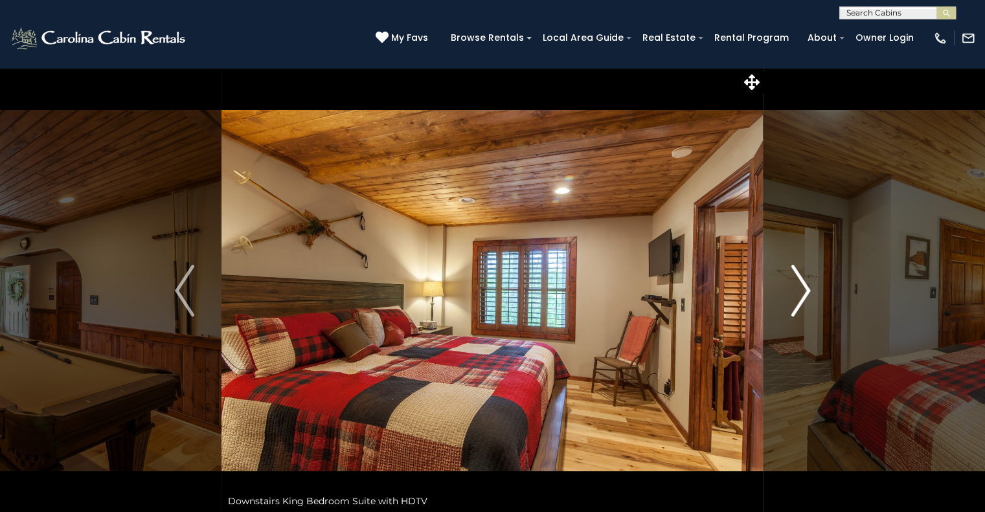
click at [807, 288] on img "Next" at bounding box center [800, 291] width 19 height 52
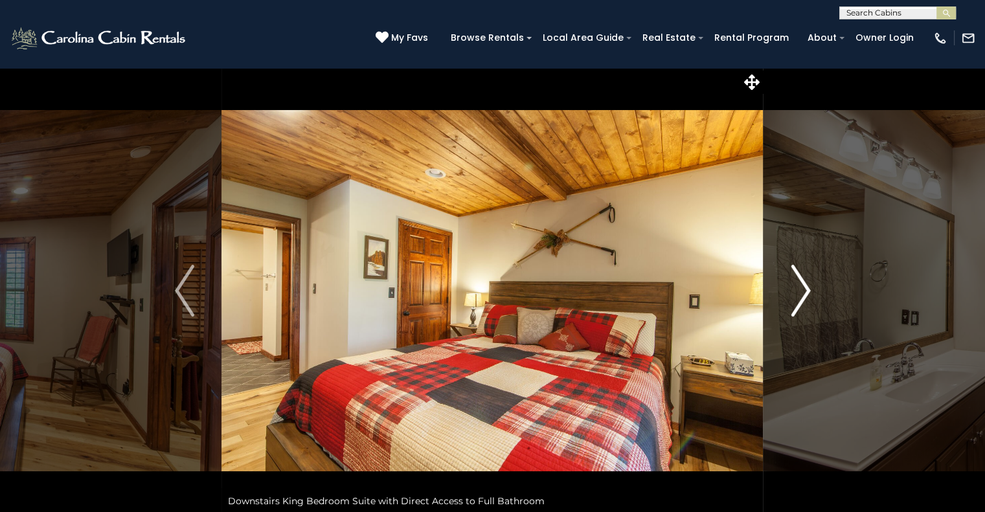
click at [807, 288] on img "Next" at bounding box center [800, 291] width 19 height 52
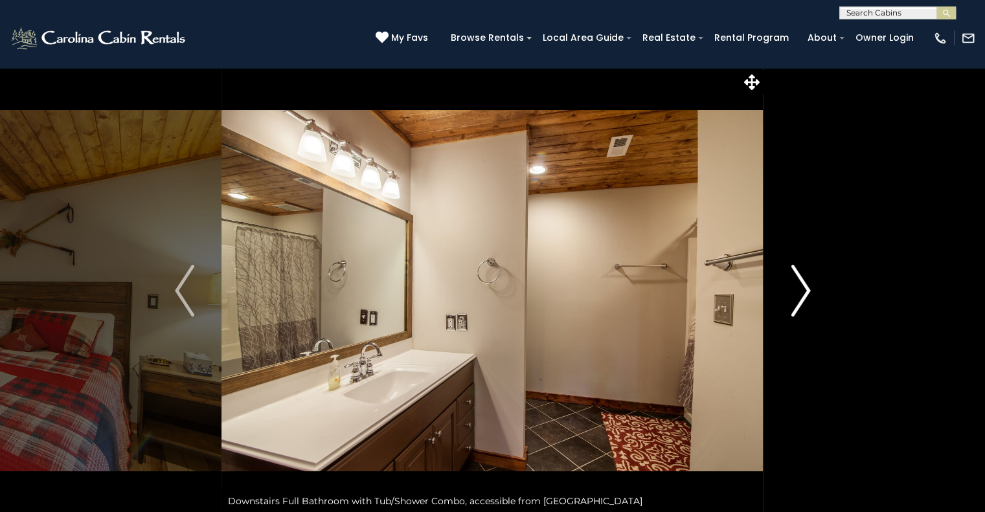
click at [807, 288] on img "Next" at bounding box center [800, 291] width 19 height 52
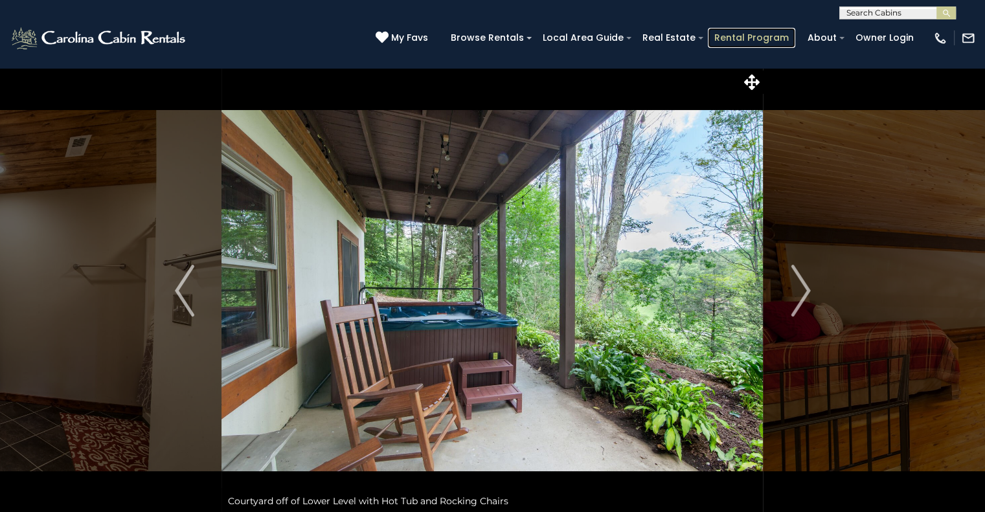
click at [765, 37] on link "Rental Program" at bounding box center [751, 38] width 87 height 20
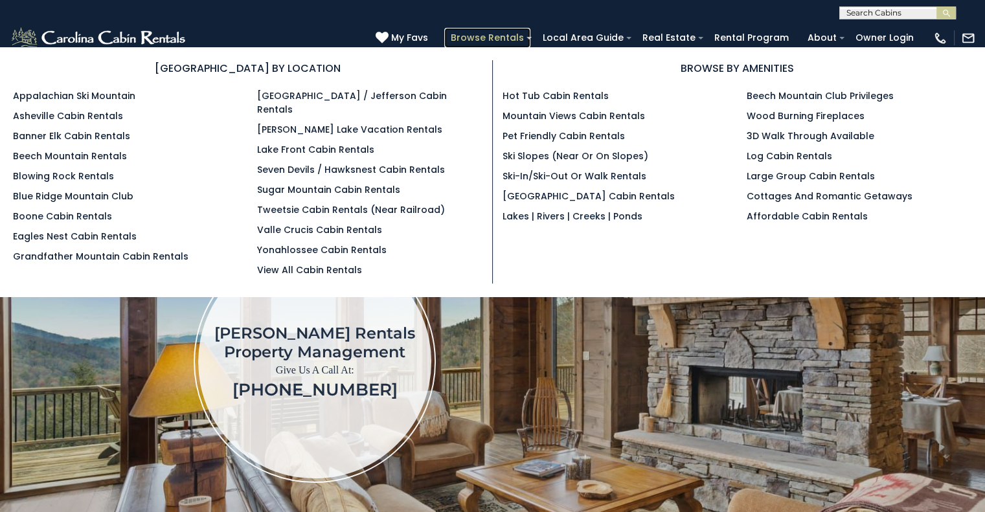
click at [525, 31] on link "Browse Rentals" at bounding box center [487, 38] width 86 height 20
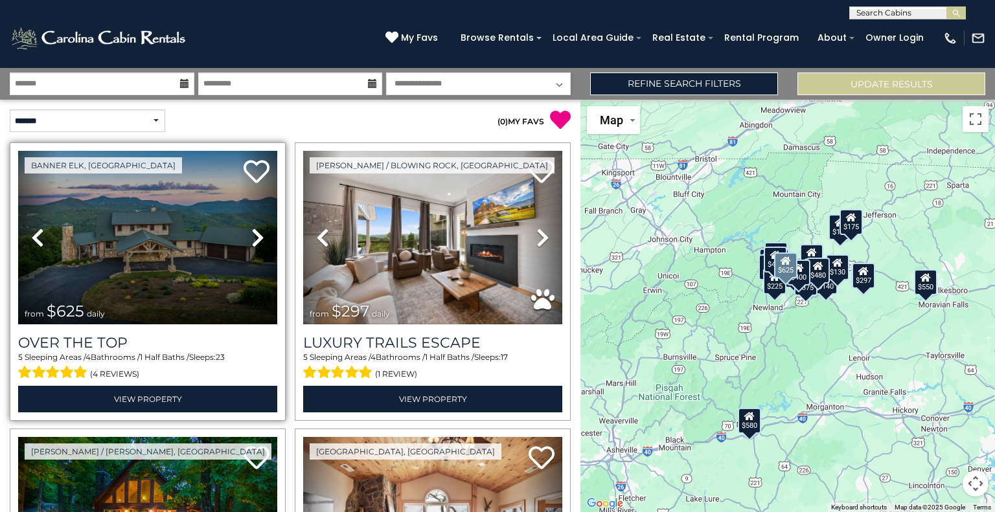
click at [251, 242] on icon at bounding box center [257, 237] width 13 height 21
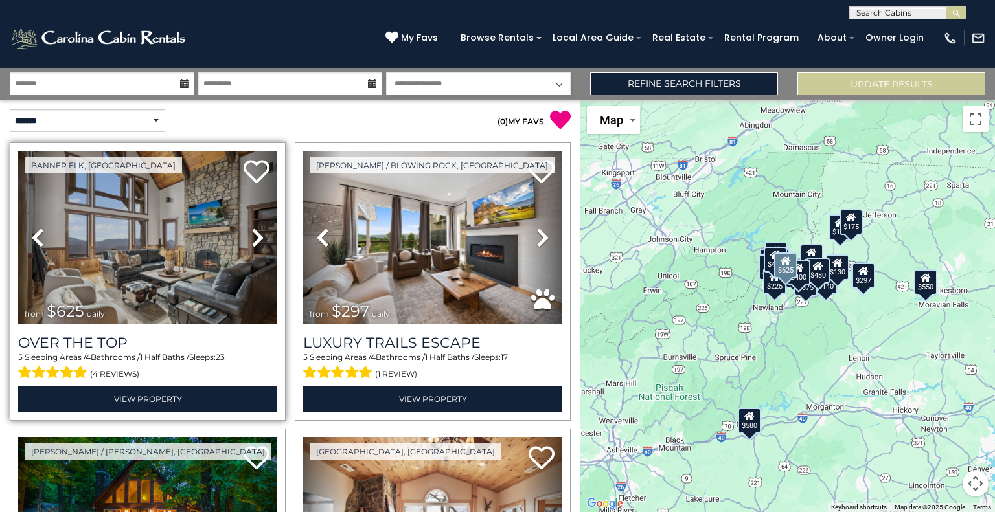
click at [251, 241] on icon at bounding box center [257, 237] width 13 height 21
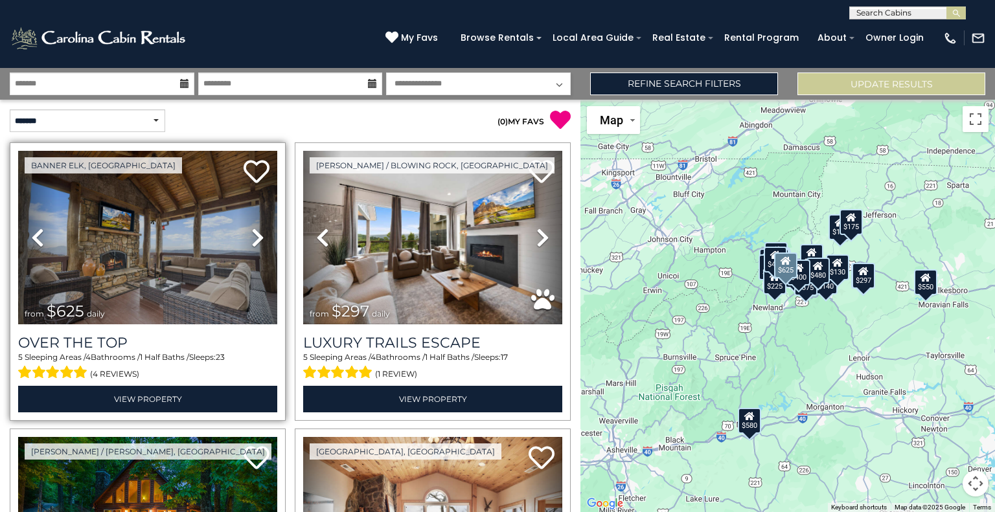
click at [251, 241] on icon at bounding box center [257, 237] width 13 height 21
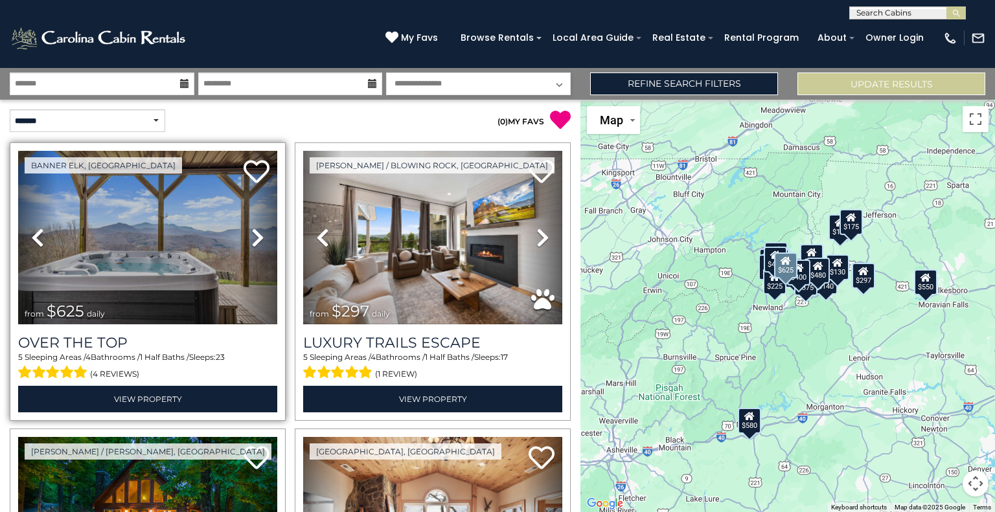
click at [36, 227] on icon at bounding box center [37, 237] width 13 height 21
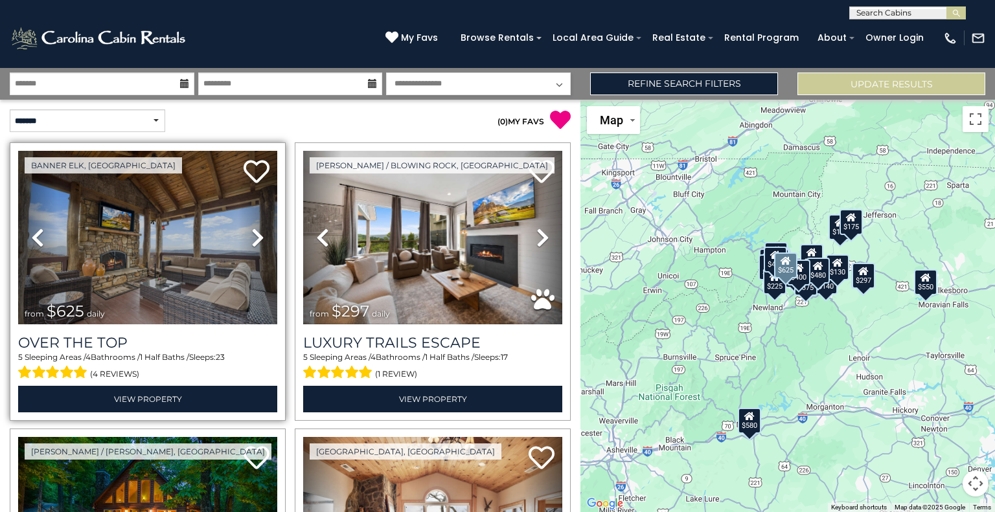
click at [260, 232] on icon at bounding box center [257, 237] width 13 height 21
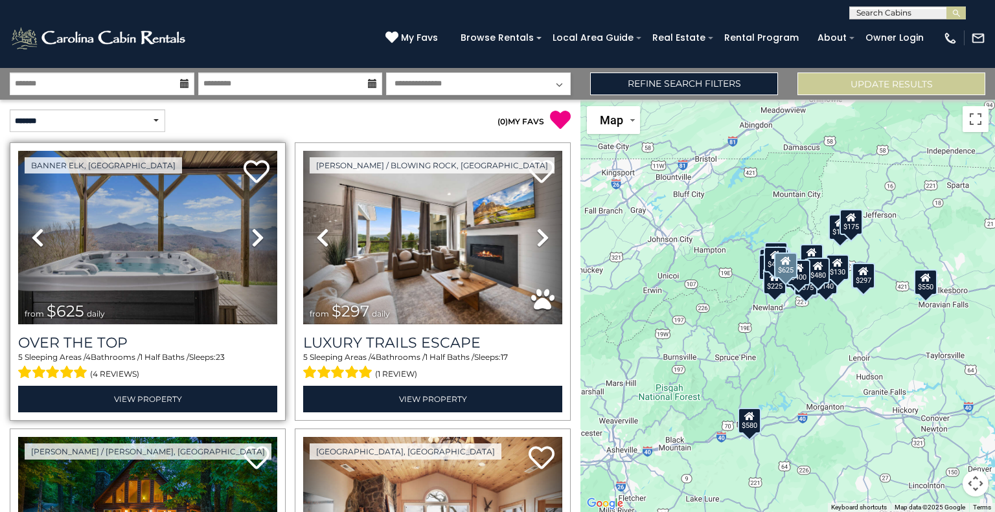
click at [260, 232] on icon at bounding box center [257, 237] width 13 height 21
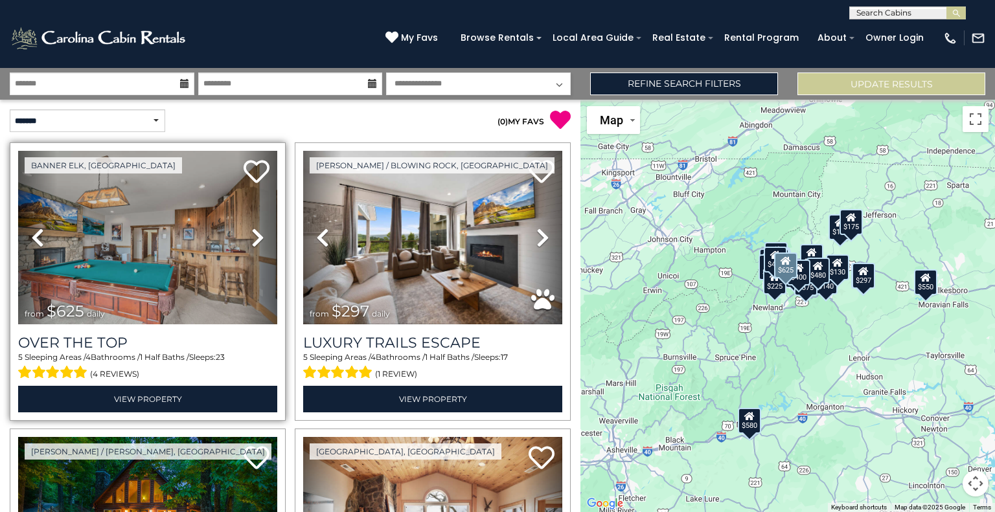
click at [258, 238] on icon at bounding box center [257, 237] width 13 height 21
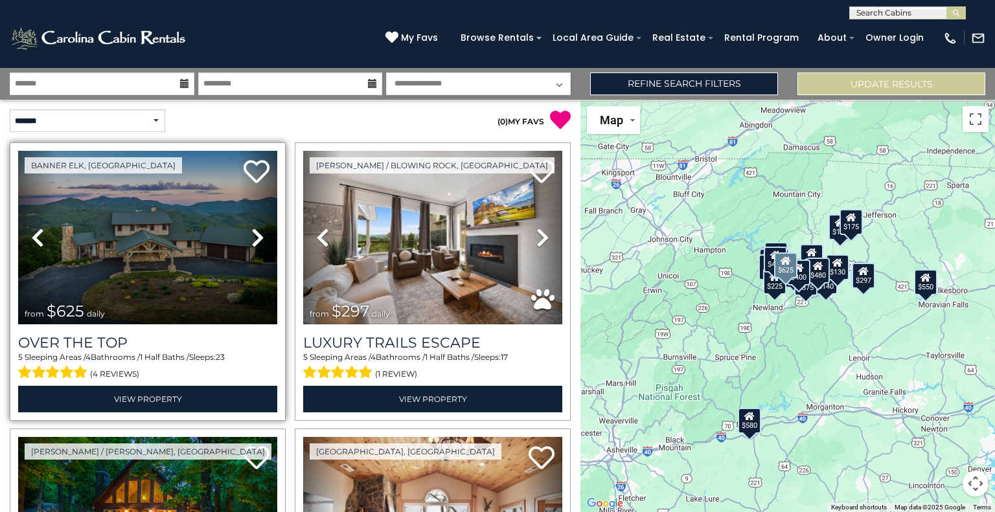
click at [258, 238] on icon at bounding box center [257, 237] width 13 height 21
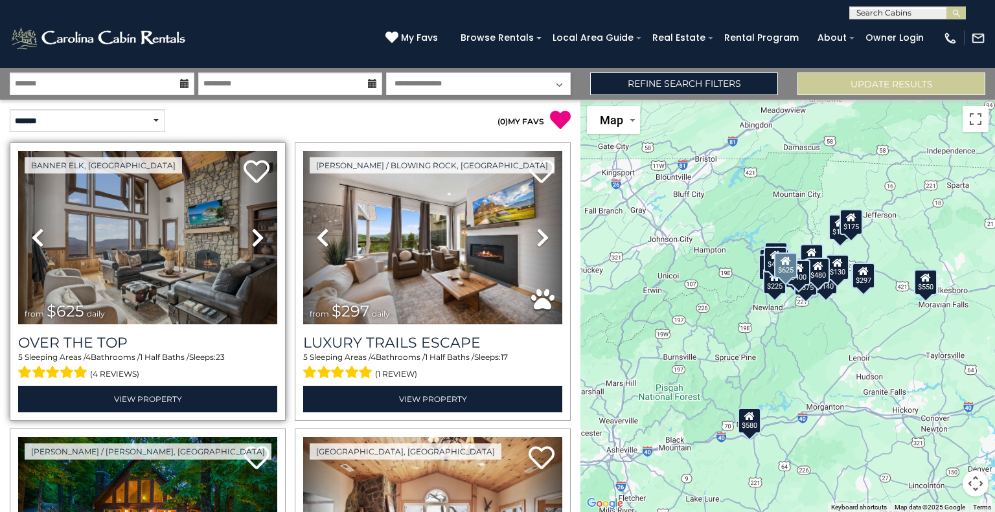
click at [258, 238] on icon at bounding box center [257, 237] width 13 height 21
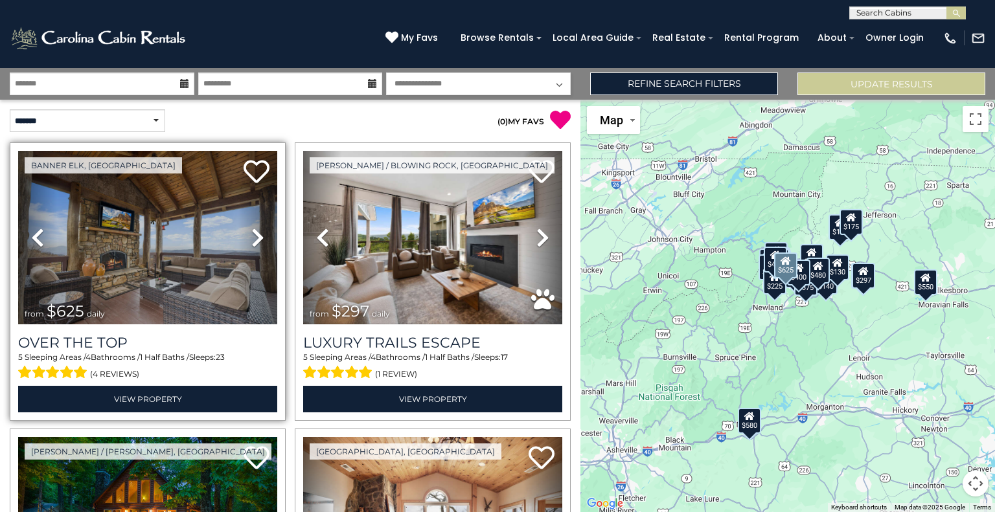
click at [258, 238] on icon at bounding box center [257, 237] width 13 height 21
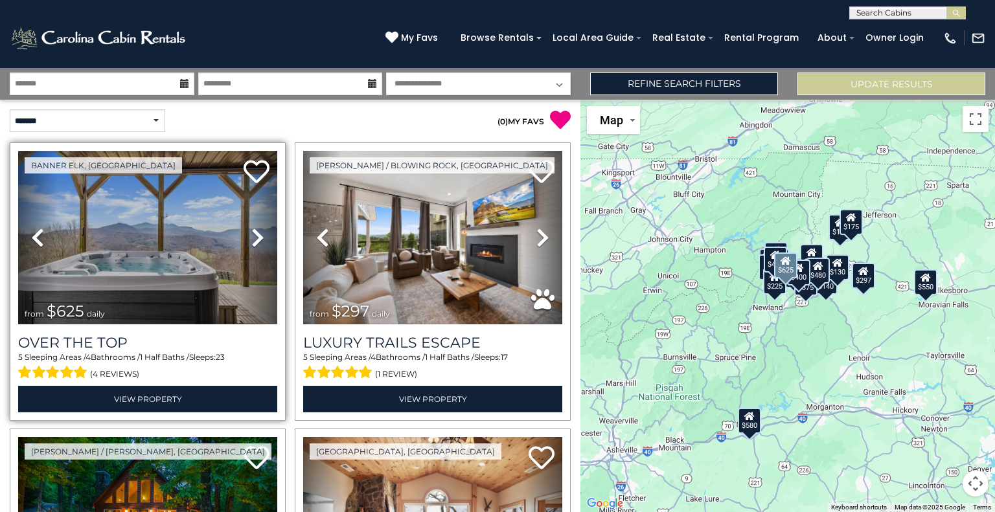
click at [258, 238] on icon at bounding box center [257, 237] width 13 height 21
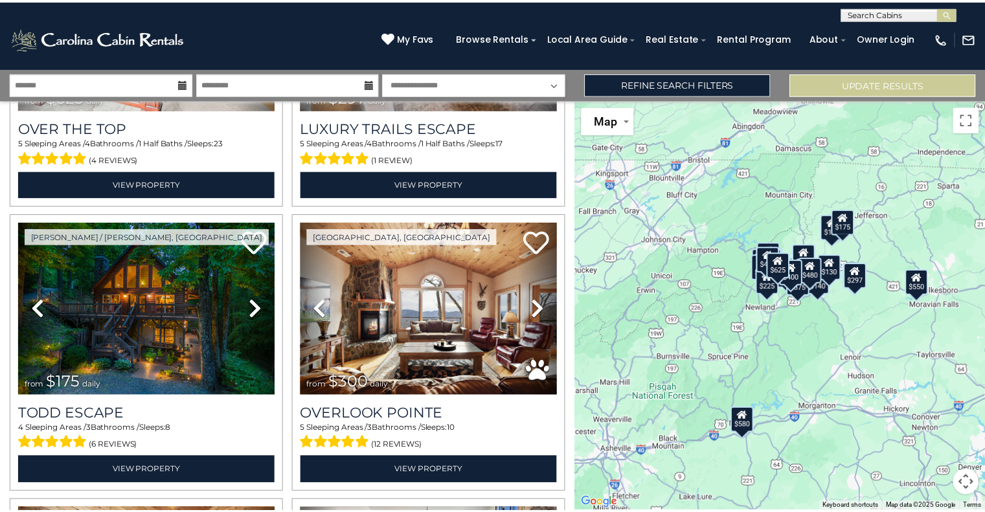
scroll to position [216, 0]
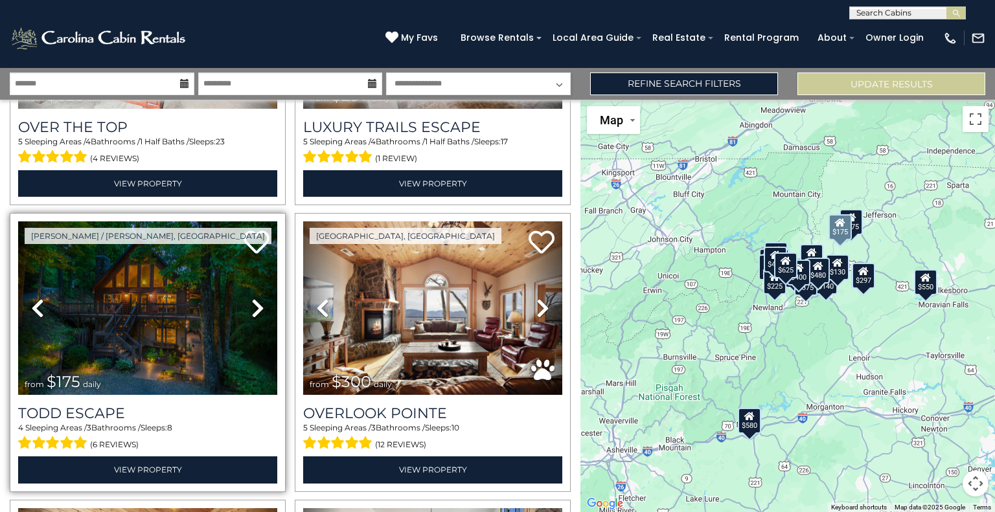
click at [258, 298] on icon at bounding box center [257, 308] width 13 height 21
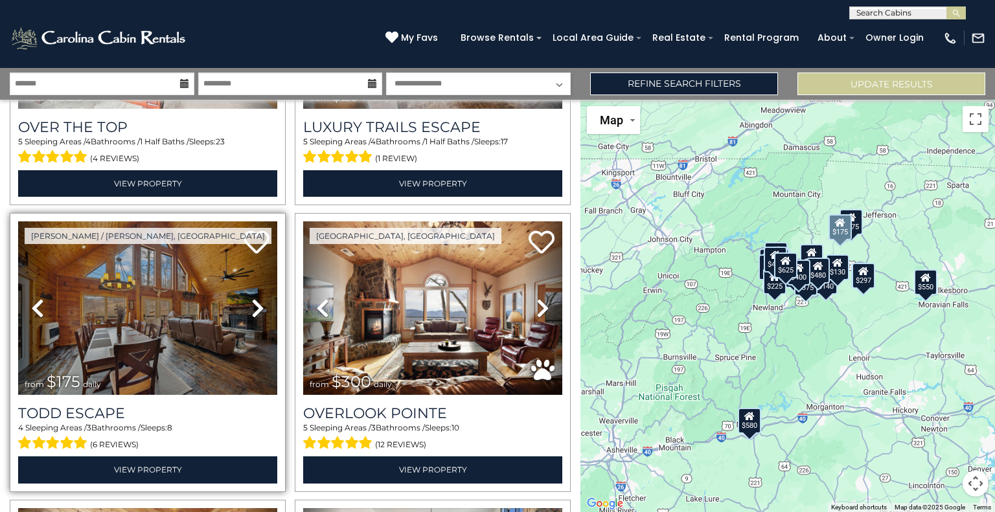
click at [258, 298] on icon at bounding box center [257, 308] width 13 height 21
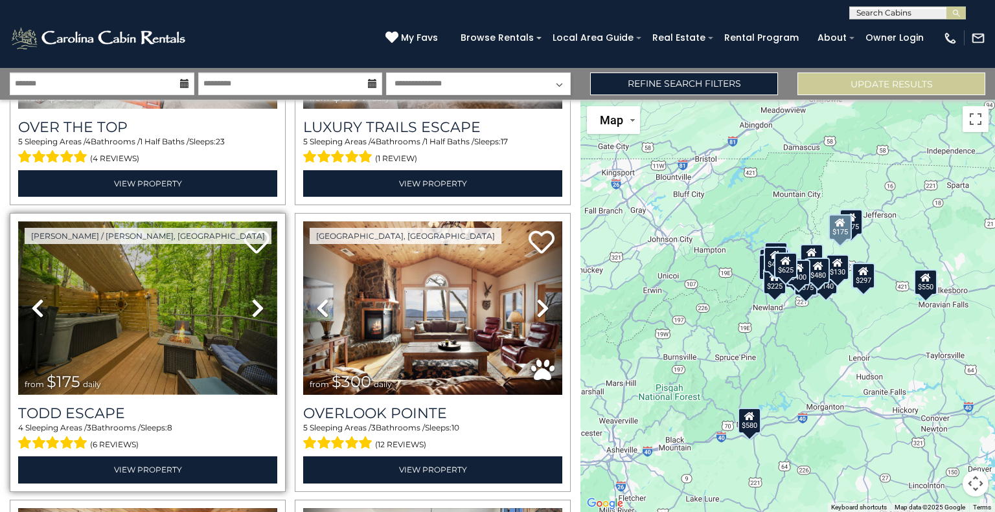
click at [112, 321] on img at bounding box center [147, 308] width 259 height 174
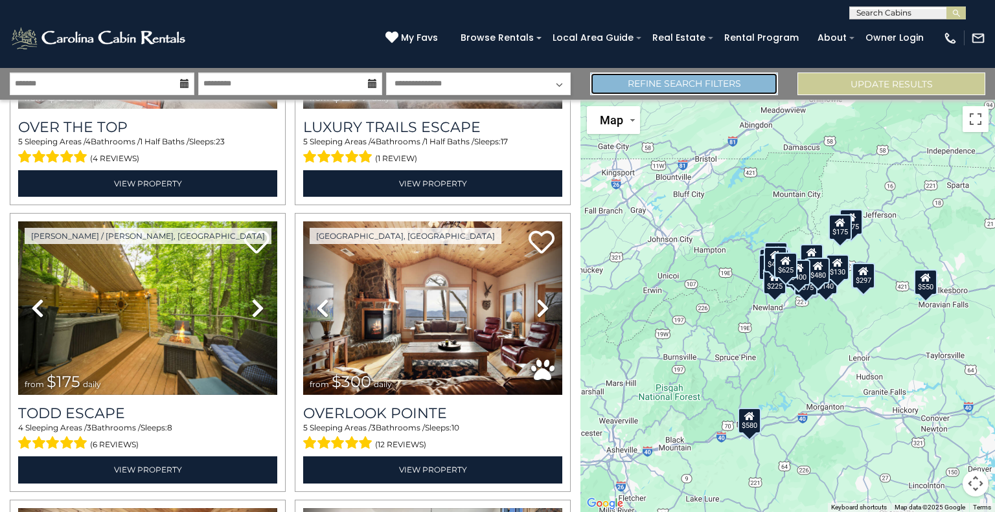
click at [692, 92] on link "Refine Search Filters" at bounding box center [684, 84] width 188 height 23
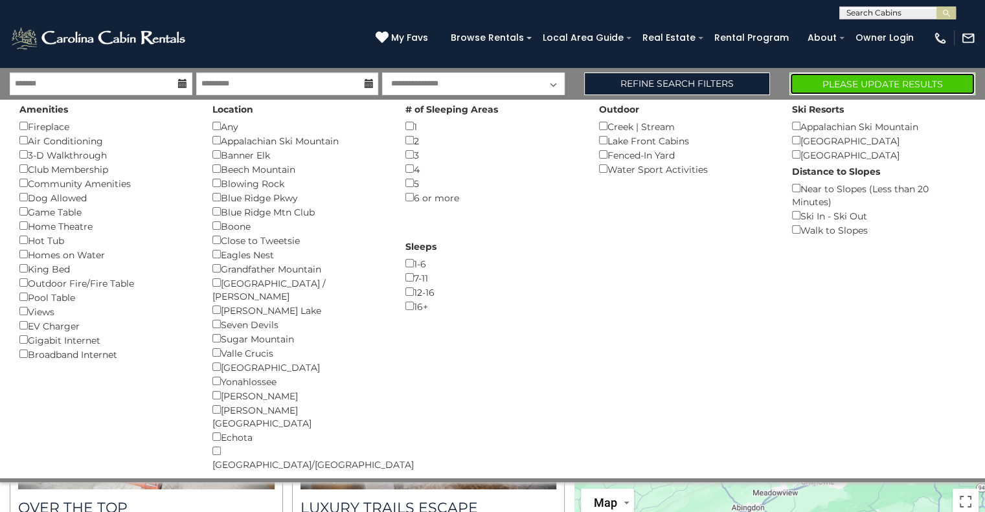
click at [870, 76] on button "Please Update Results" at bounding box center [882, 84] width 186 height 23
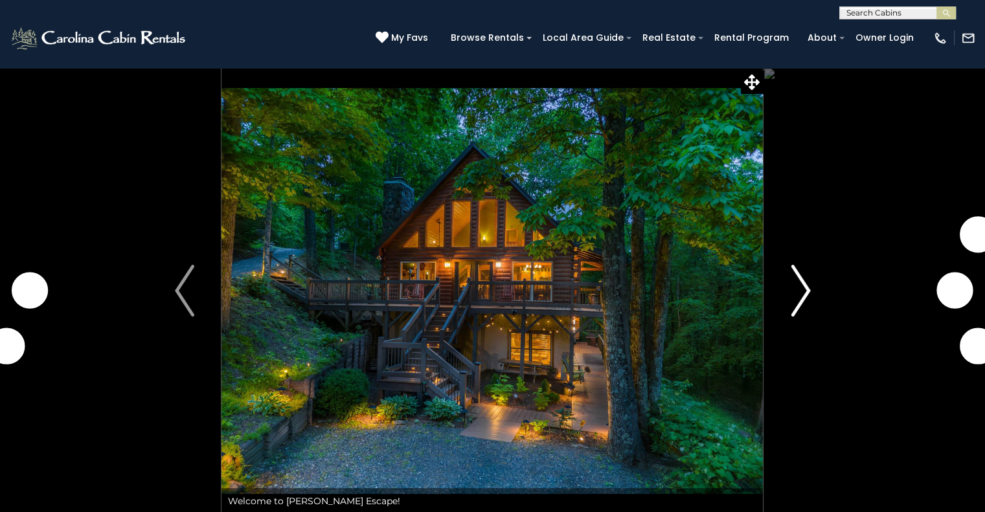
click at [809, 282] on img "Next" at bounding box center [800, 291] width 19 height 52
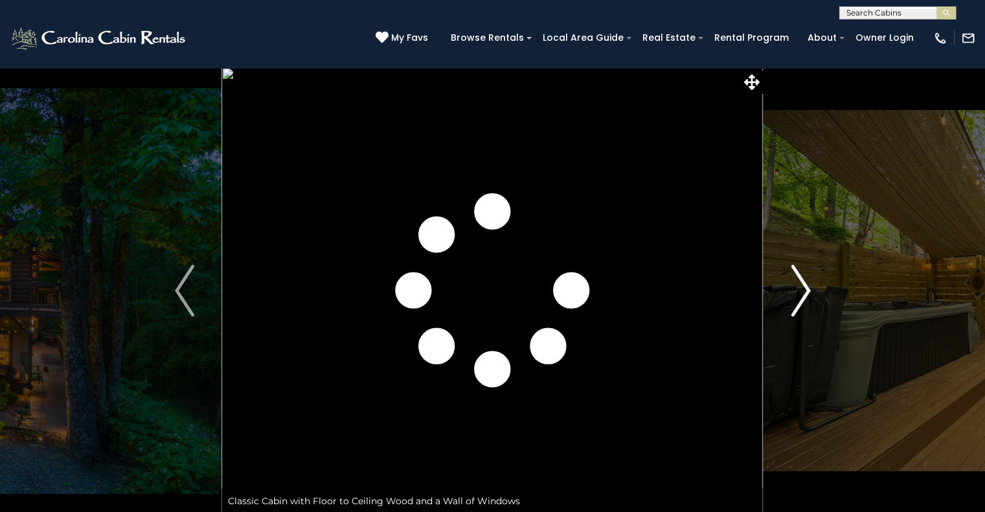
click at [809, 282] on img "Next" at bounding box center [800, 291] width 19 height 52
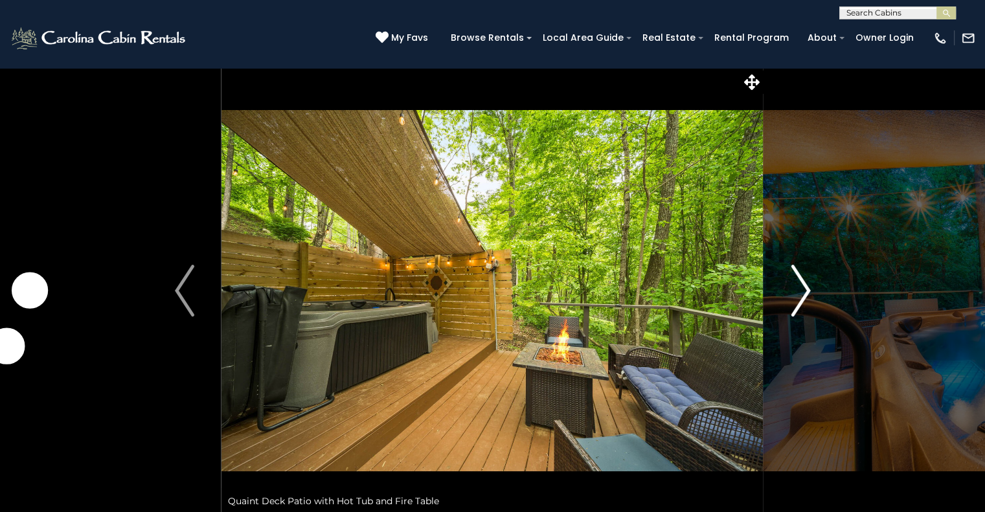
click at [809, 282] on img "Next" at bounding box center [800, 291] width 19 height 52
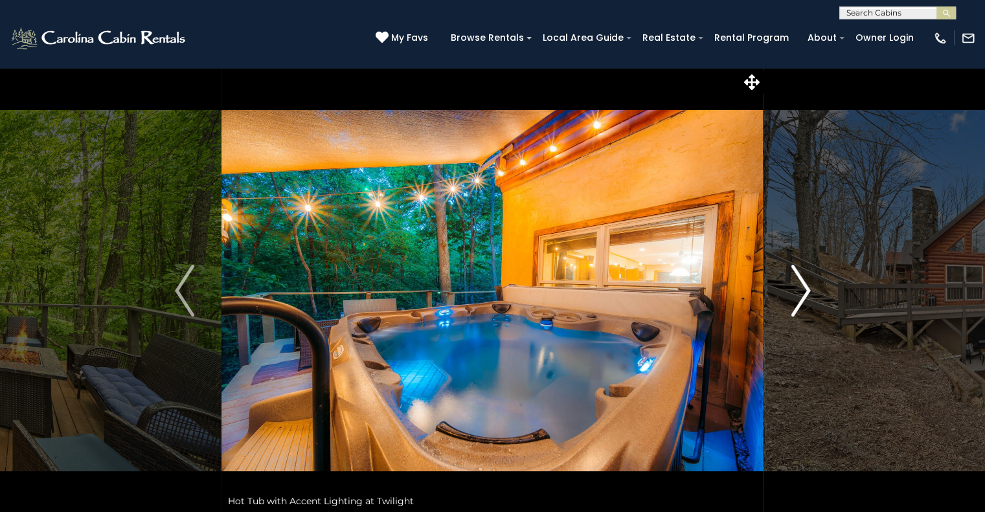
click at [809, 282] on img "Next" at bounding box center [800, 291] width 19 height 52
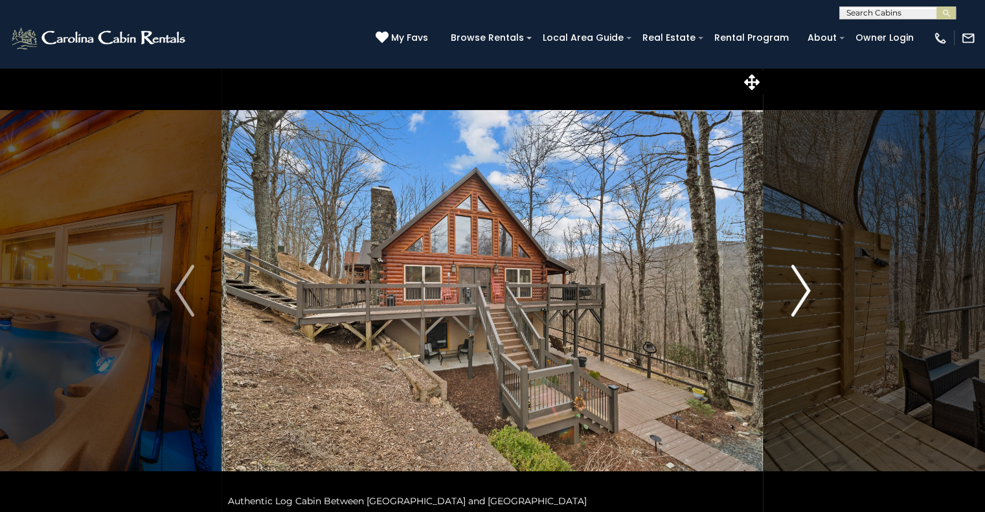
click at [809, 282] on img "Next" at bounding box center [800, 291] width 19 height 52
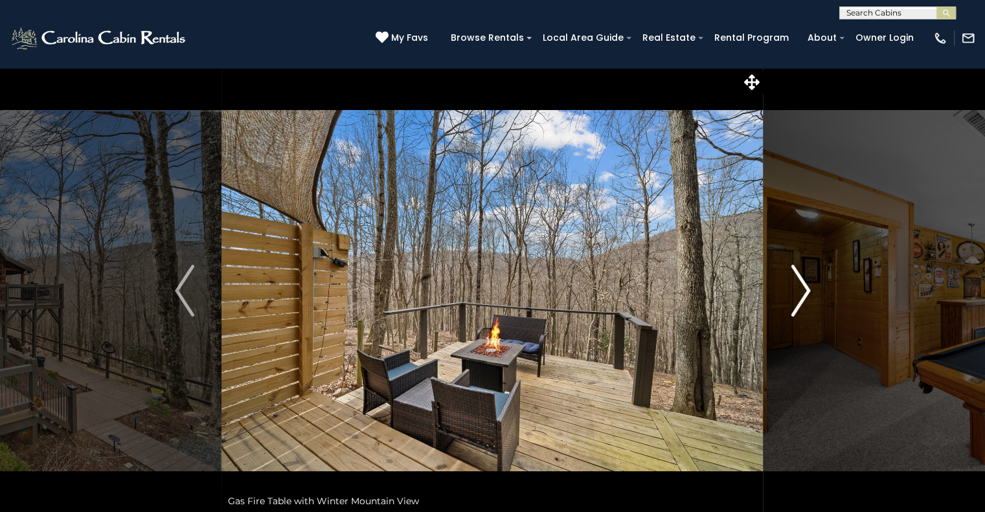
click at [809, 282] on img "Next" at bounding box center [800, 291] width 19 height 52
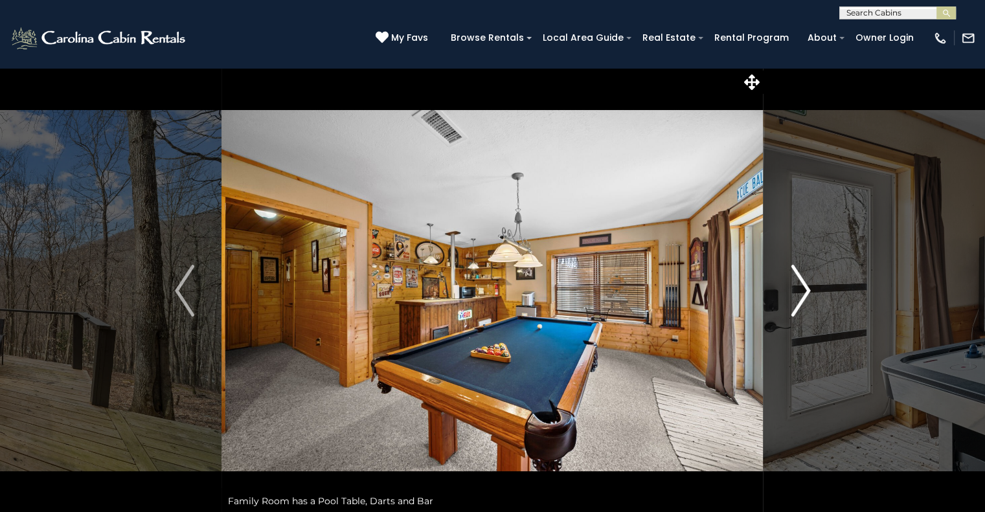
click at [809, 282] on img "Next" at bounding box center [800, 291] width 19 height 52
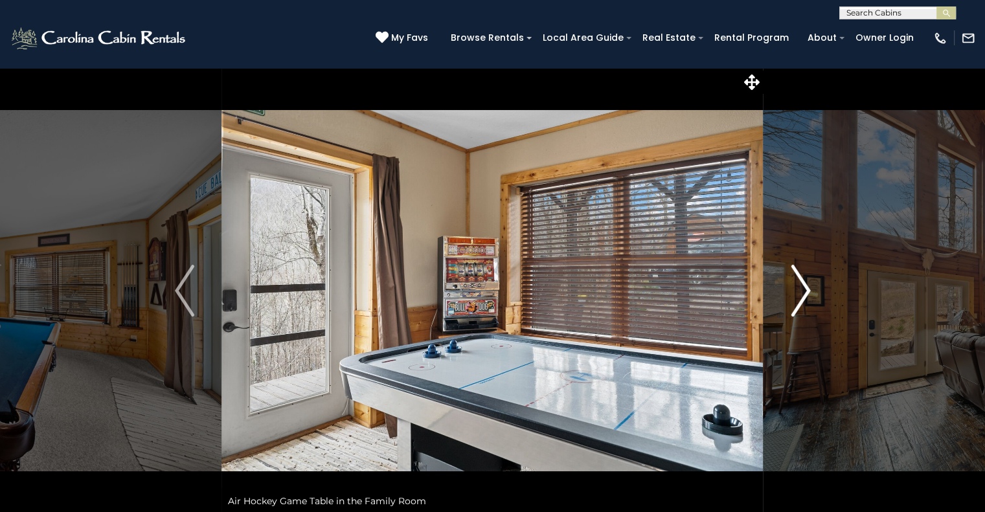
click at [809, 282] on img "Next" at bounding box center [800, 291] width 19 height 52
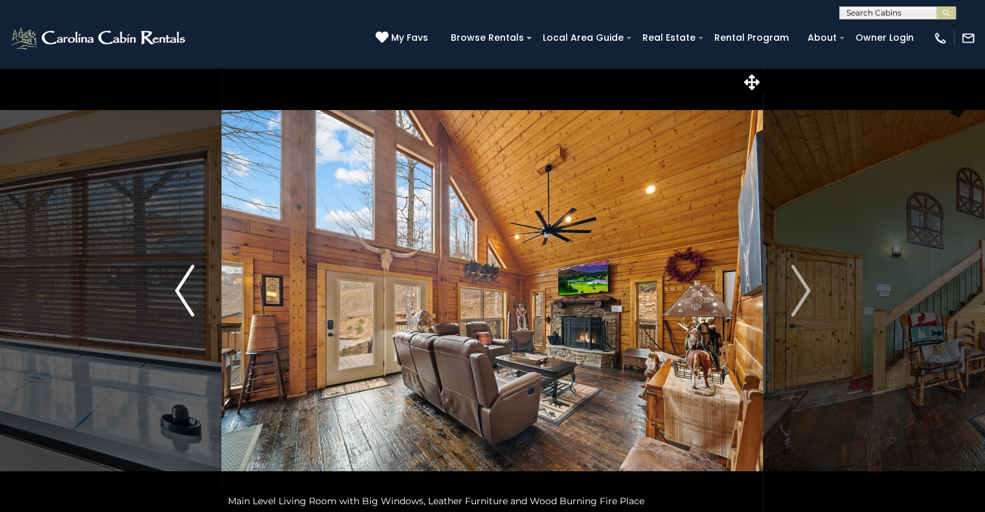
click at [167, 299] on button "Previous" at bounding box center [185, 290] width 74 height 447
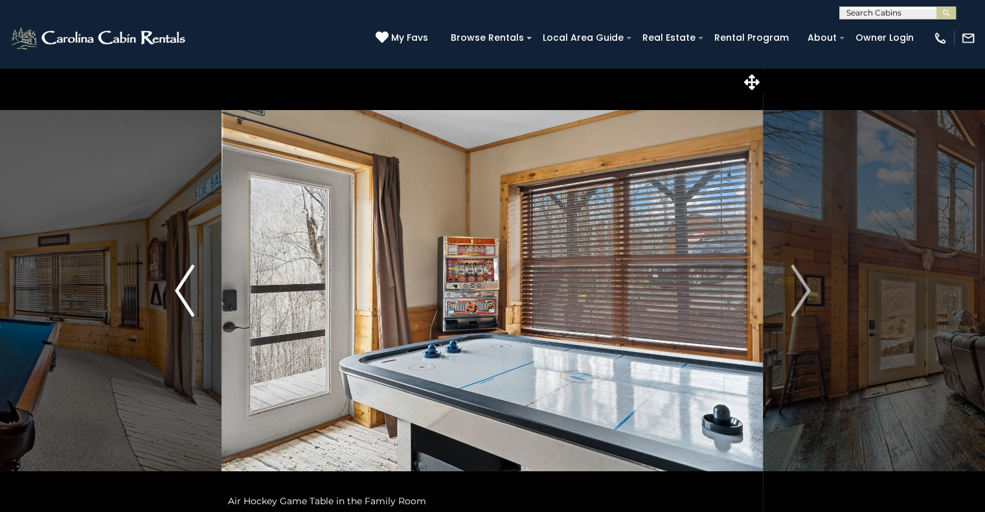
click at [190, 287] on img "Previous" at bounding box center [184, 291] width 19 height 52
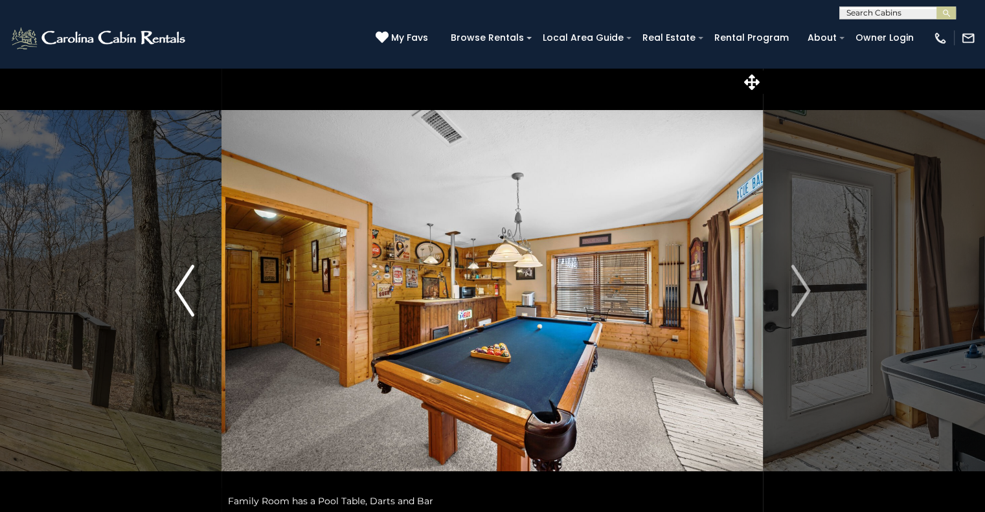
click at [190, 287] on img "Previous" at bounding box center [184, 291] width 19 height 52
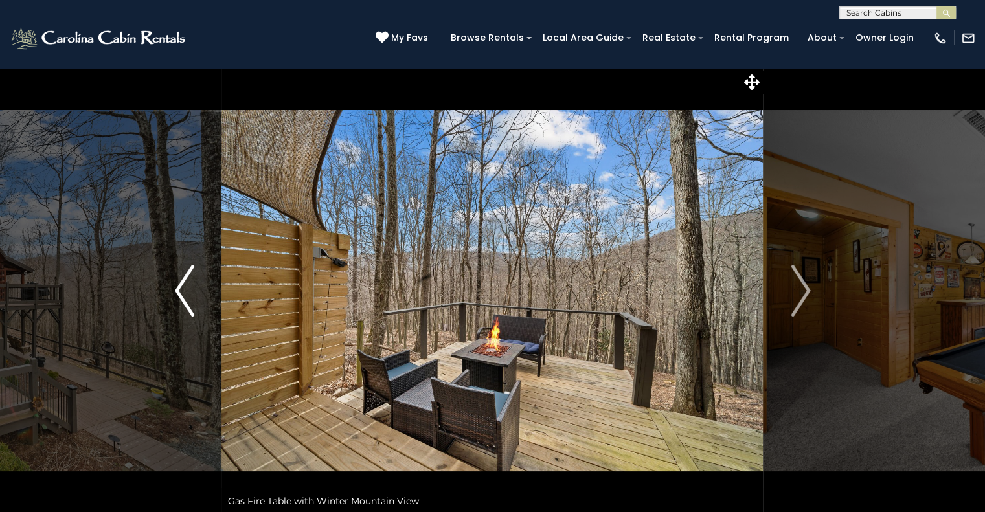
click at [190, 287] on img "Previous" at bounding box center [184, 291] width 19 height 52
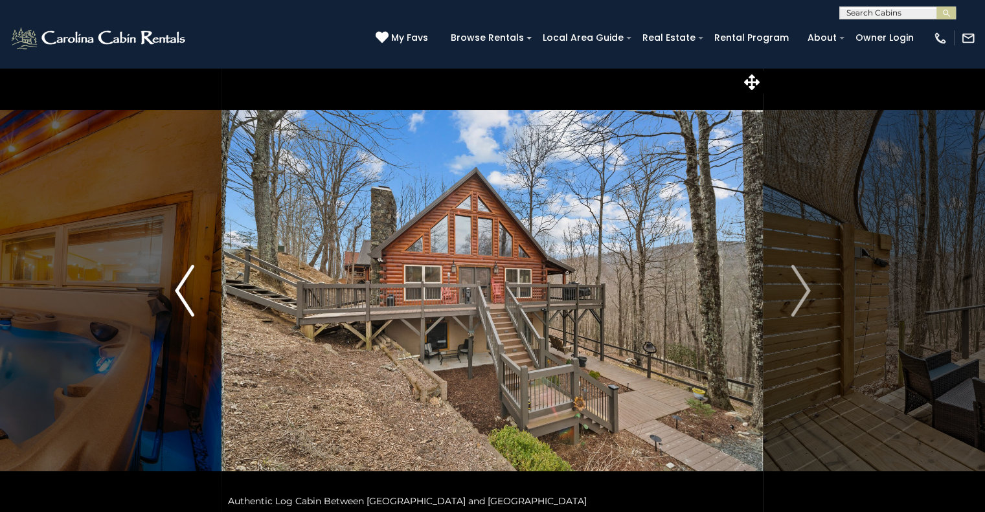
click at [190, 287] on img "Previous" at bounding box center [184, 291] width 19 height 52
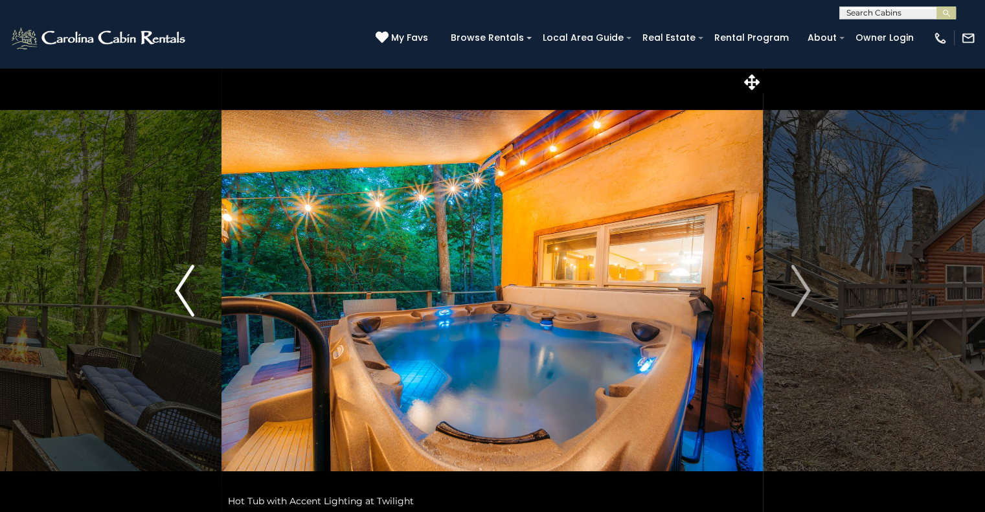
click at [168, 297] on button "Previous" at bounding box center [185, 290] width 74 height 447
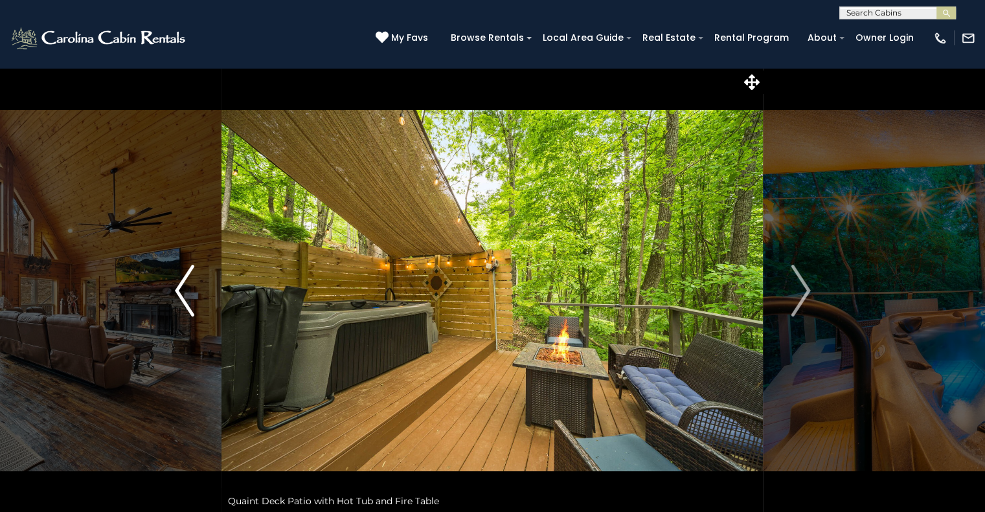
click at [168, 297] on button "Previous" at bounding box center [185, 290] width 74 height 447
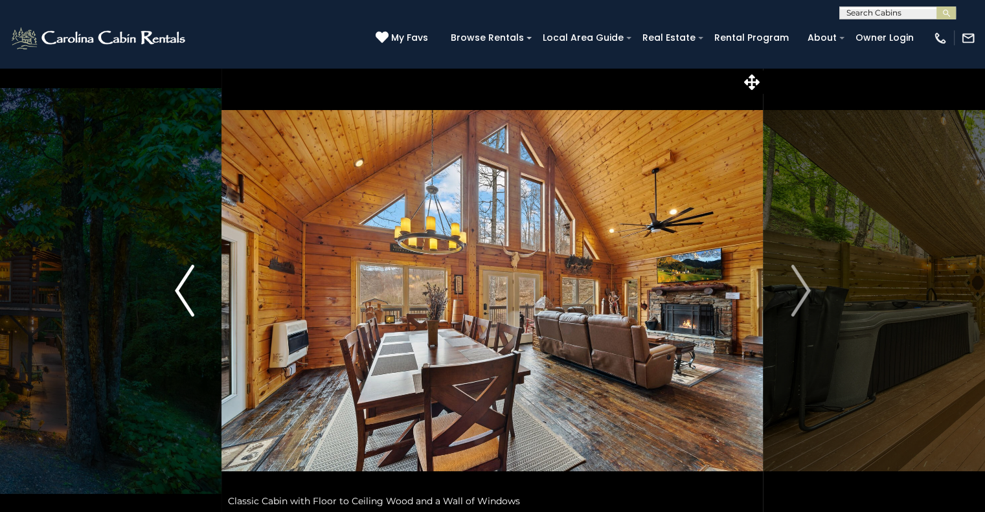
click at [180, 295] on img "Previous" at bounding box center [184, 291] width 19 height 52
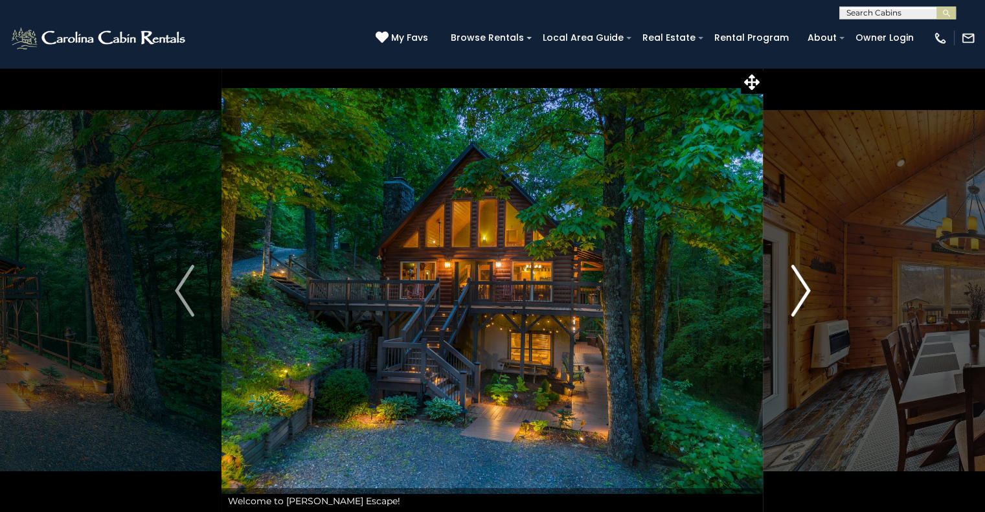
click at [804, 290] on img "Next" at bounding box center [800, 291] width 19 height 52
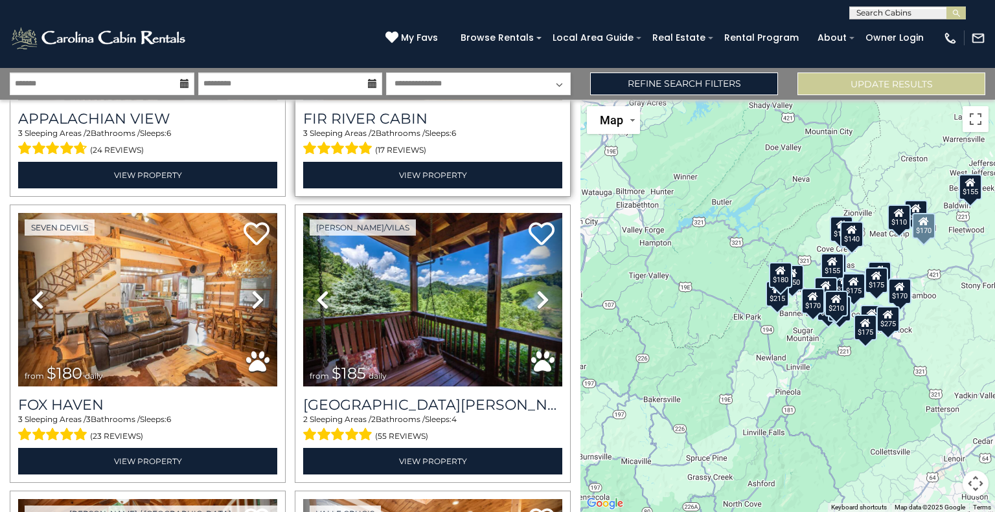
scroll to position [1085, 0]
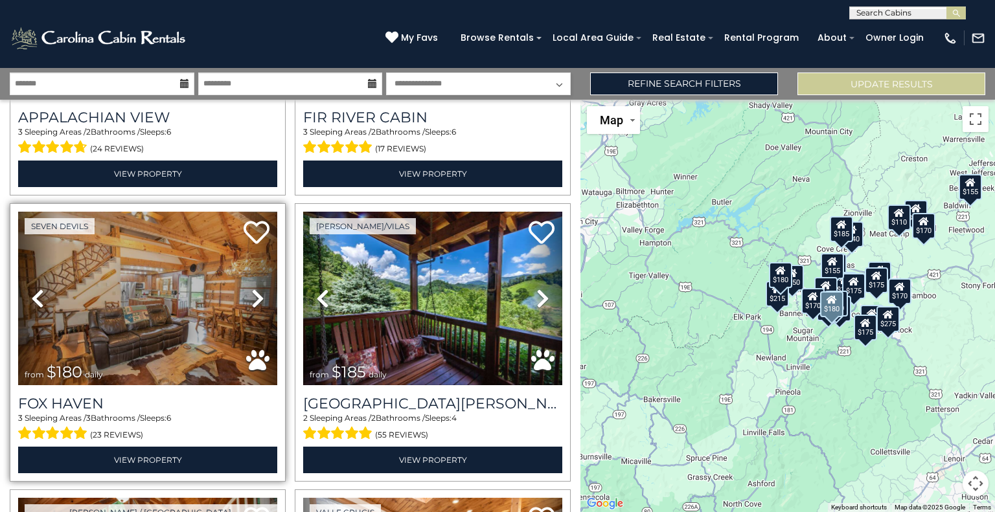
click at [254, 288] on icon at bounding box center [257, 298] width 13 height 21
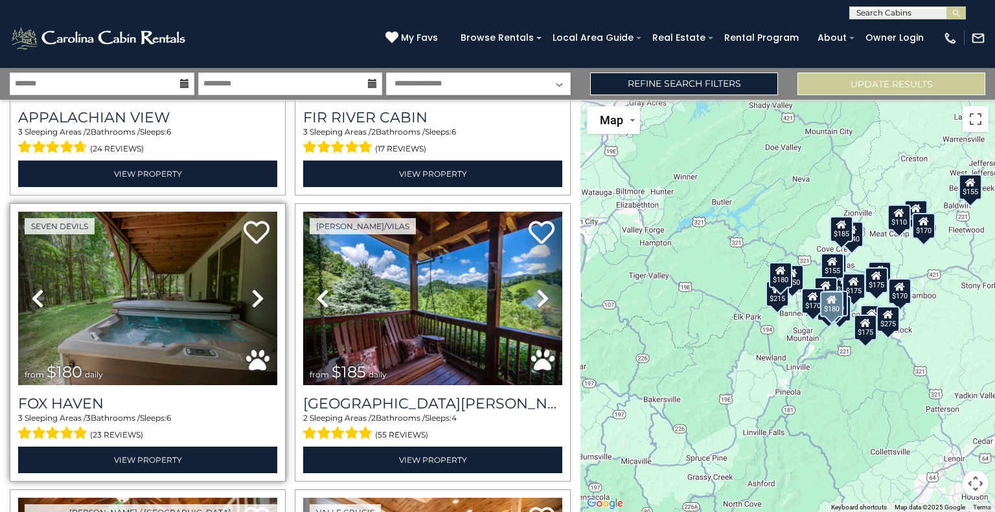
click at [254, 288] on icon at bounding box center [257, 298] width 13 height 21
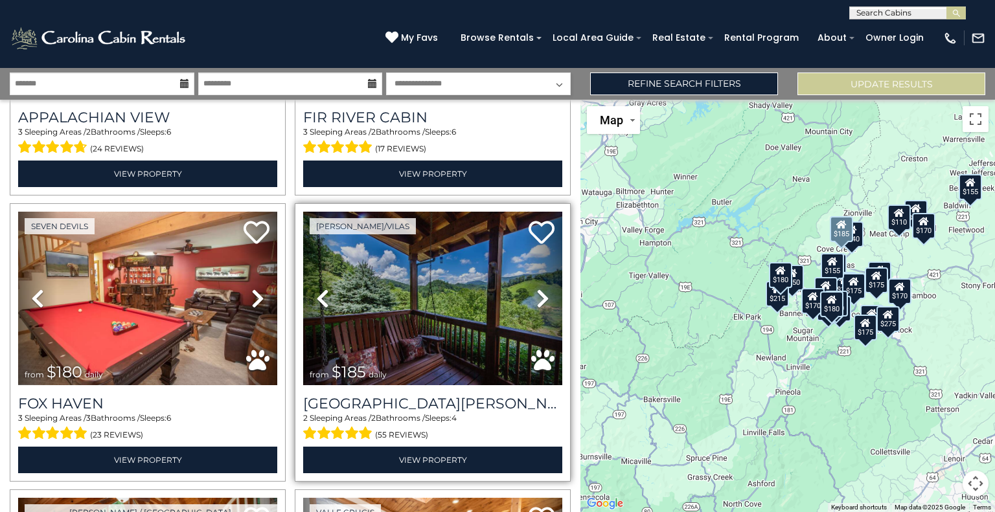
click at [536, 288] on icon at bounding box center [542, 298] width 13 height 21
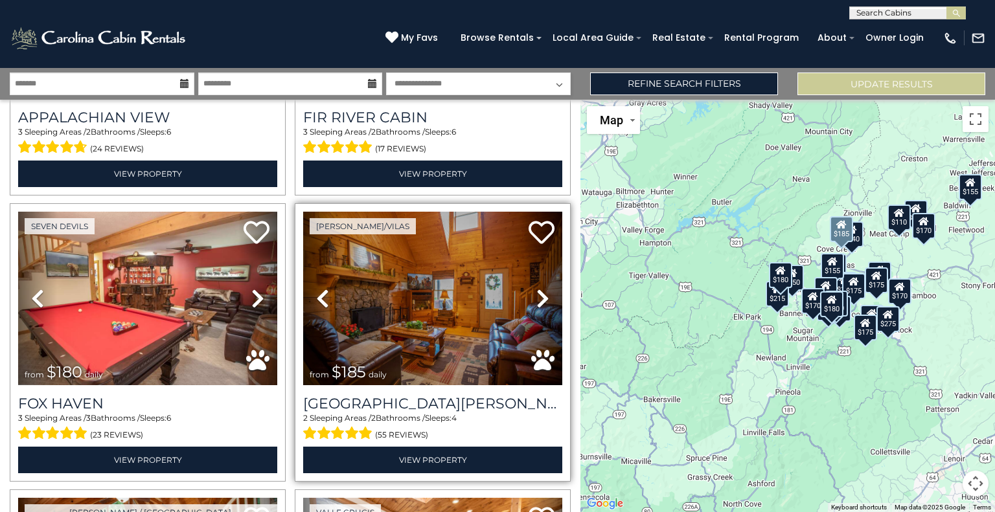
click at [536, 288] on icon at bounding box center [542, 298] width 13 height 21
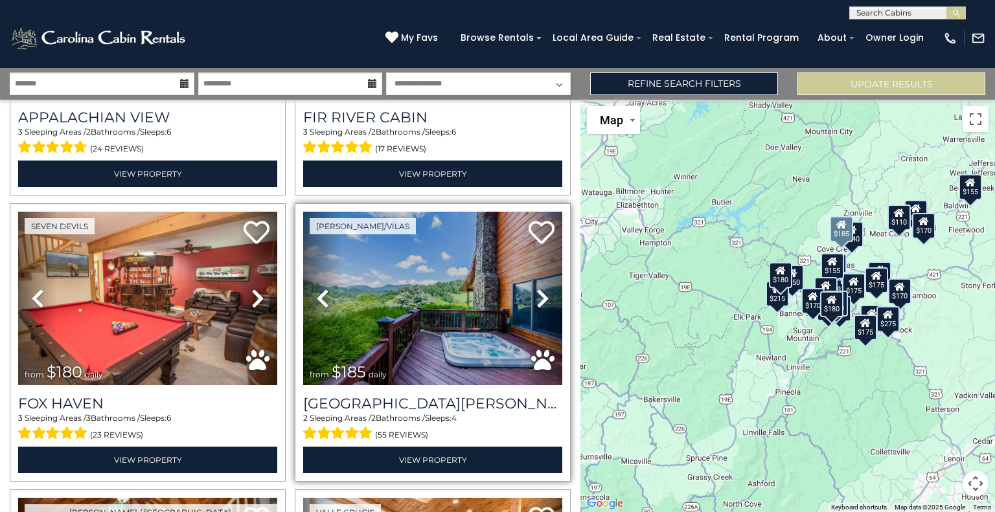
click at [536, 288] on icon at bounding box center [542, 298] width 13 height 21
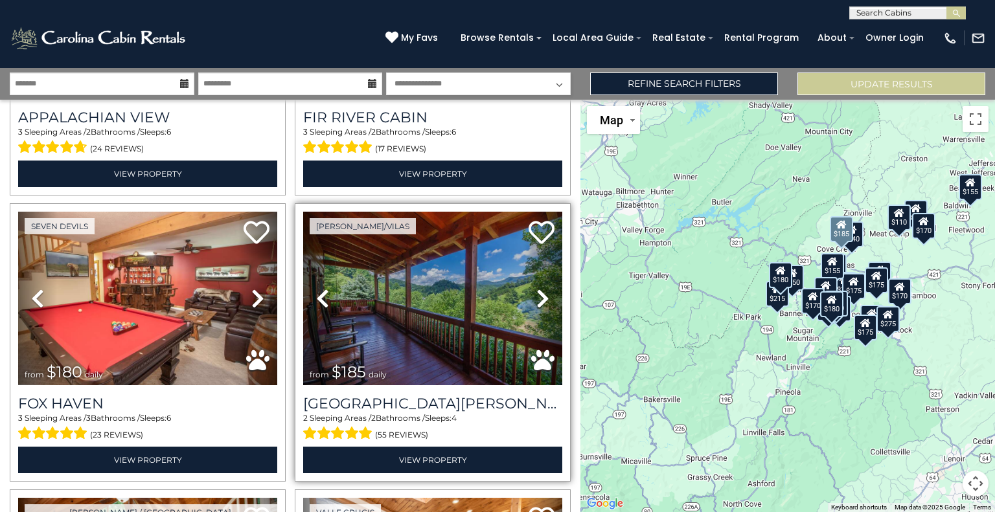
click at [540, 288] on icon at bounding box center [542, 298] width 13 height 21
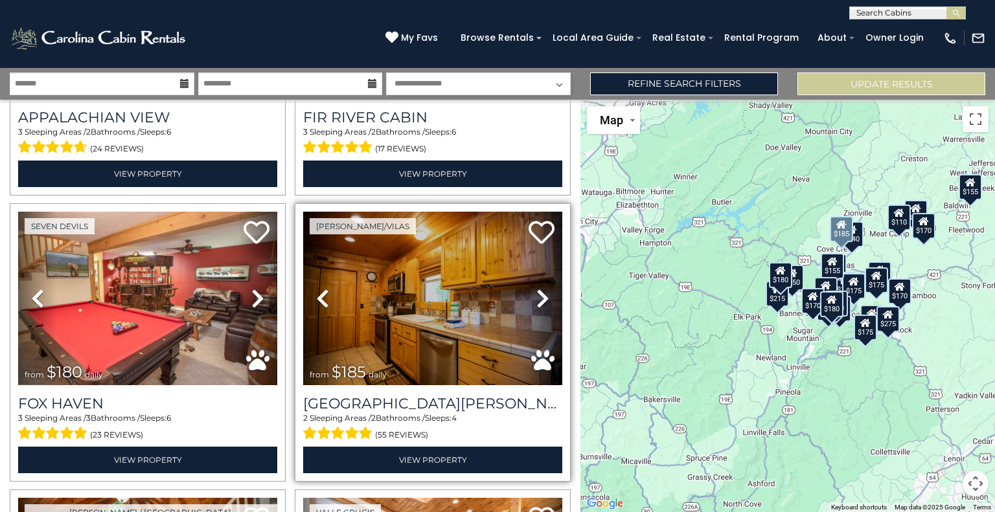
click at [540, 288] on icon at bounding box center [542, 298] width 13 height 21
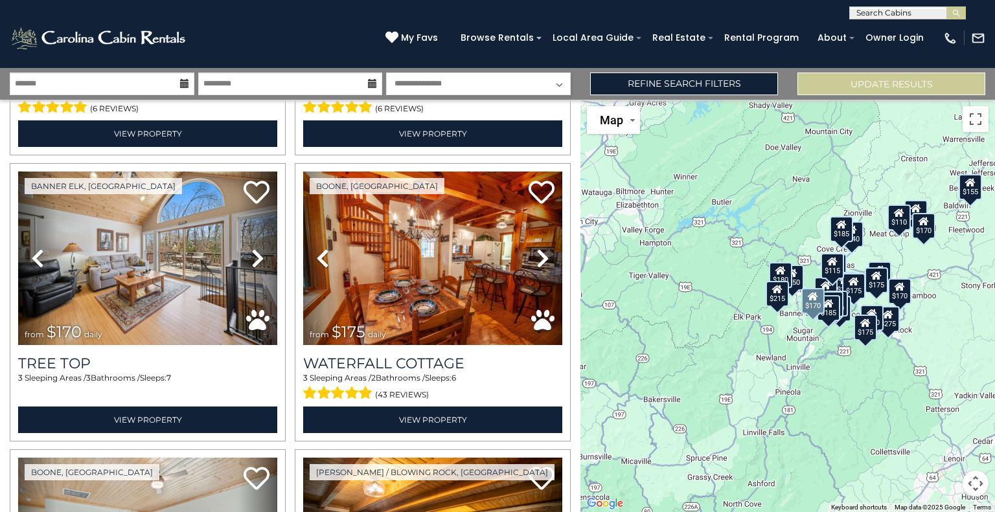
scroll to position [3130, 0]
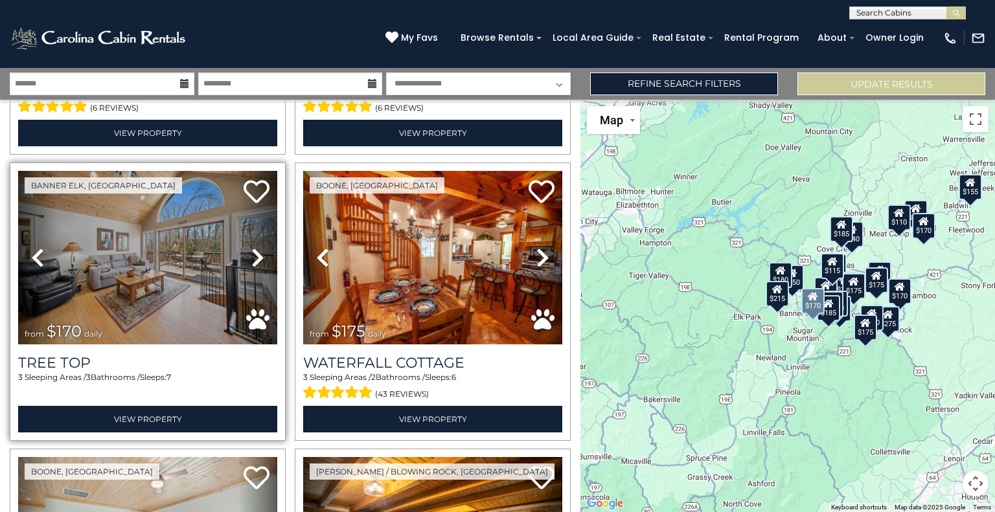
click at [253, 247] on icon at bounding box center [257, 257] width 13 height 21
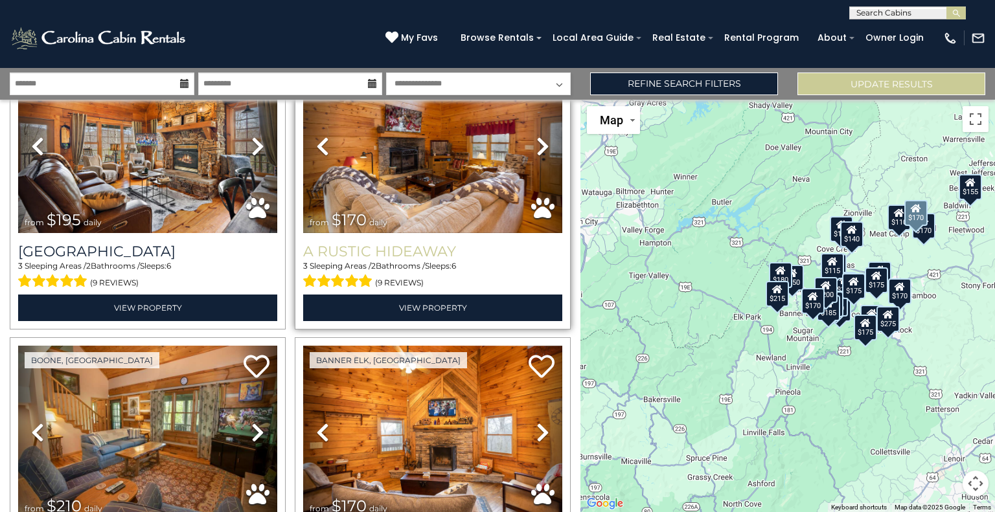
scroll to position [0, 0]
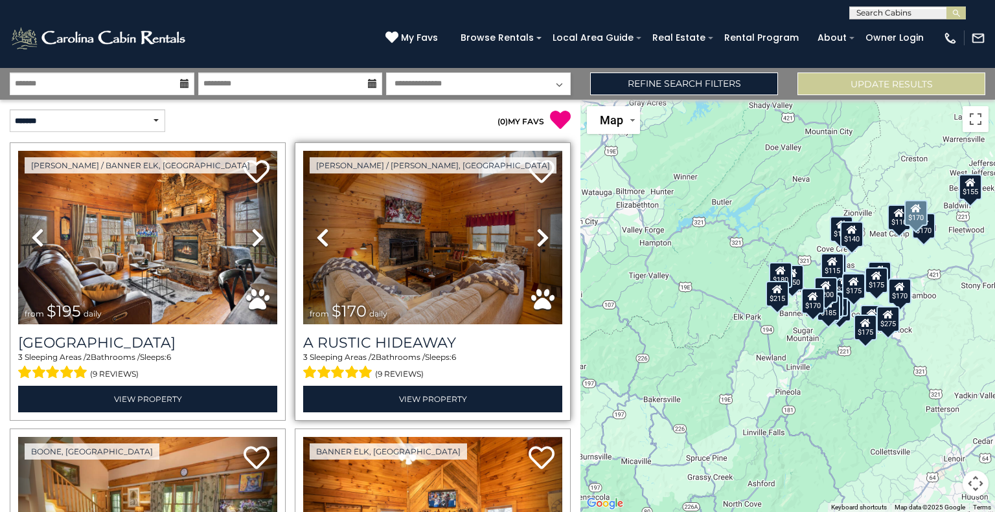
click at [536, 242] on icon at bounding box center [542, 237] width 13 height 21
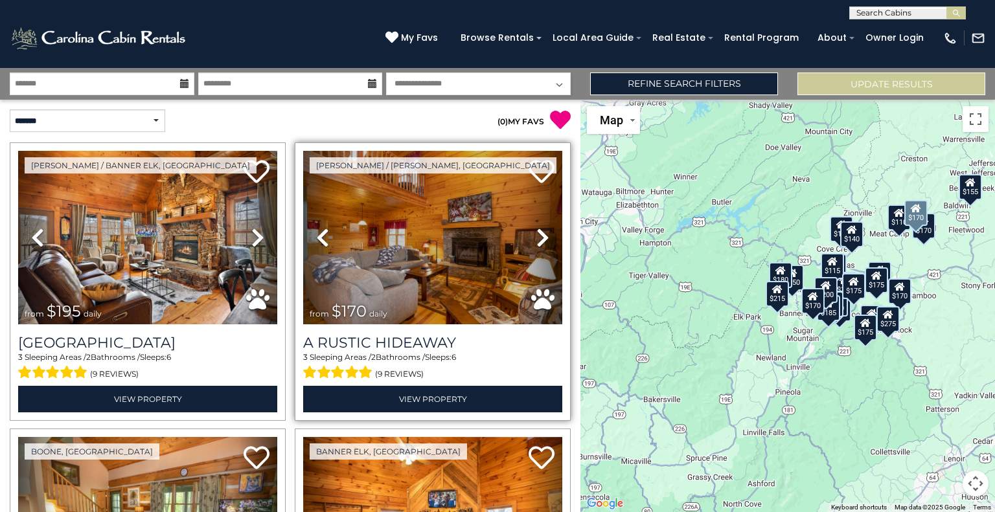
click at [536, 242] on icon at bounding box center [542, 237] width 13 height 21
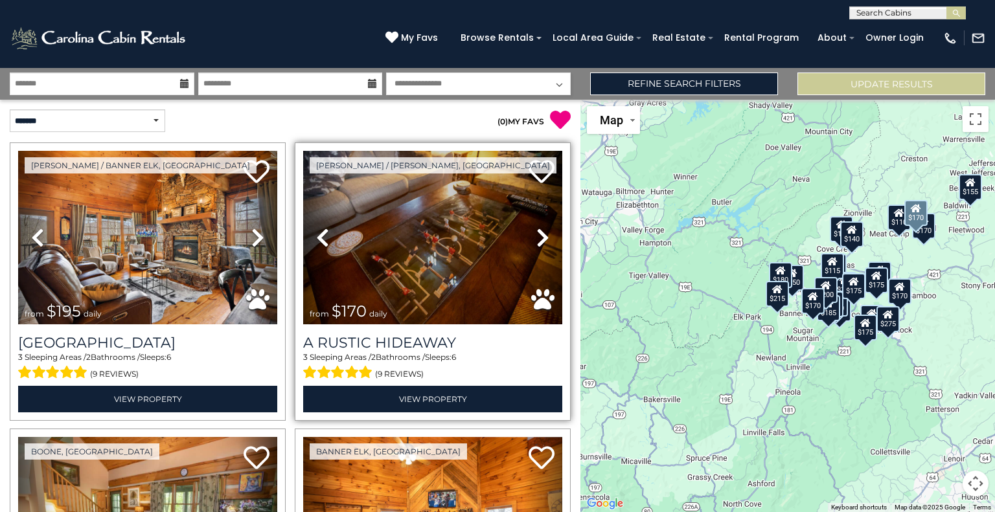
click at [536, 242] on icon at bounding box center [542, 237] width 13 height 21
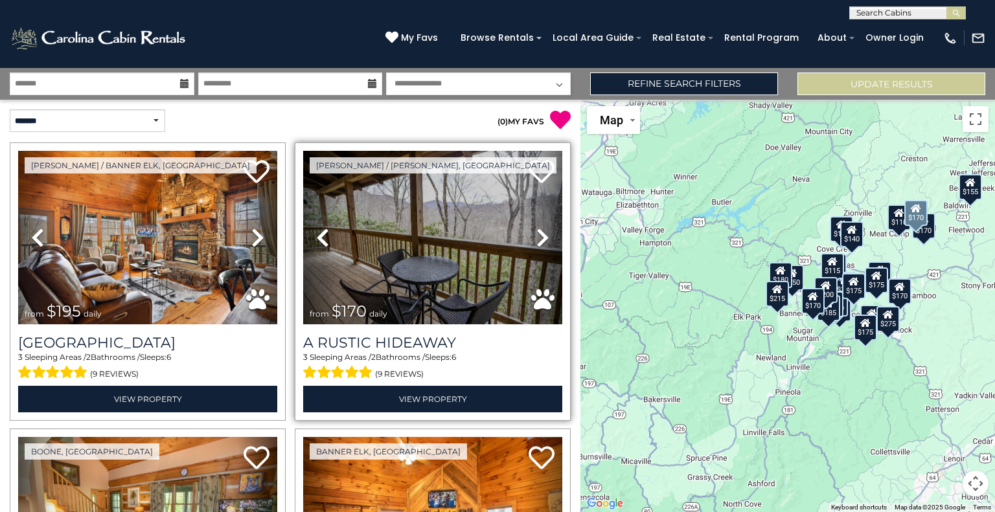
click at [536, 242] on icon at bounding box center [542, 237] width 13 height 21
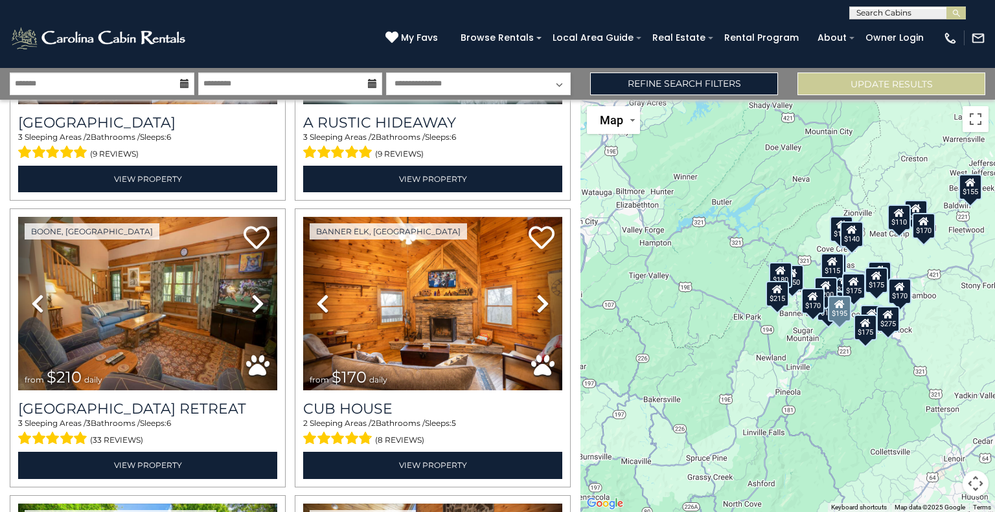
scroll to position [246, 0]
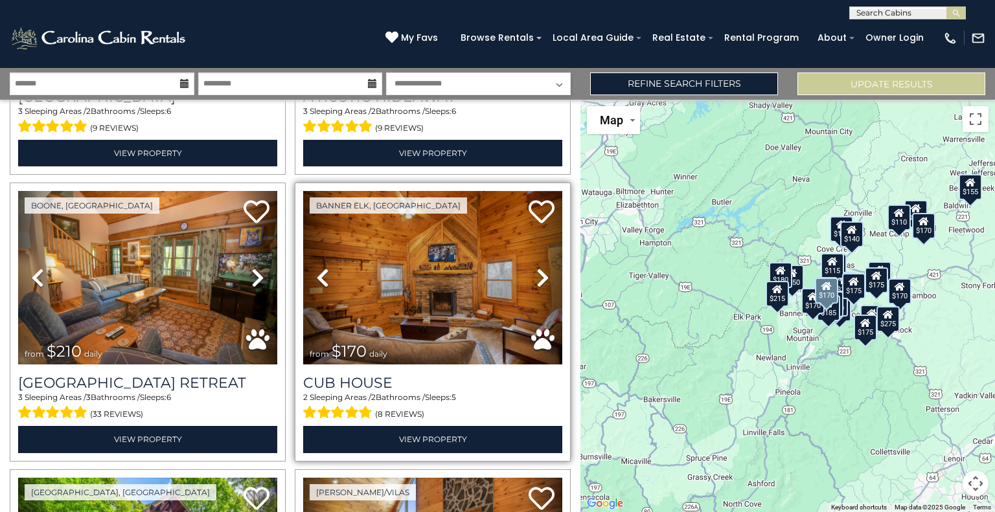
click at [537, 267] on icon at bounding box center [542, 277] width 13 height 21
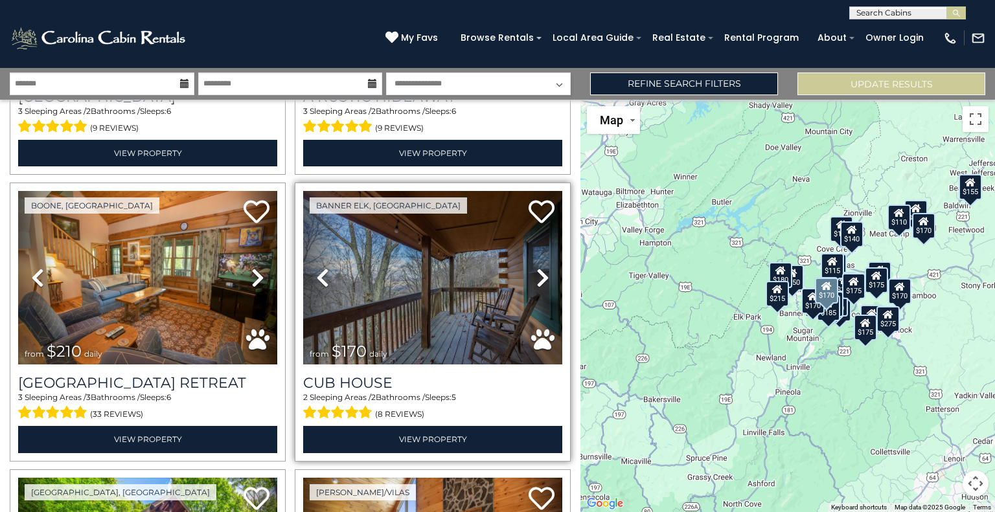
click at [537, 267] on icon at bounding box center [542, 277] width 13 height 21
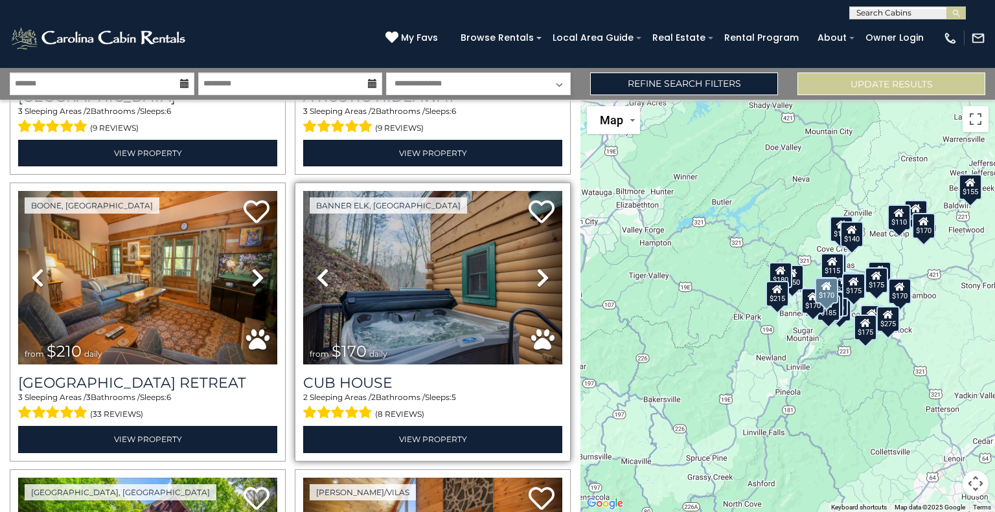
click at [537, 267] on icon at bounding box center [542, 277] width 13 height 21
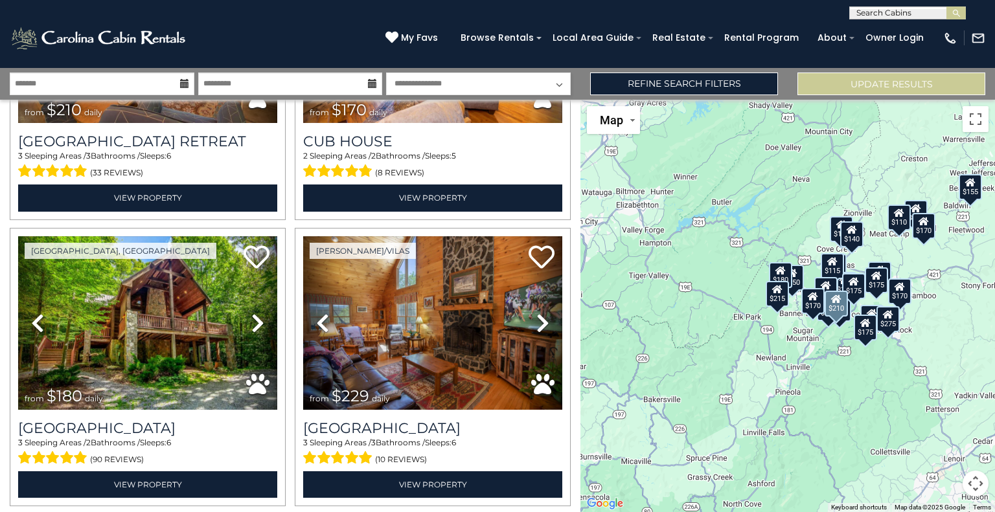
scroll to position [502, 0]
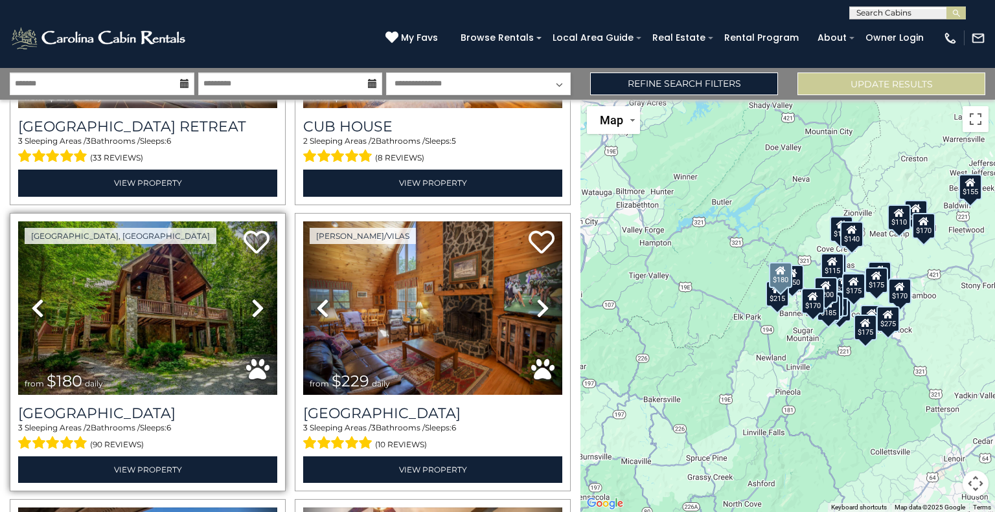
click at [256, 299] on icon at bounding box center [257, 308] width 13 height 21
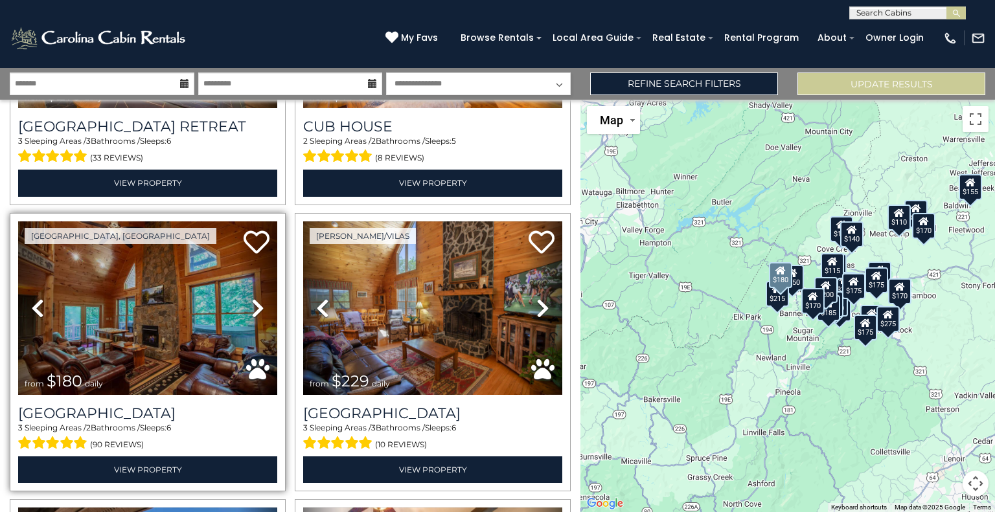
click at [256, 299] on icon at bounding box center [257, 308] width 13 height 21
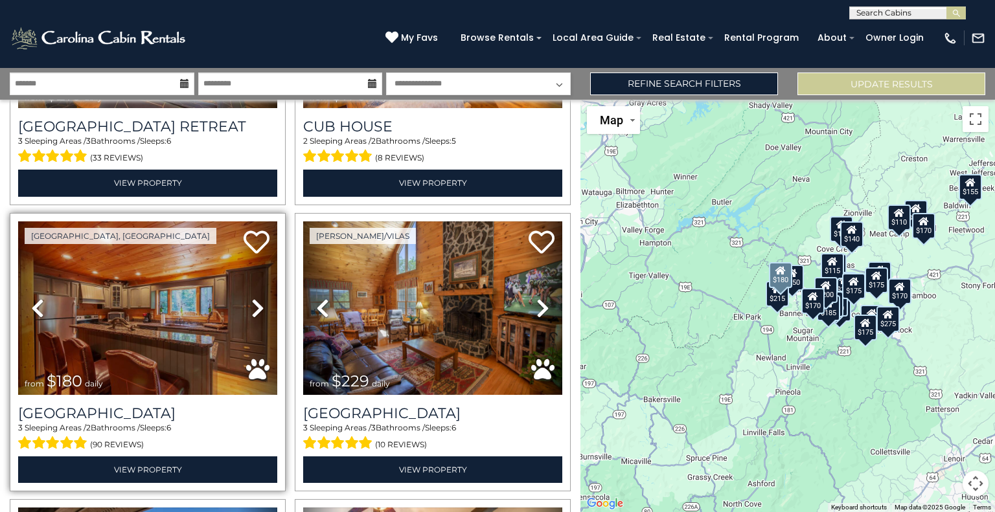
click at [256, 299] on icon at bounding box center [257, 308] width 13 height 21
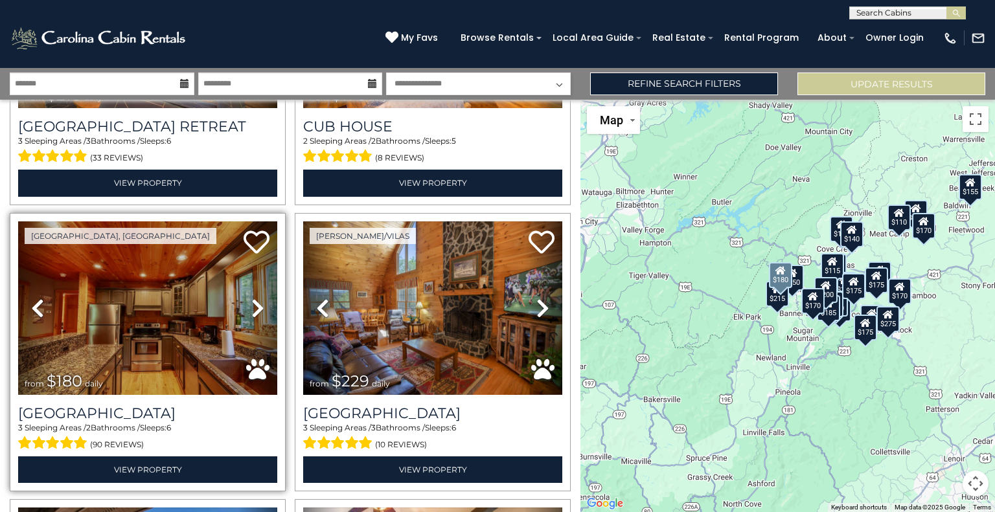
click at [256, 299] on icon at bounding box center [257, 308] width 13 height 21
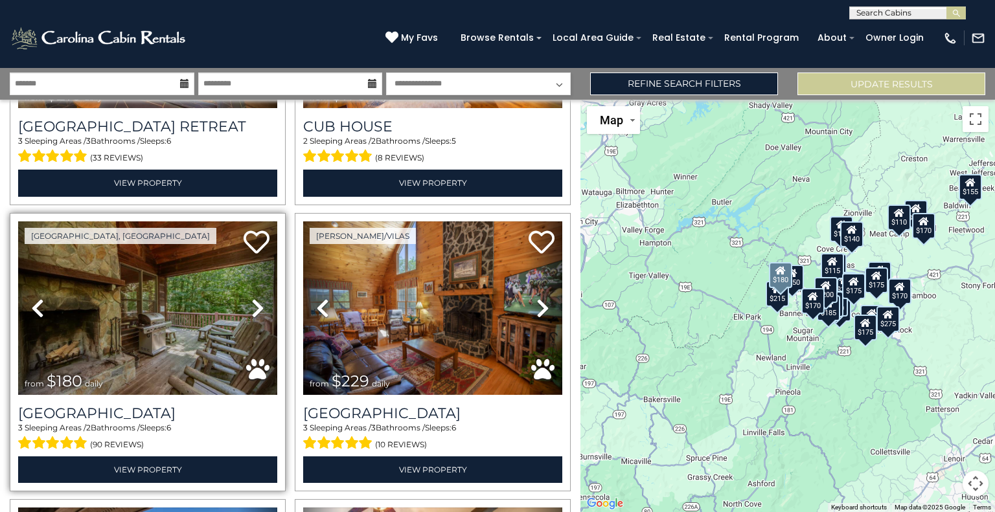
click at [256, 299] on icon at bounding box center [257, 308] width 13 height 21
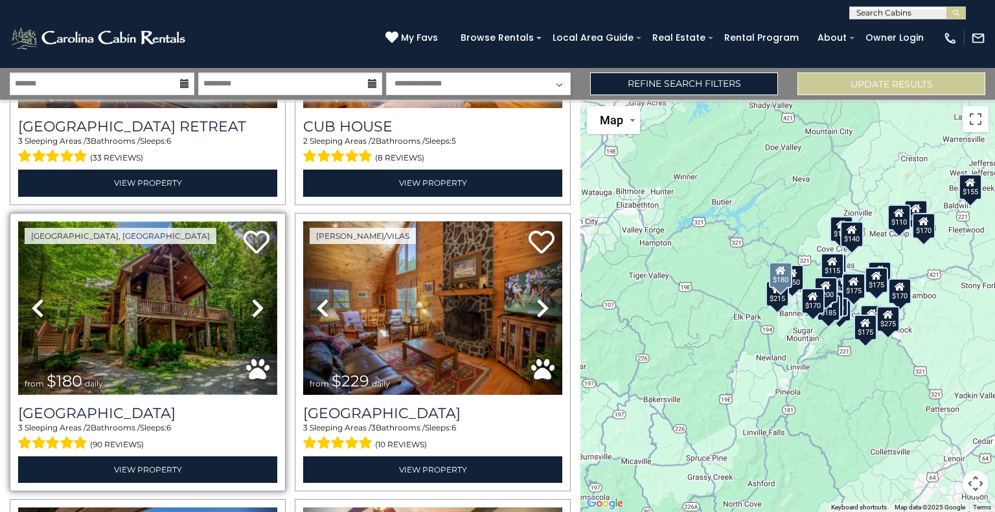
click at [163, 347] on img at bounding box center [147, 308] width 259 height 174
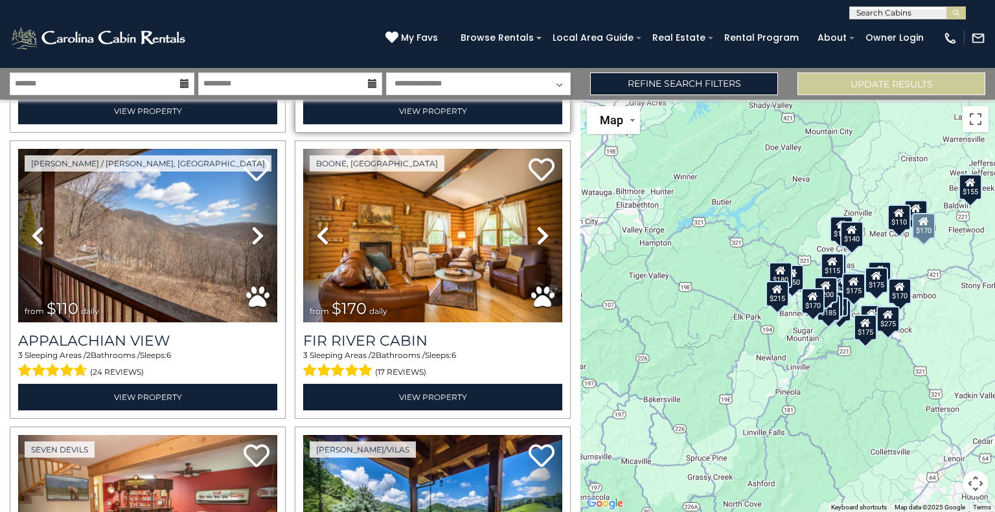
scroll to position [862, 0]
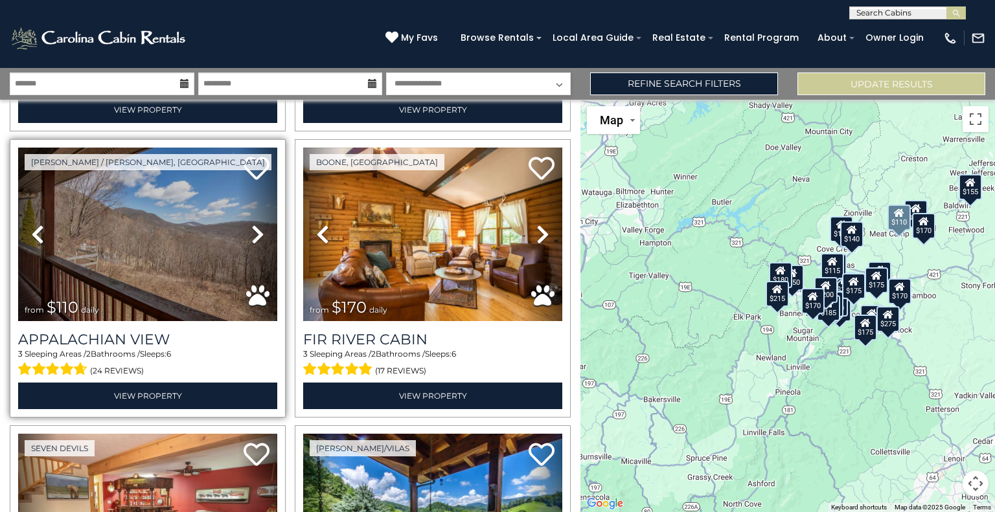
click at [251, 224] on icon at bounding box center [257, 234] width 13 height 21
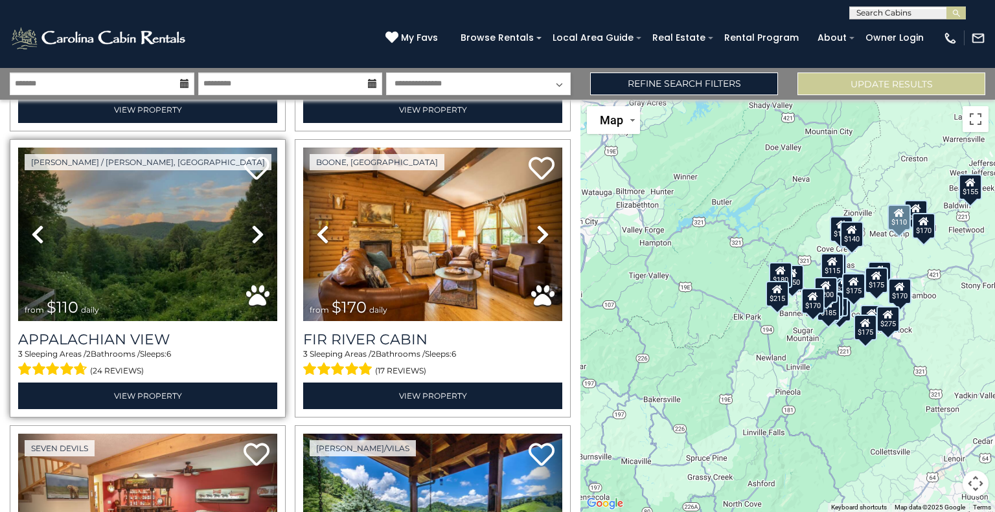
click at [251, 224] on icon at bounding box center [257, 234] width 13 height 21
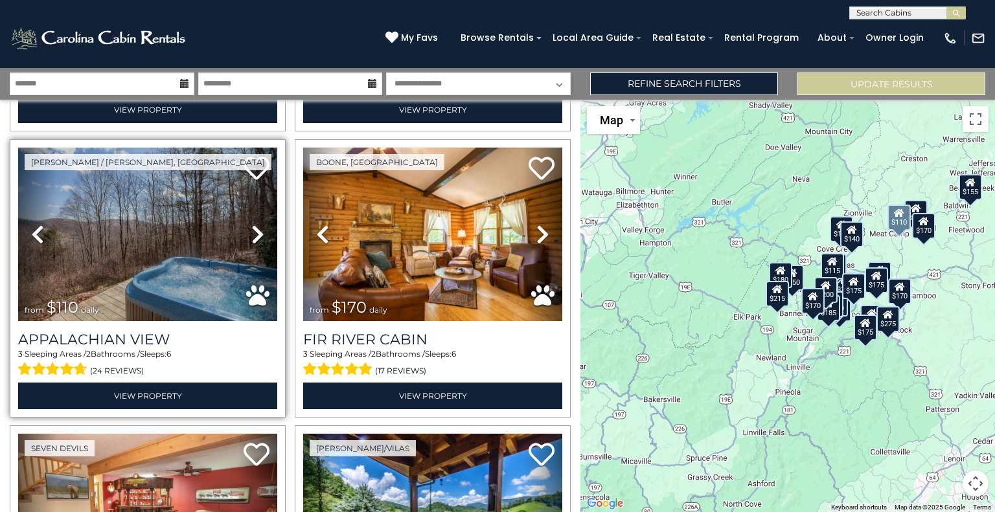
click at [251, 224] on icon at bounding box center [257, 234] width 13 height 21
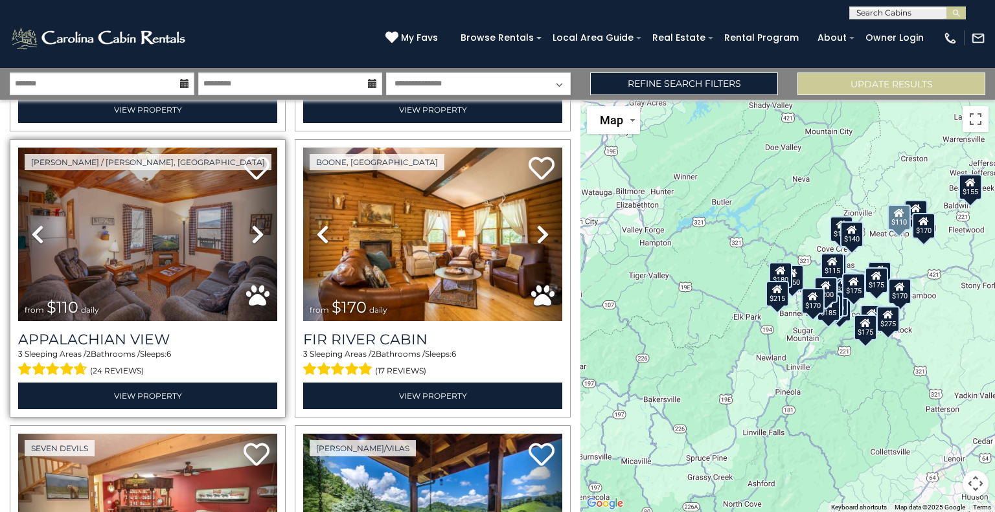
click at [251, 224] on icon at bounding box center [257, 234] width 13 height 21
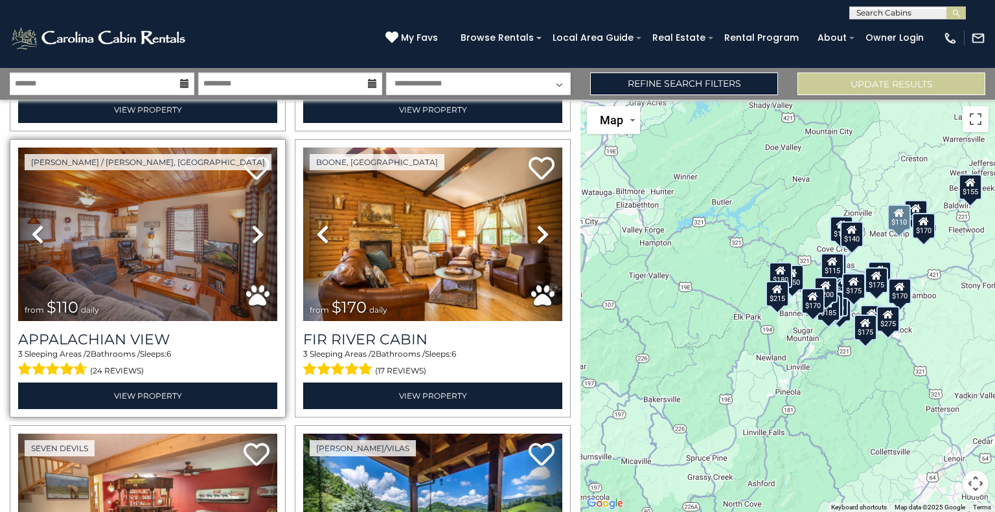
click at [251, 224] on icon at bounding box center [257, 234] width 13 height 21
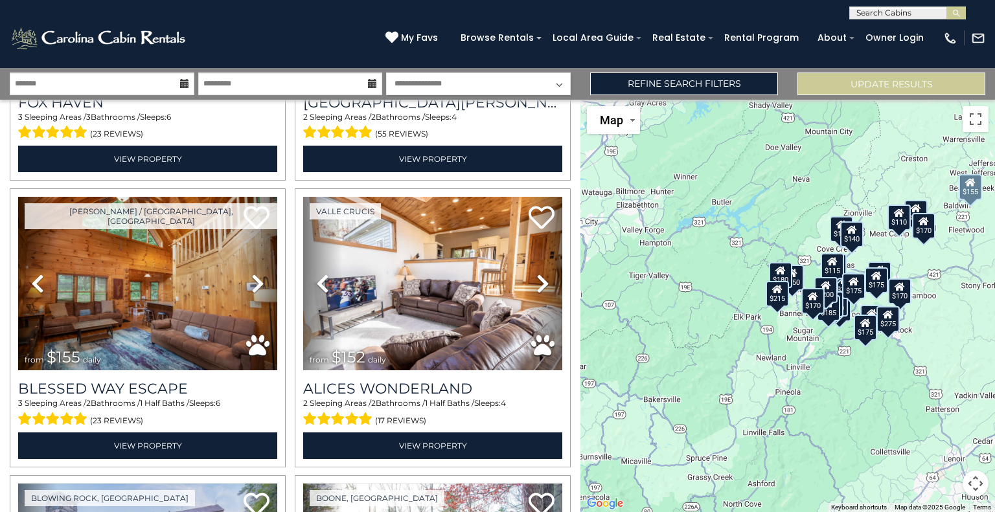
scroll to position [1384, 0]
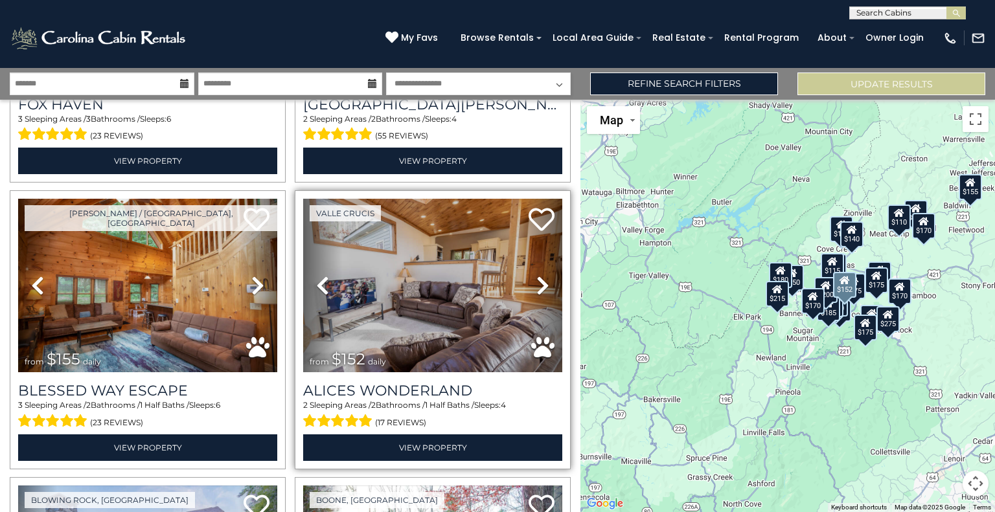
click at [538, 275] on icon at bounding box center [542, 285] width 13 height 21
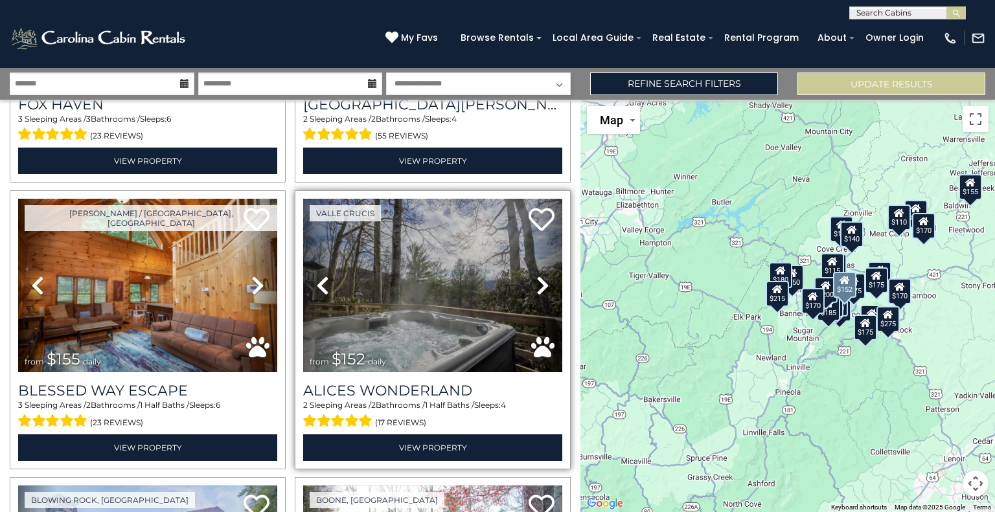
click at [538, 275] on icon at bounding box center [542, 285] width 13 height 21
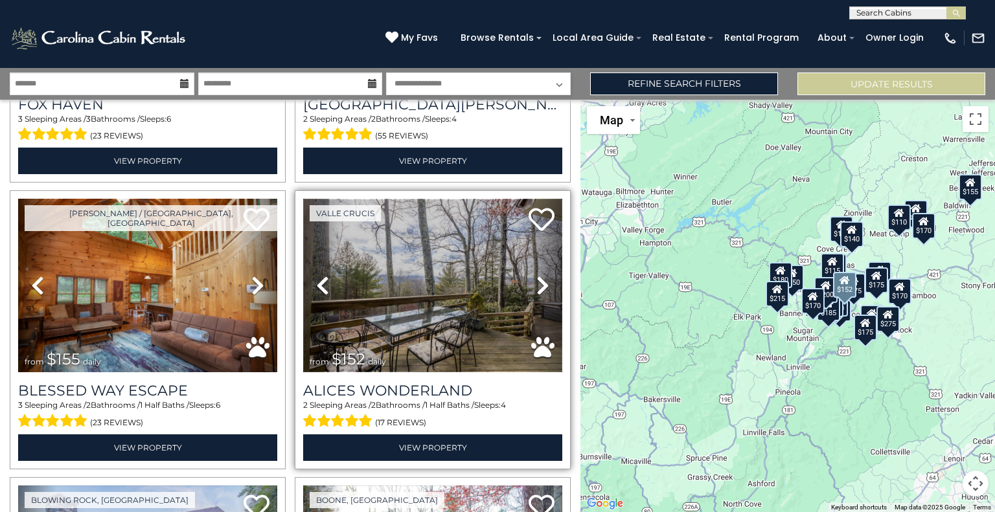
click at [438, 302] on img at bounding box center [432, 286] width 259 height 174
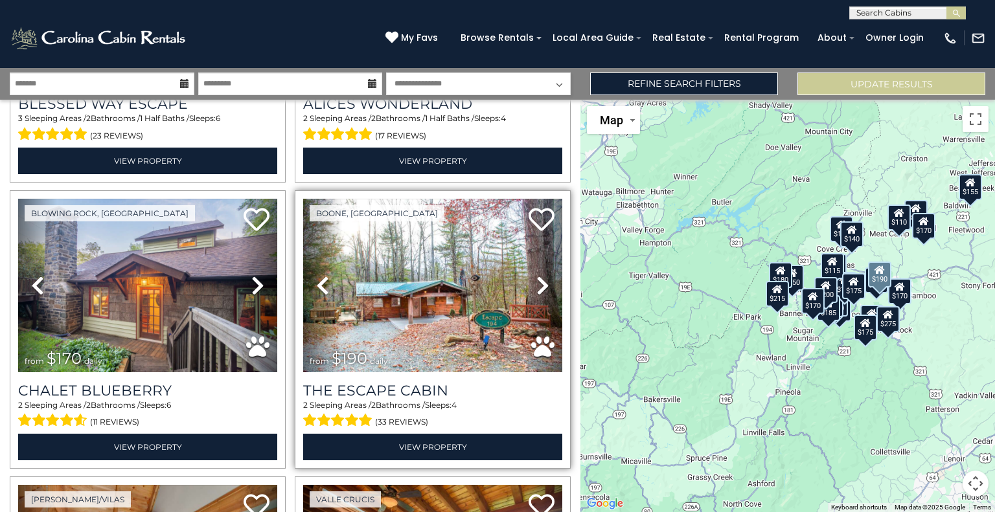
scroll to position [1671, 0]
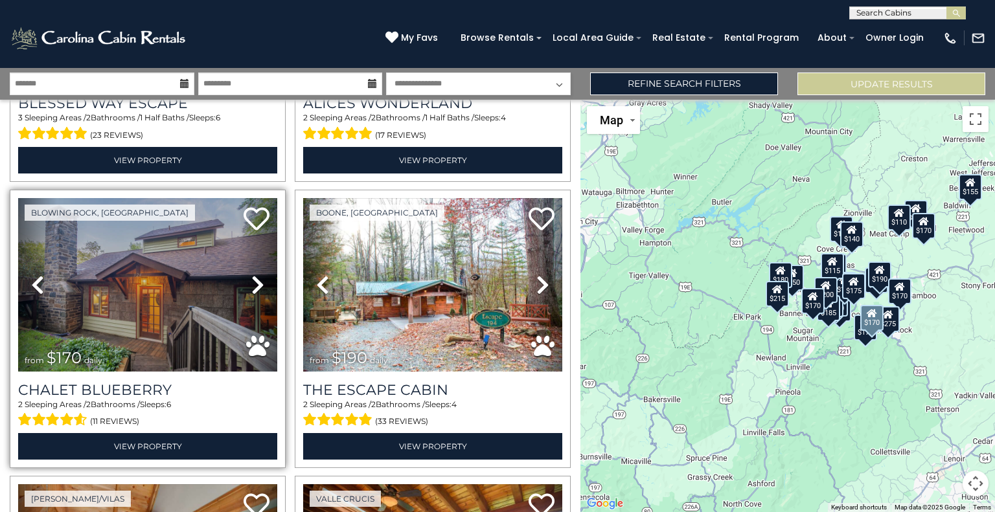
click at [255, 275] on icon at bounding box center [257, 285] width 13 height 21
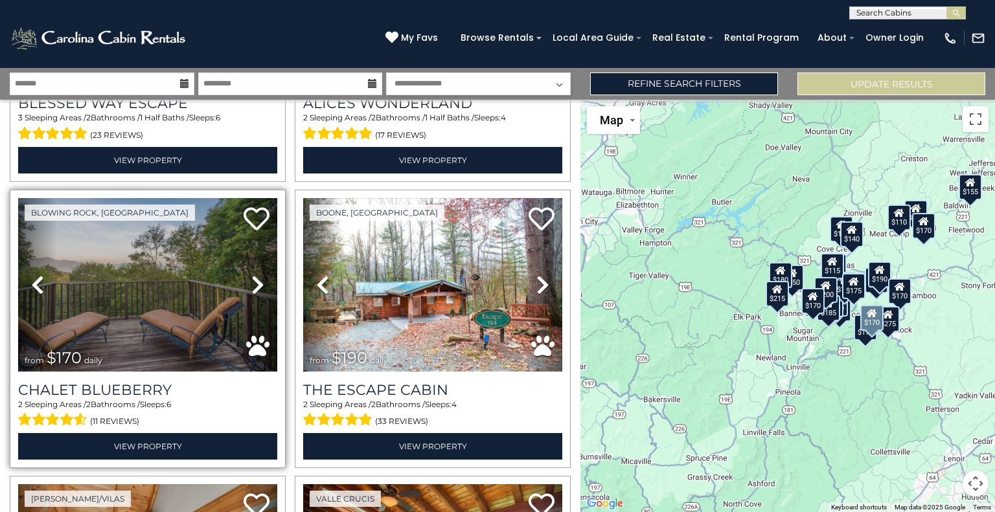
click at [255, 275] on icon at bounding box center [257, 285] width 13 height 21
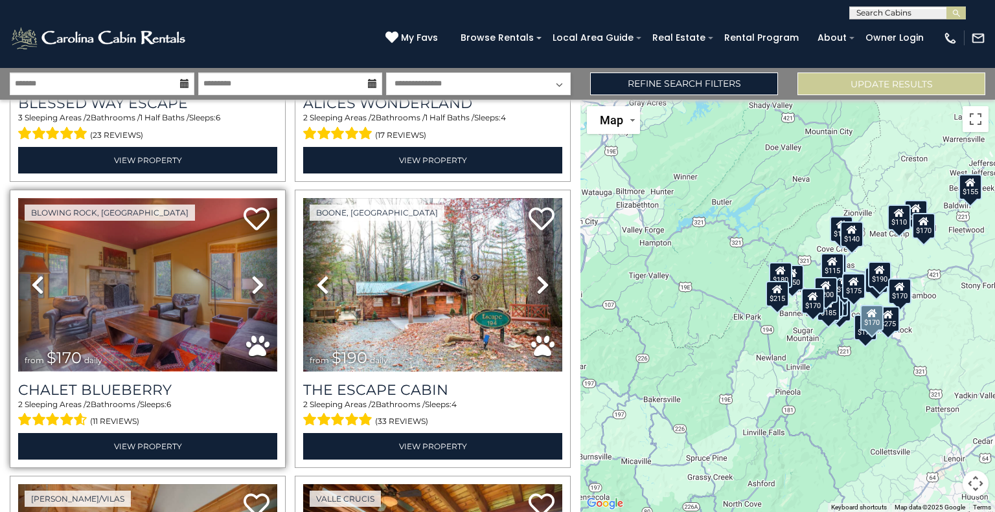
click at [141, 306] on img at bounding box center [147, 285] width 259 height 174
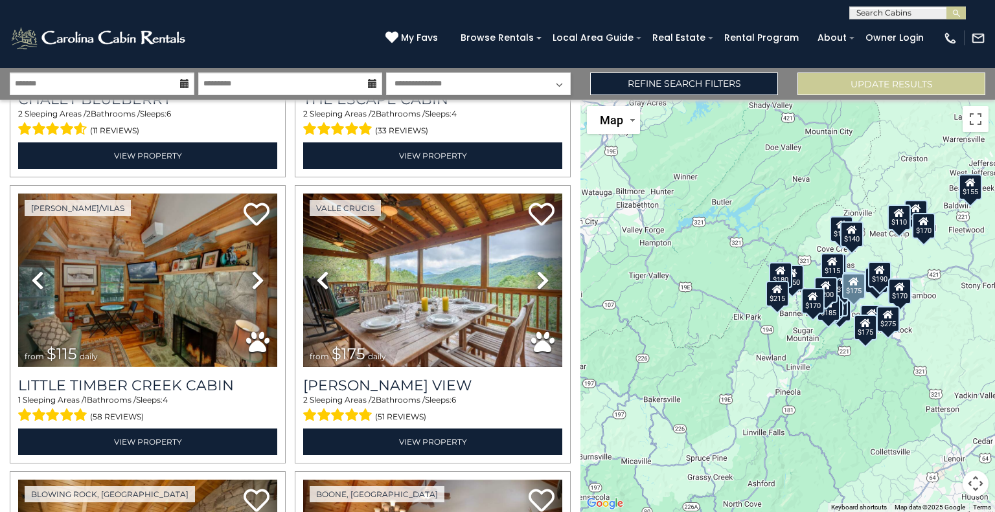
scroll to position [1965, 0]
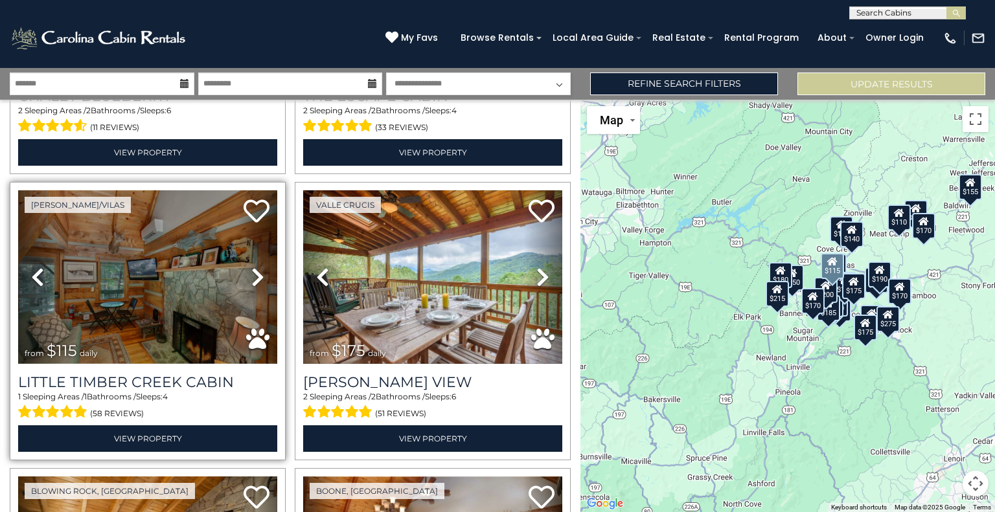
click at [255, 267] on icon at bounding box center [257, 277] width 13 height 21
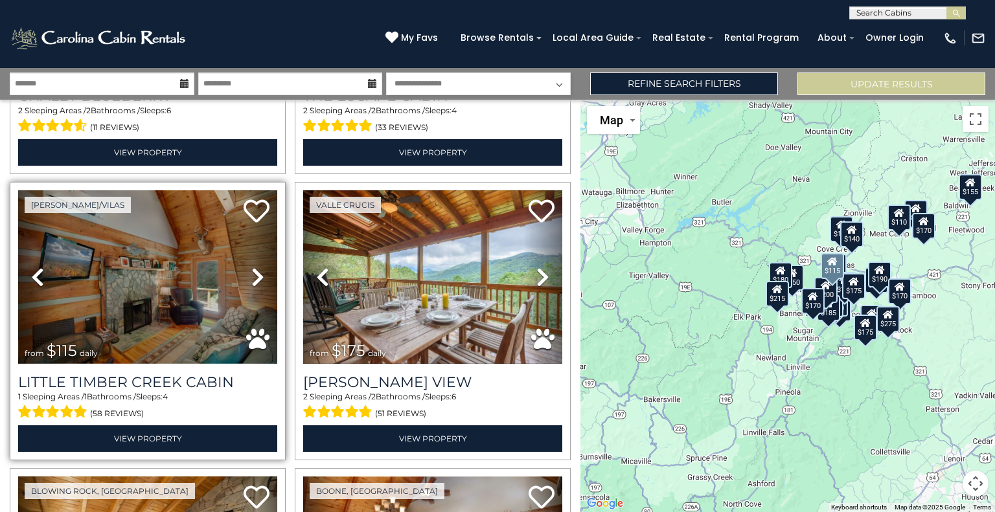
click at [255, 267] on icon at bounding box center [257, 277] width 13 height 21
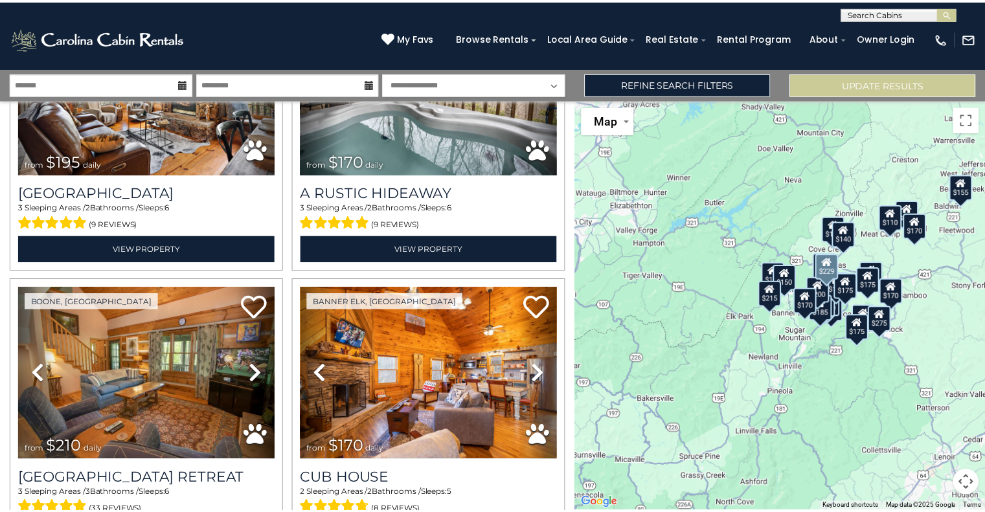
scroll to position [0, 0]
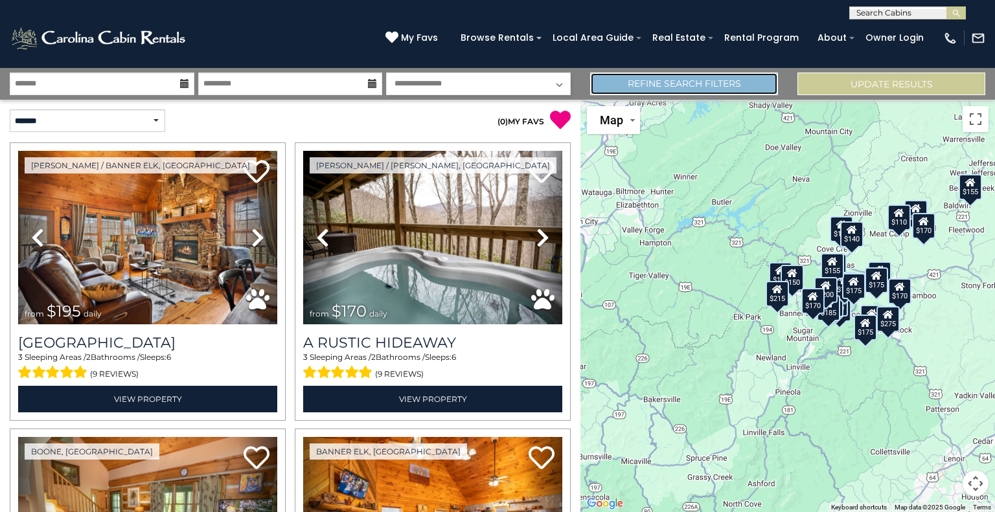
click at [609, 81] on link "Refine Search Filters" at bounding box center [684, 84] width 188 height 23
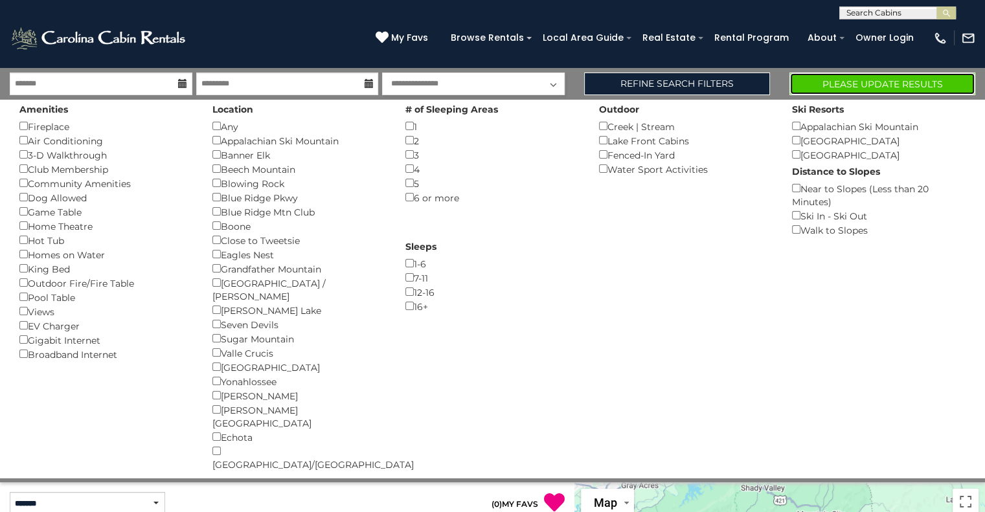
click at [892, 92] on button "Please Update Results" at bounding box center [882, 84] width 186 height 23
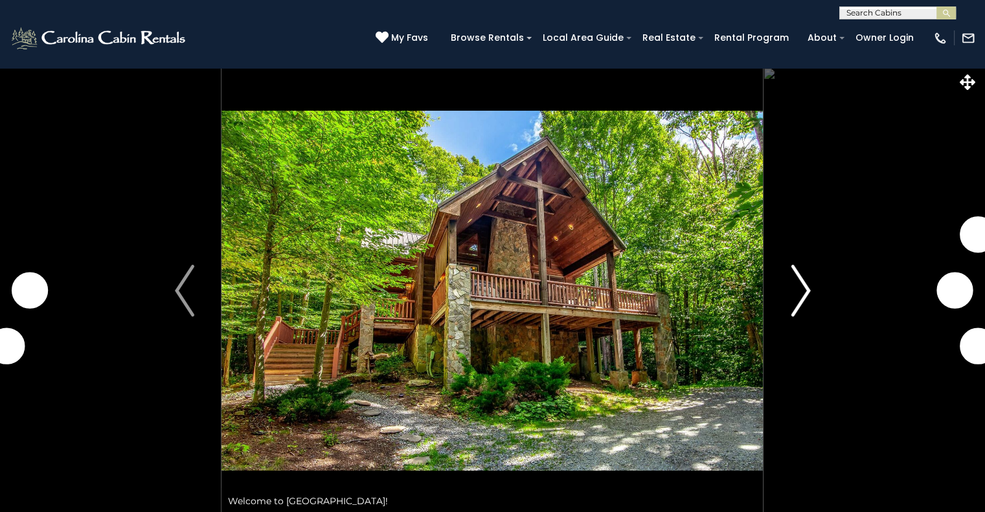
click at [802, 297] on img "Next" at bounding box center [800, 291] width 19 height 52
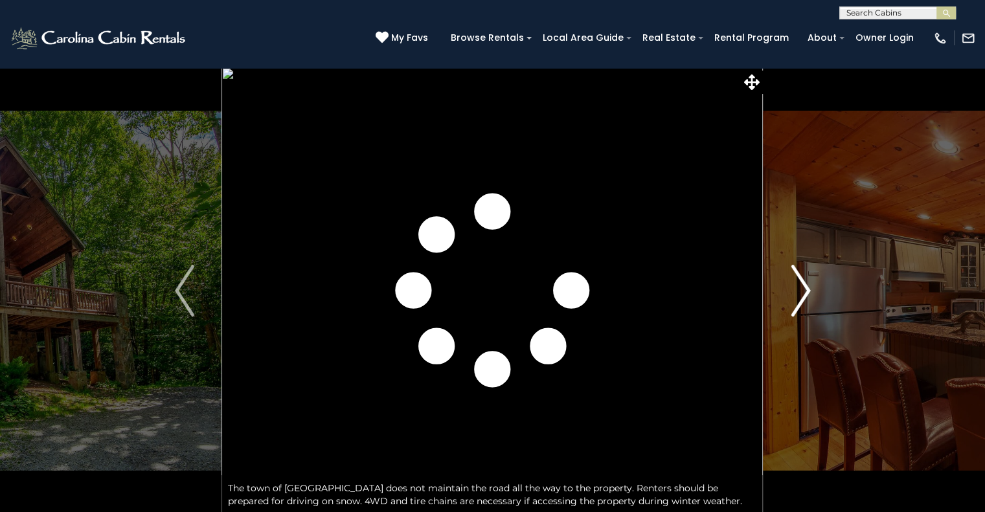
click at [802, 297] on img "Next" at bounding box center [800, 291] width 19 height 52
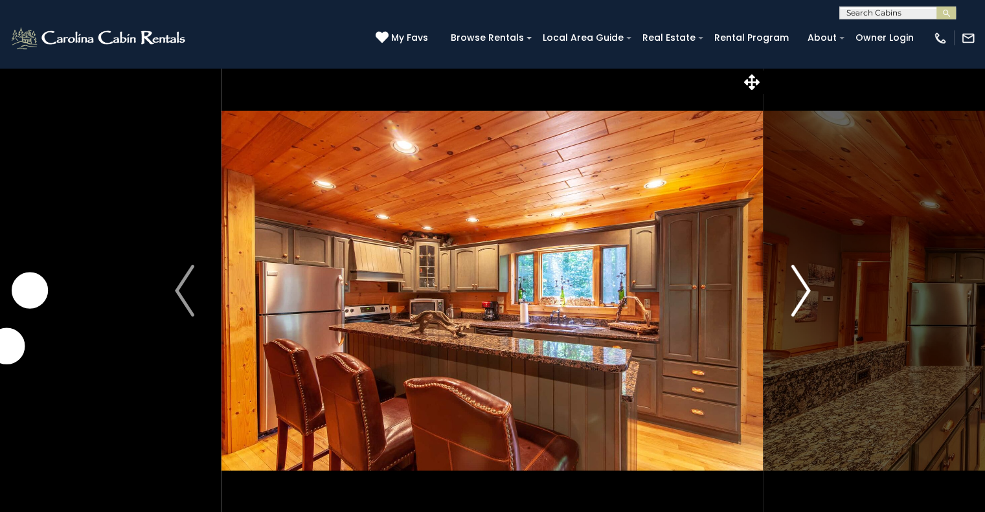
click at [802, 297] on img "Next" at bounding box center [800, 291] width 19 height 52
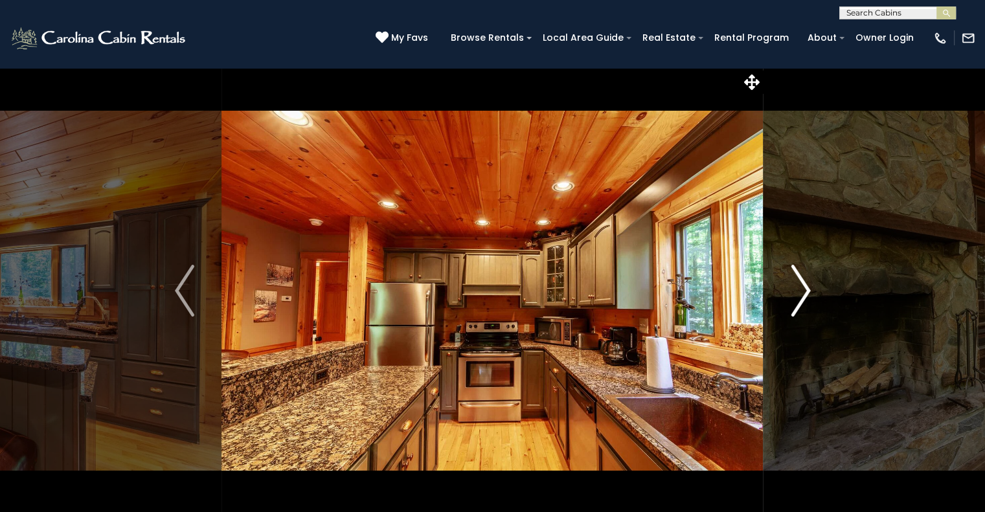
click at [802, 297] on img "Next" at bounding box center [800, 291] width 19 height 52
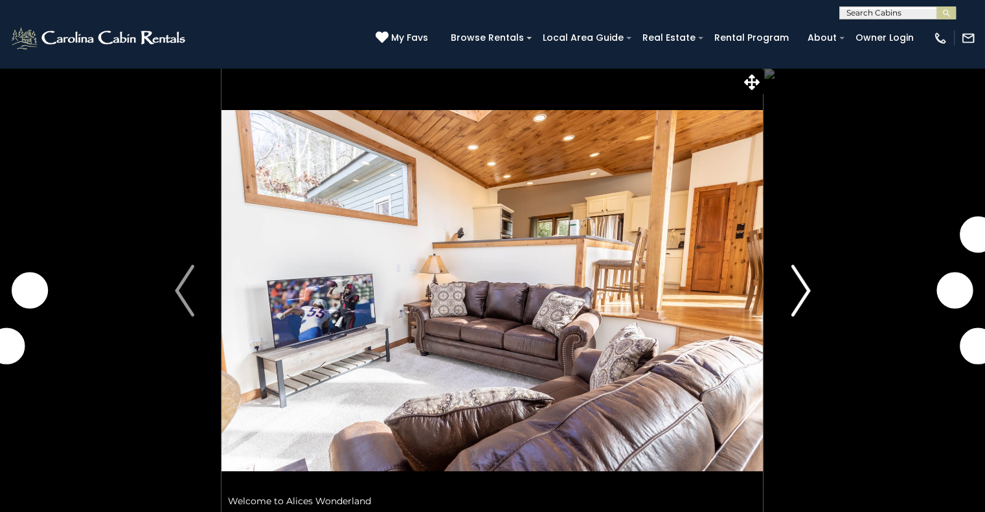
click at [812, 292] on button "Next" at bounding box center [800, 290] width 74 height 447
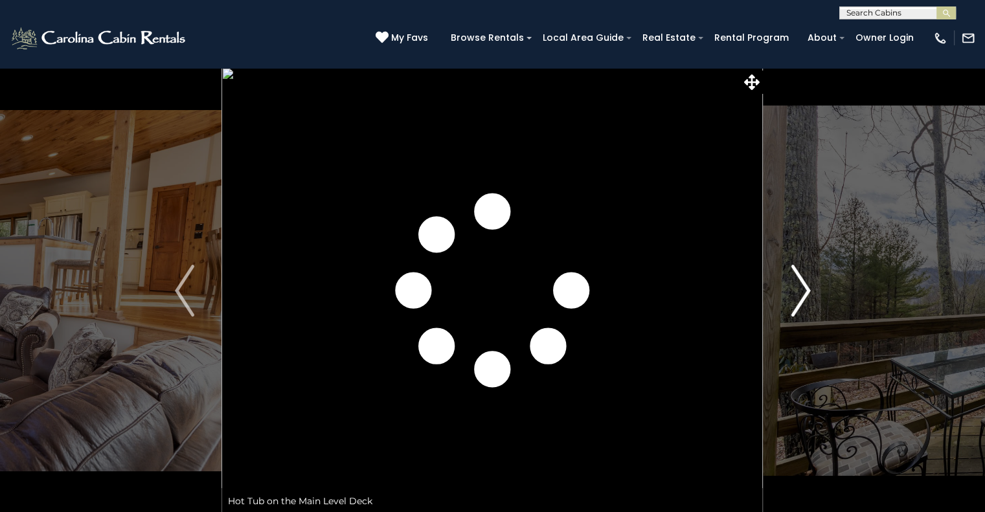
click at [812, 292] on button "Next" at bounding box center [800, 290] width 74 height 447
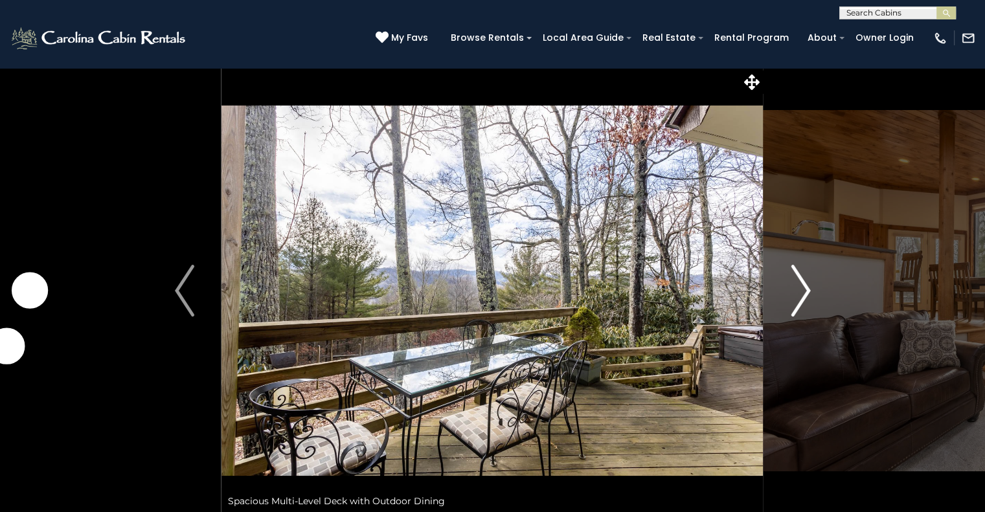
click at [812, 292] on button "Next" at bounding box center [800, 290] width 74 height 447
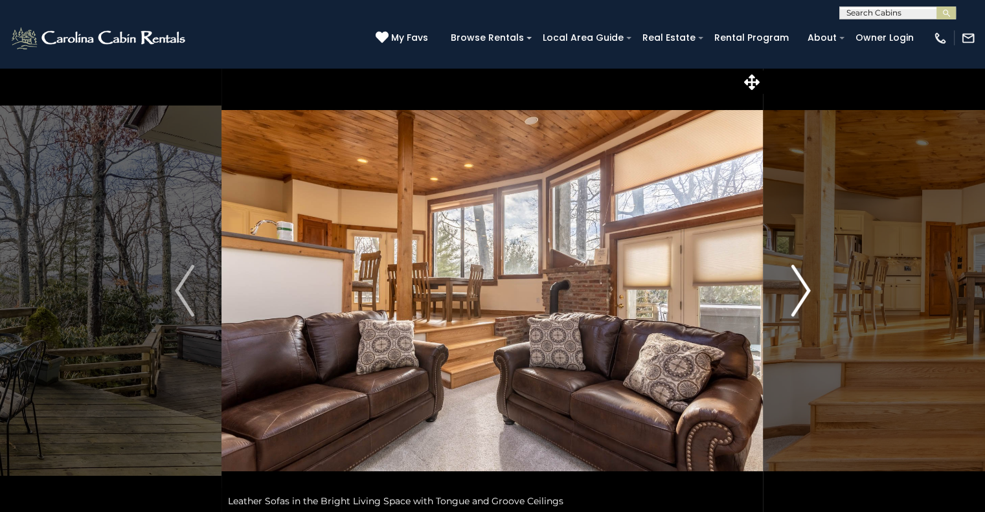
click at [812, 292] on button "Next" at bounding box center [800, 290] width 74 height 447
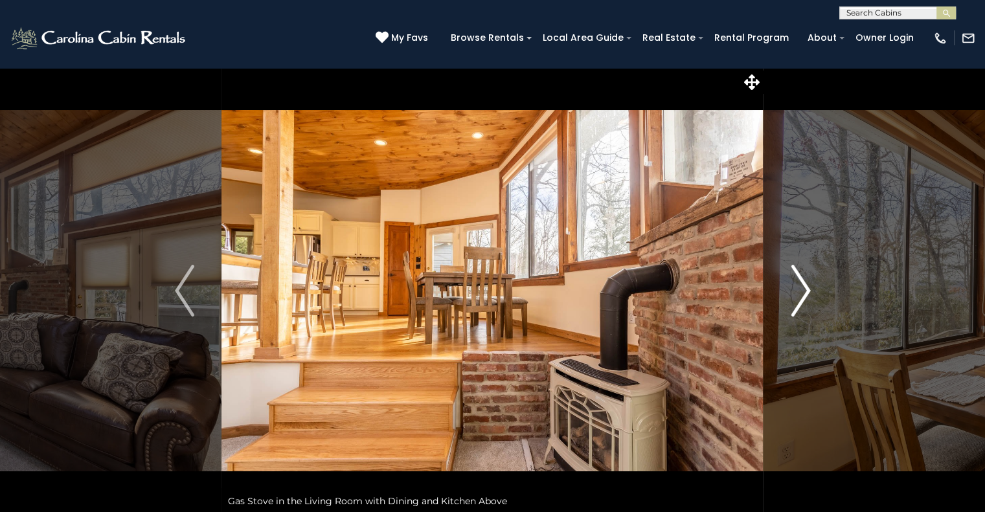
click at [812, 292] on button "Next" at bounding box center [800, 290] width 74 height 447
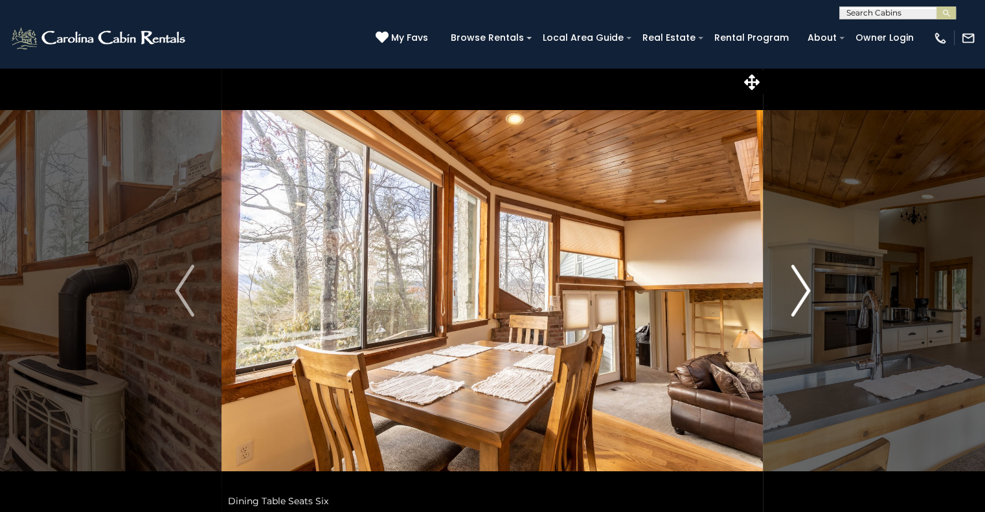
click at [812, 292] on button "Next" at bounding box center [800, 290] width 74 height 447
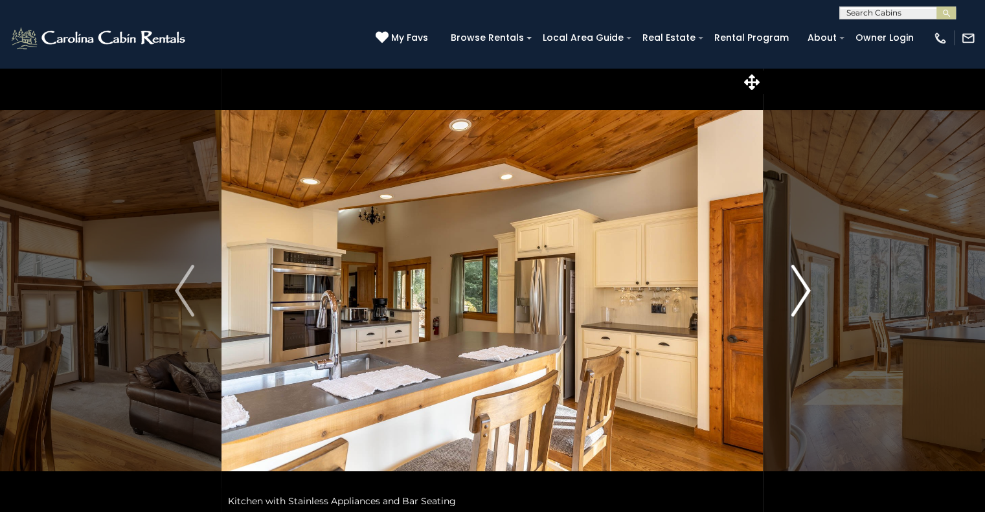
click at [812, 292] on button "Next" at bounding box center [800, 290] width 74 height 447
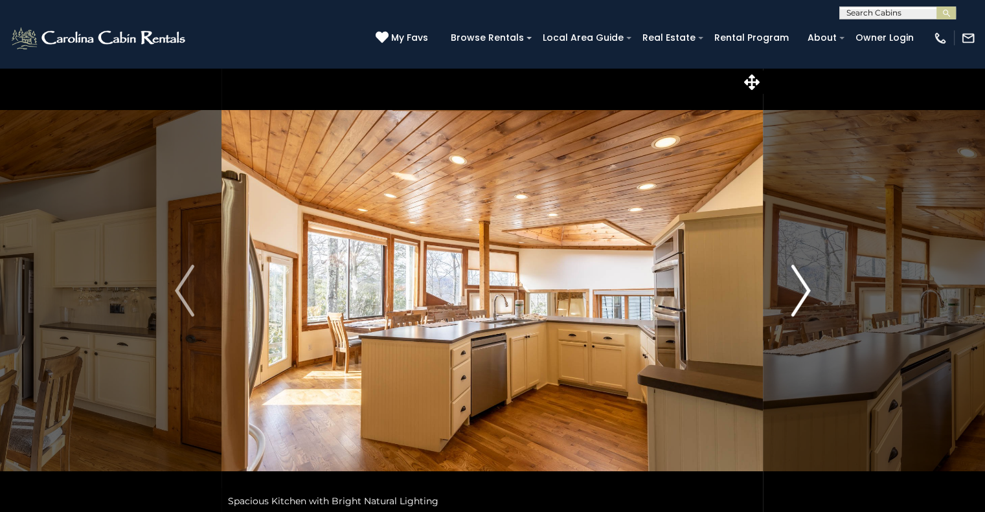
click at [812, 292] on button "Next" at bounding box center [800, 290] width 74 height 447
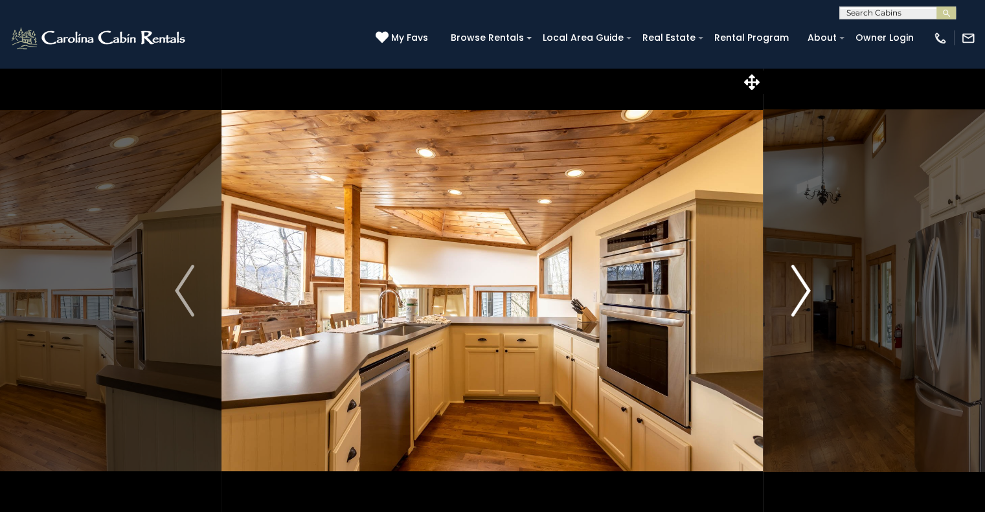
click at [812, 292] on button "Next" at bounding box center [800, 290] width 74 height 447
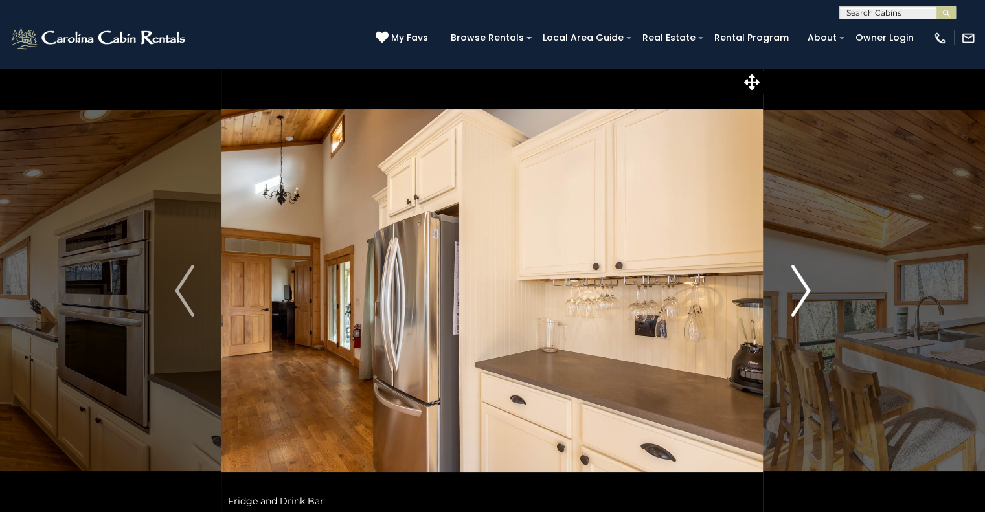
click at [812, 292] on button "Next" at bounding box center [800, 290] width 74 height 447
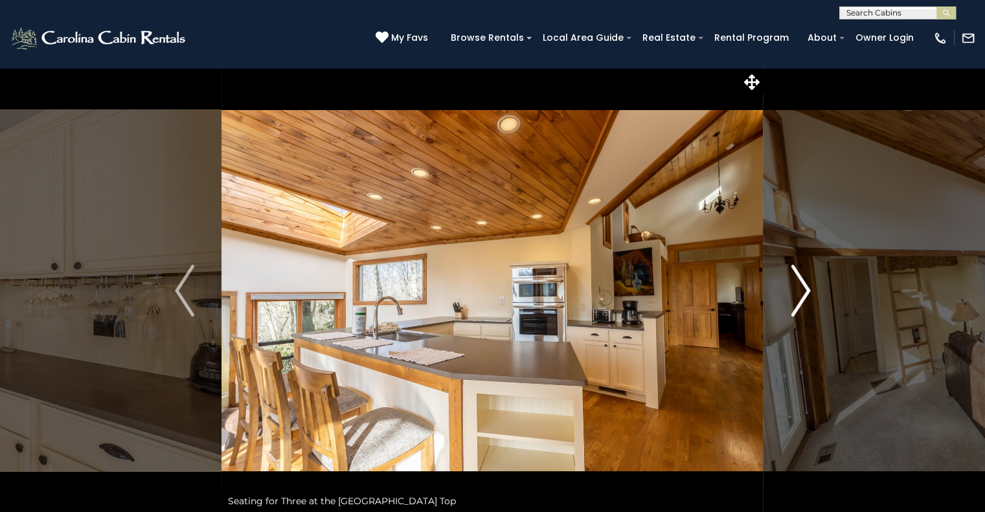
click at [812, 292] on button "Next" at bounding box center [800, 290] width 74 height 447
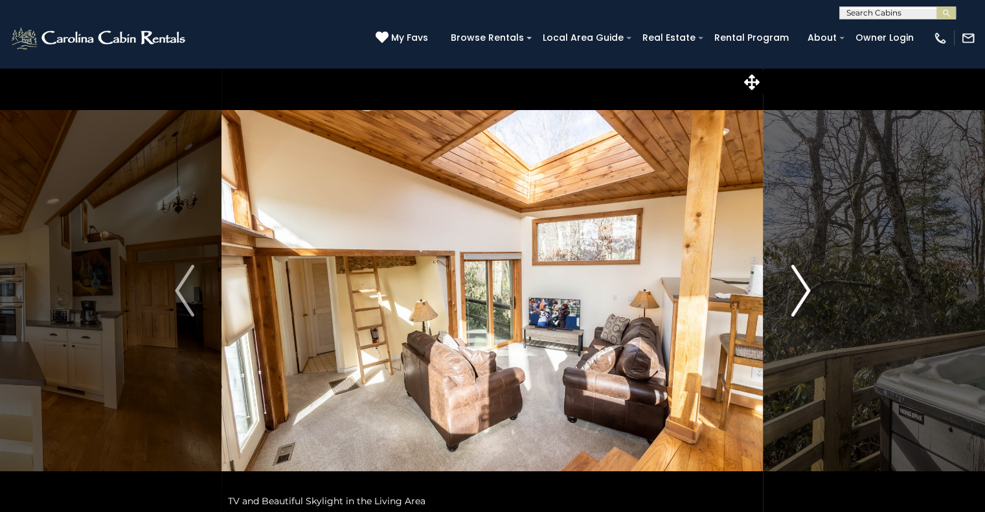
click at [812, 292] on button "Next" at bounding box center [800, 290] width 74 height 447
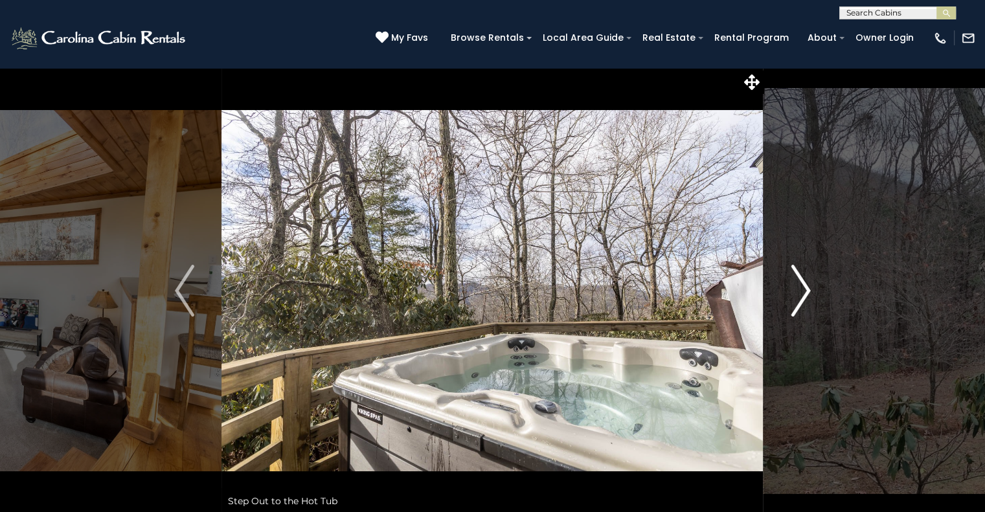
click at [812, 292] on button "Next" at bounding box center [800, 290] width 74 height 447
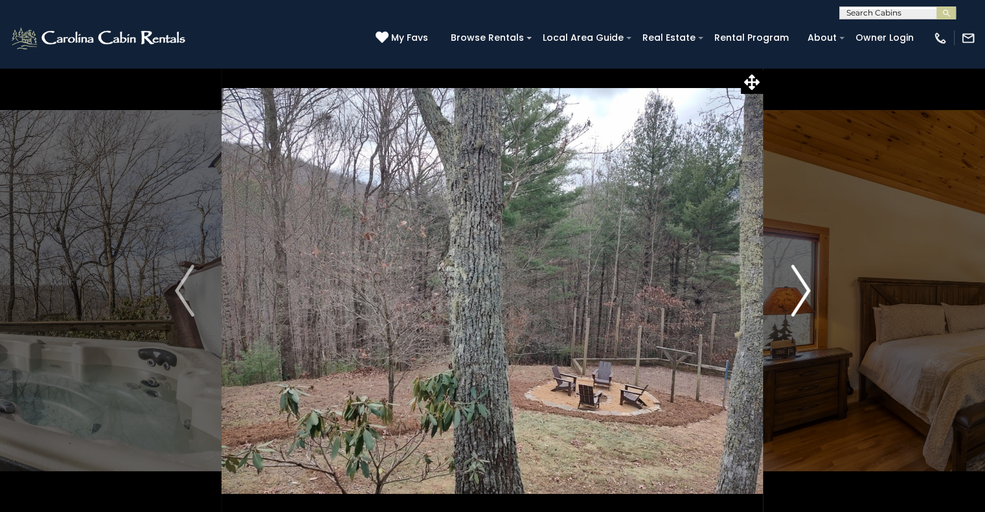
click at [812, 292] on button "Next" at bounding box center [800, 290] width 74 height 447
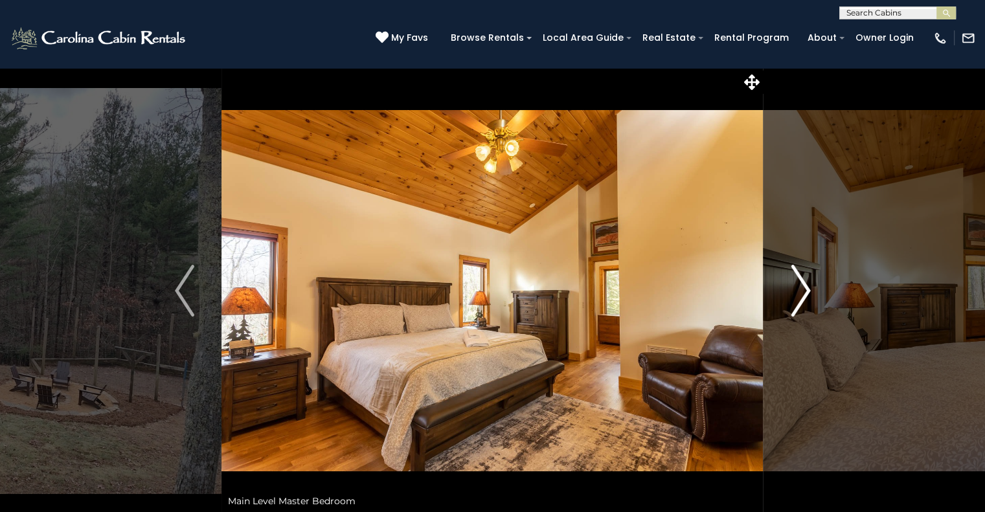
click at [812, 292] on button "Next" at bounding box center [800, 290] width 74 height 447
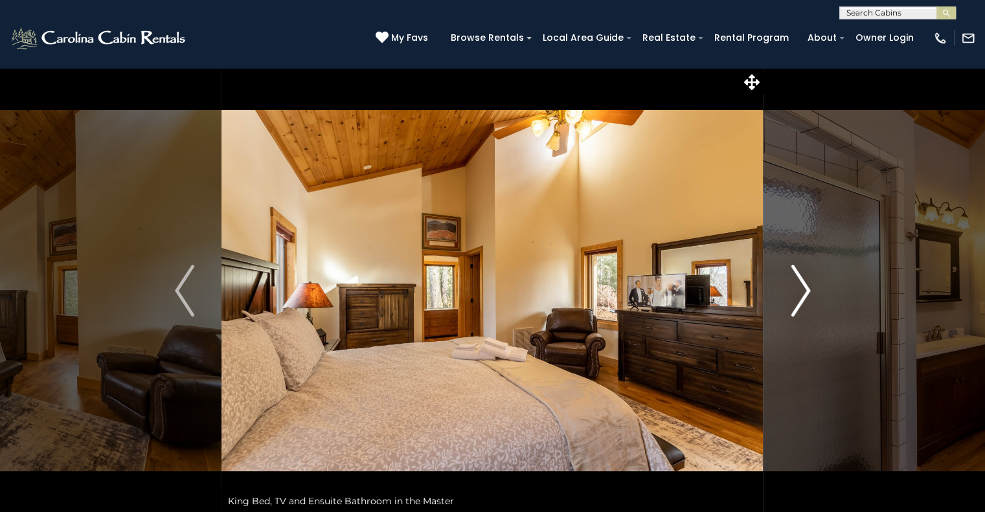
click at [812, 292] on button "Next" at bounding box center [800, 290] width 74 height 447
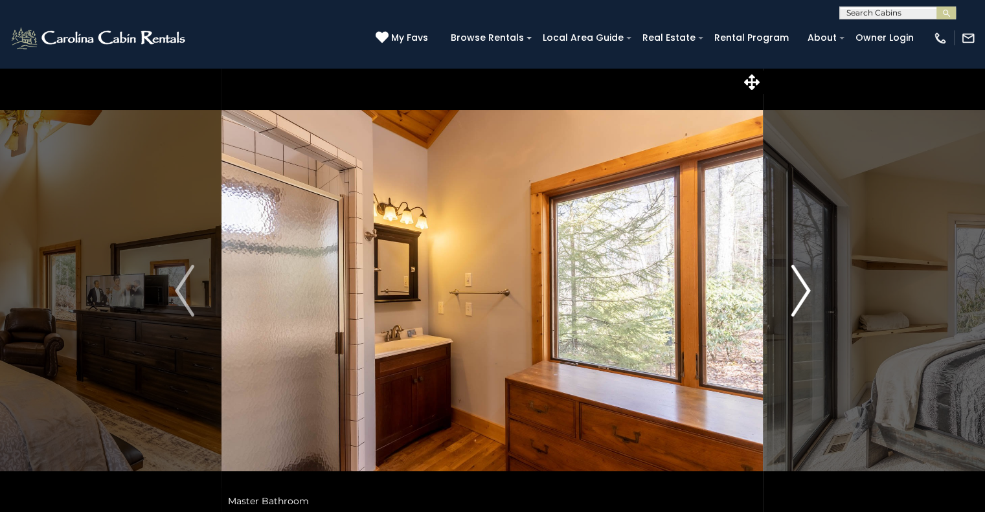
click at [812, 292] on button "Next" at bounding box center [800, 290] width 74 height 447
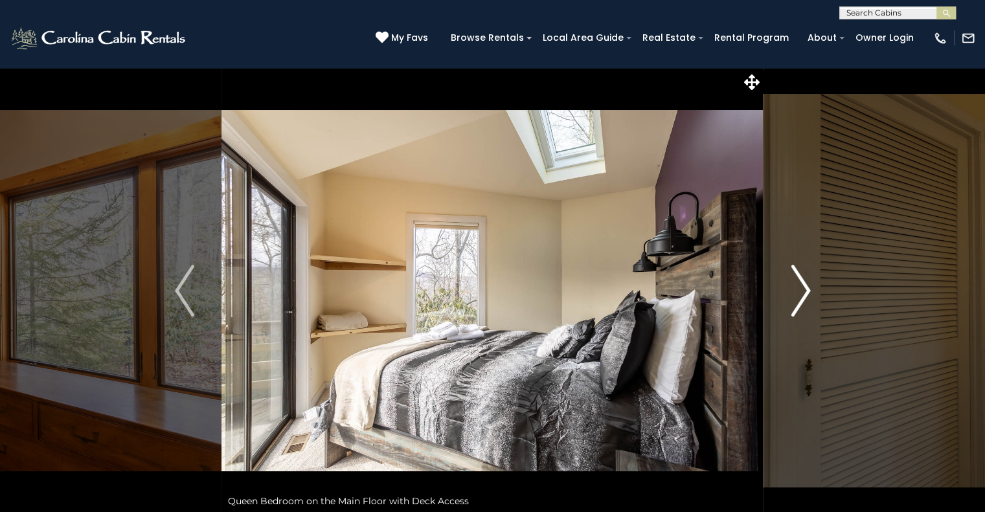
click at [812, 292] on button "Next" at bounding box center [800, 290] width 74 height 447
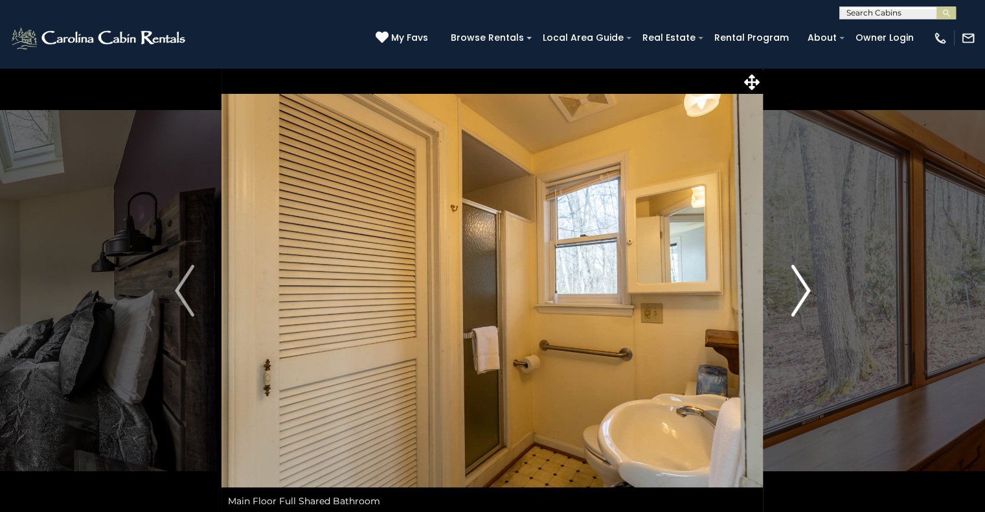
click at [812, 292] on button "Next" at bounding box center [800, 290] width 74 height 447
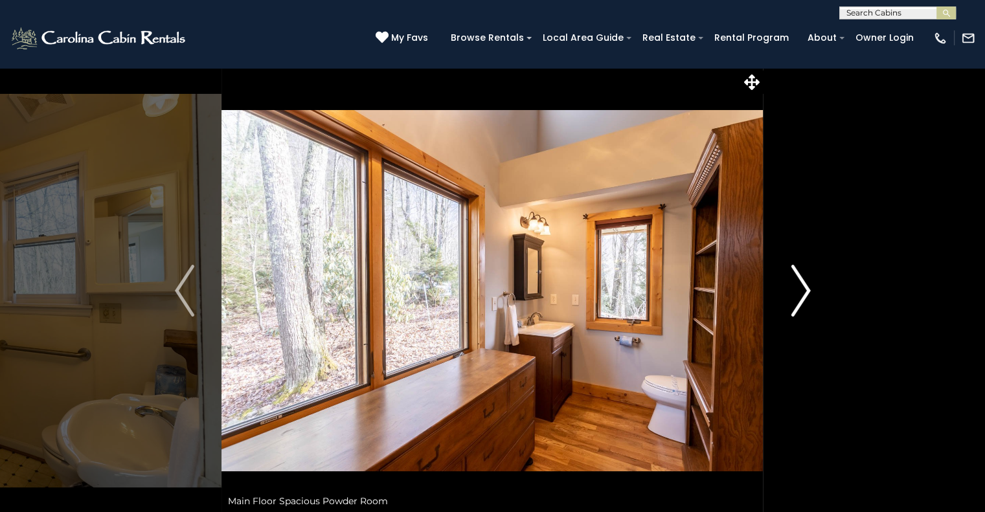
click at [812, 292] on button "Next" at bounding box center [800, 290] width 74 height 447
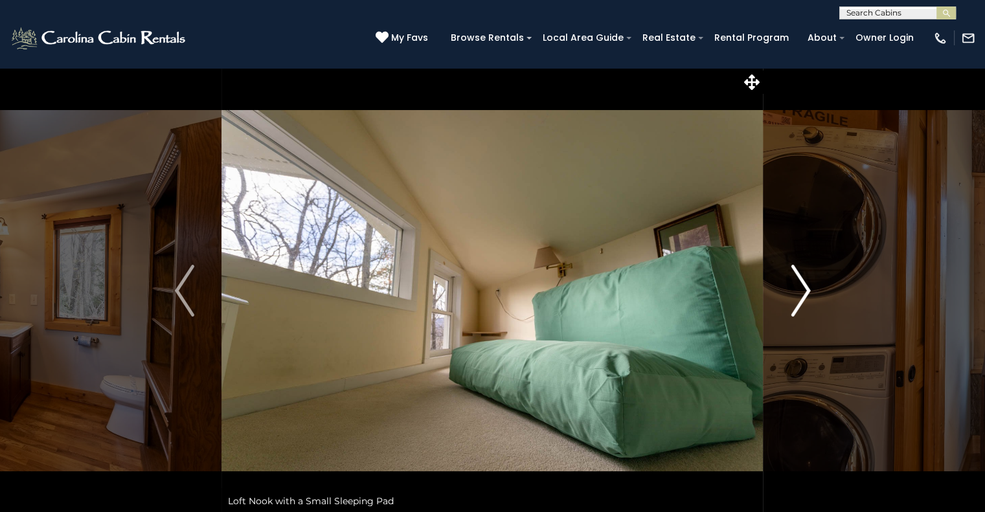
click at [812, 292] on button "Next" at bounding box center [800, 290] width 74 height 447
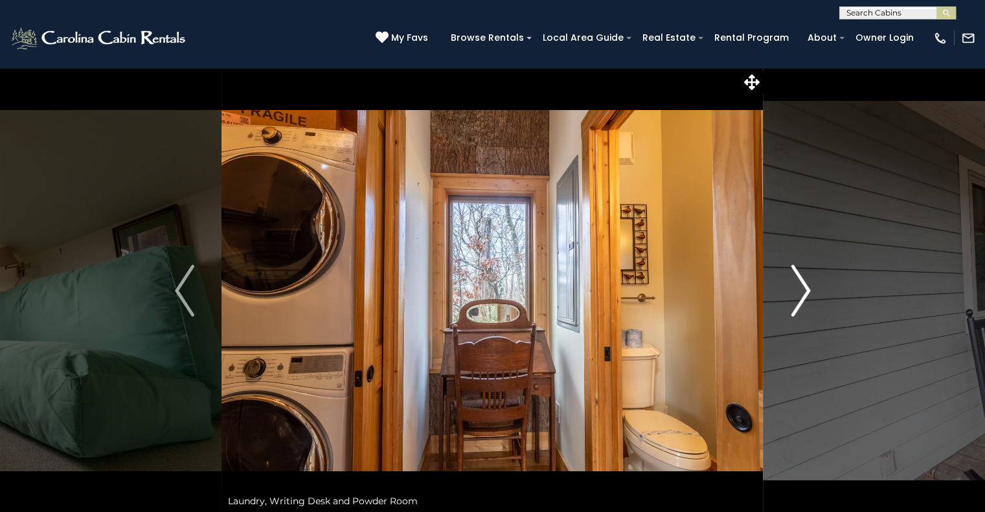
click at [812, 292] on button "Next" at bounding box center [800, 290] width 74 height 447
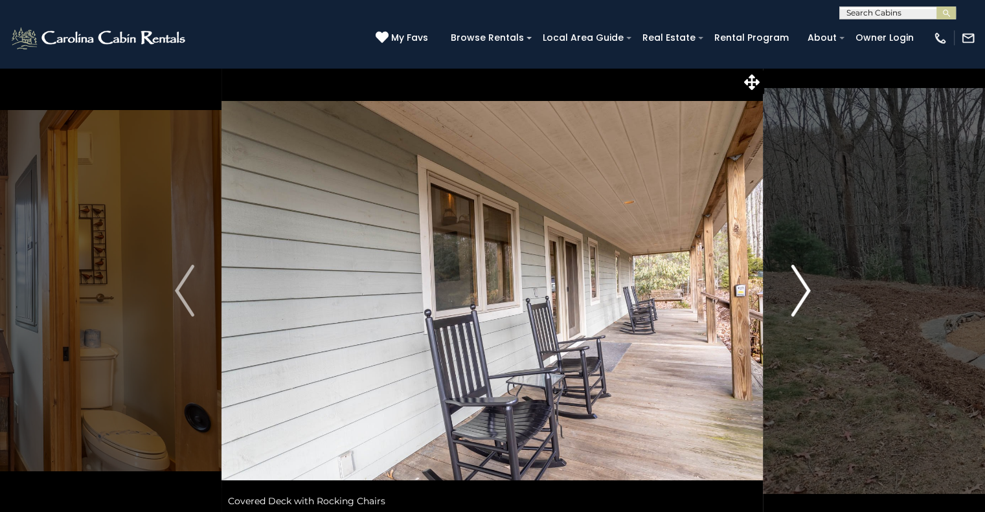
click at [812, 292] on button "Next" at bounding box center [800, 290] width 74 height 447
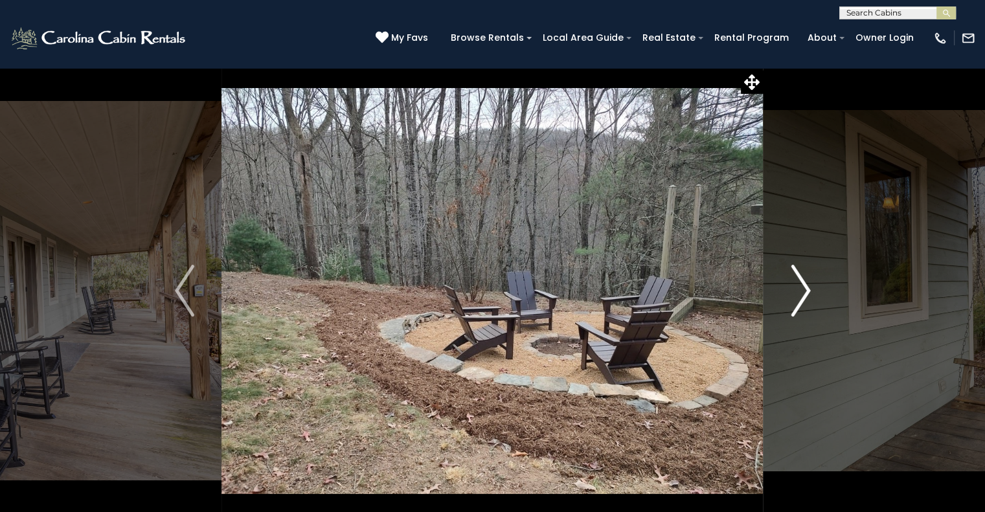
click at [812, 292] on button "Next" at bounding box center [800, 290] width 74 height 447
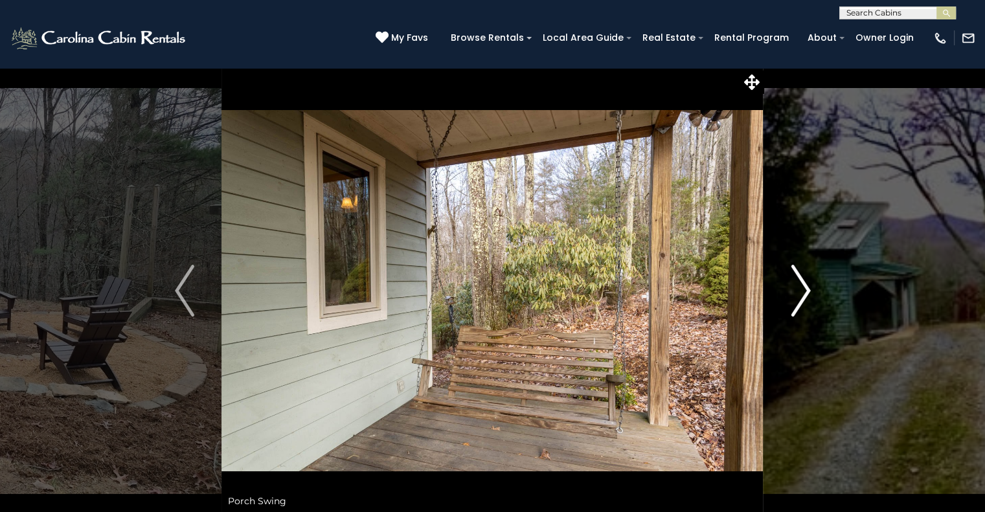
click at [812, 292] on button "Next" at bounding box center [800, 290] width 74 height 447
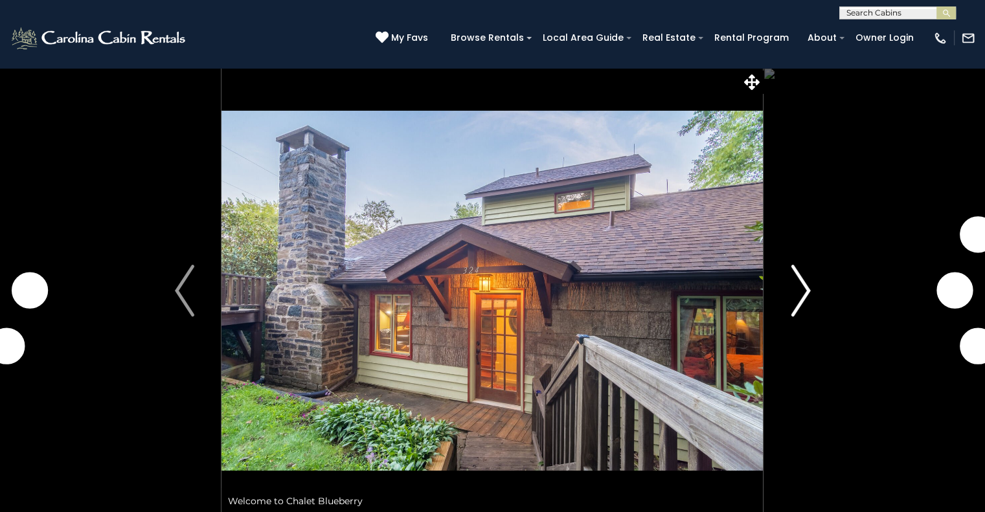
click at [796, 269] on img "Next" at bounding box center [800, 291] width 19 height 52
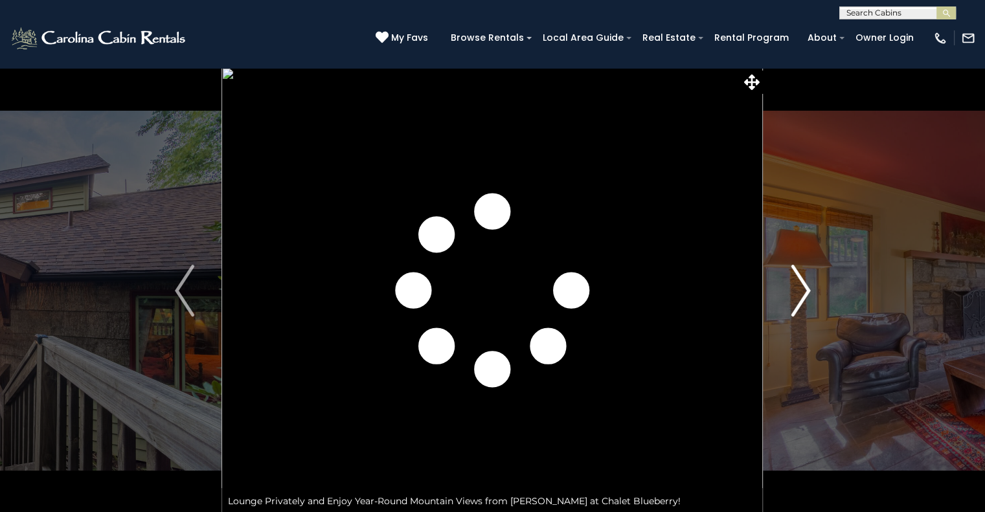
click at [796, 269] on img "Next" at bounding box center [800, 291] width 19 height 52
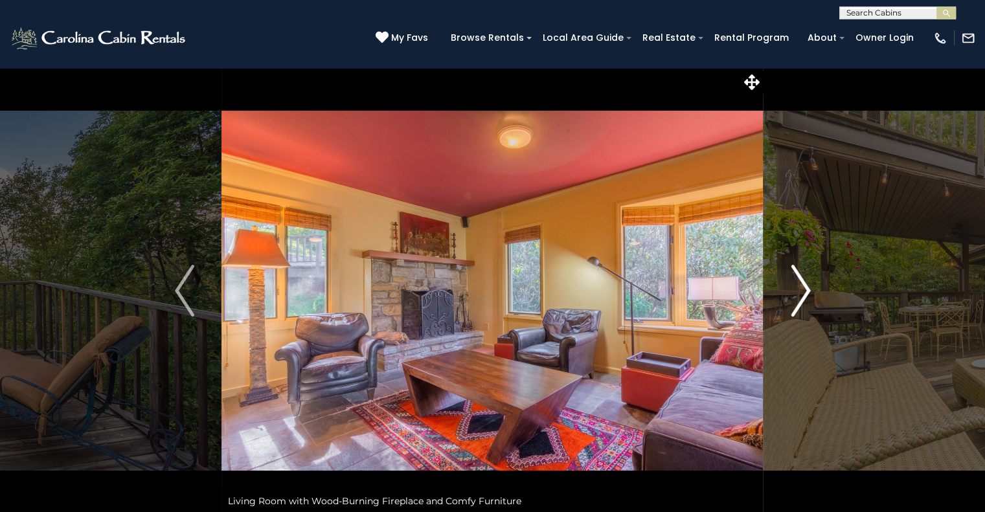
click at [796, 269] on img "Next" at bounding box center [800, 291] width 19 height 52
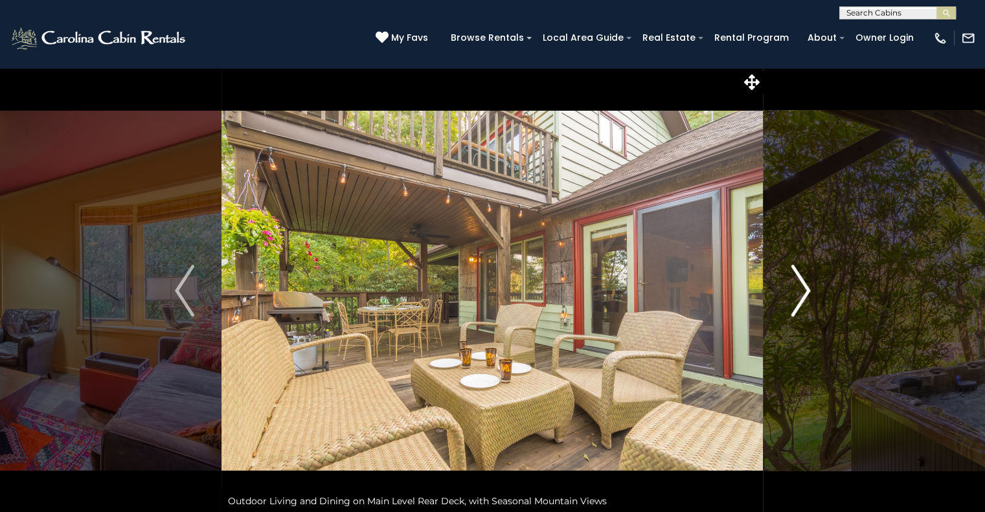
click at [796, 269] on img "Next" at bounding box center [800, 291] width 19 height 52
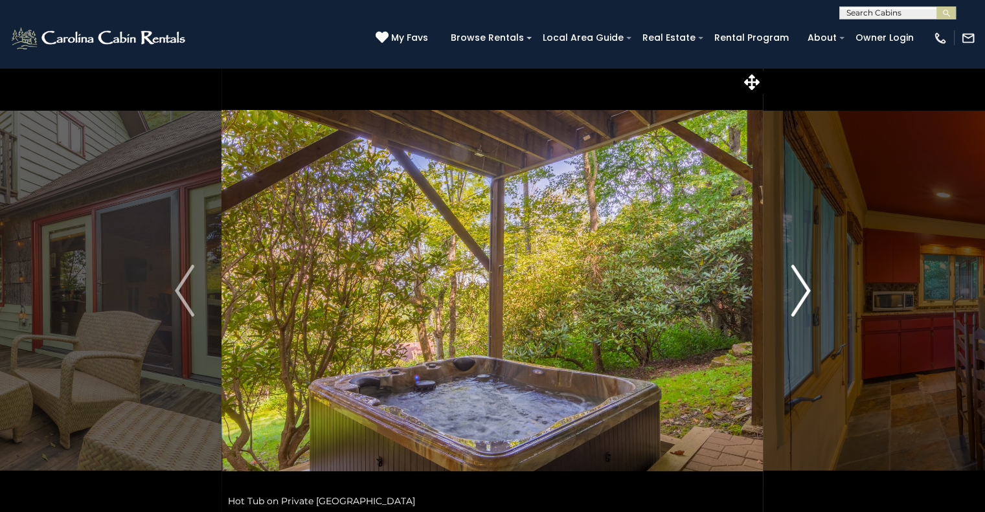
click at [796, 269] on img "Next" at bounding box center [800, 291] width 19 height 52
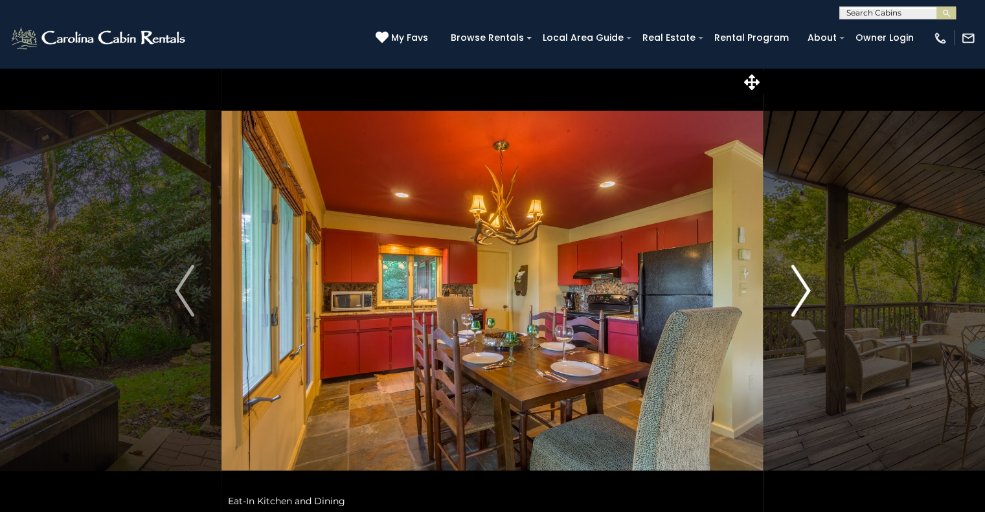
click at [796, 269] on img "Next" at bounding box center [800, 291] width 19 height 52
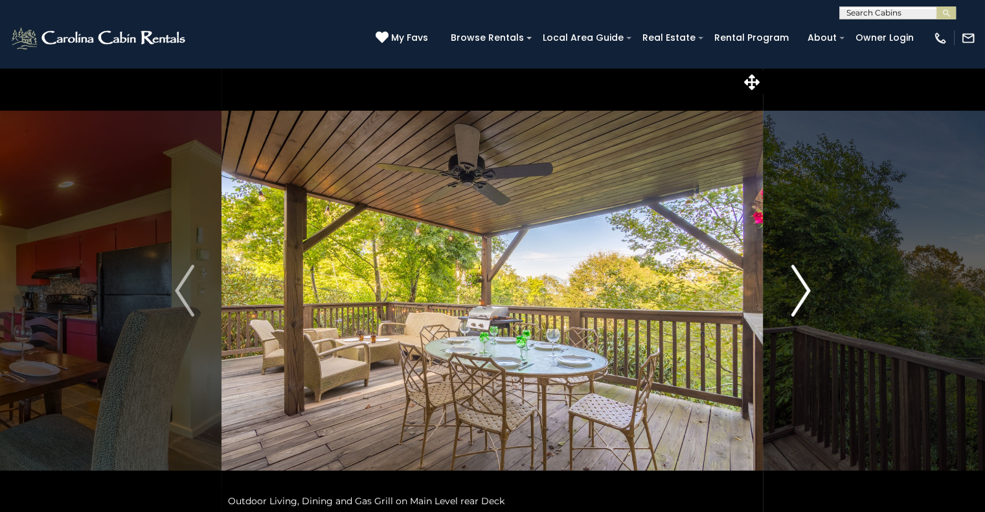
click at [796, 269] on img "Next" at bounding box center [800, 291] width 19 height 52
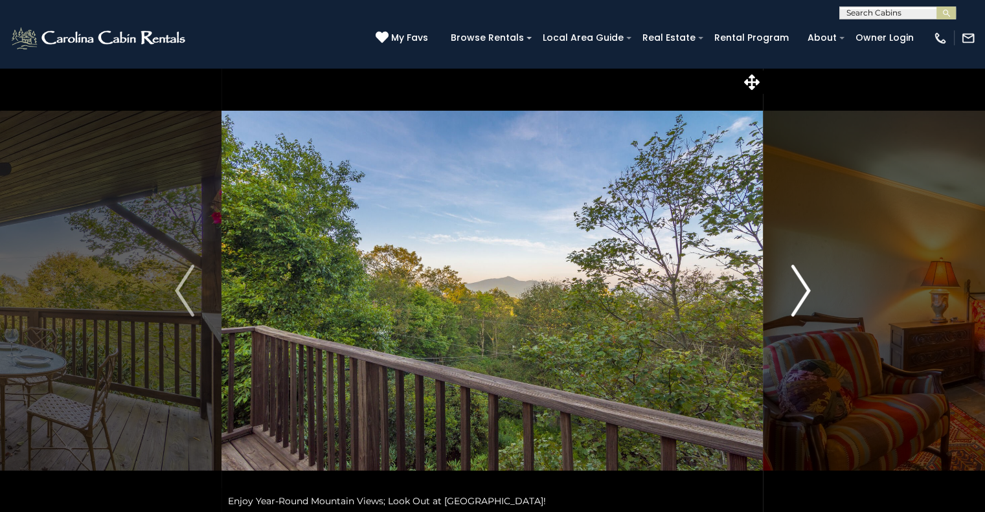
click at [796, 269] on img "Next" at bounding box center [800, 291] width 19 height 52
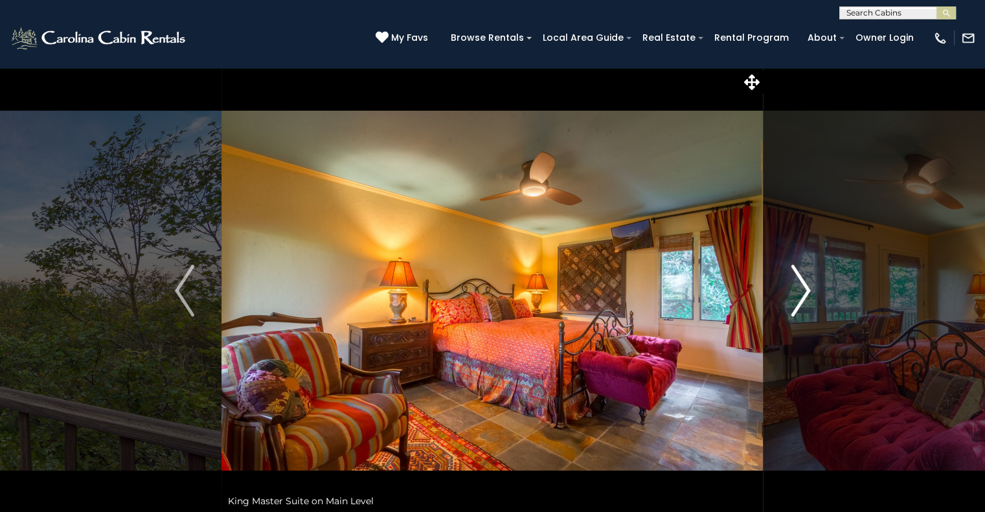
click at [796, 269] on img "Next" at bounding box center [800, 291] width 19 height 52
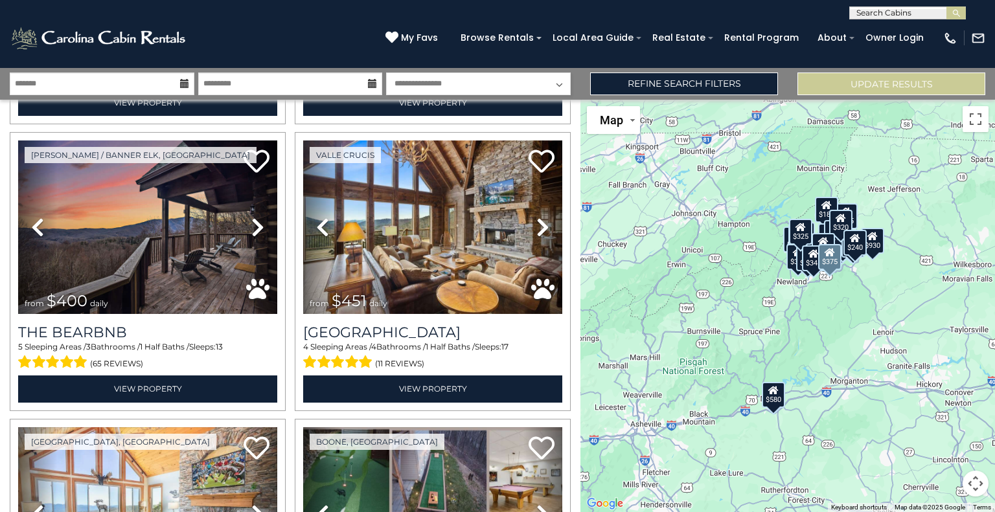
scroll to position [305, 0]
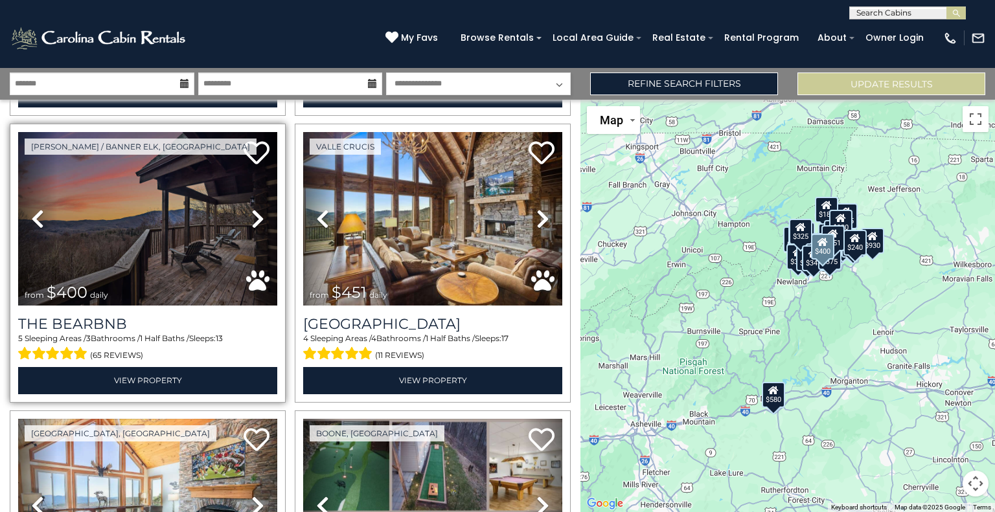
click at [252, 215] on icon at bounding box center [257, 218] width 13 height 21
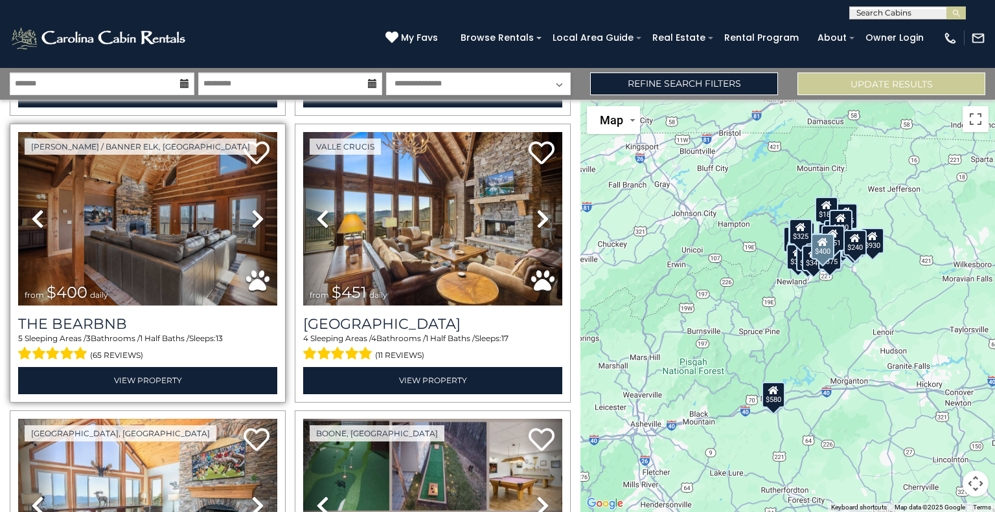
click at [252, 215] on icon at bounding box center [257, 218] width 13 height 21
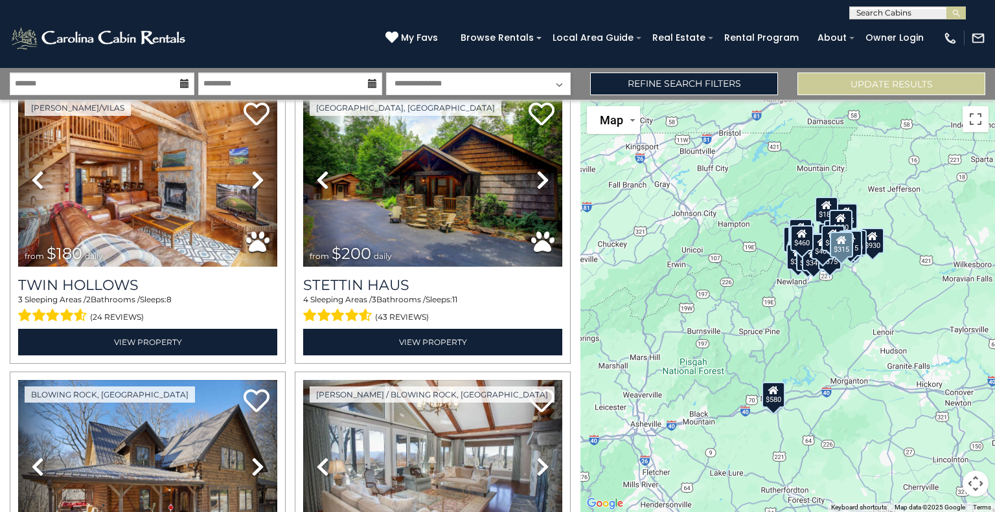
scroll to position [1490, 0]
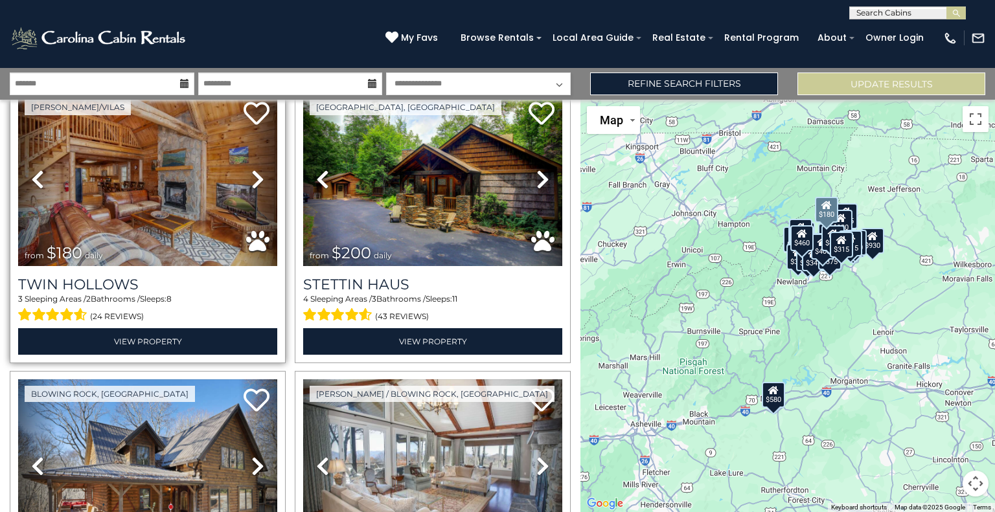
click at [255, 169] on icon at bounding box center [257, 179] width 13 height 21
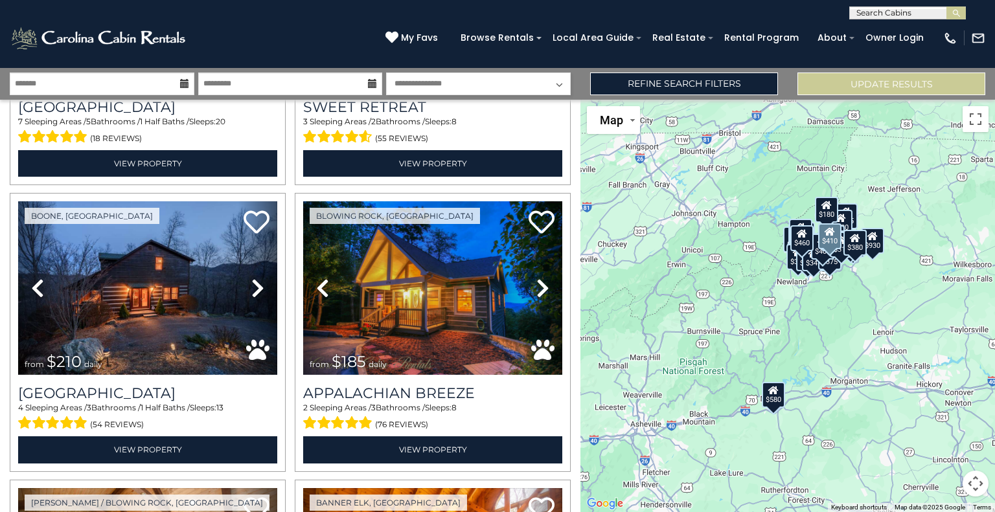
scroll to position [2241, 0]
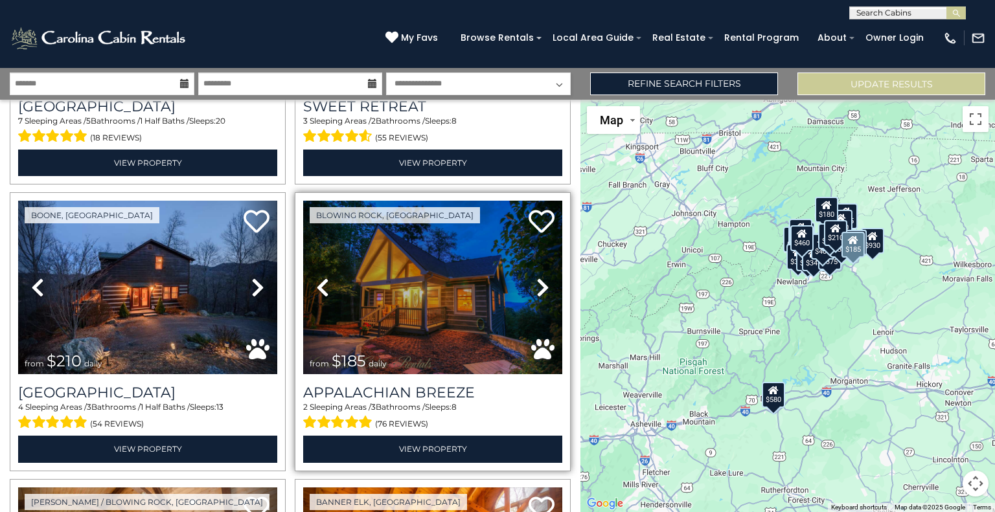
click at [536, 277] on icon at bounding box center [542, 287] width 13 height 21
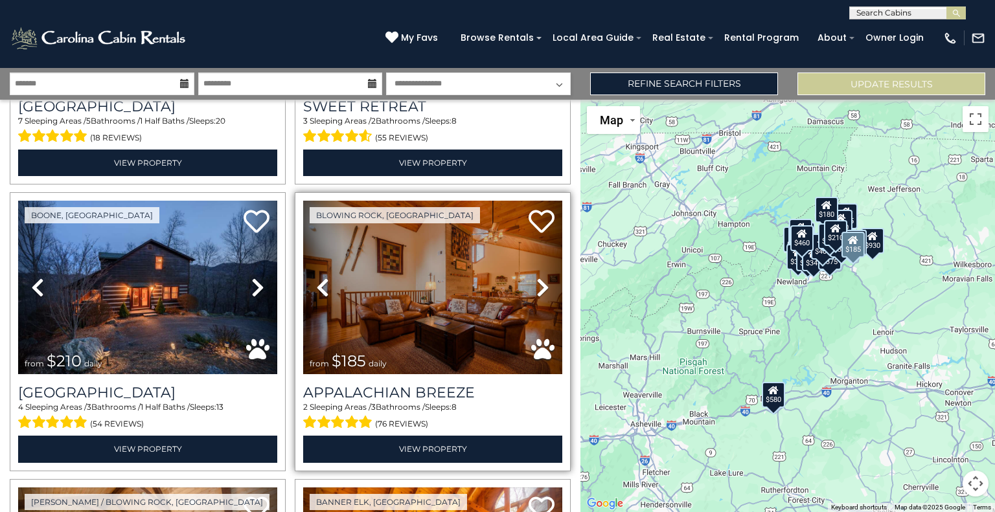
click at [536, 277] on icon at bounding box center [542, 287] width 13 height 21
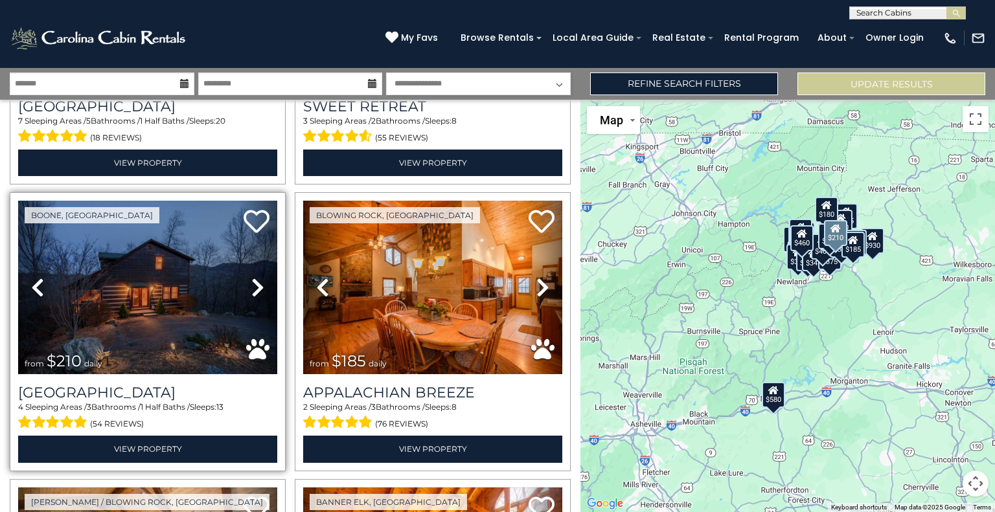
click at [262, 266] on link "Next" at bounding box center [257, 288] width 39 height 174
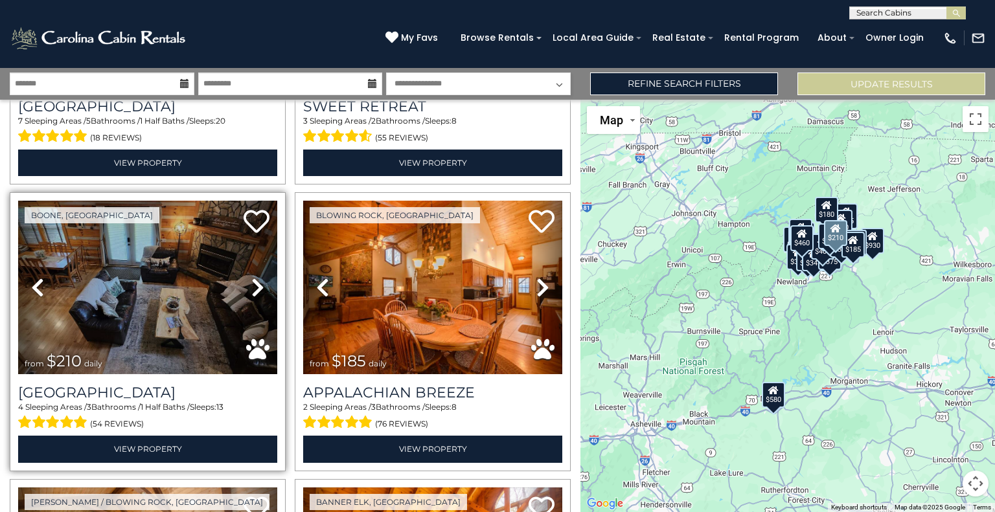
click at [262, 266] on link "Next" at bounding box center [257, 288] width 39 height 174
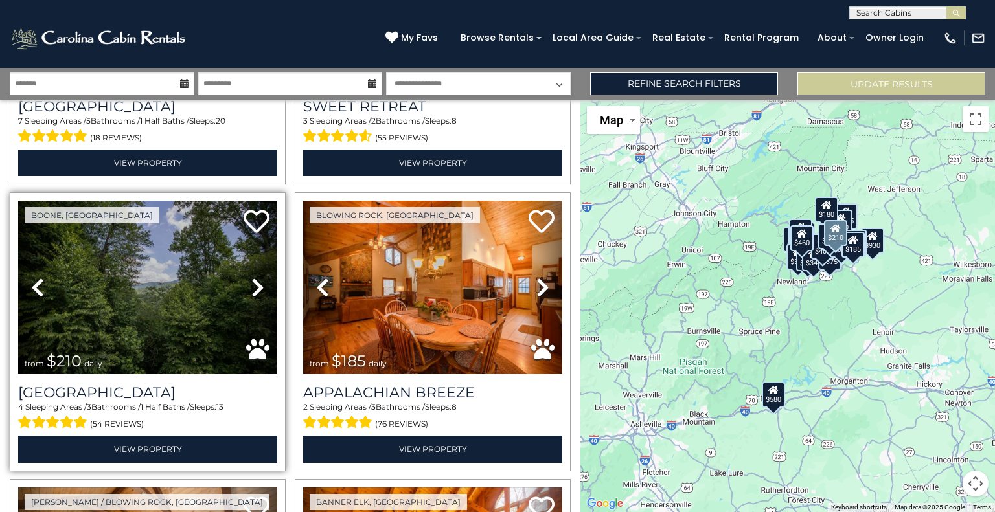
click at [262, 266] on link "Next" at bounding box center [257, 288] width 39 height 174
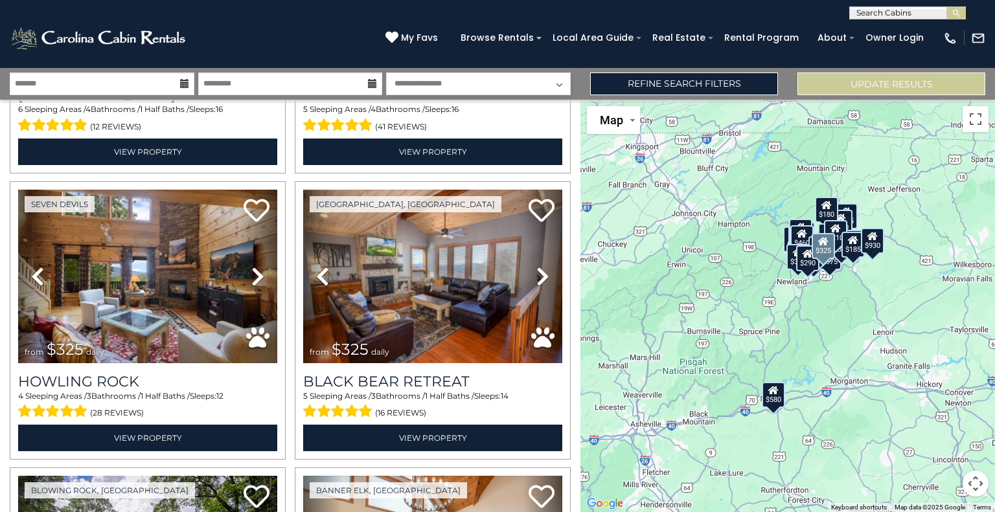
scroll to position [3961, 0]
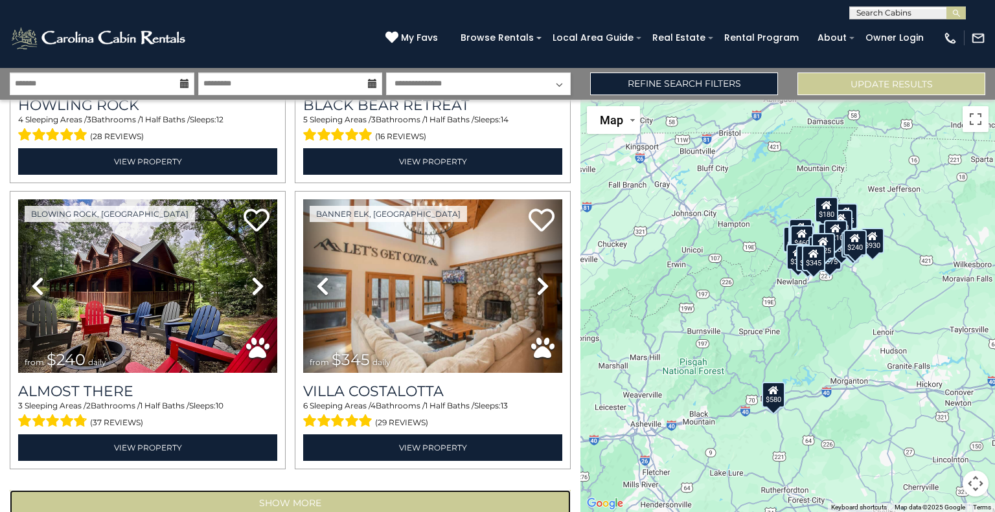
click at [273, 490] on button "Show More" at bounding box center [290, 503] width 561 height 26
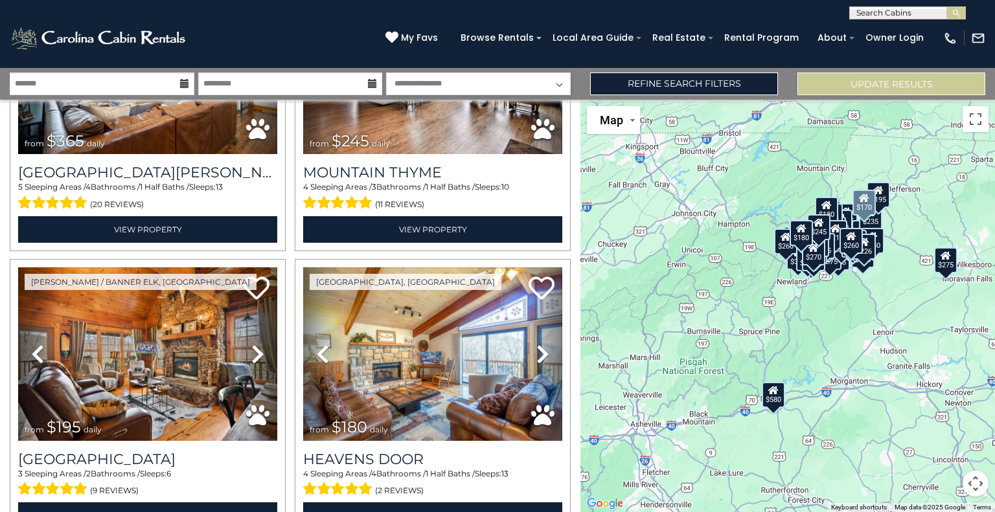
scroll to position [6756, 0]
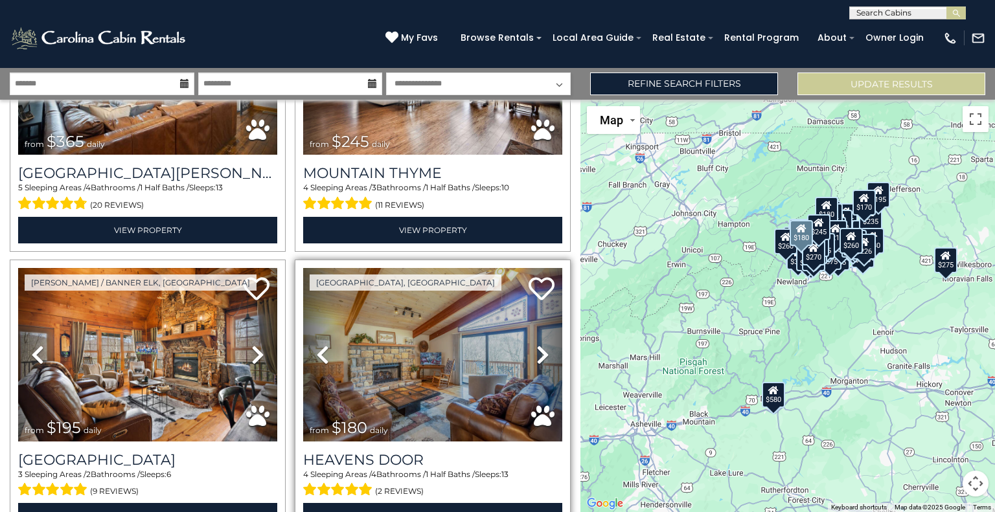
click at [539, 344] on icon at bounding box center [542, 354] width 13 height 21
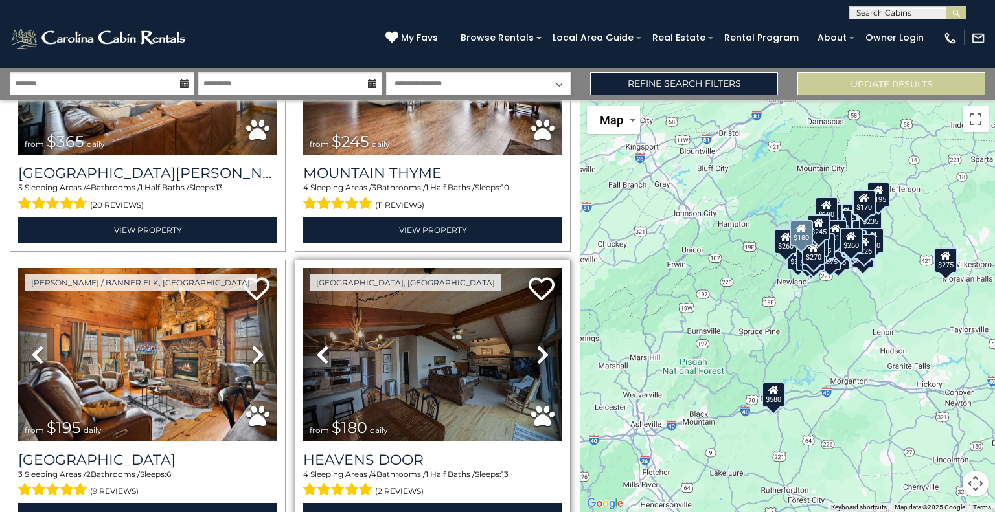
click at [539, 344] on icon at bounding box center [542, 354] width 13 height 21
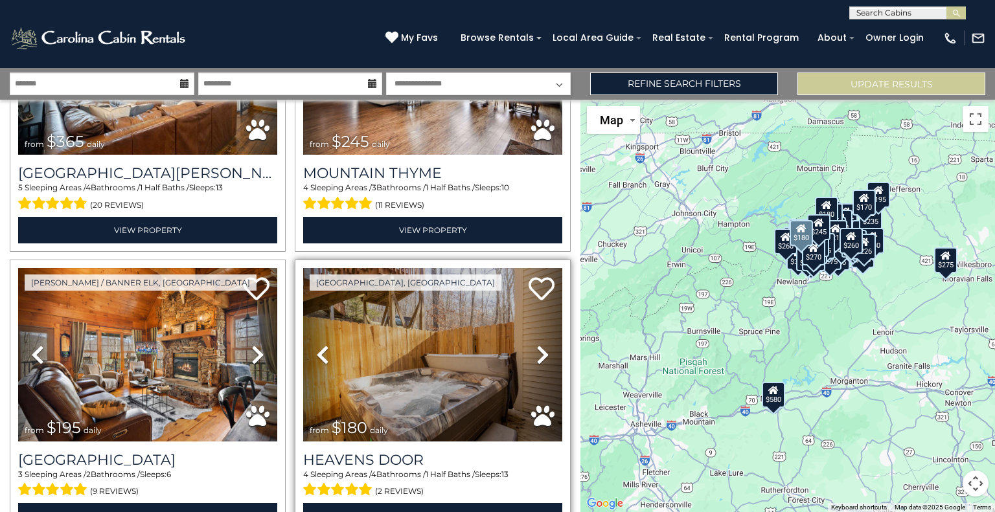
click at [539, 344] on icon at bounding box center [542, 354] width 13 height 21
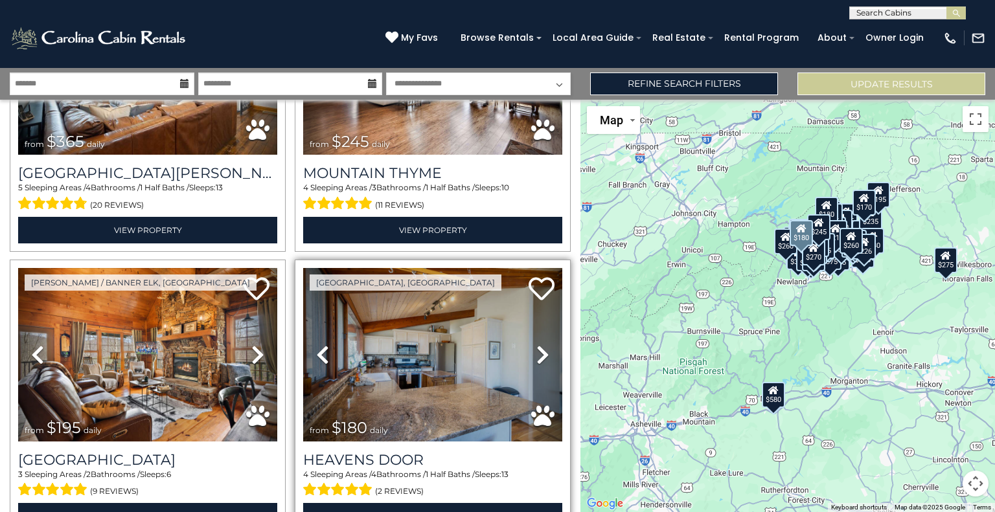
click at [539, 344] on icon at bounding box center [542, 354] width 13 height 21
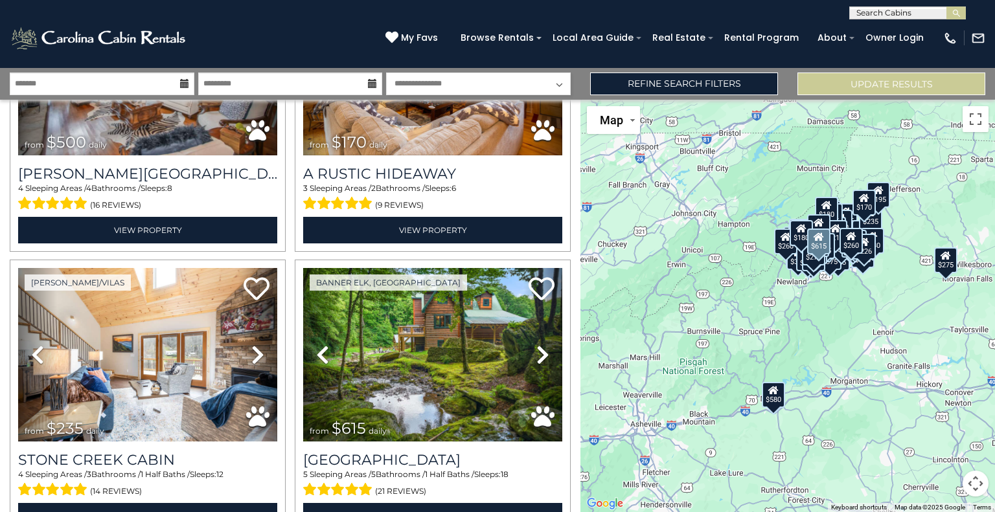
scroll to position [7607, 0]
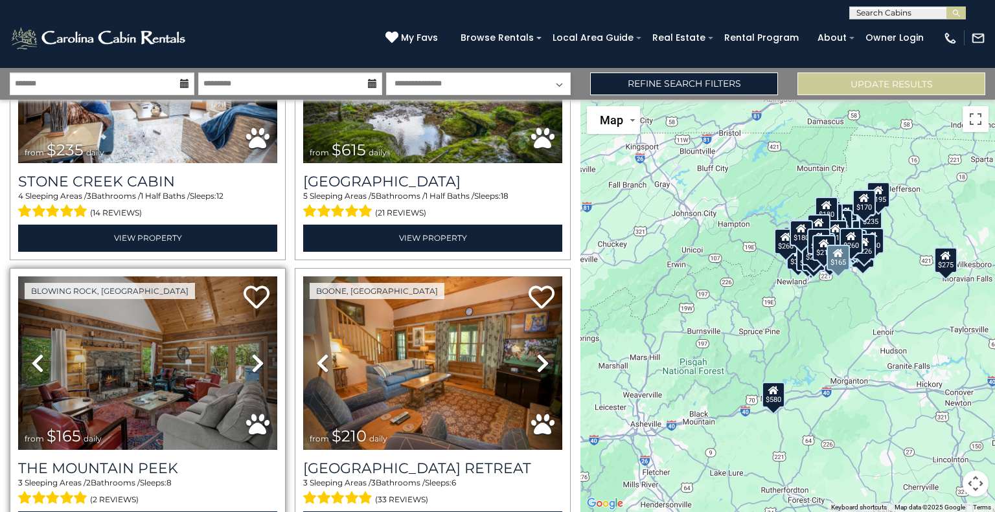
click at [251, 353] on icon at bounding box center [257, 363] width 13 height 21
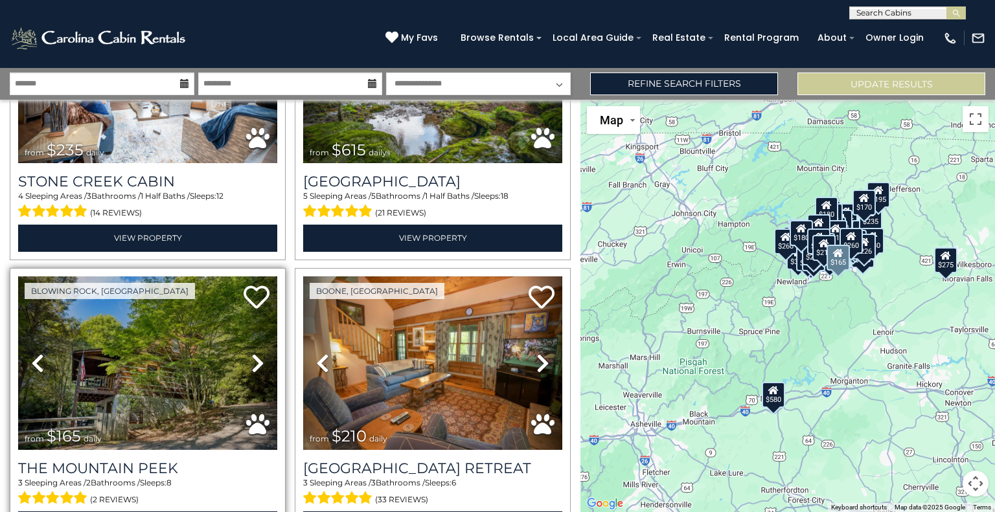
click at [251, 353] on icon at bounding box center [257, 363] width 13 height 21
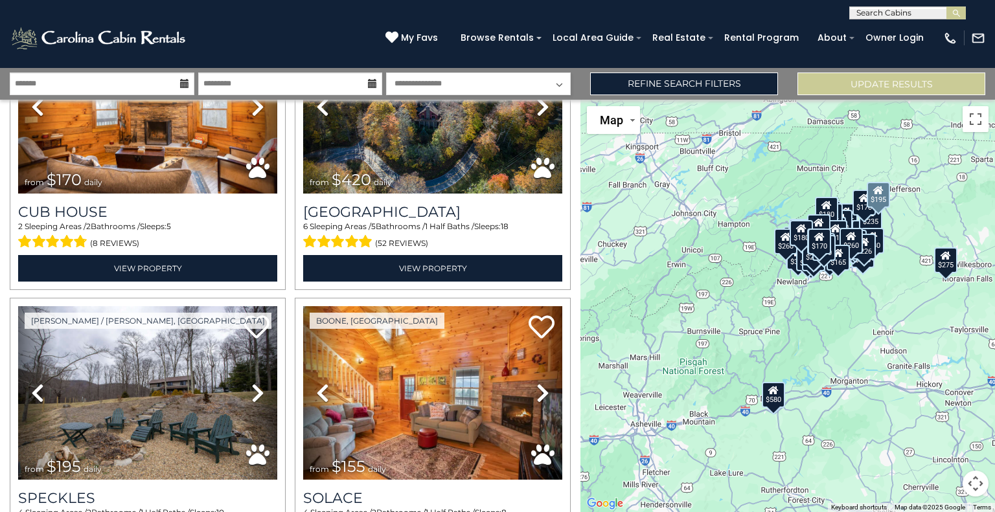
scroll to position [8220, 0]
